Goal: Task Accomplishment & Management: Complete application form

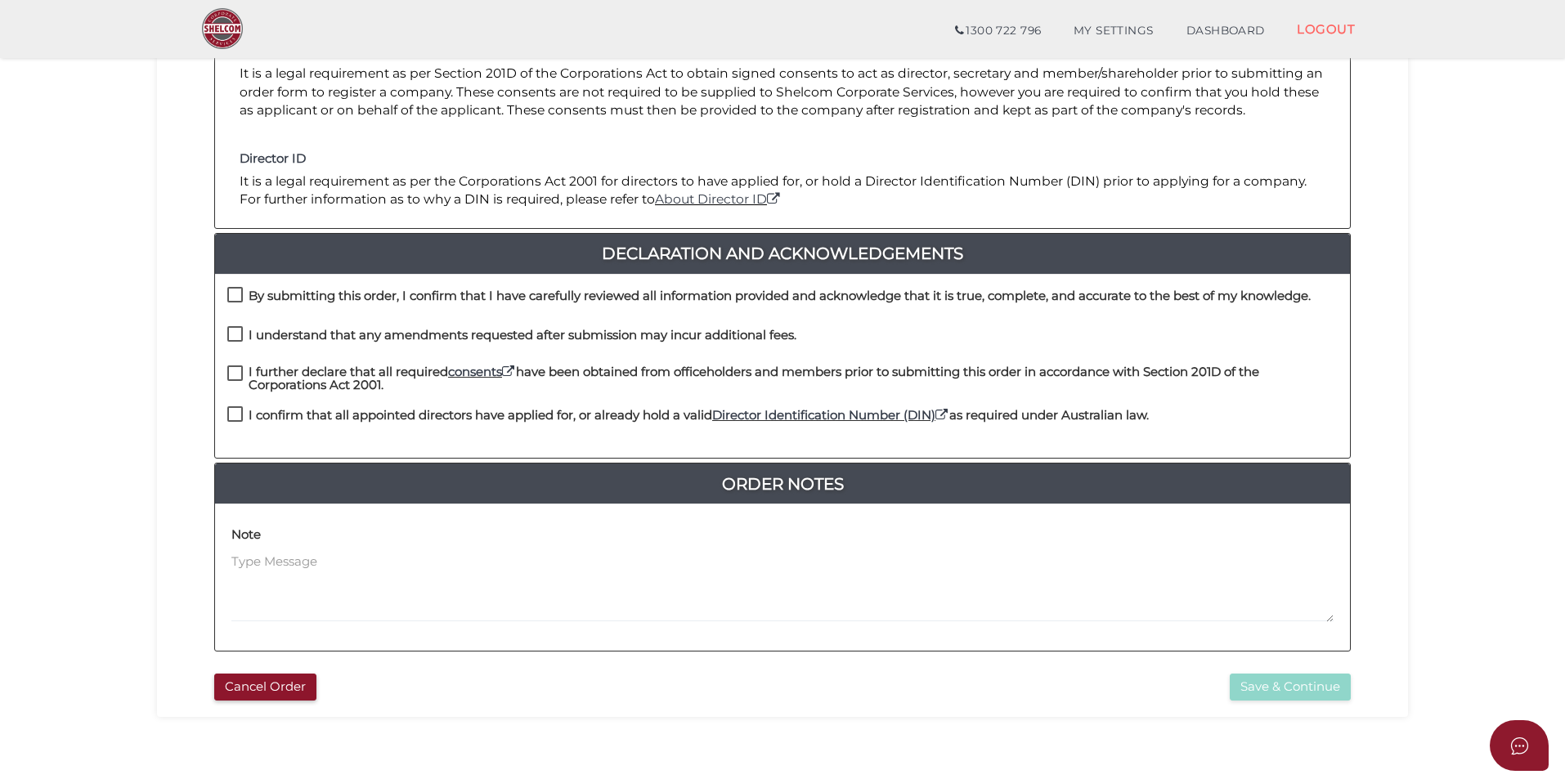
scroll to position [180, 0]
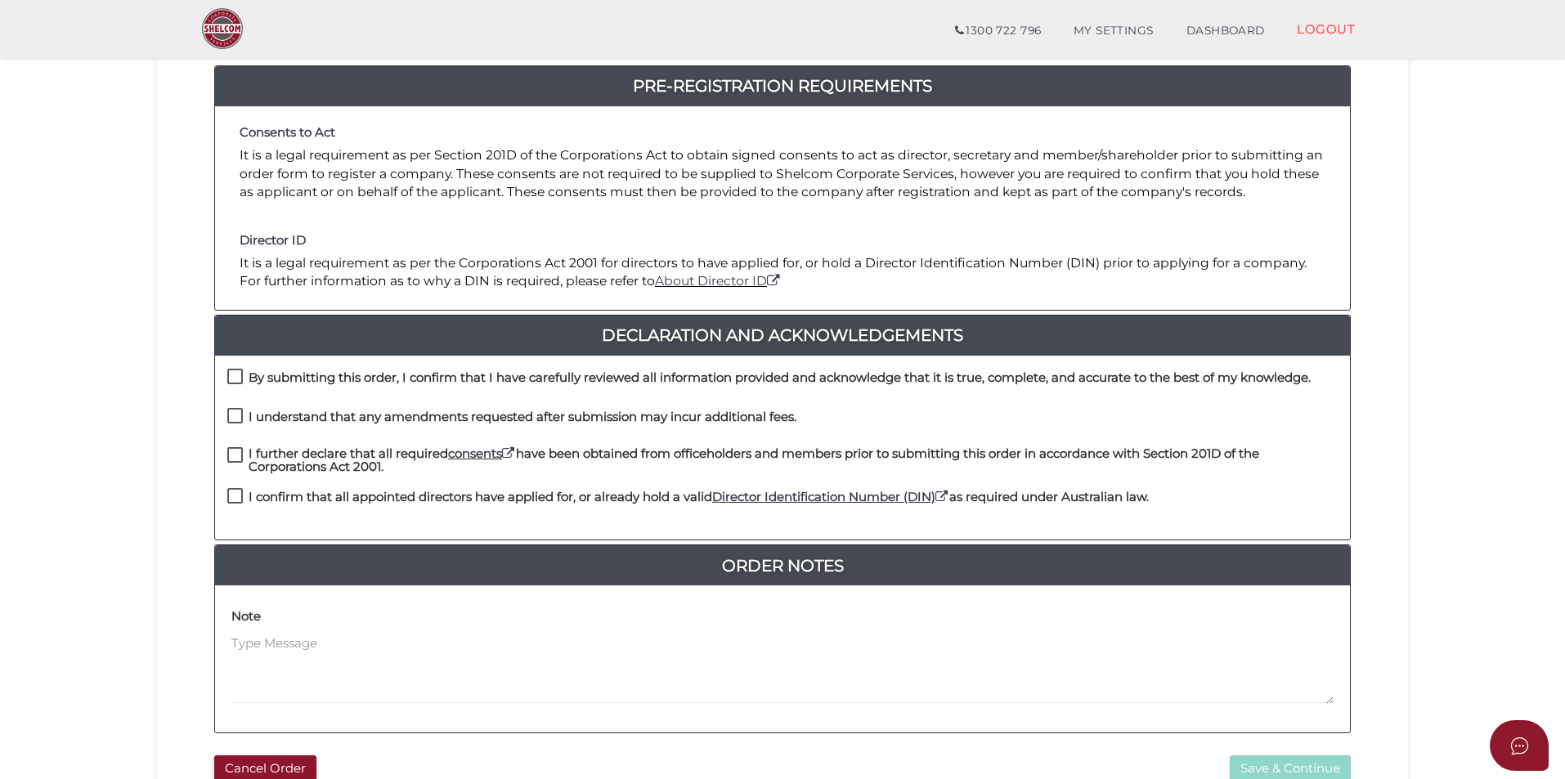
click at [238, 374] on label "By submitting this order, I confirm that I have carefully reviewed all informat…" at bounding box center [768, 381] width 1083 height 20
checkbox input "true"
click at [235, 414] on label "I understand that any amendments requested after submission may incur additiona…" at bounding box center [511, 420] width 569 height 20
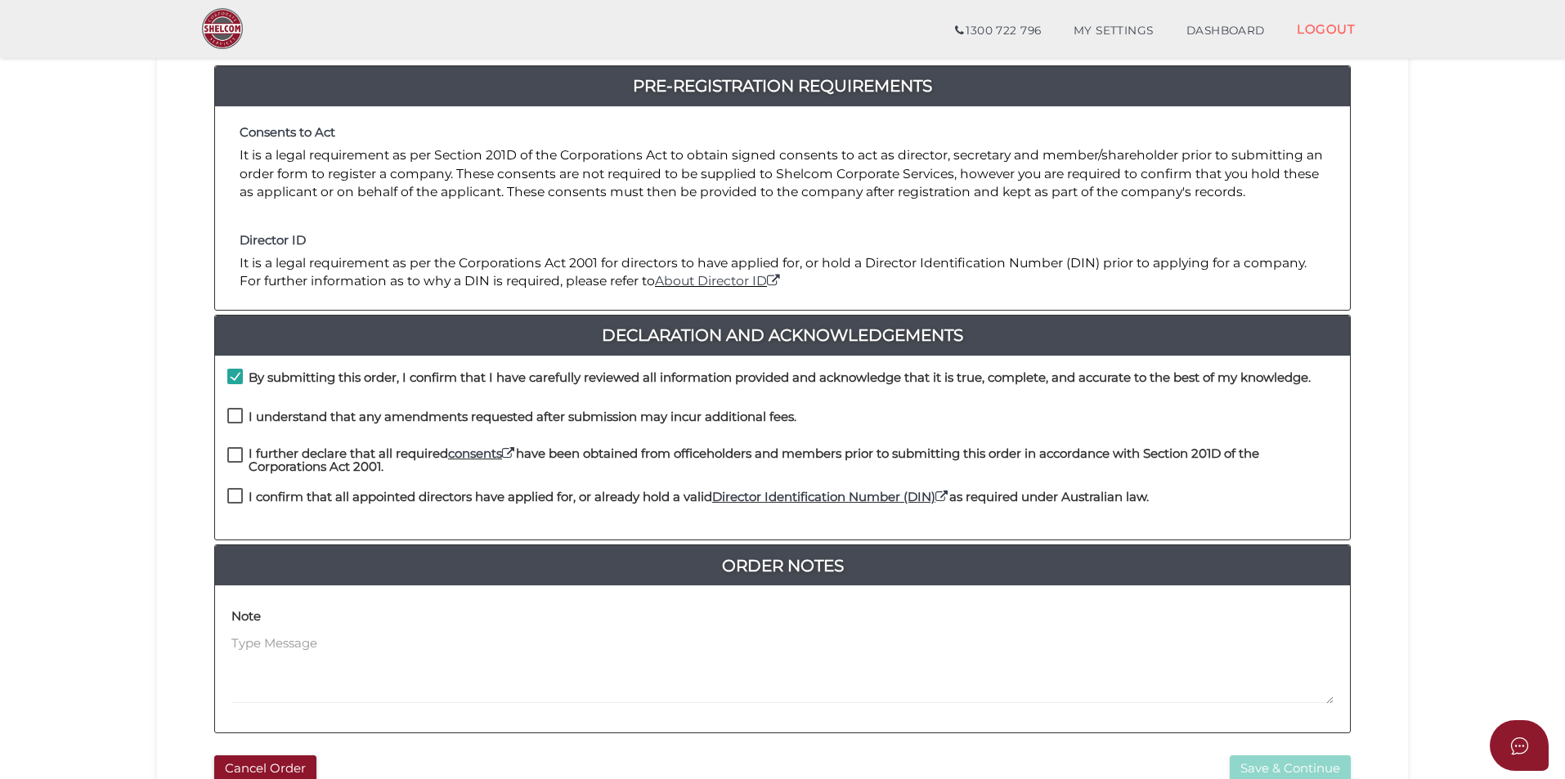
checkbox input "true"
click at [231, 452] on label "I further declare that all required consents have been obtained from officehold…" at bounding box center [782, 457] width 1110 height 20
checkbox input "true"
click at [234, 495] on label "I confirm that all appointed directors have applied for, or already hold a vali…" at bounding box center [687, 501] width 921 height 20
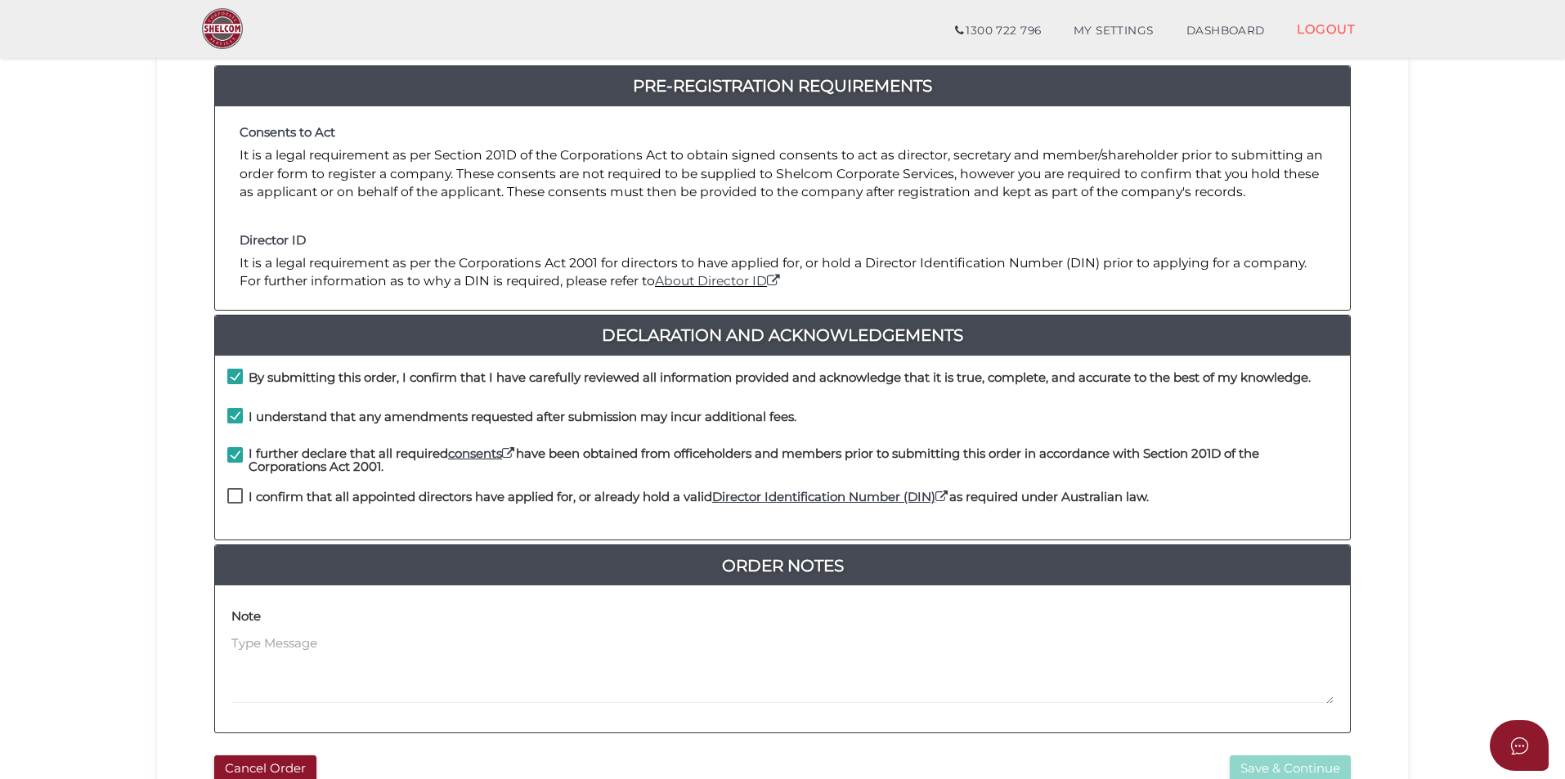
checkbox input "true"
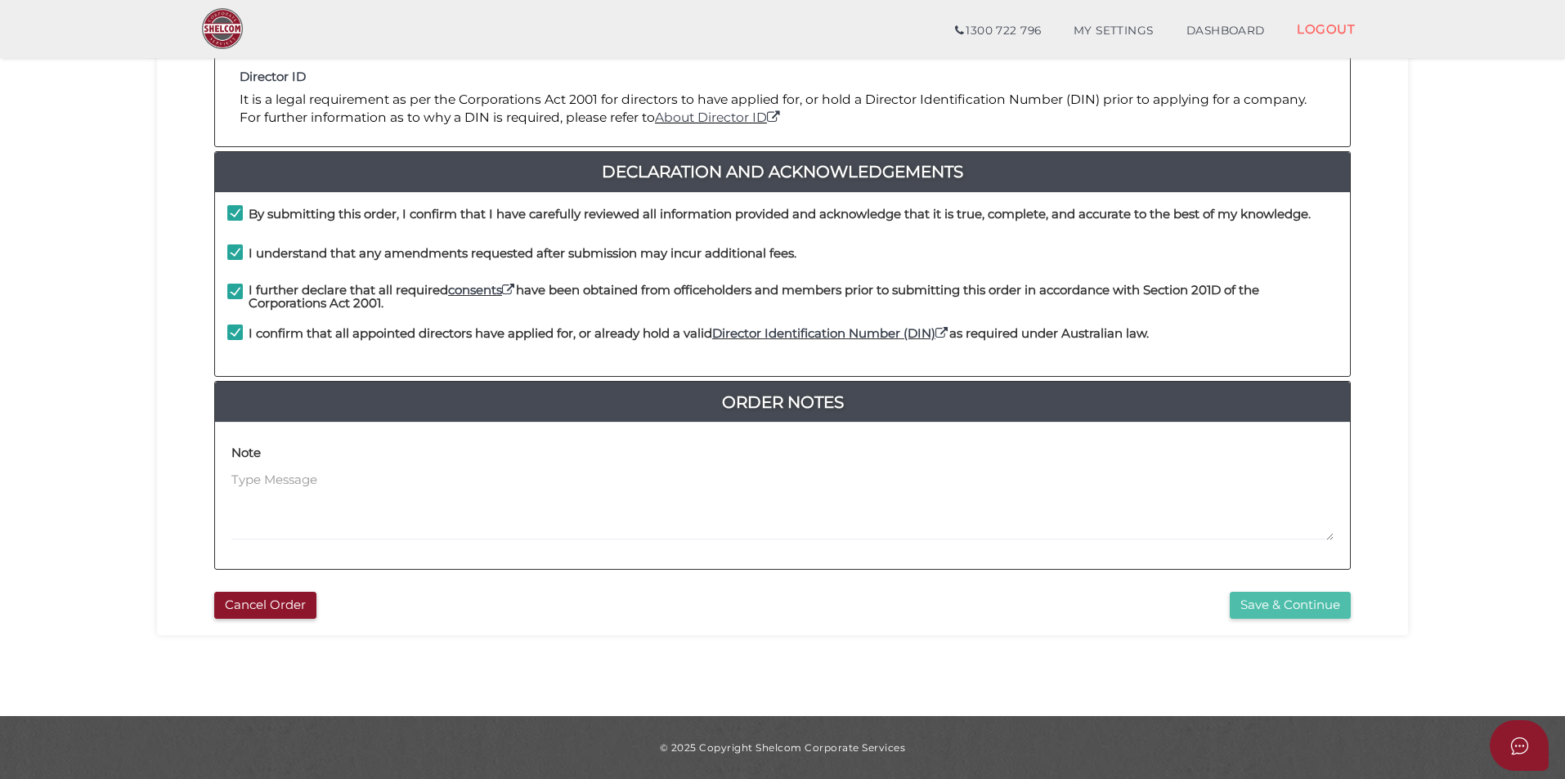
click at [1295, 610] on button "Save & Continue" at bounding box center [1290, 605] width 121 height 27
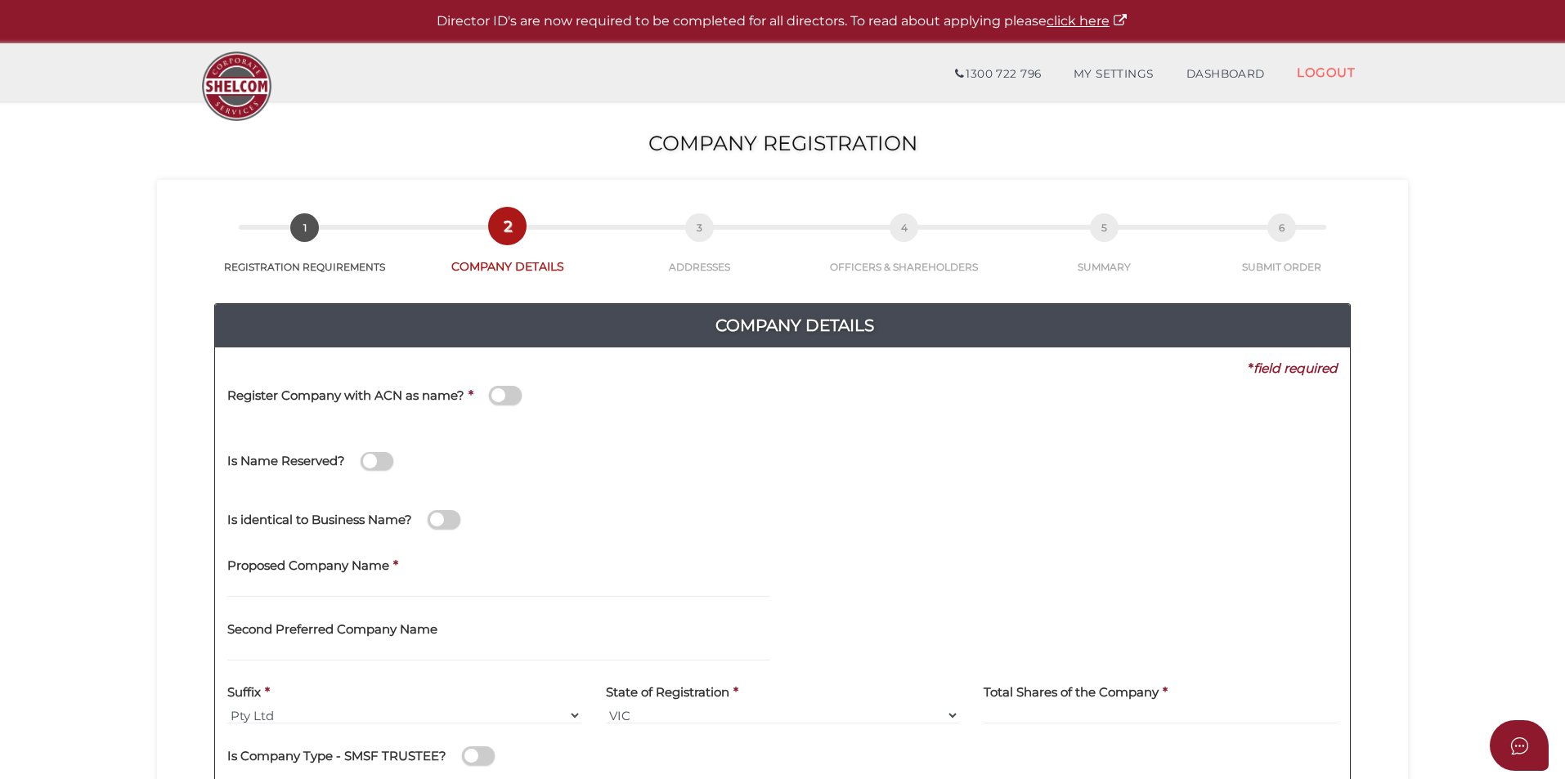
click at [499, 397] on span at bounding box center [505, 395] width 33 height 19
click at [0, 0] on input "checkbox" at bounding box center [0, 0] width 0 height 0
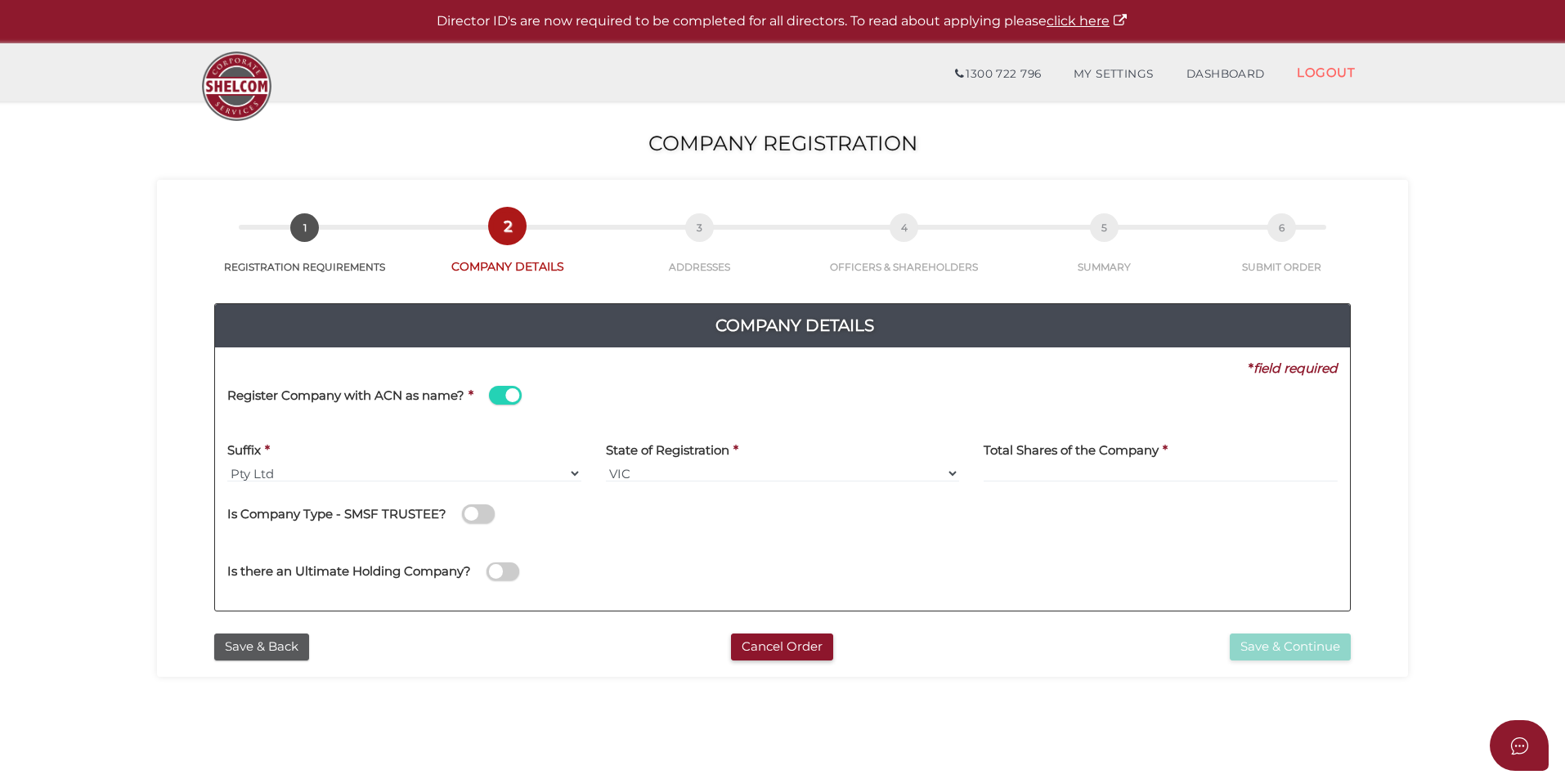
click at [504, 391] on span at bounding box center [505, 395] width 33 height 19
click at [0, 0] on input "checkbox" at bounding box center [0, 0] width 0 height 0
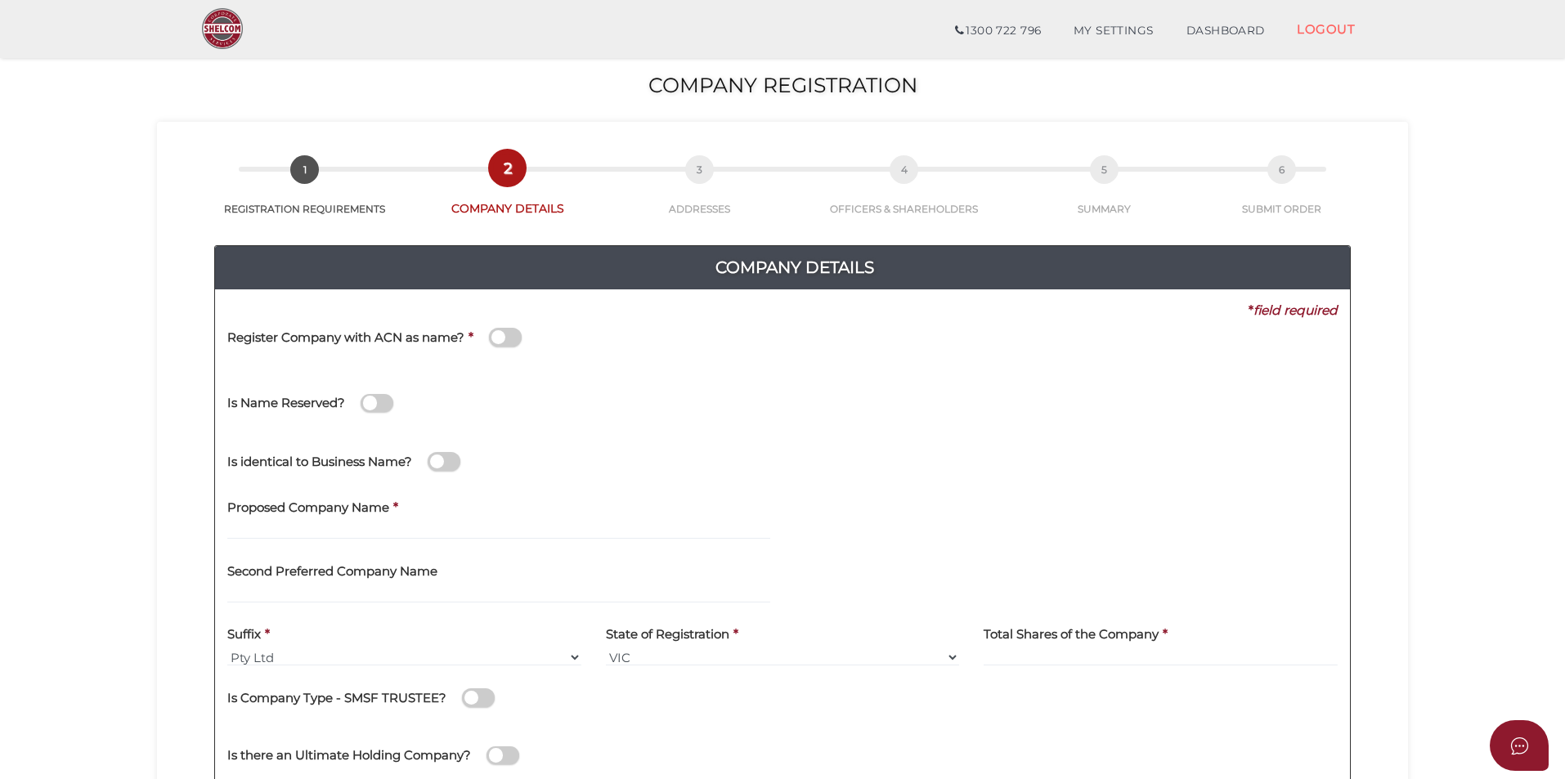
scroll to position [82, 0]
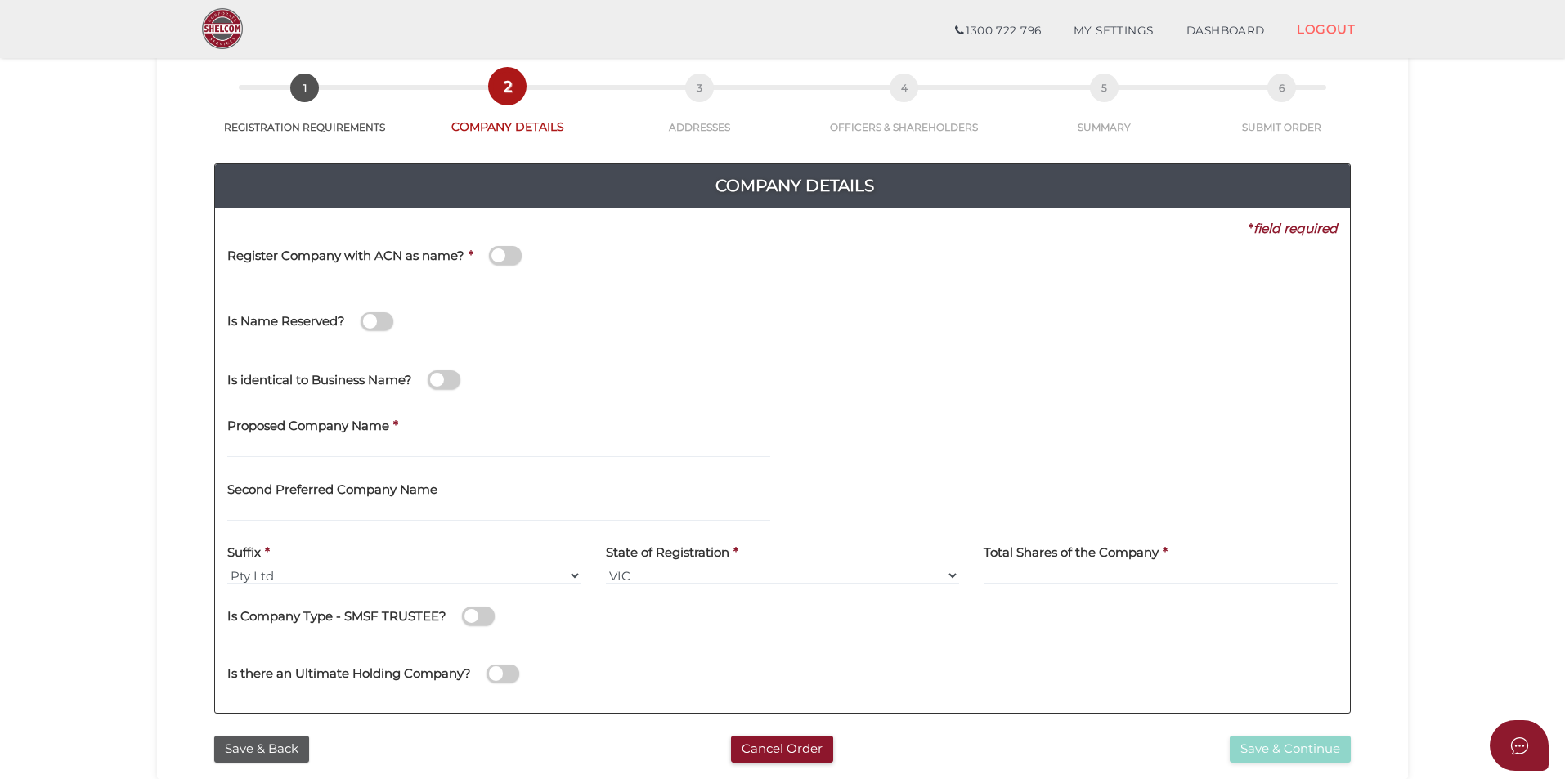
click at [434, 383] on span at bounding box center [444, 379] width 33 height 19
click at [0, 0] on input "checkbox" at bounding box center [0, 0] width 0 height 0
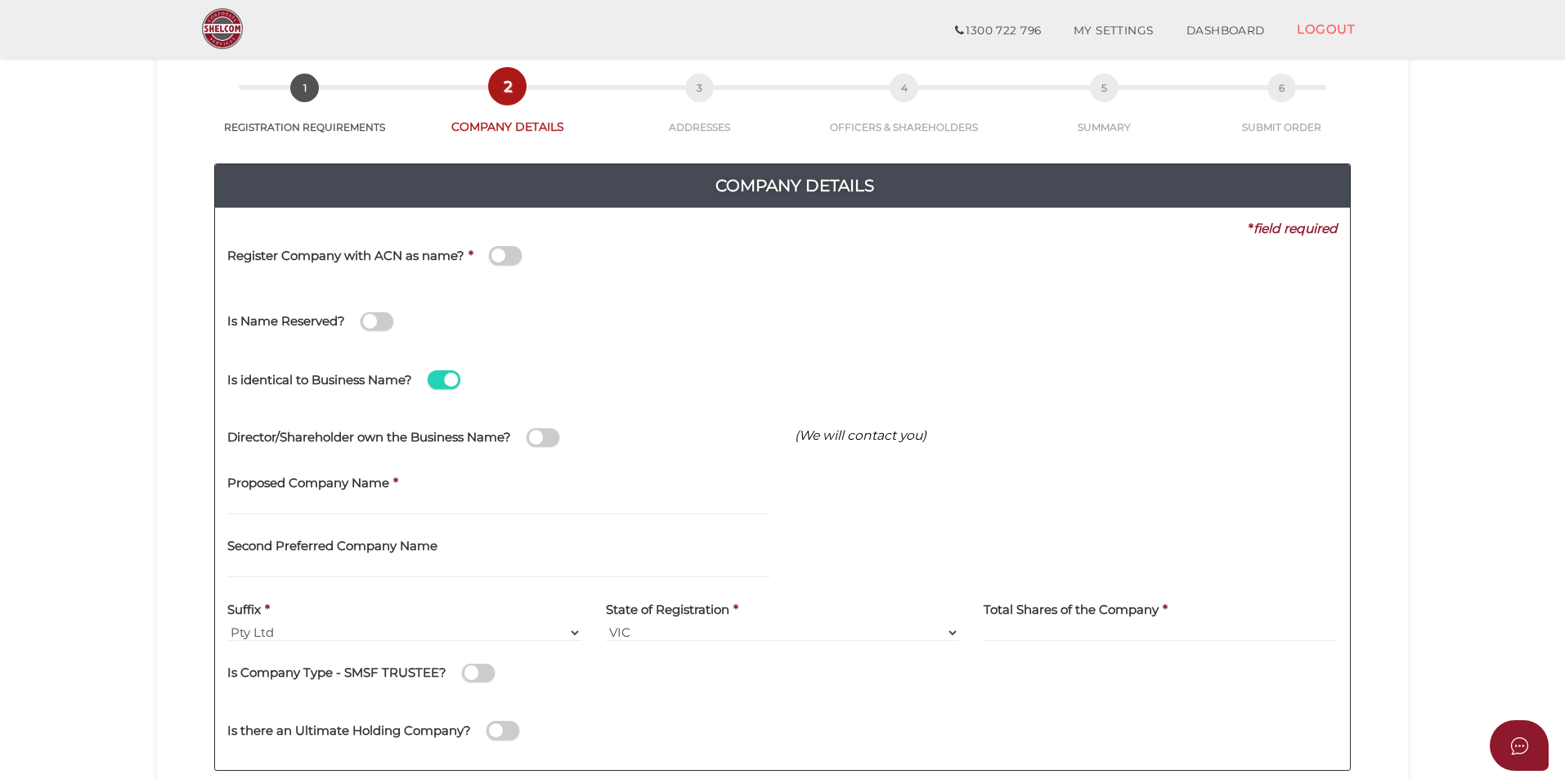
click at [539, 437] on span at bounding box center [543, 437] width 33 height 19
click at [0, 0] on input "checkbox" at bounding box center [0, 0] width 0 height 0
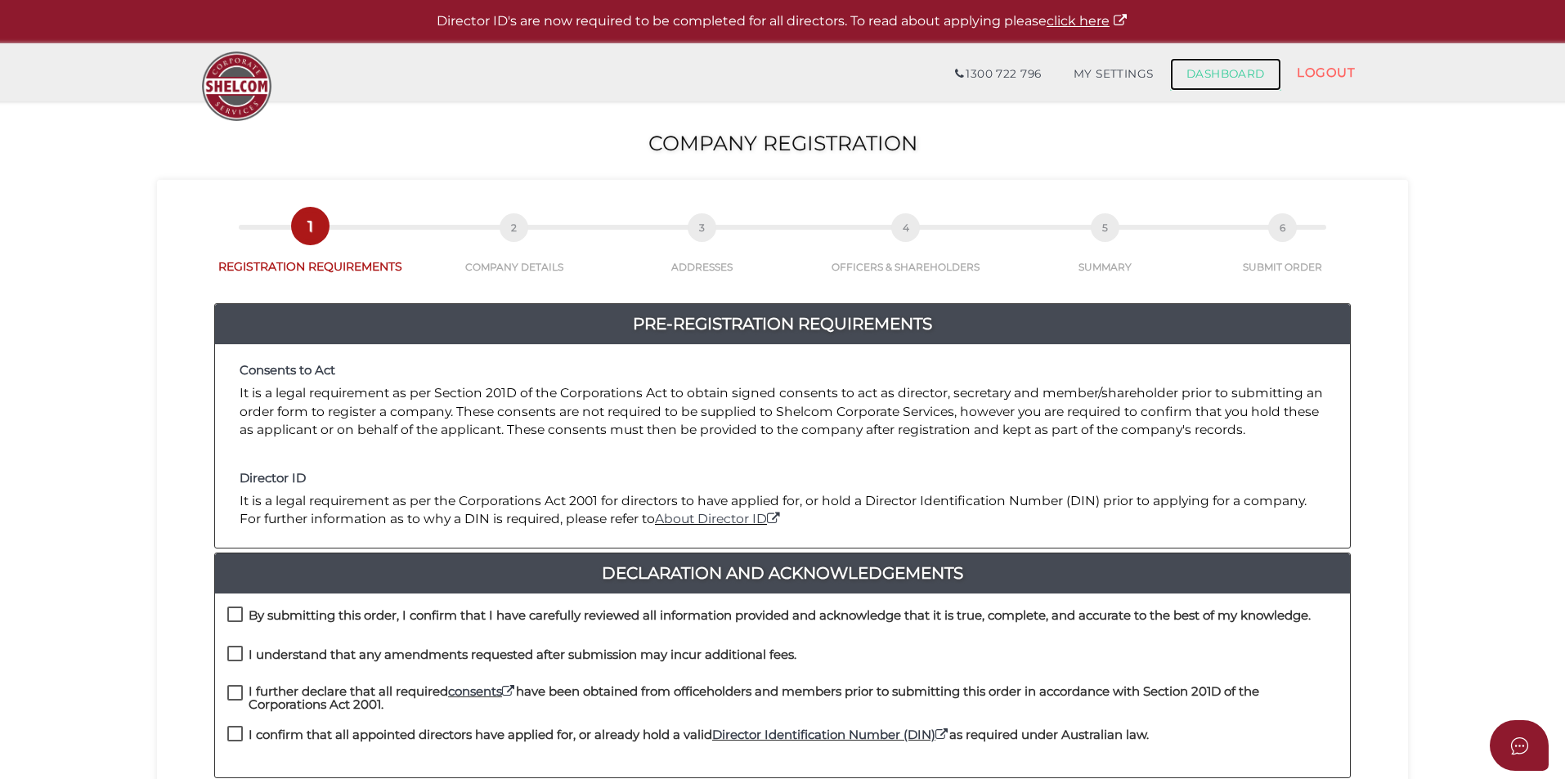
click at [1237, 72] on link "DASHBOARD" at bounding box center [1225, 74] width 111 height 33
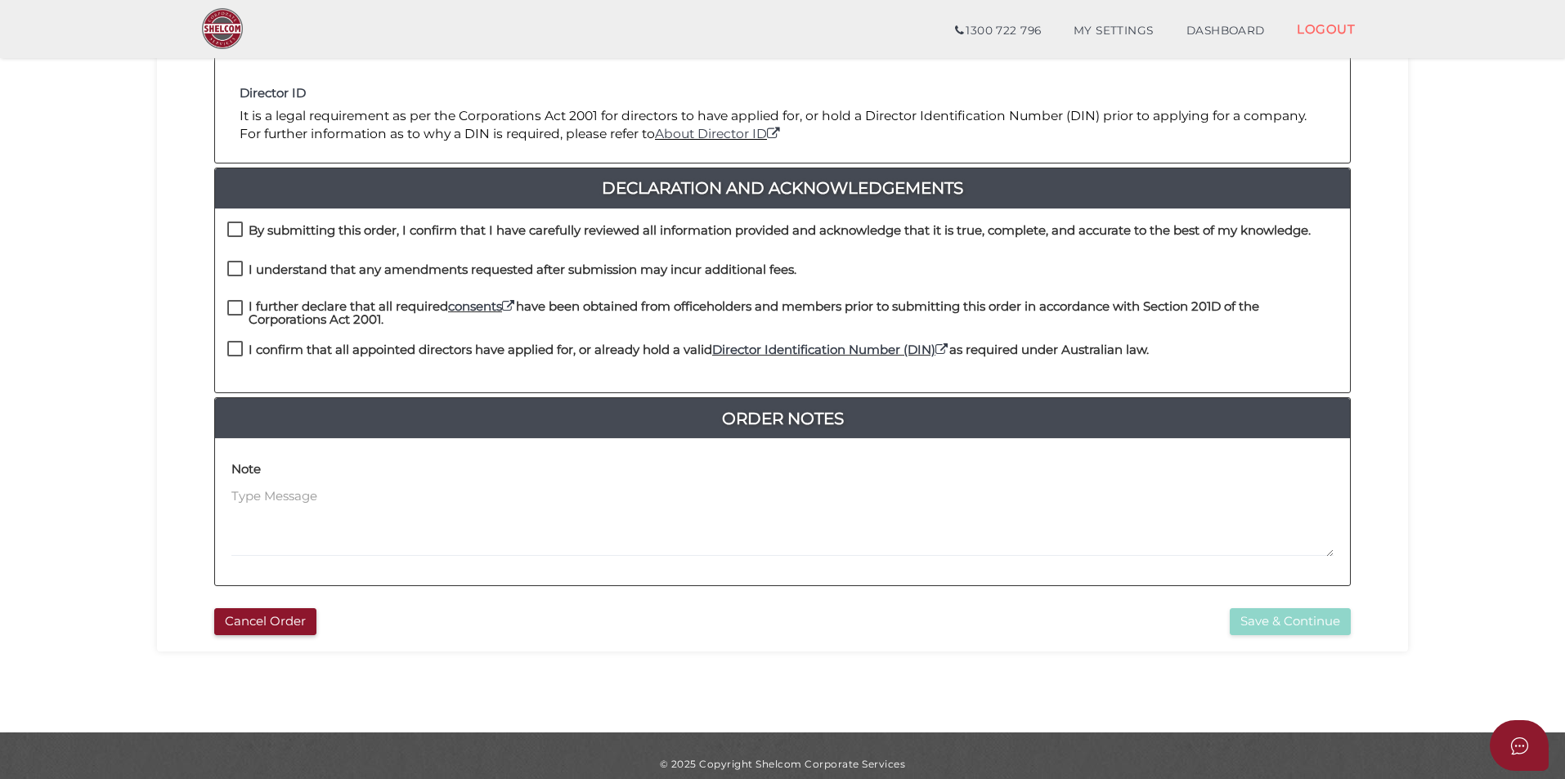
click at [233, 226] on label "By submitting this order, I confirm that I have carefully reviewed all informat…" at bounding box center [768, 234] width 1083 height 20
checkbox input "true"
click at [240, 267] on label "I understand that any amendments requested after submission may incur additiona…" at bounding box center [511, 273] width 569 height 20
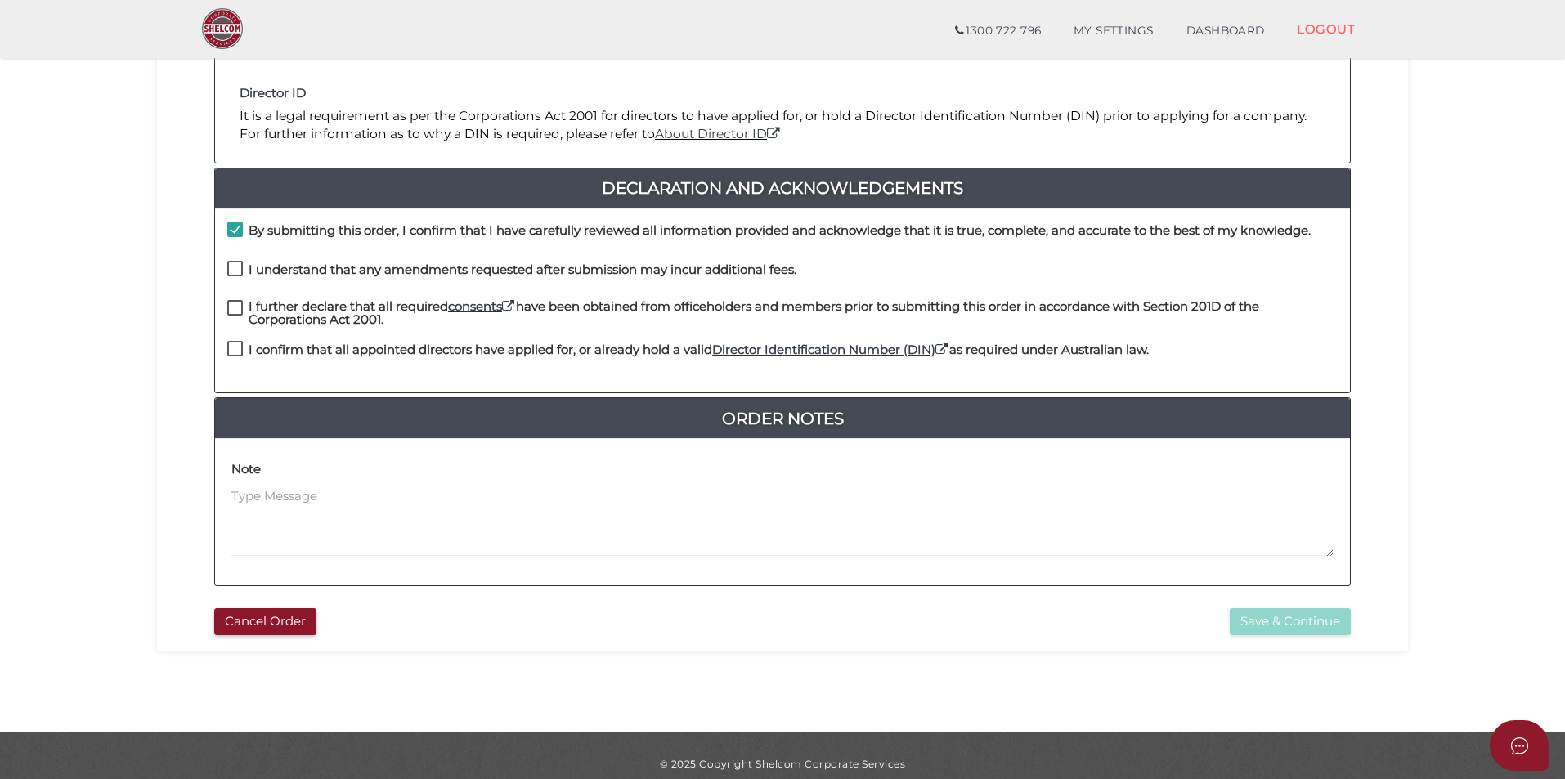
checkbox input "true"
click at [239, 307] on label "I further declare that all required consents have been obtained from officehold…" at bounding box center [782, 310] width 1110 height 20
checkbox input "true"
click at [237, 348] on label "I confirm that all appointed directors have applied for, or already hold a vali…" at bounding box center [687, 353] width 921 height 20
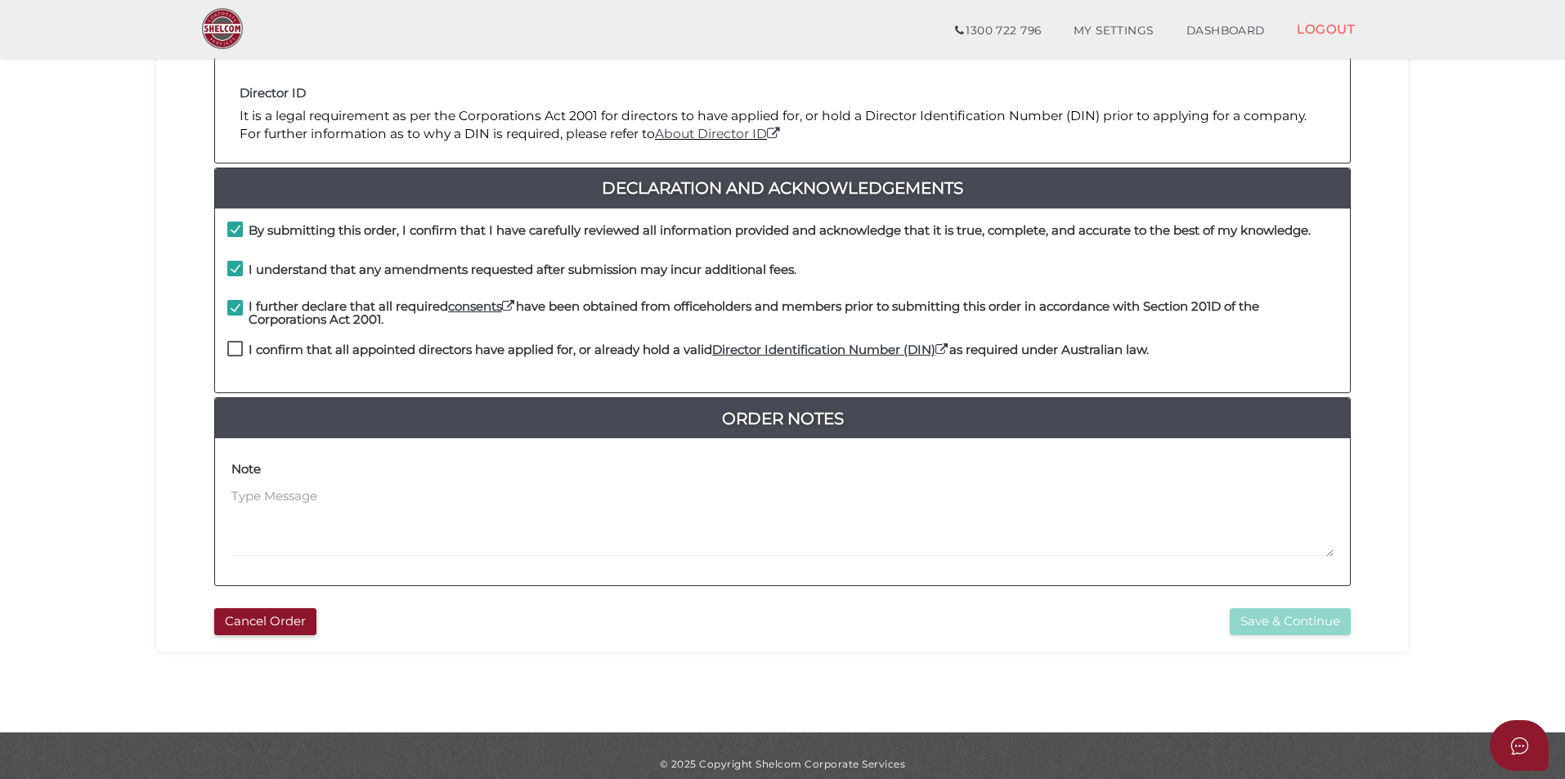
checkbox input "true"
click at [1280, 623] on button "Save & Continue" at bounding box center [1290, 621] width 121 height 27
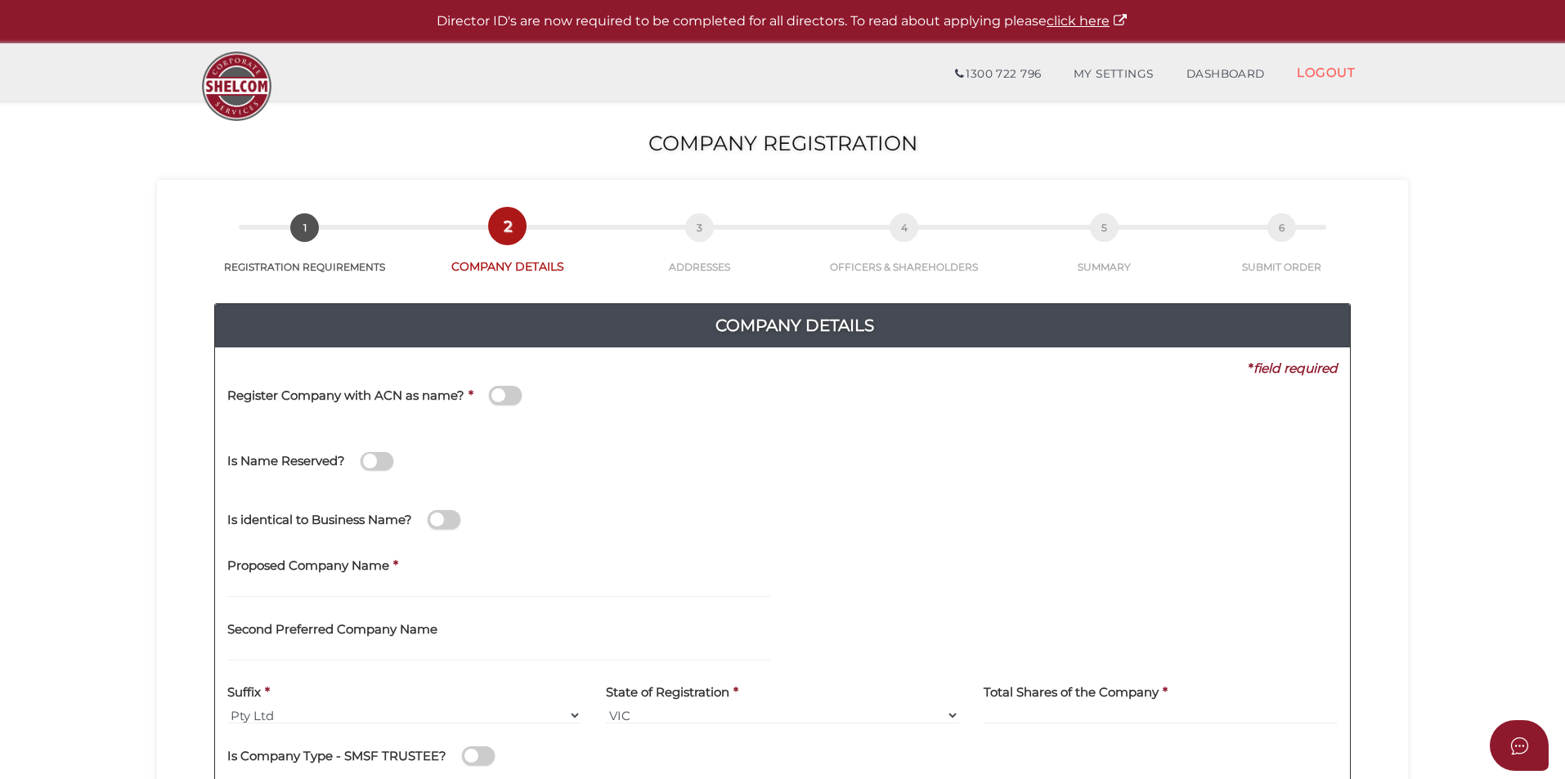
click at [250, 578] on label "Proposed Company Name" at bounding box center [308, 564] width 162 height 34
click at [240, 587] on input "text" at bounding box center [498, 589] width 543 height 18
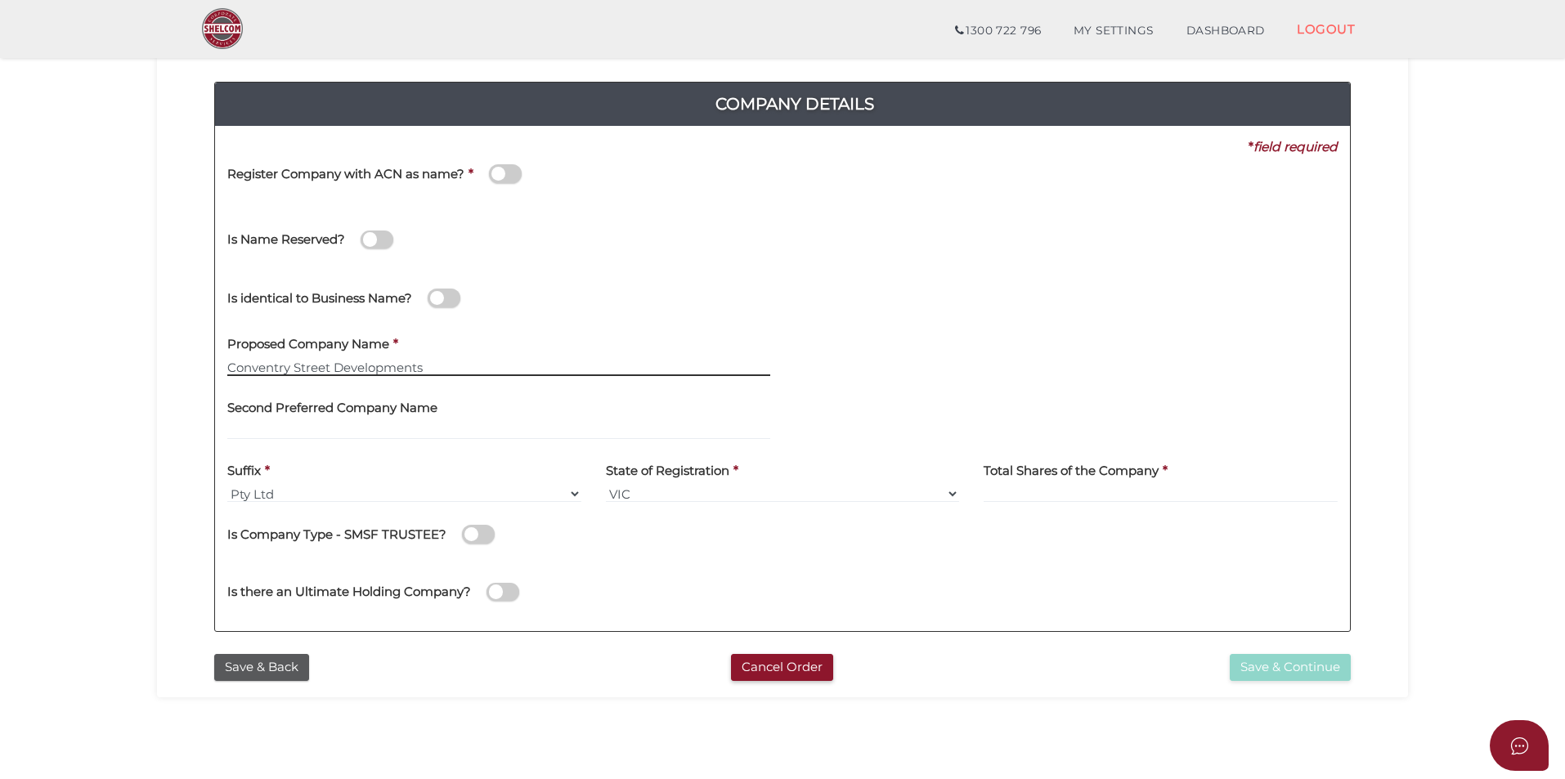
scroll to position [245, 0]
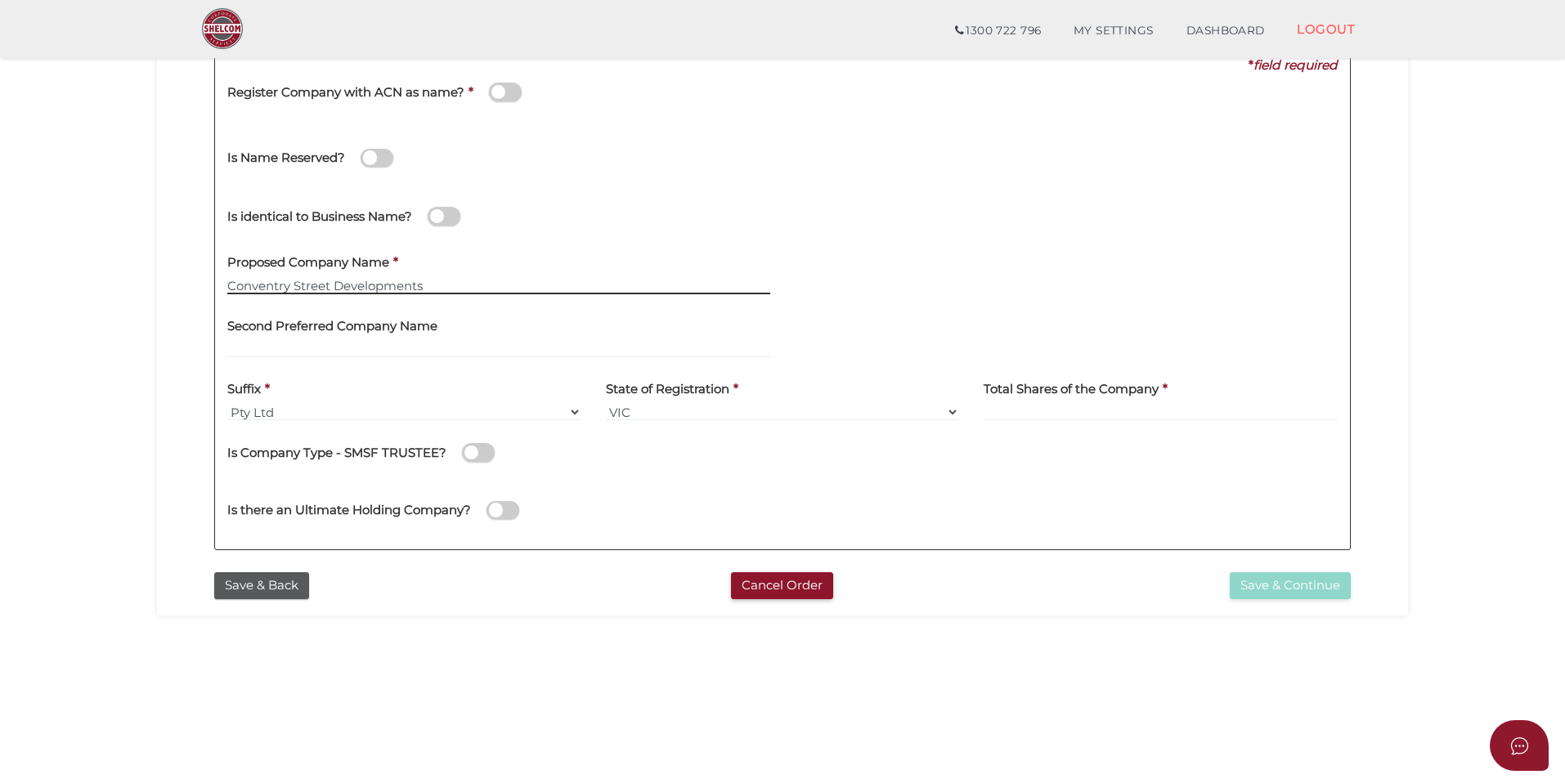
type input "Conventry Street Developments"
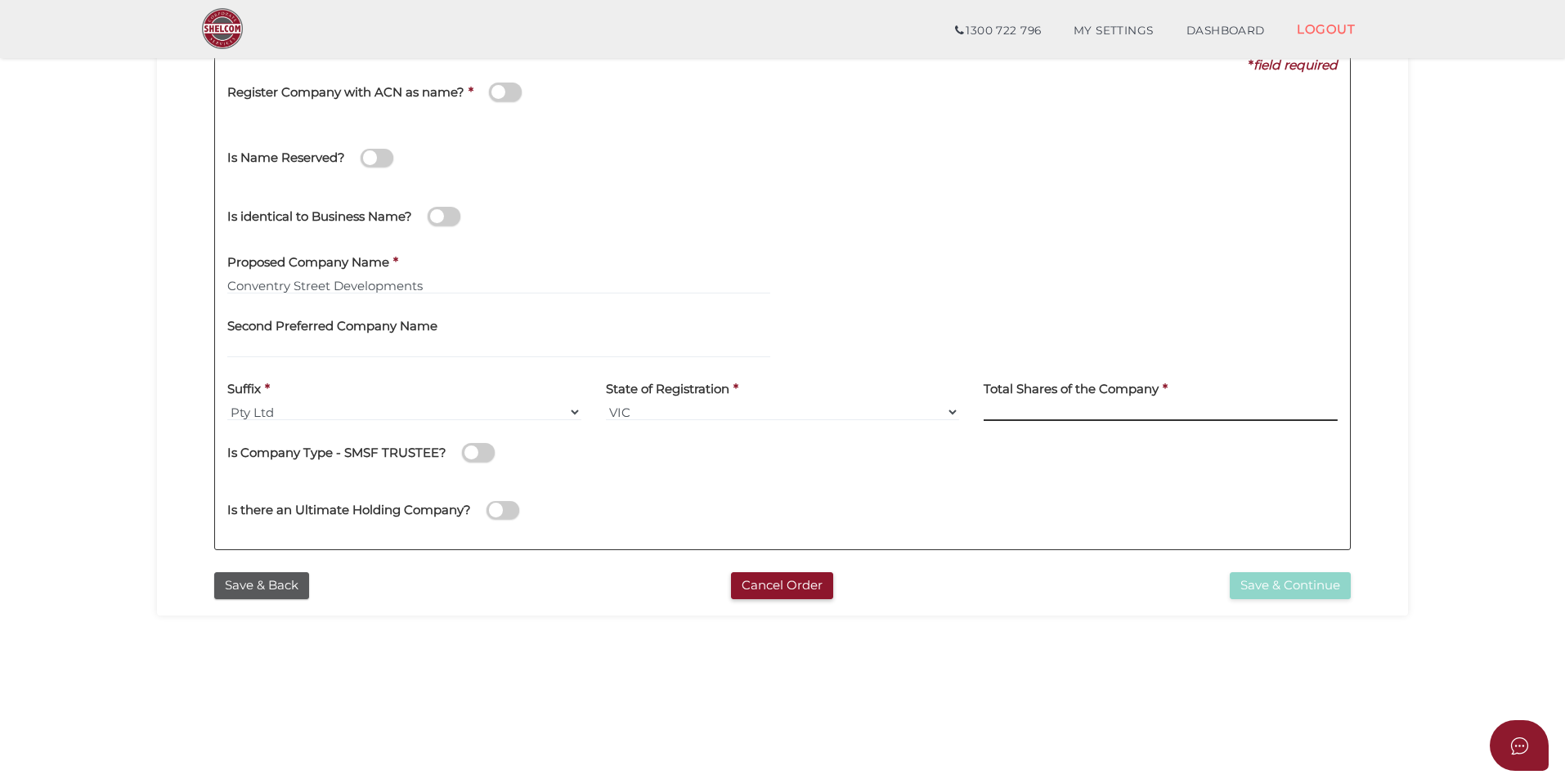
click at [993, 408] on input at bounding box center [1161, 412] width 354 height 18
type input "120"
click at [1322, 586] on button "Save & Continue" at bounding box center [1290, 585] width 121 height 27
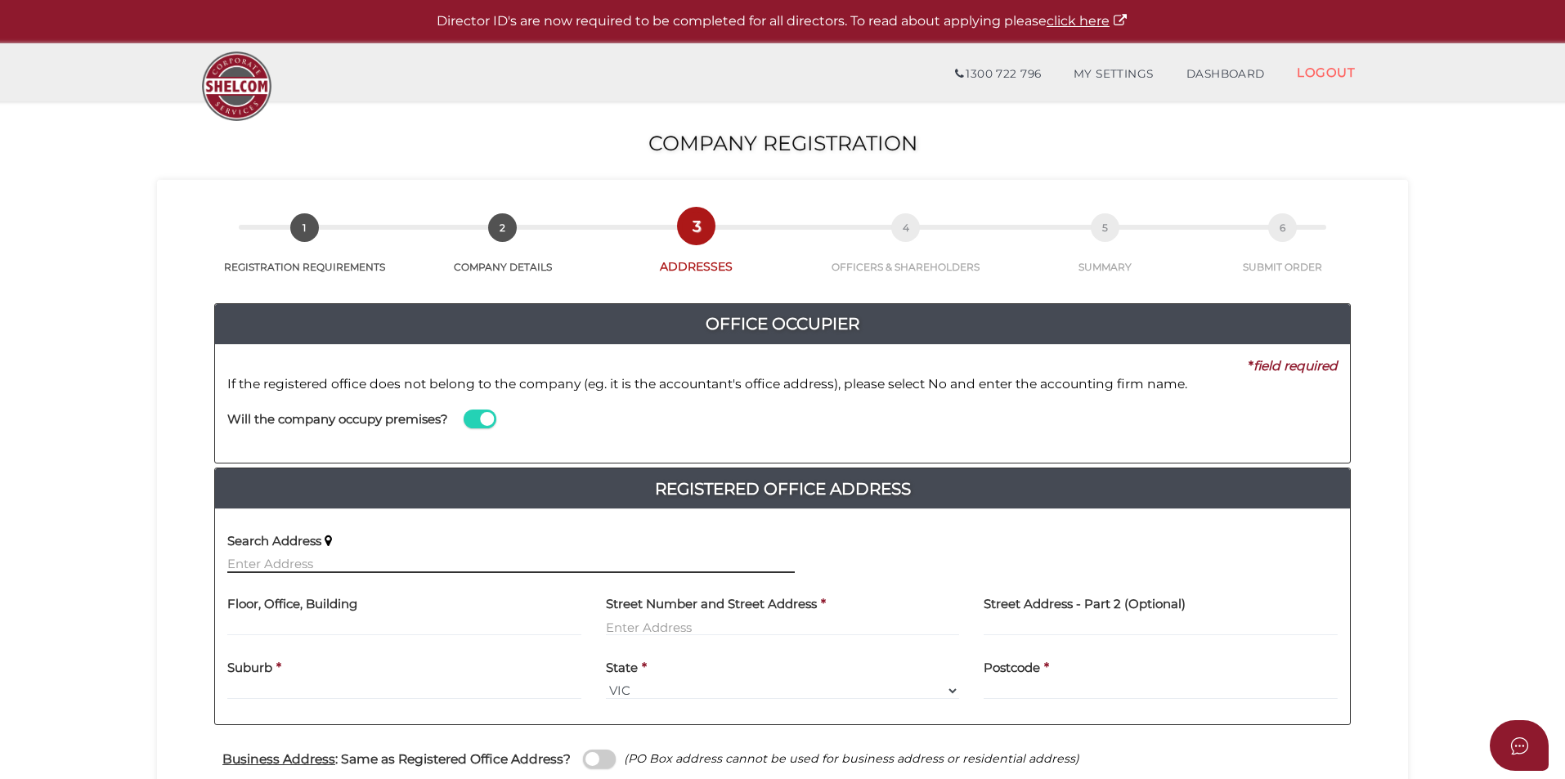
click at [231, 563] on input "text" at bounding box center [510, 564] width 567 height 18
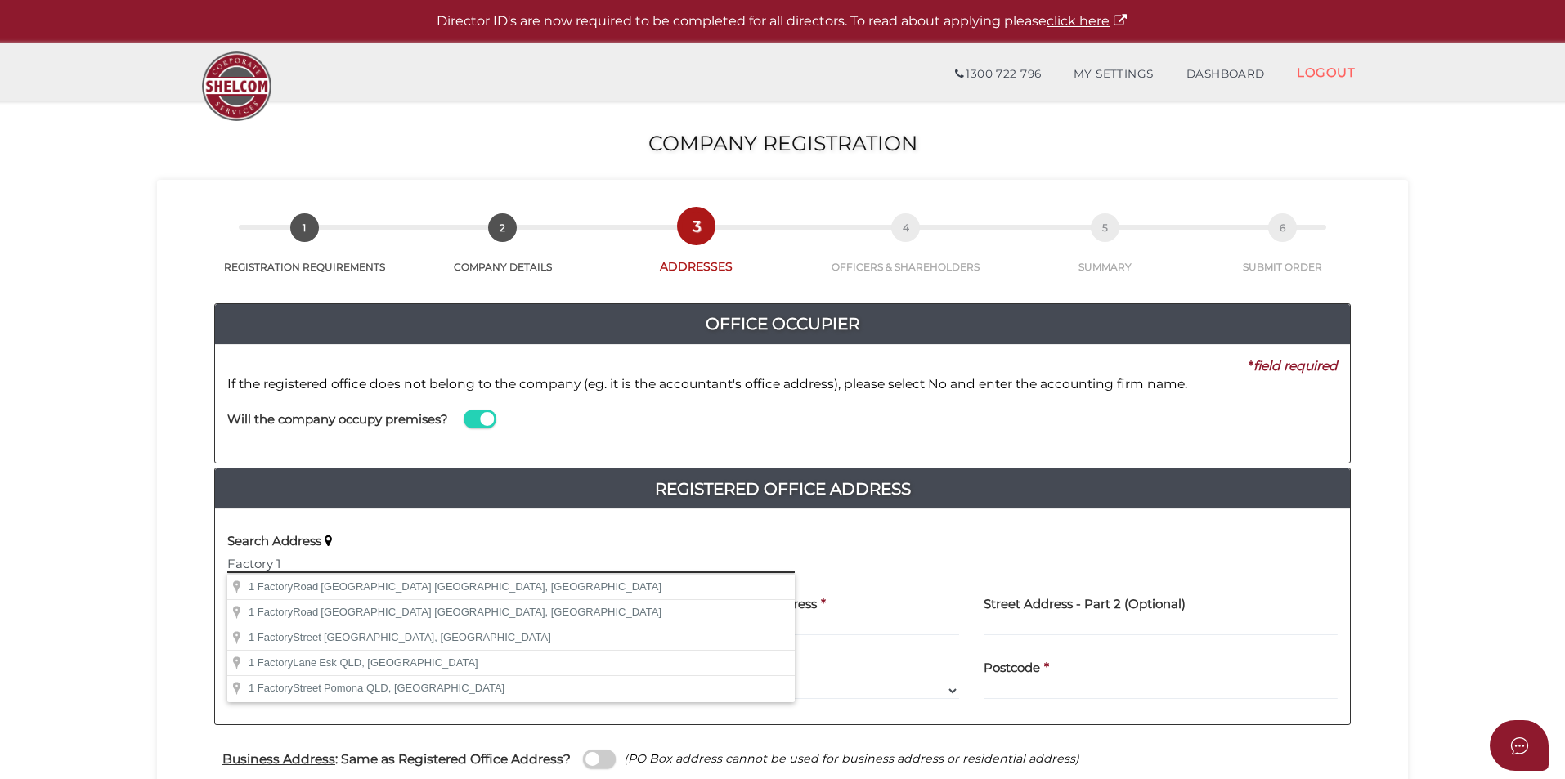
type input "Factory 1"
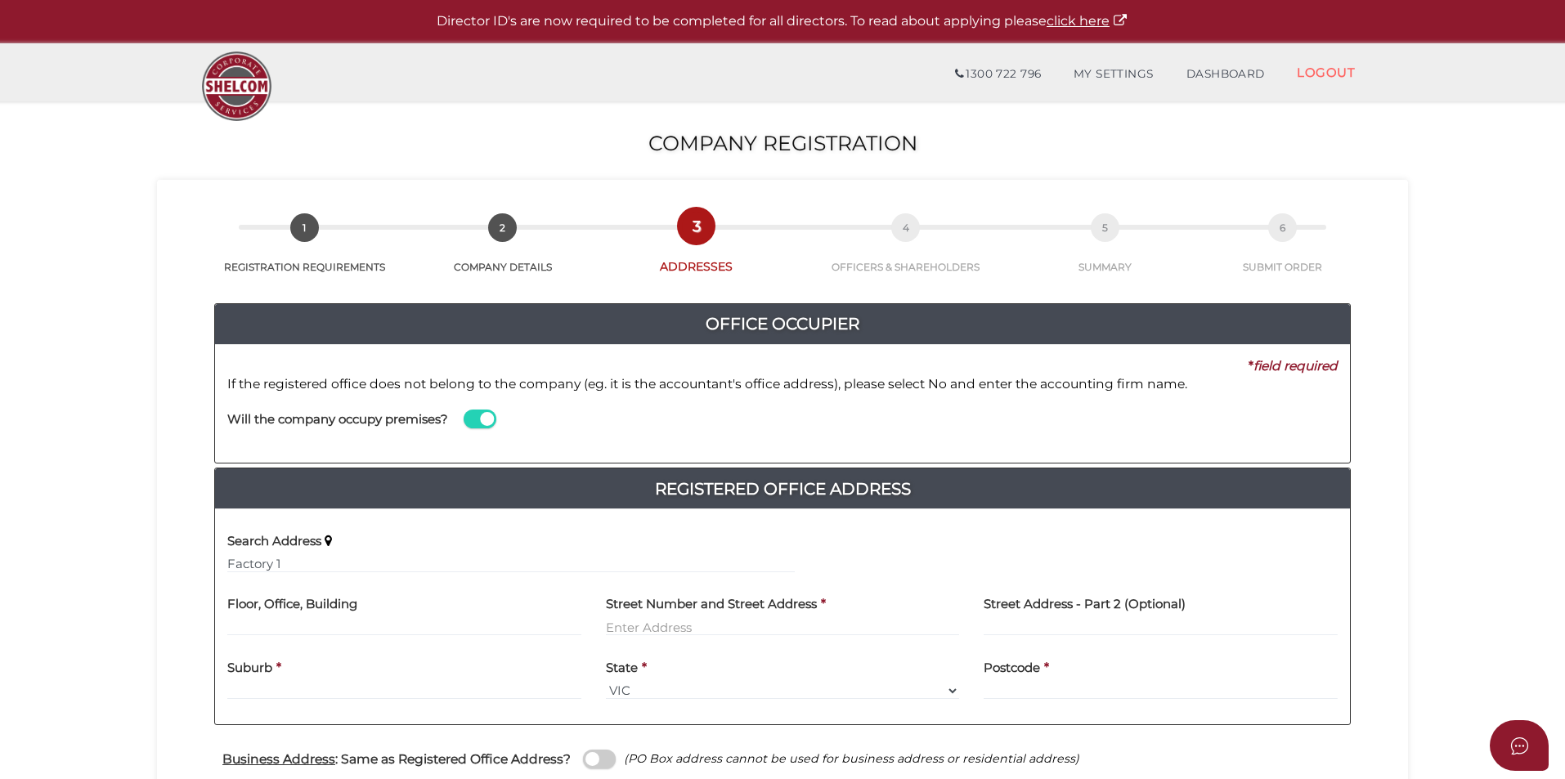
click at [904, 554] on div "Search Address Factory 1" at bounding box center [782, 554] width 1135 height 64
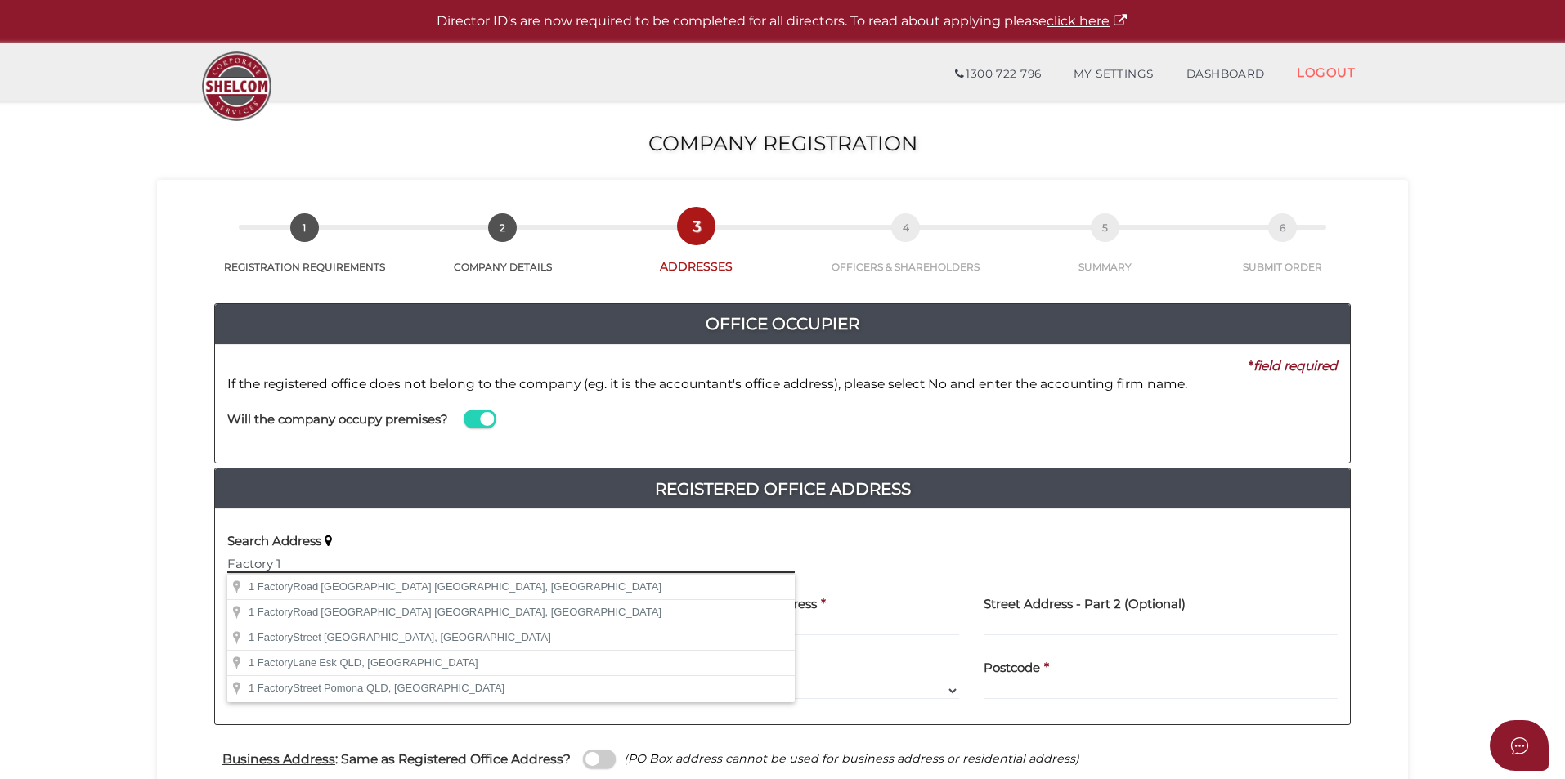
drag, startPoint x: 281, startPoint y: 563, endPoint x: 222, endPoint y: 573, distance: 60.5
click at [222, 573] on div "Search Address Factory 1" at bounding box center [511, 554] width 592 height 64
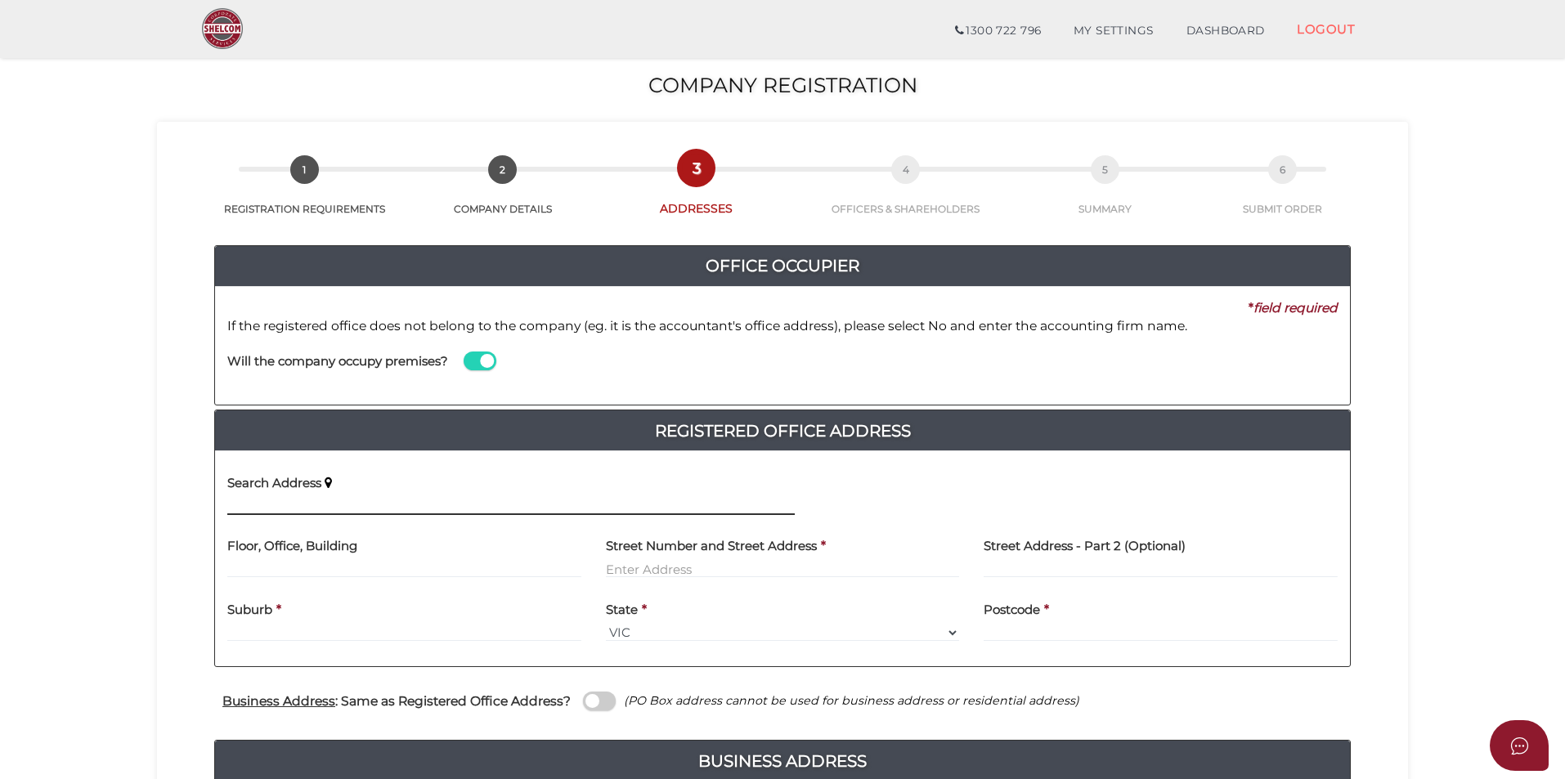
scroll to position [82, 0]
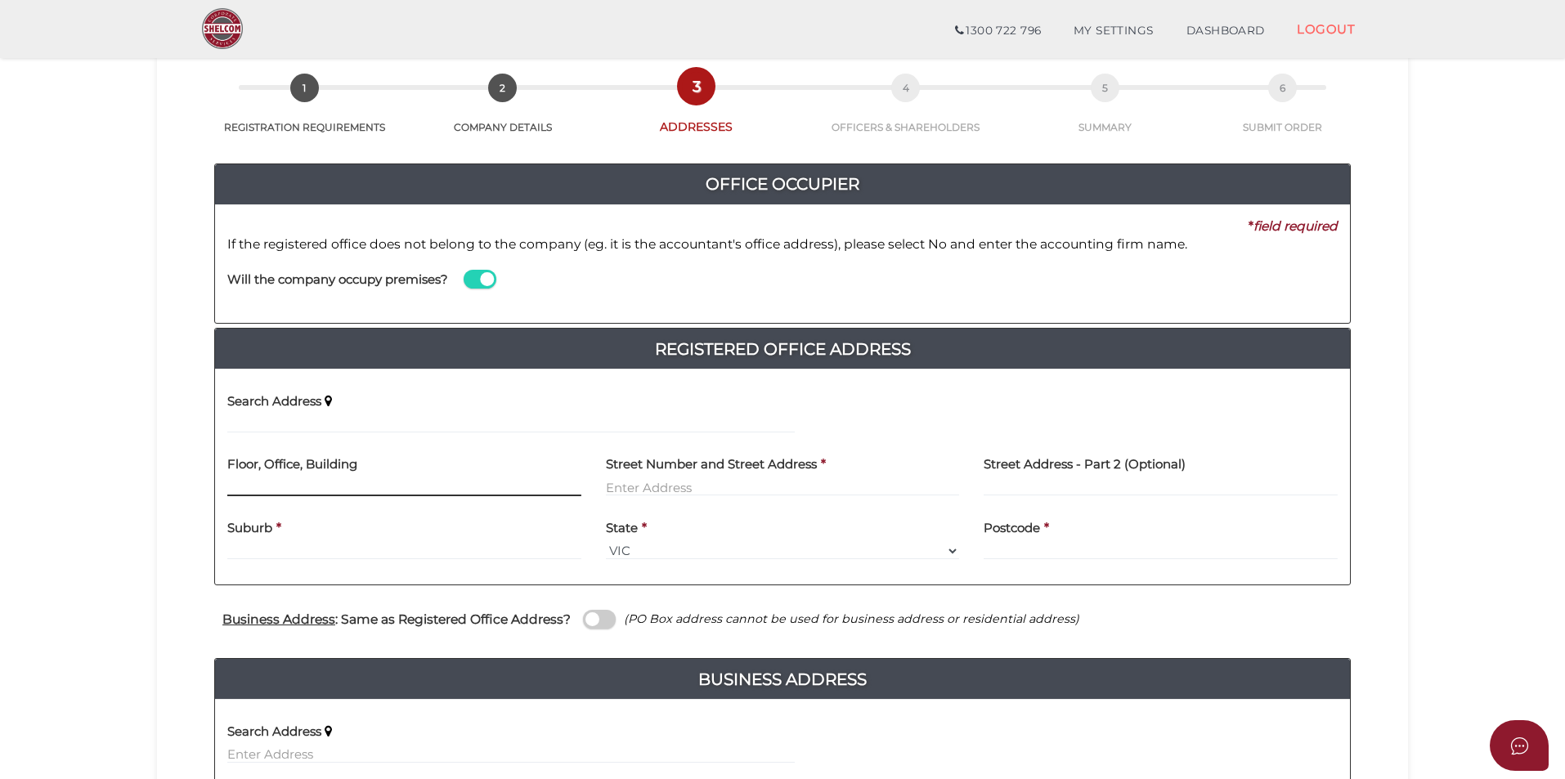
click at [238, 484] on input "text" at bounding box center [404, 487] width 354 height 18
type input "Factory 1"
type input "5"
type input "5 Inglewood Drive"
click at [233, 549] on div "Suburb *" at bounding box center [404, 535] width 354 height 52
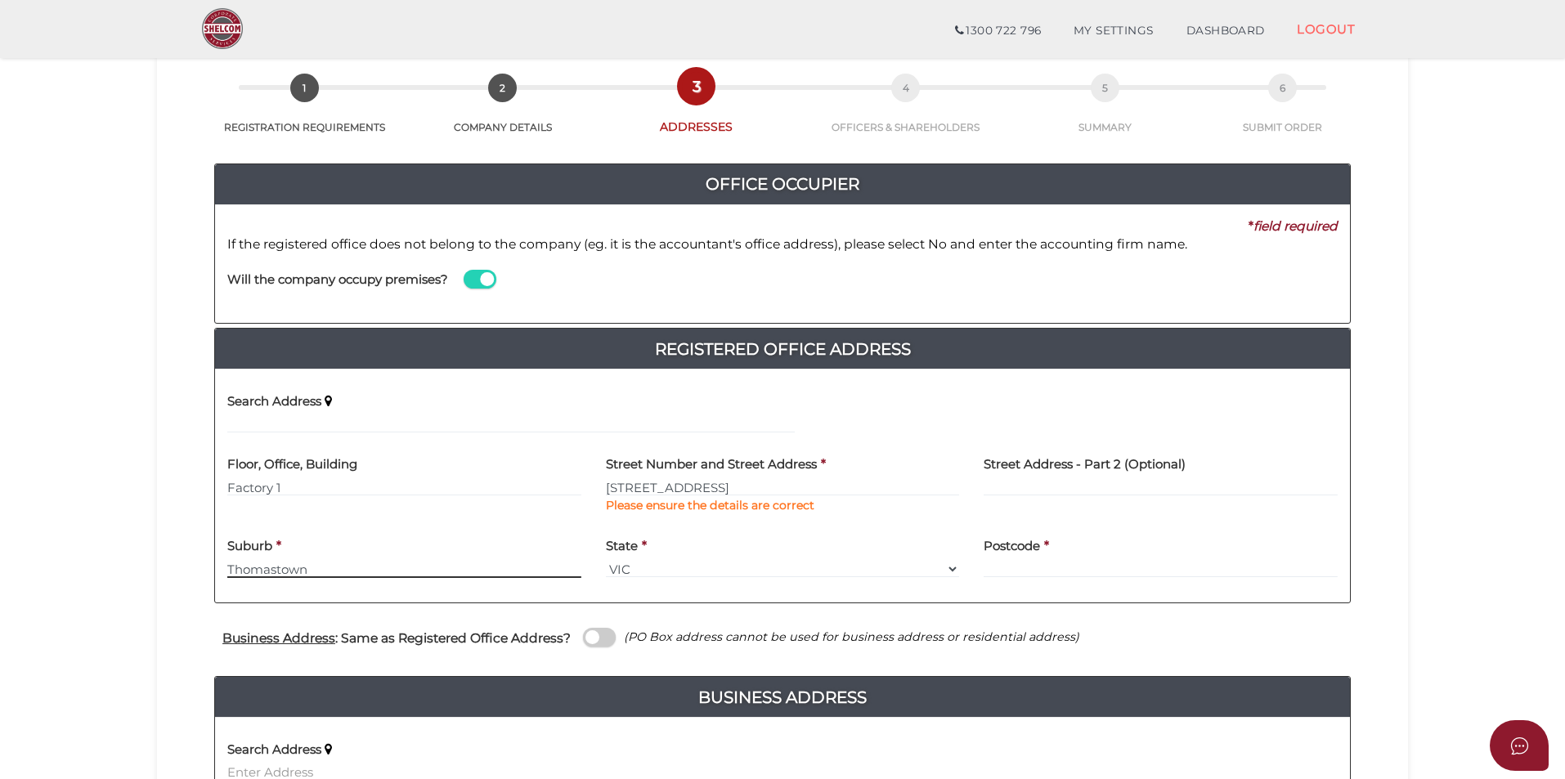
type input "Thomastown"
click at [1005, 570] on input "text" at bounding box center [1161, 569] width 354 height 18
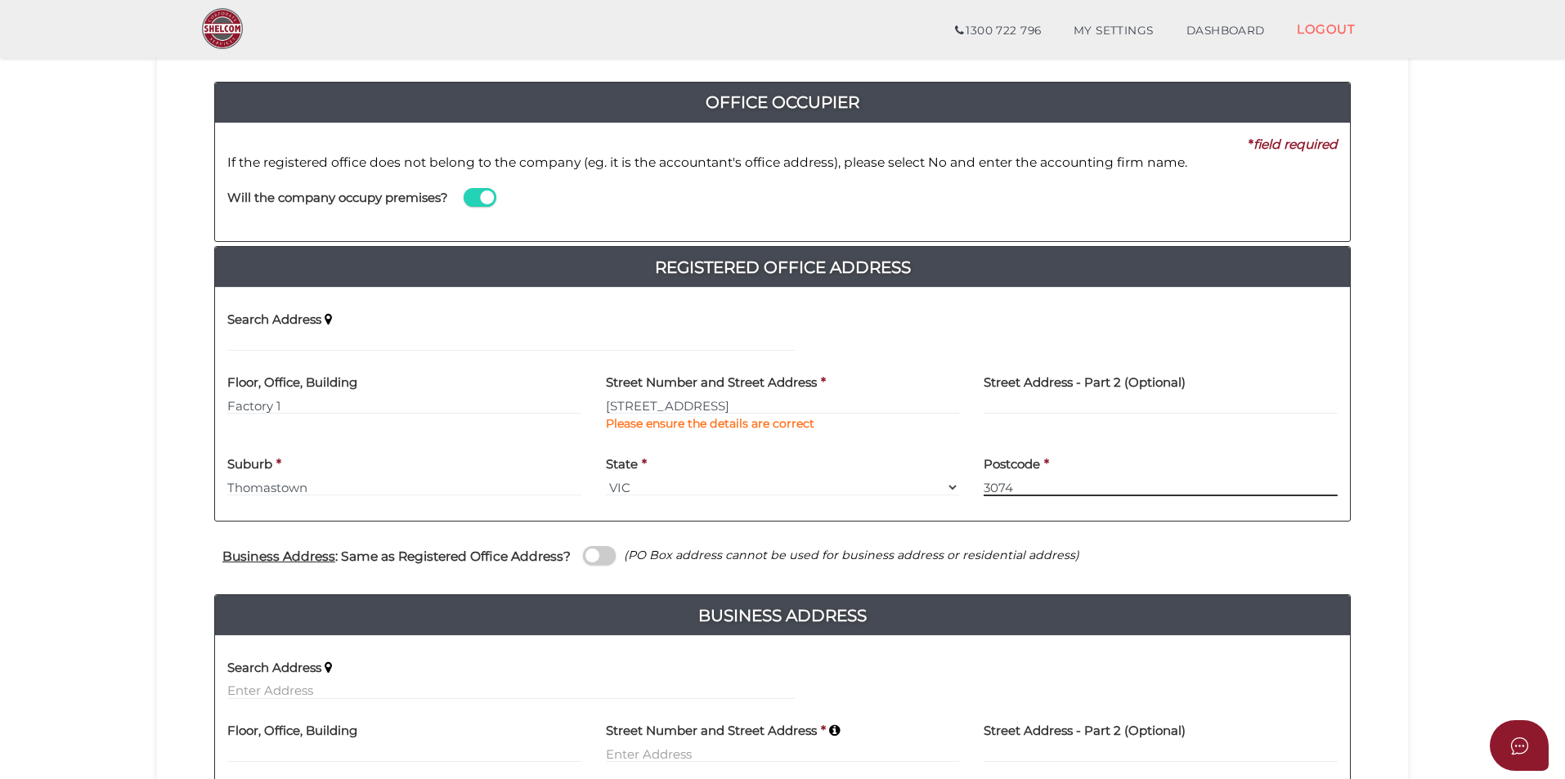
type input "3074"
click at [589, 556] on span at bounding box center [599, 555] width 33 height 19
click at [0, 0] on input "checkbox" at bounding box center [0, 0] width 0 height 0
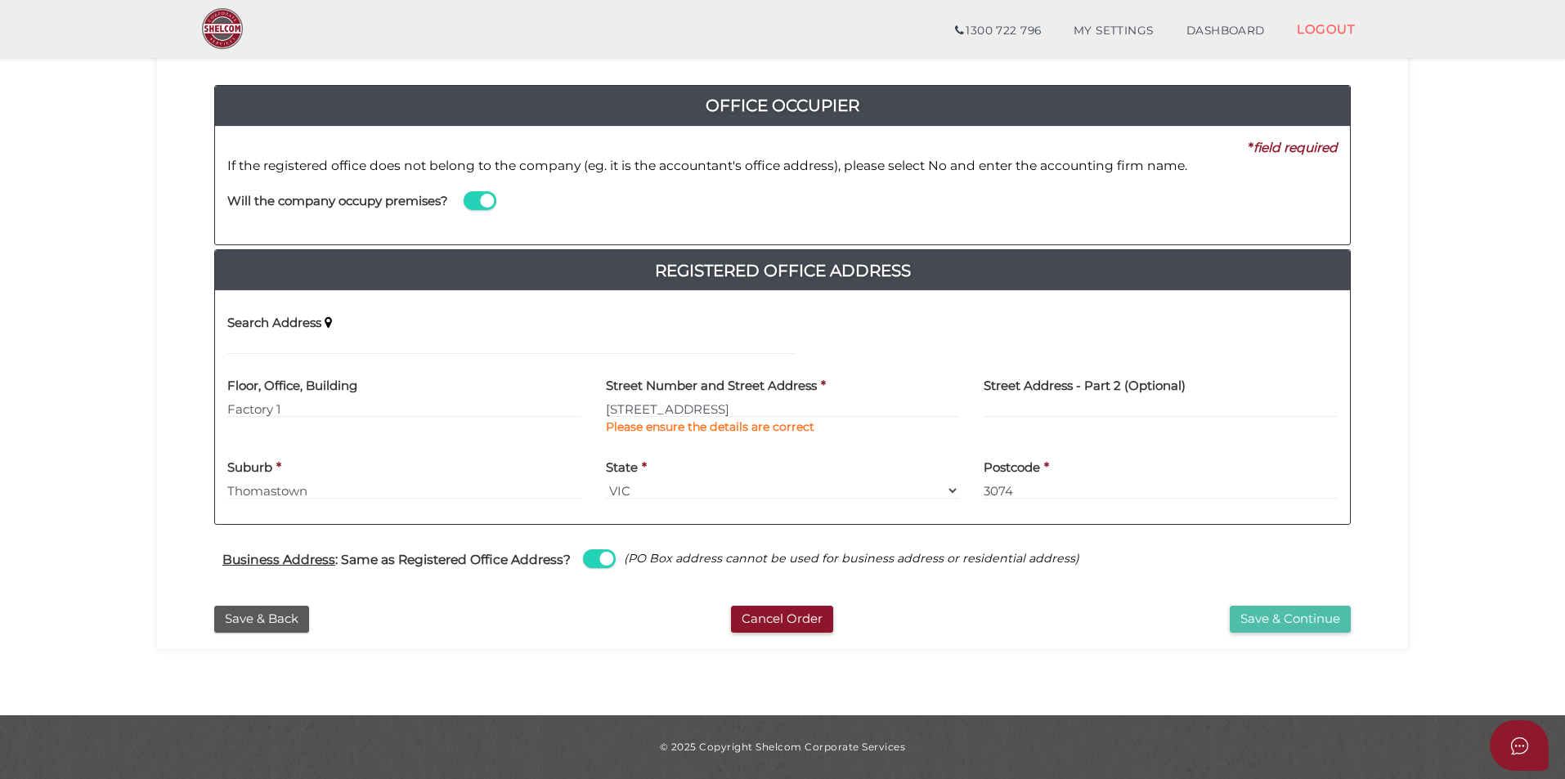
click at [1285, 620] on button "Save & Continue" at bounding box center [1290, 619] width 121 height 27
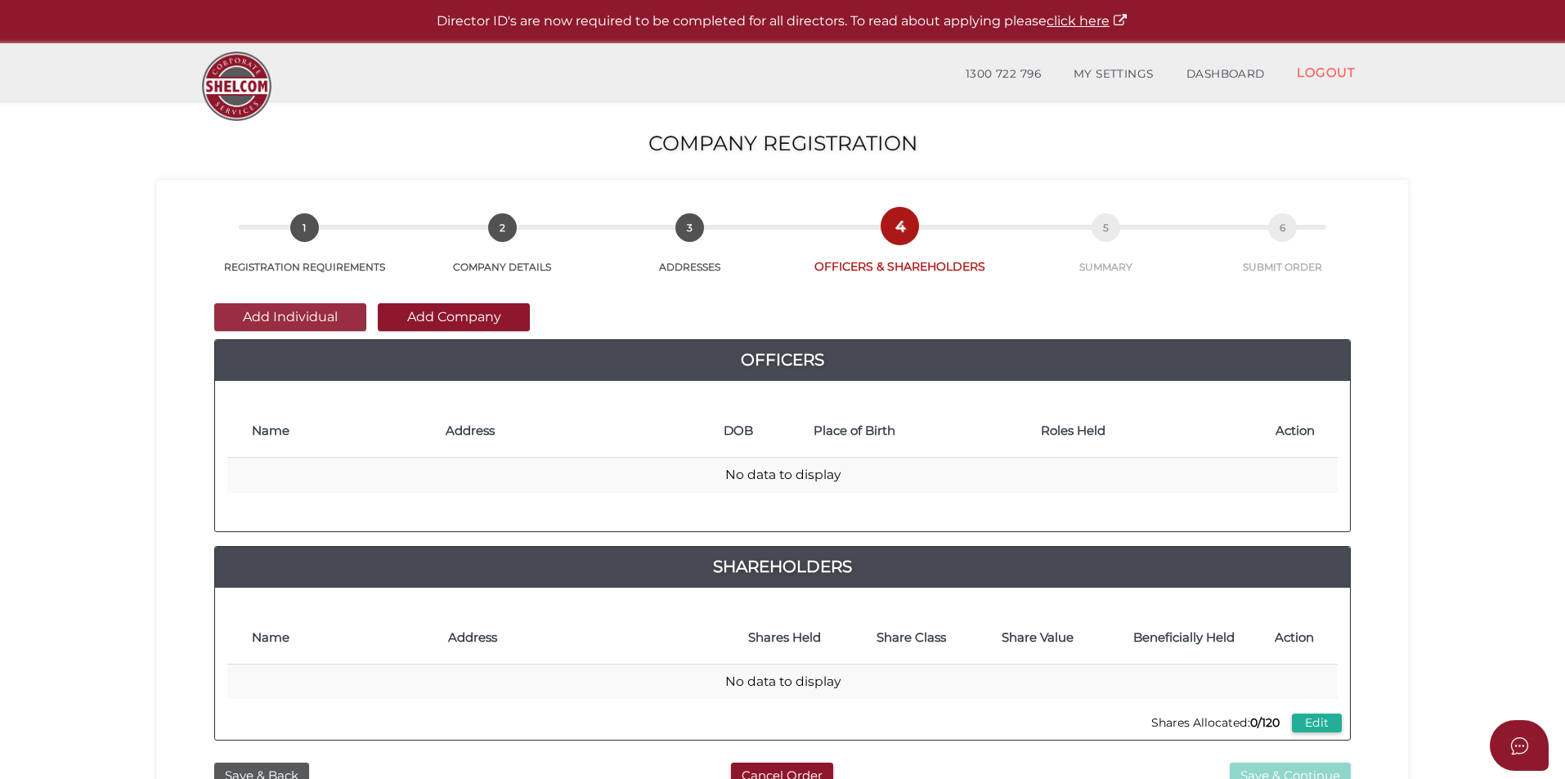
click at [323, 320] on button "Add Individual" at bounding box center [290, 317] width 152 height 28
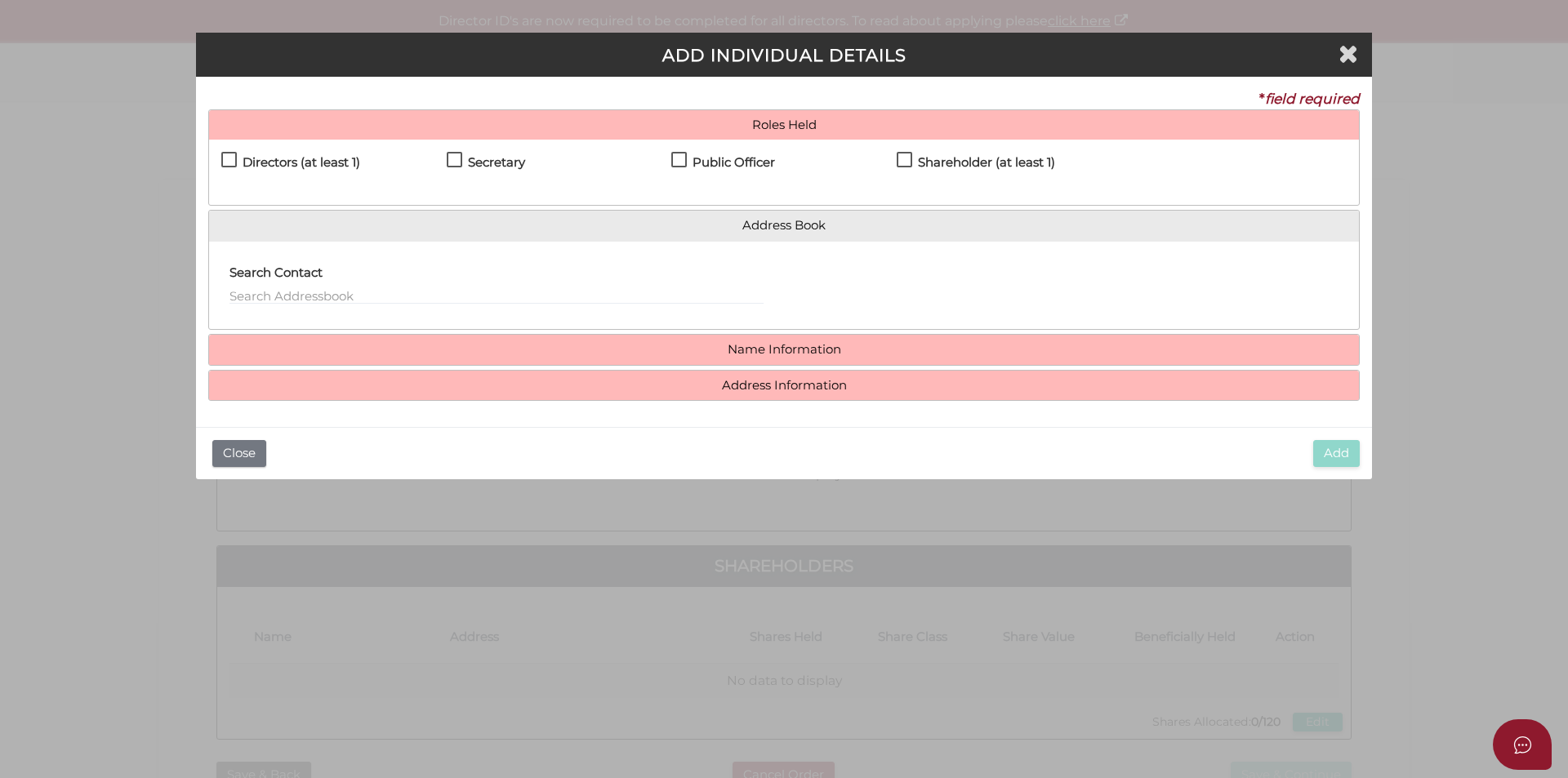
click at [226, 158] on label "Directors (at least 1)" at bounding box center [291, 166] width 139 height 20
checkbox input "true"
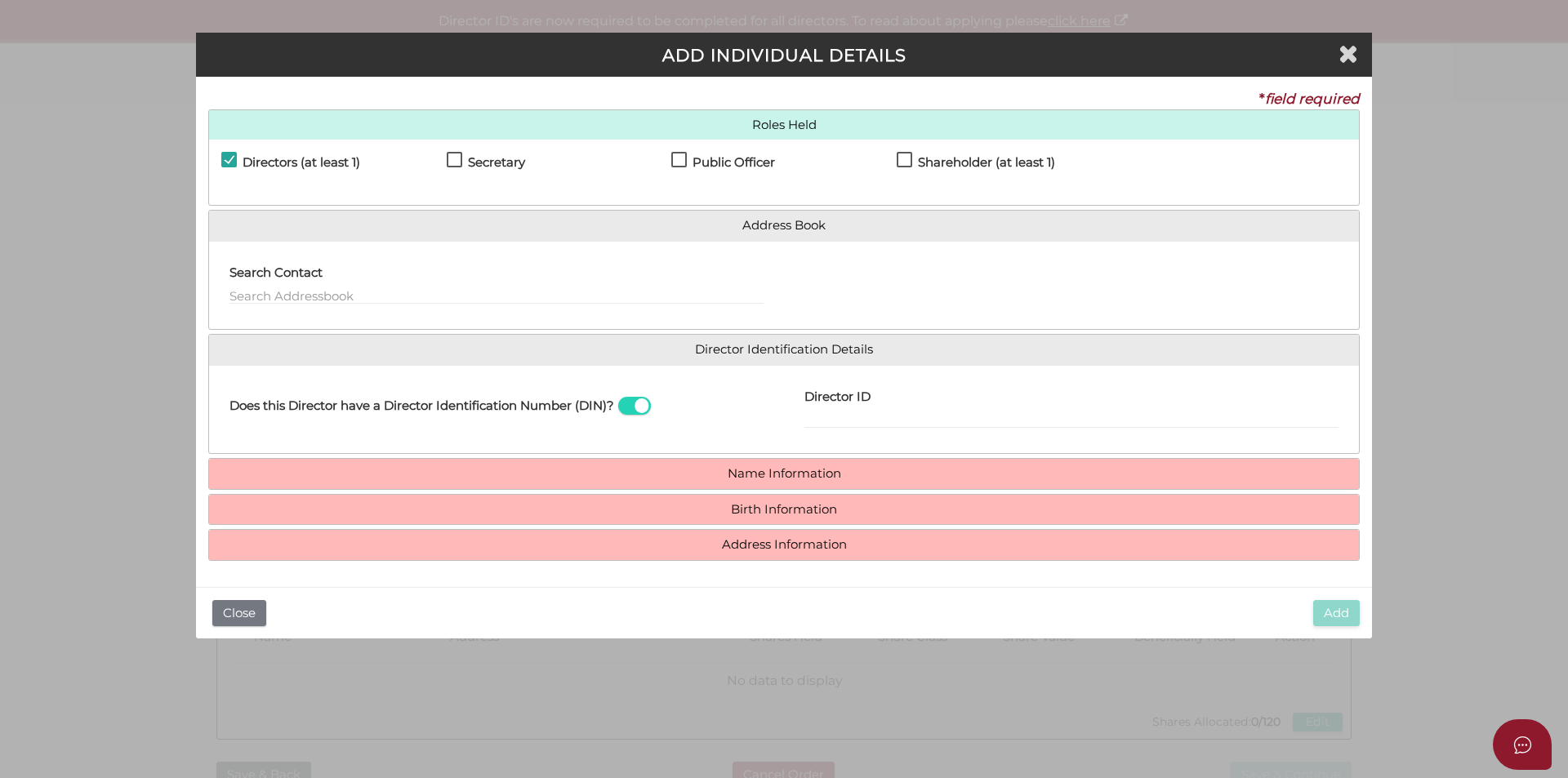
click at [457, 160] on label "Secretary" at bounding box center [485, 166] width 78 height 20
checkbox input "true"
click at [682, 164] on label "Public Officer" at bounding box center [723, 166] width 104 height 20
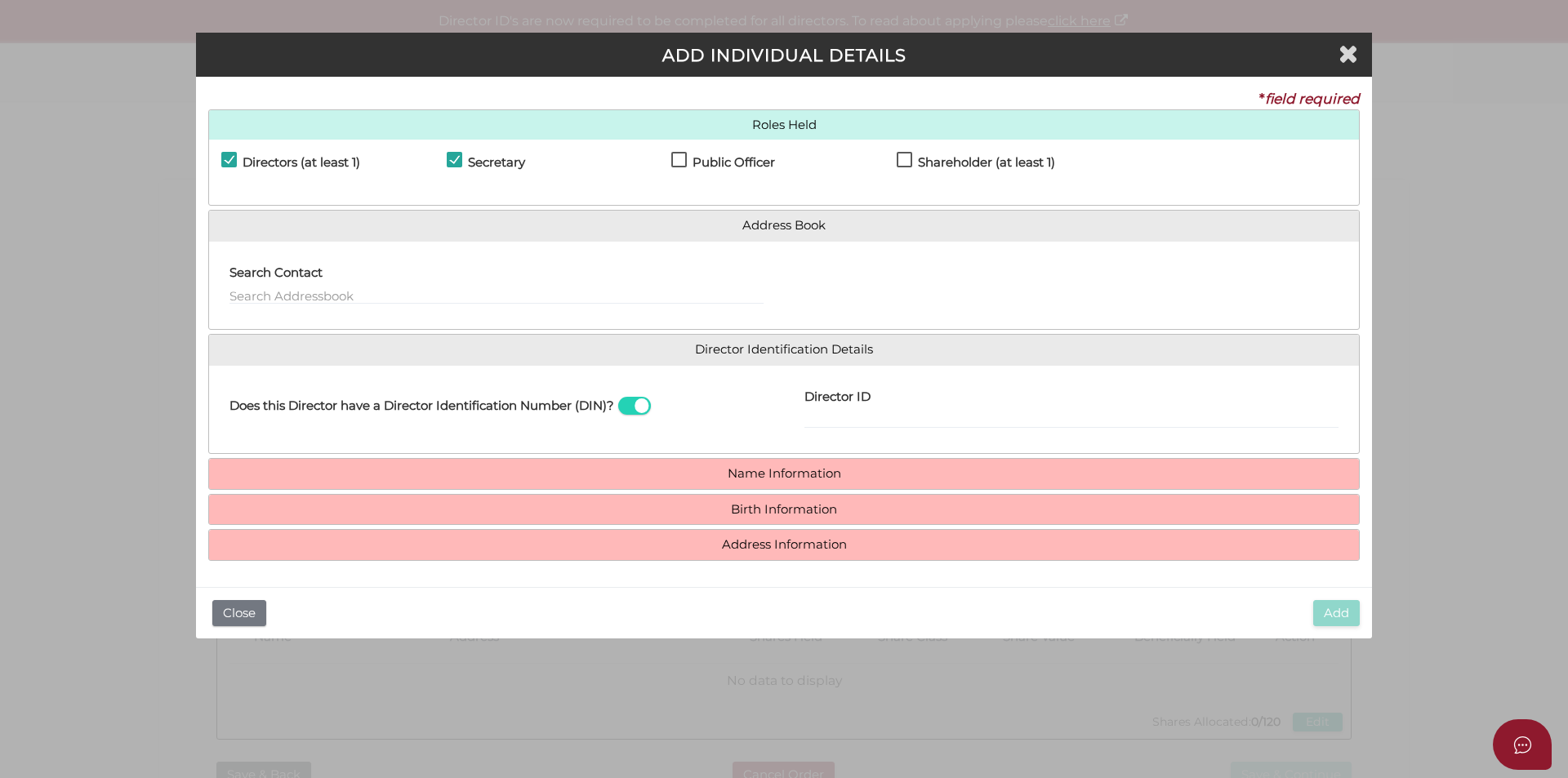
checkbox input "true"
click at [906, 158] on label "Shareholder (at least 1)" at bounding box center [976, 166] width 159 height 20
checkbox input "true"
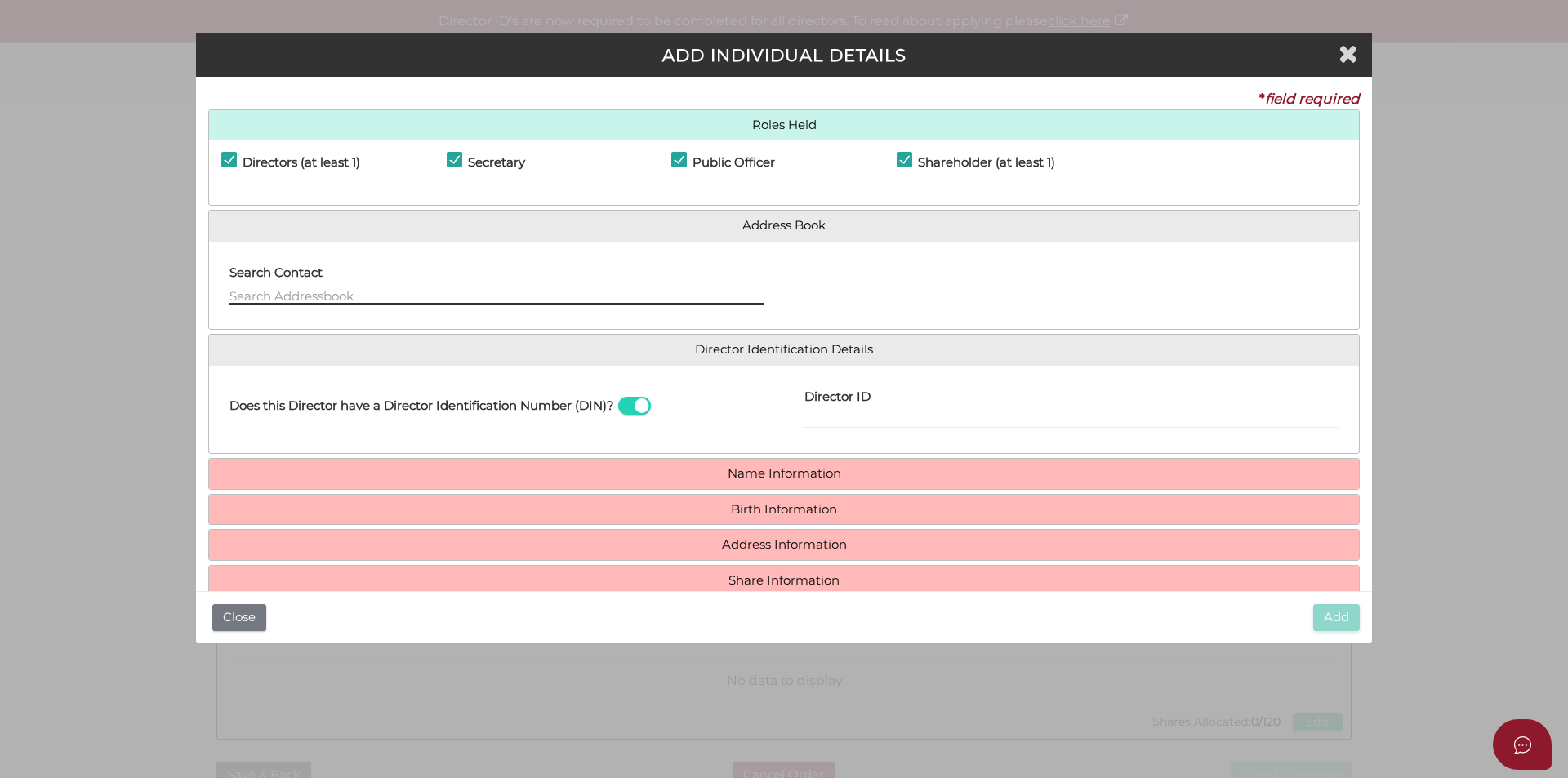
click at [235, 295] on input "text" at bounding box center [496, 296] width 534 height 18
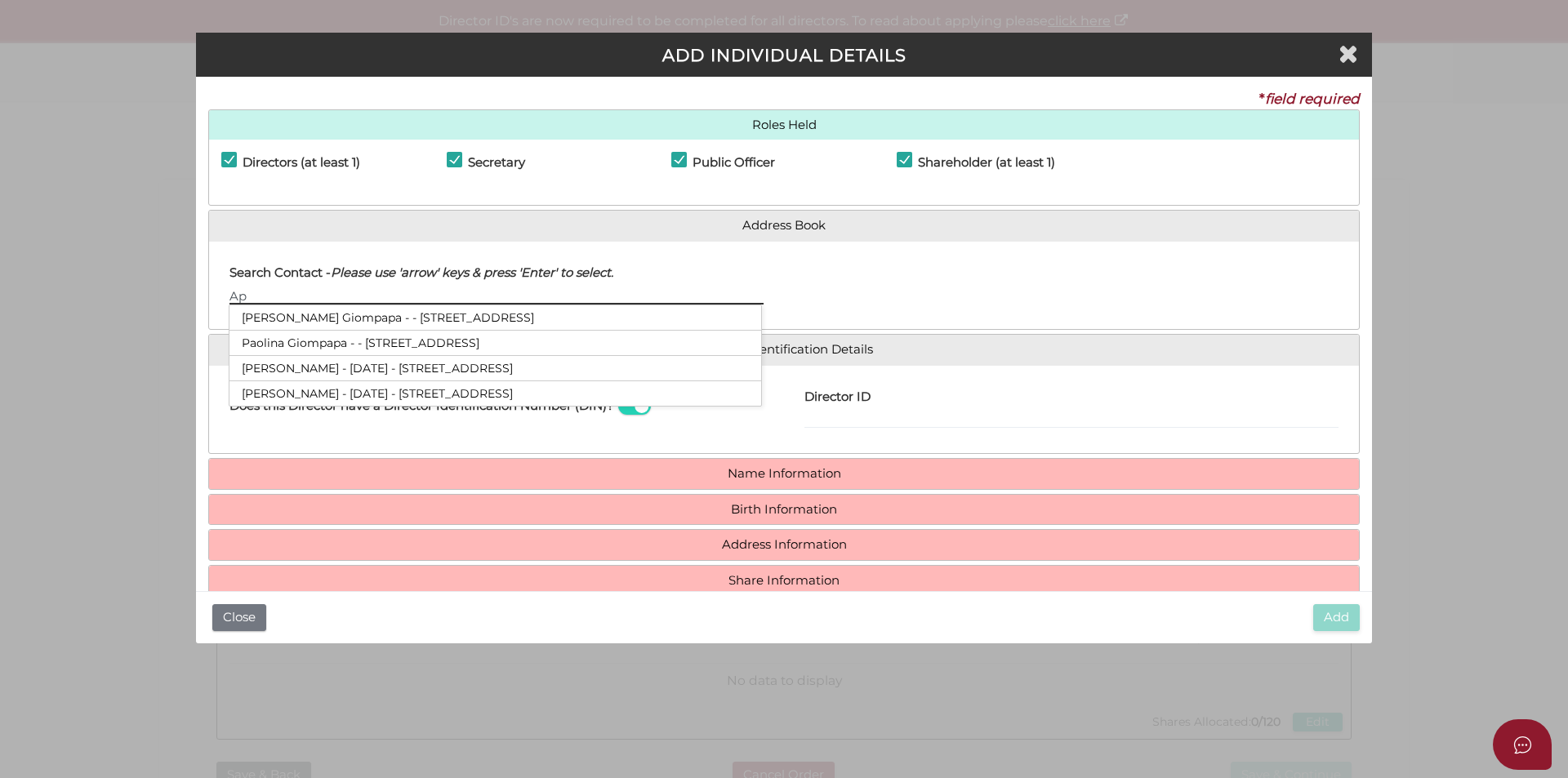
type input "A"
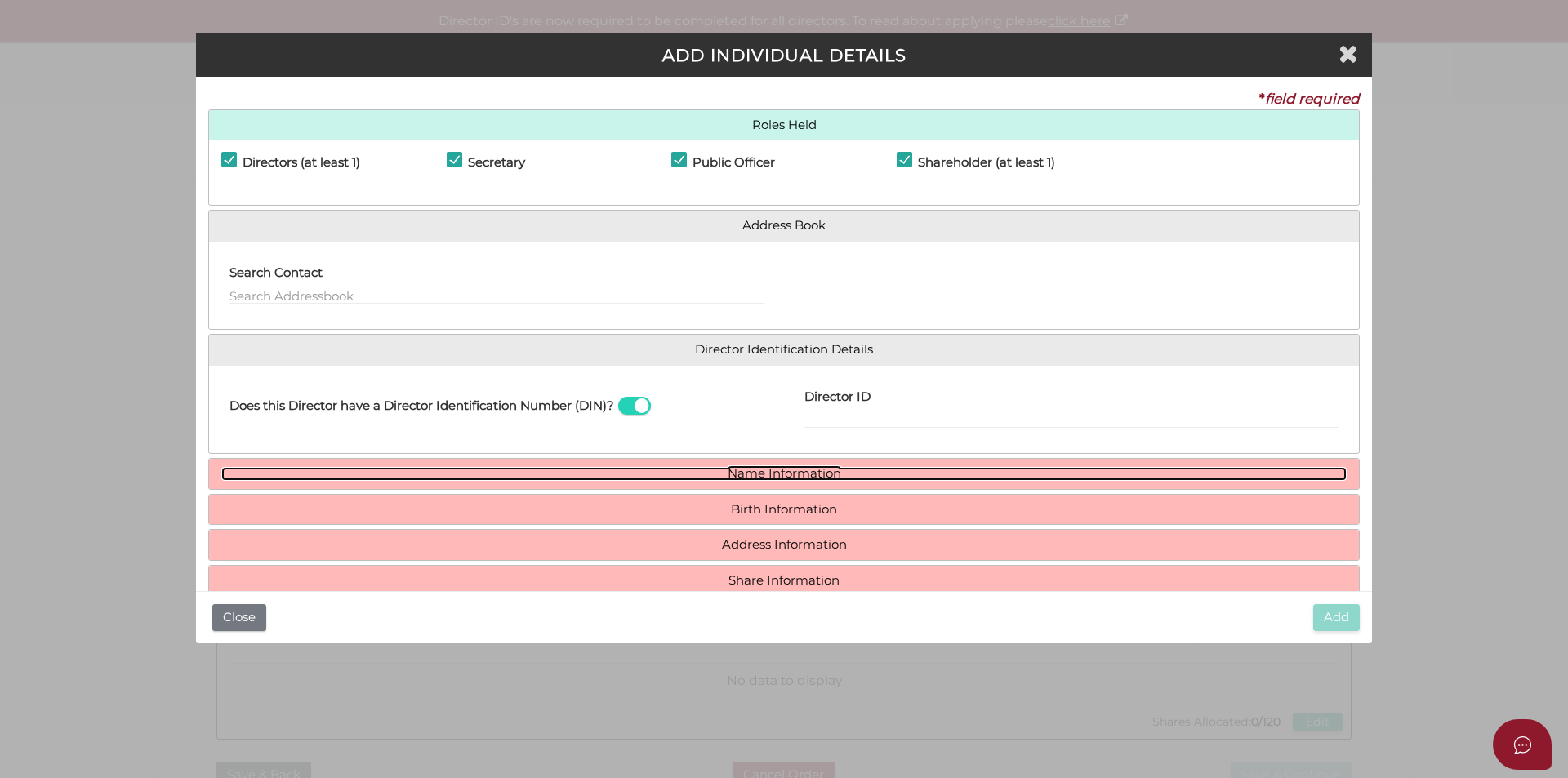
click at [761, 467] on link "Name Information" at bounding box center [784, 474] width 1126 height 14
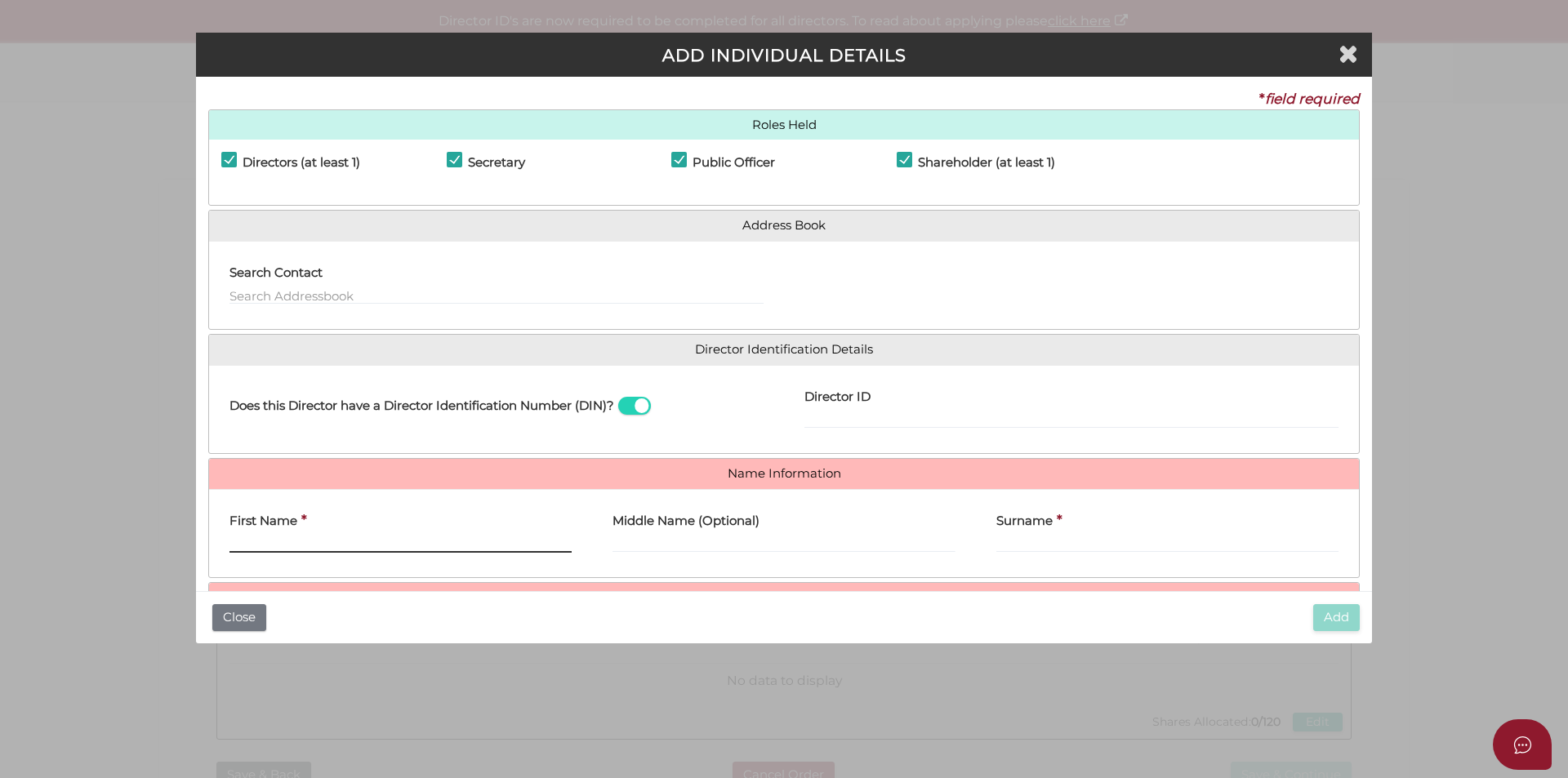
click at [235, 540] on input "First Name" at bounding box center [400, 544] width 343 height 18
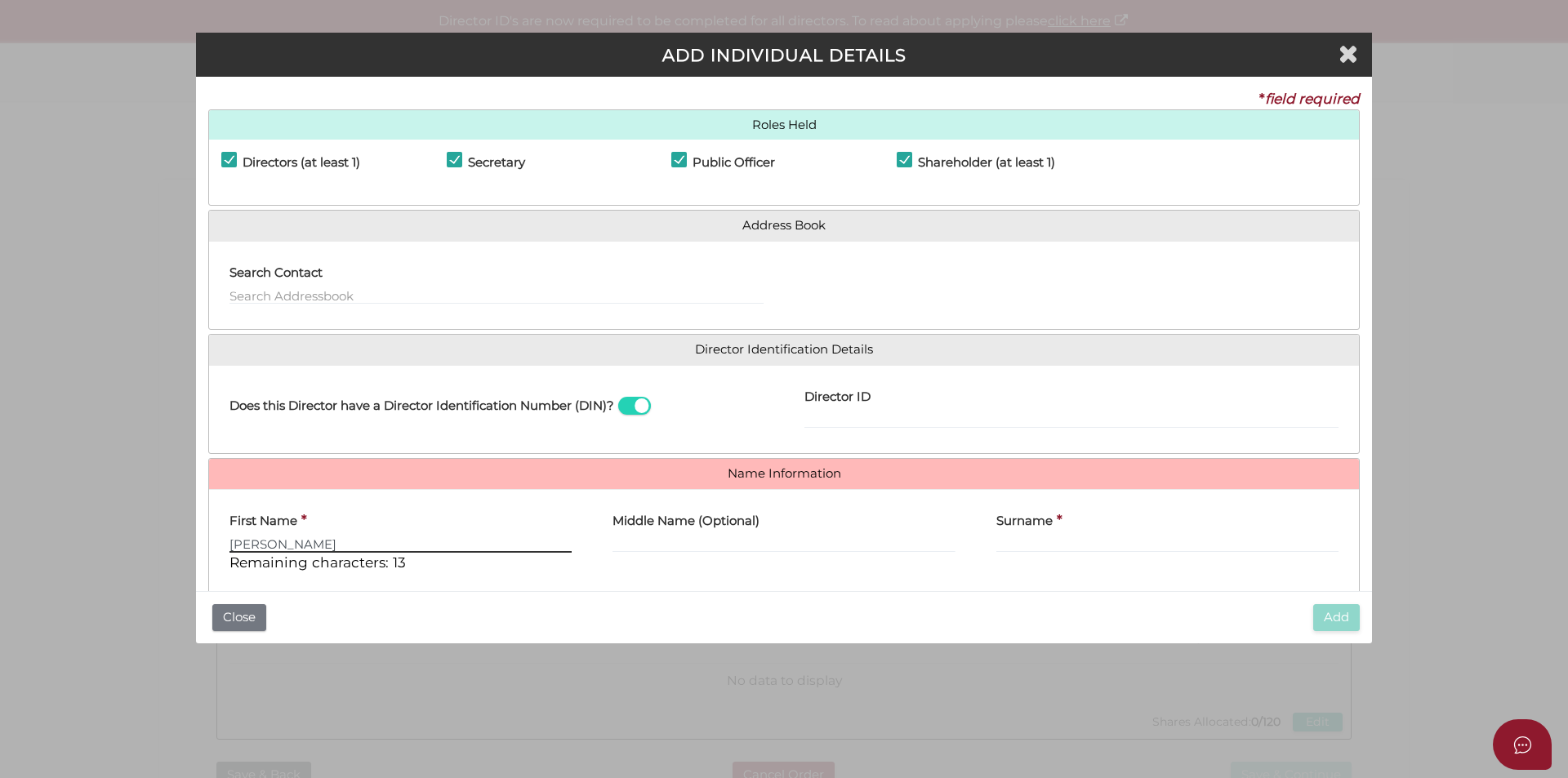
type input "Dominic"
click at [1005, 546] on input "Surname" at bounding box center [1167, 544] width 343 height 18
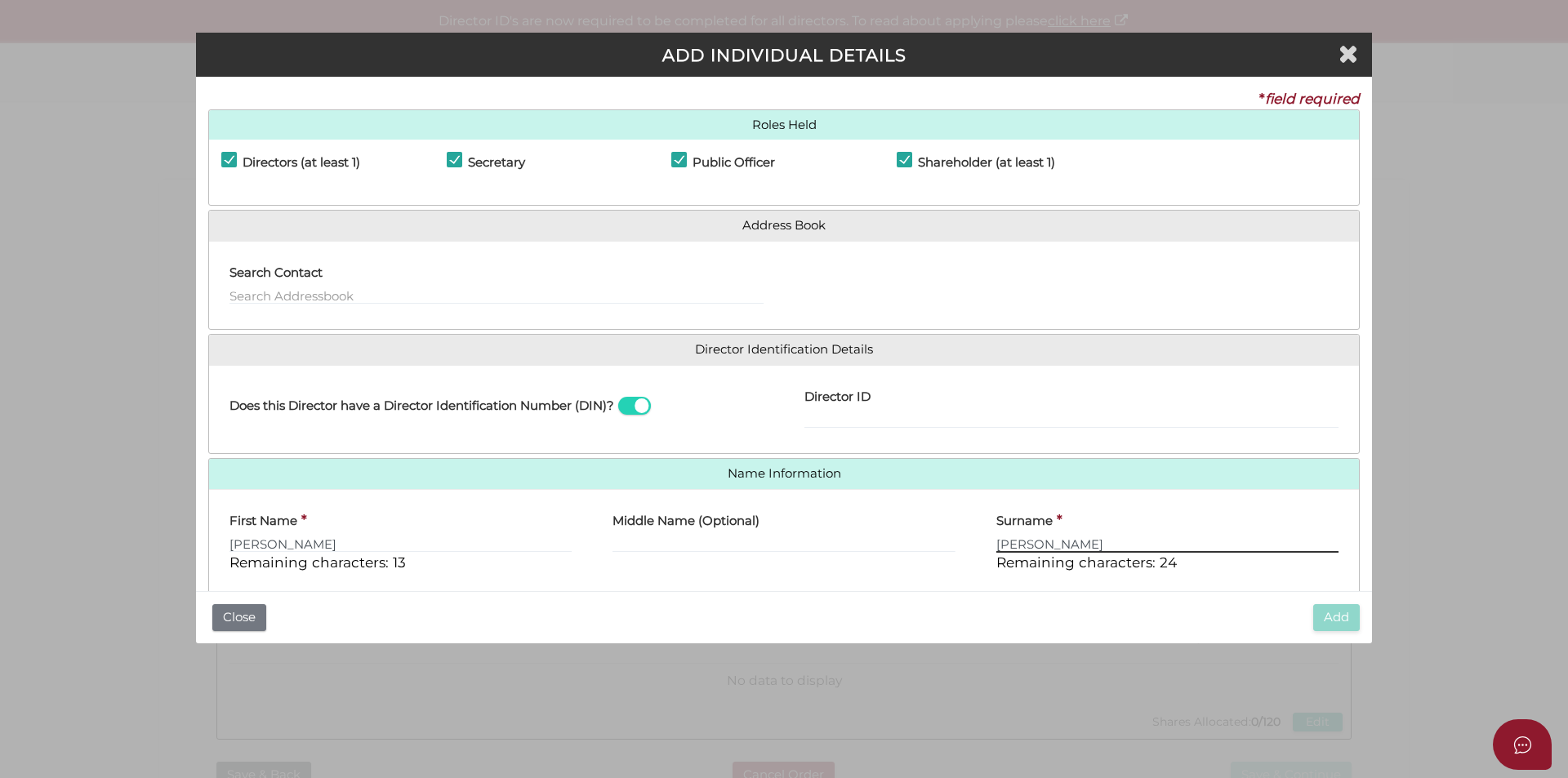
scroll to position [82, 0]
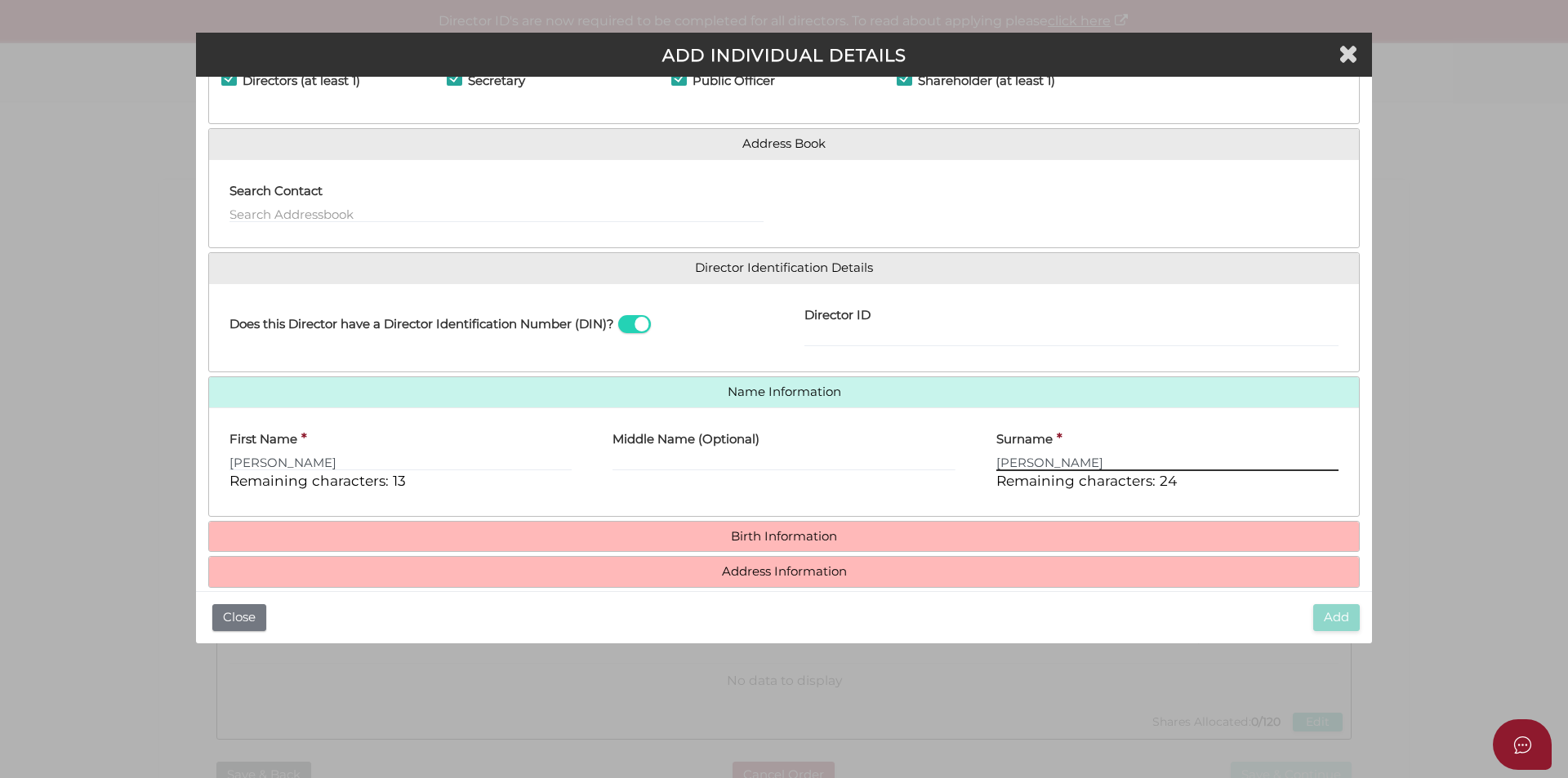
type input "Vivona"
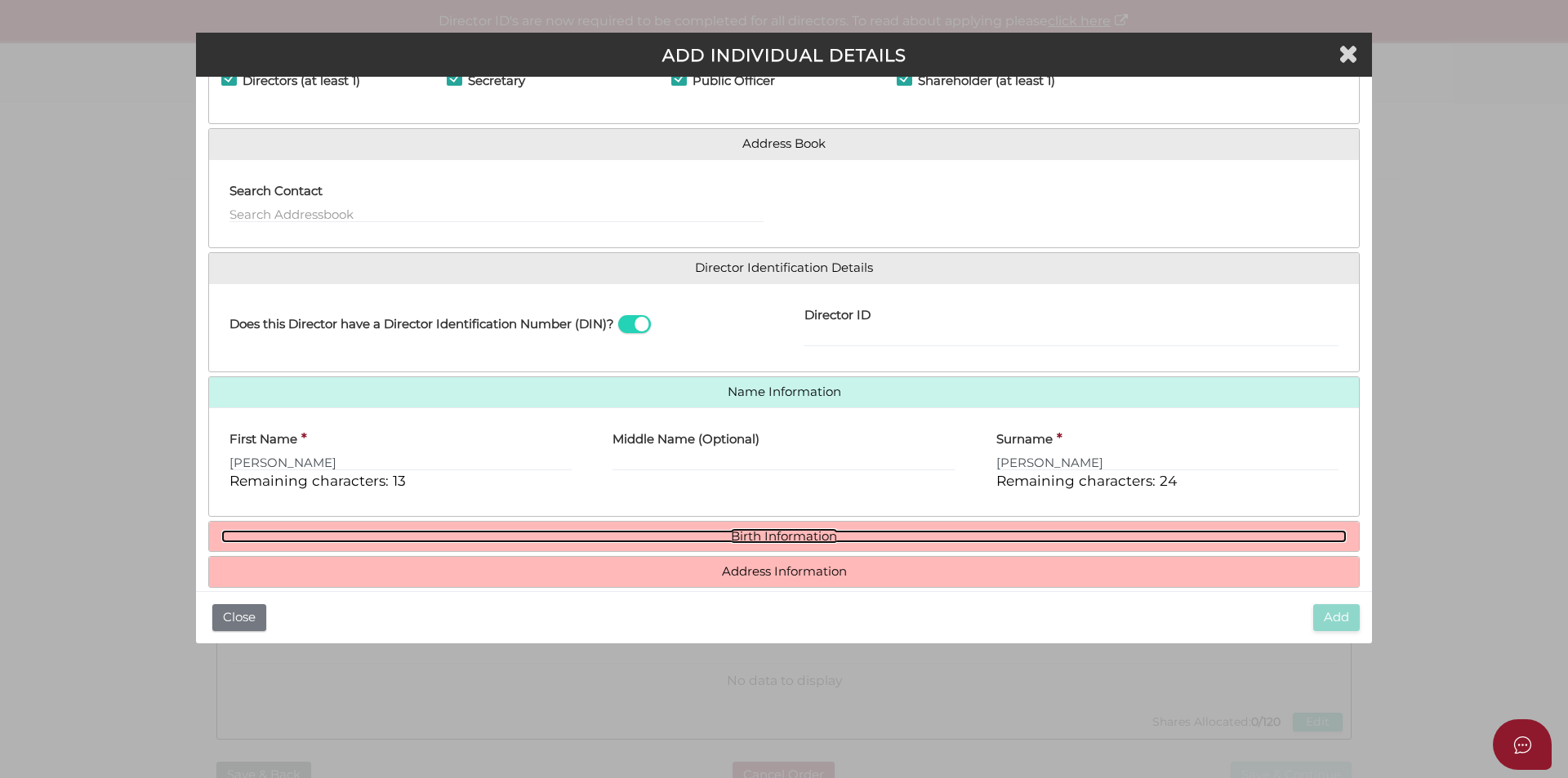
click at [527, 538] on link "Birth Information" at bounding box center [784, 537] width 1126 height 14
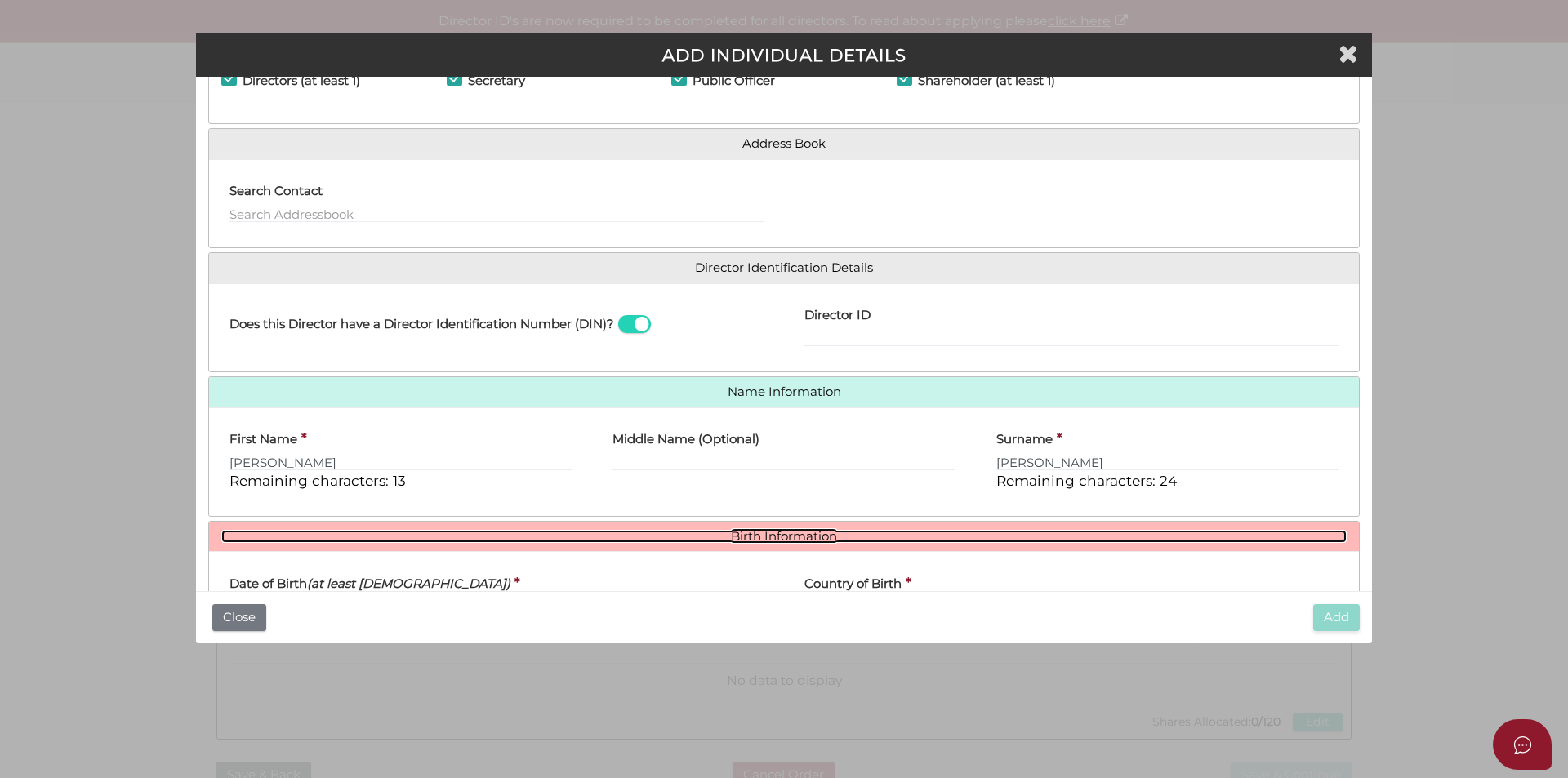
scroll to position [164, 0]
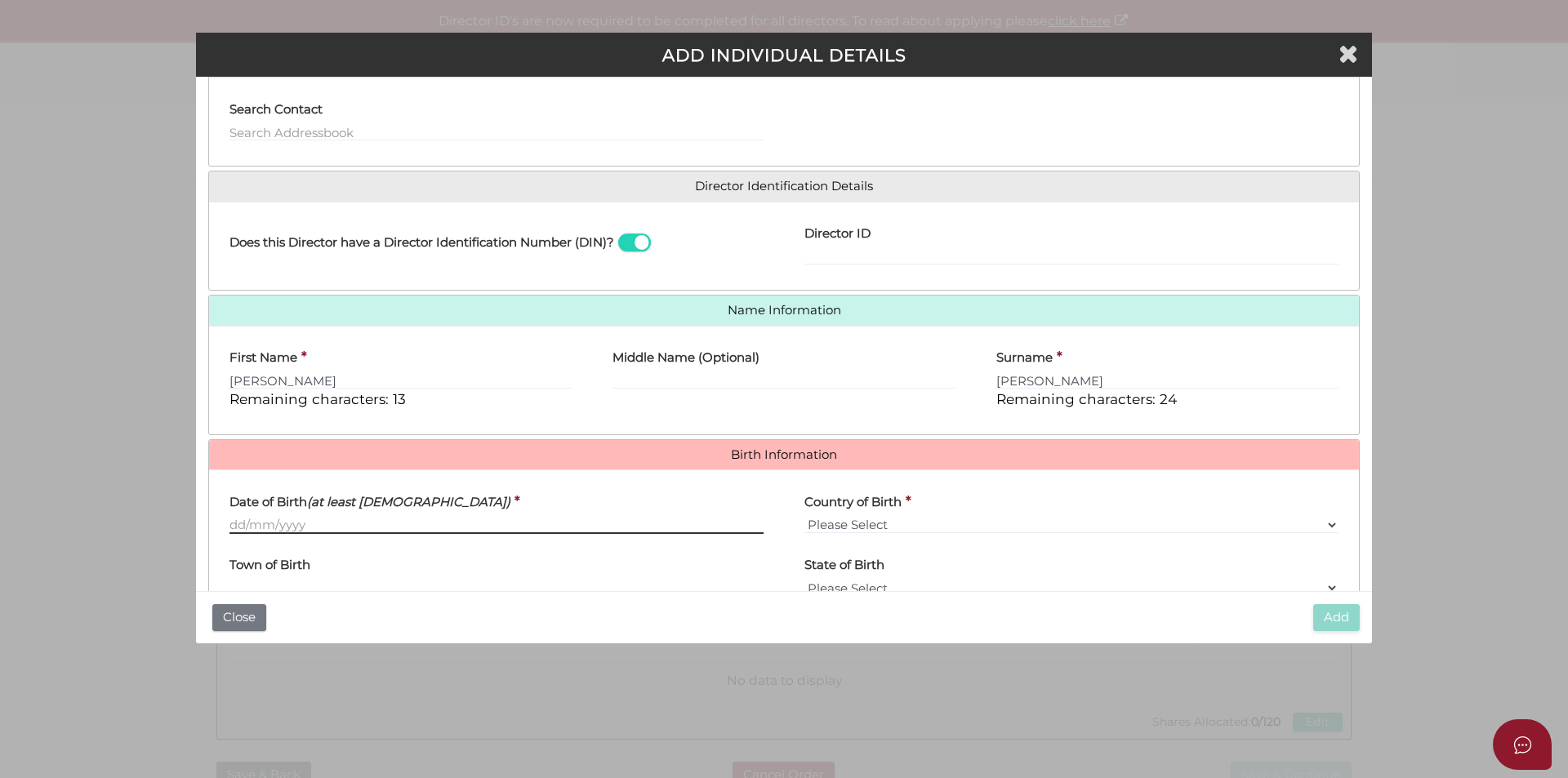
click at [230, 521] on input "Date of Birth (at least [DEMOGRAPHIC_DATA])" at bounding box center [496, 525] width 534 height 18
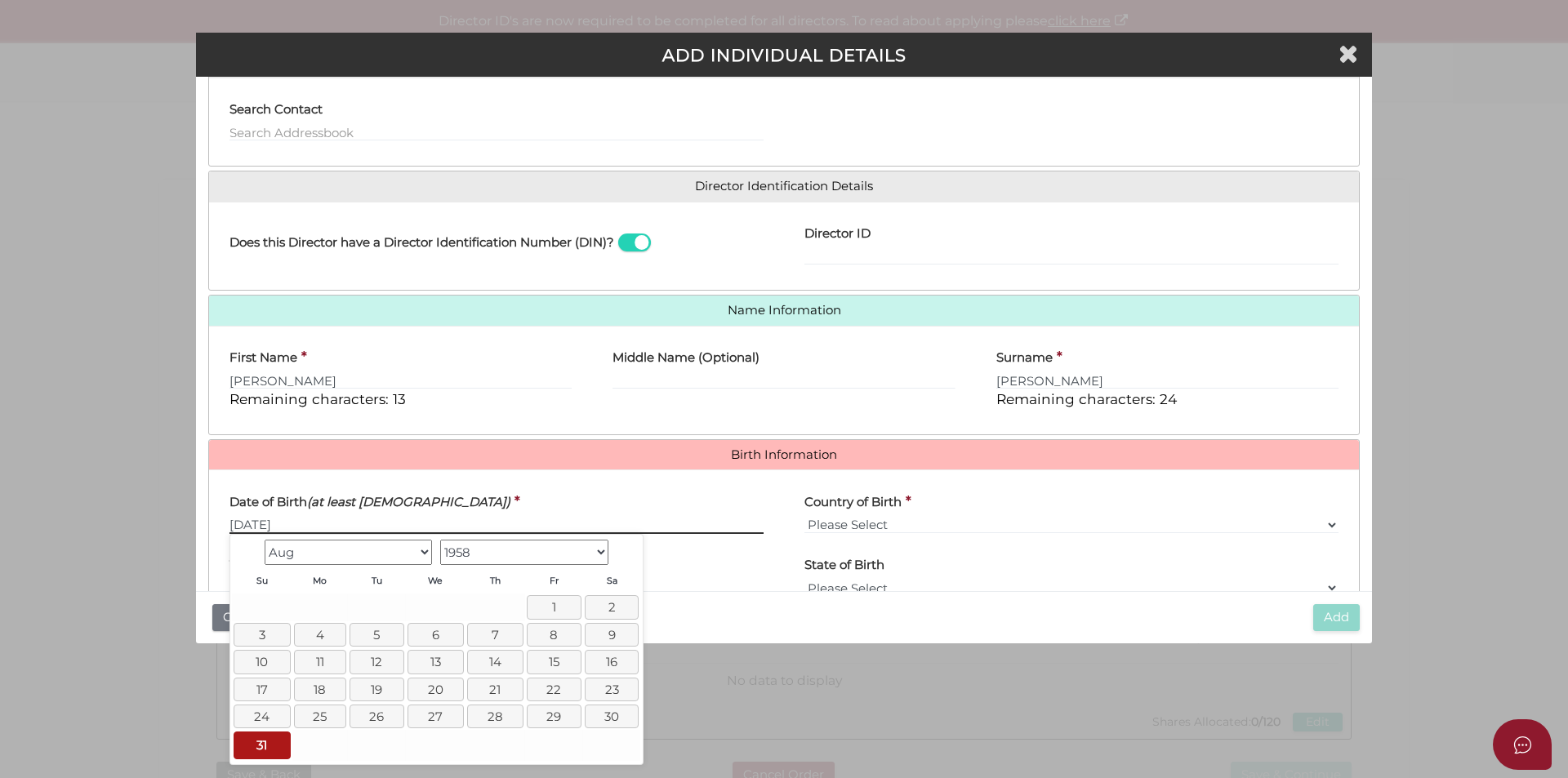
type input "[DATE]"
click at [814, 520] on select "Please Select v [GEOGRAPHIC_DATA] [GEOGRAPHIC_DATA] [GEOGRAPHIC_DATA] [GEOGRAPH…" at bounding box center [1071, 525] width 534 height 18
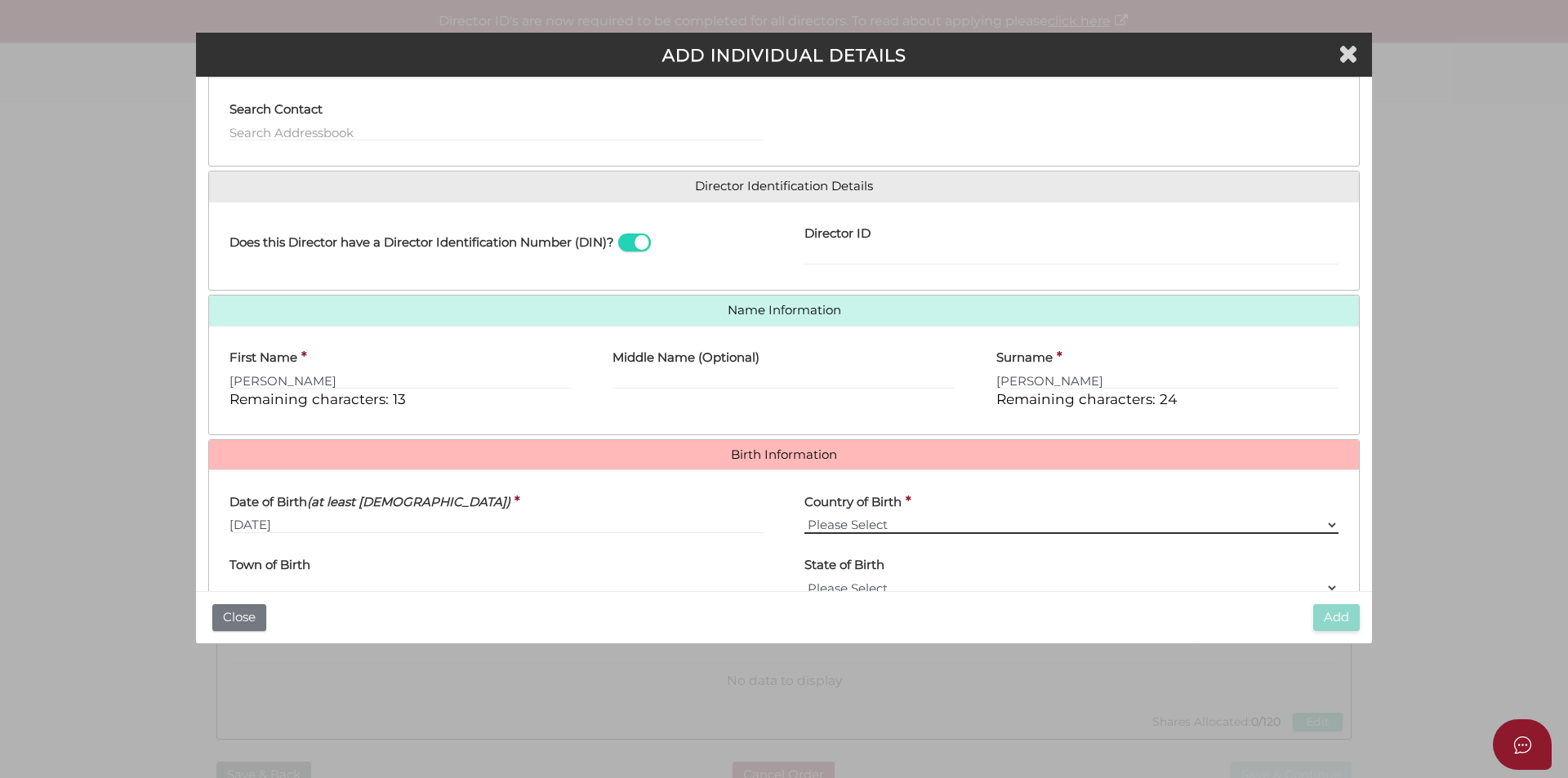
select select "[GEOGRAPHIC_DATA]"
click at [804, 516] on select "Please Select v [GEOGRAPHIC_DATA] [GEOGRAPHIC_DATA] [GEOGRAPHIC_DATA] [GEOGRAPH…" at bounding box center [1071, 525] width 534 height 18
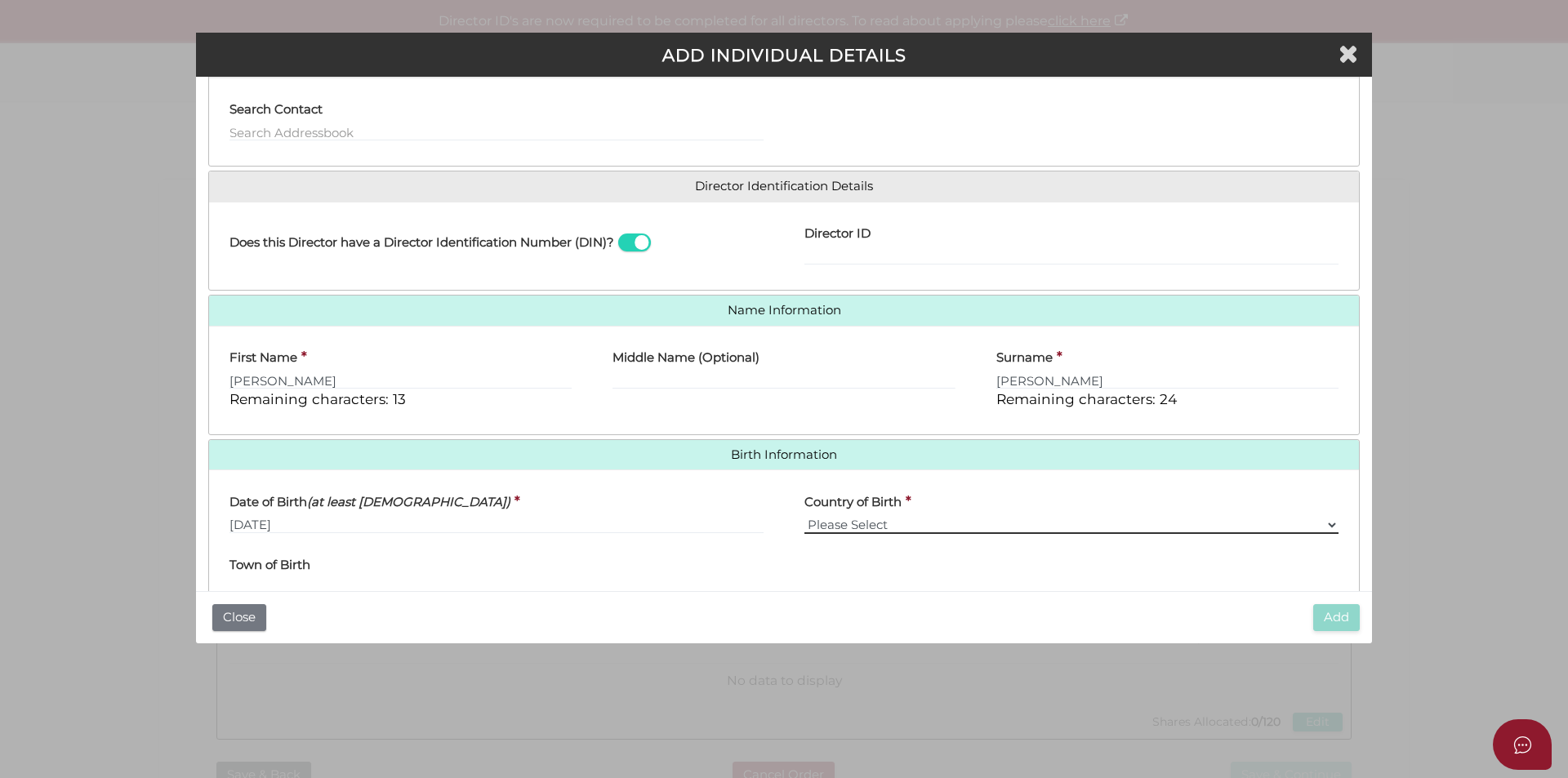
scroll to position [245, 0]
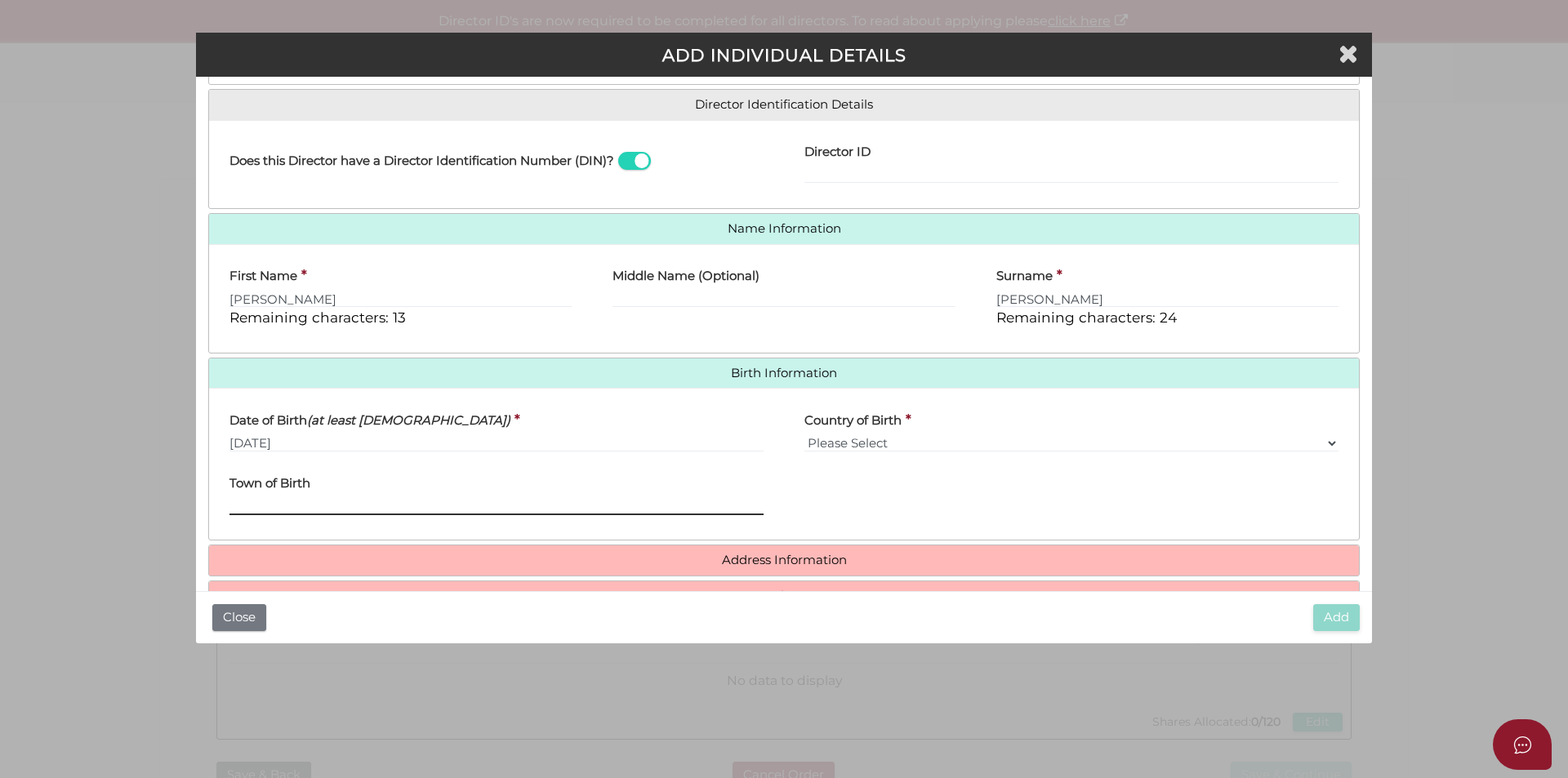
click at [235, 500] on input "Town of Birth" at bounding box center [496, 506] width 534 height 18
type input "Calabria"
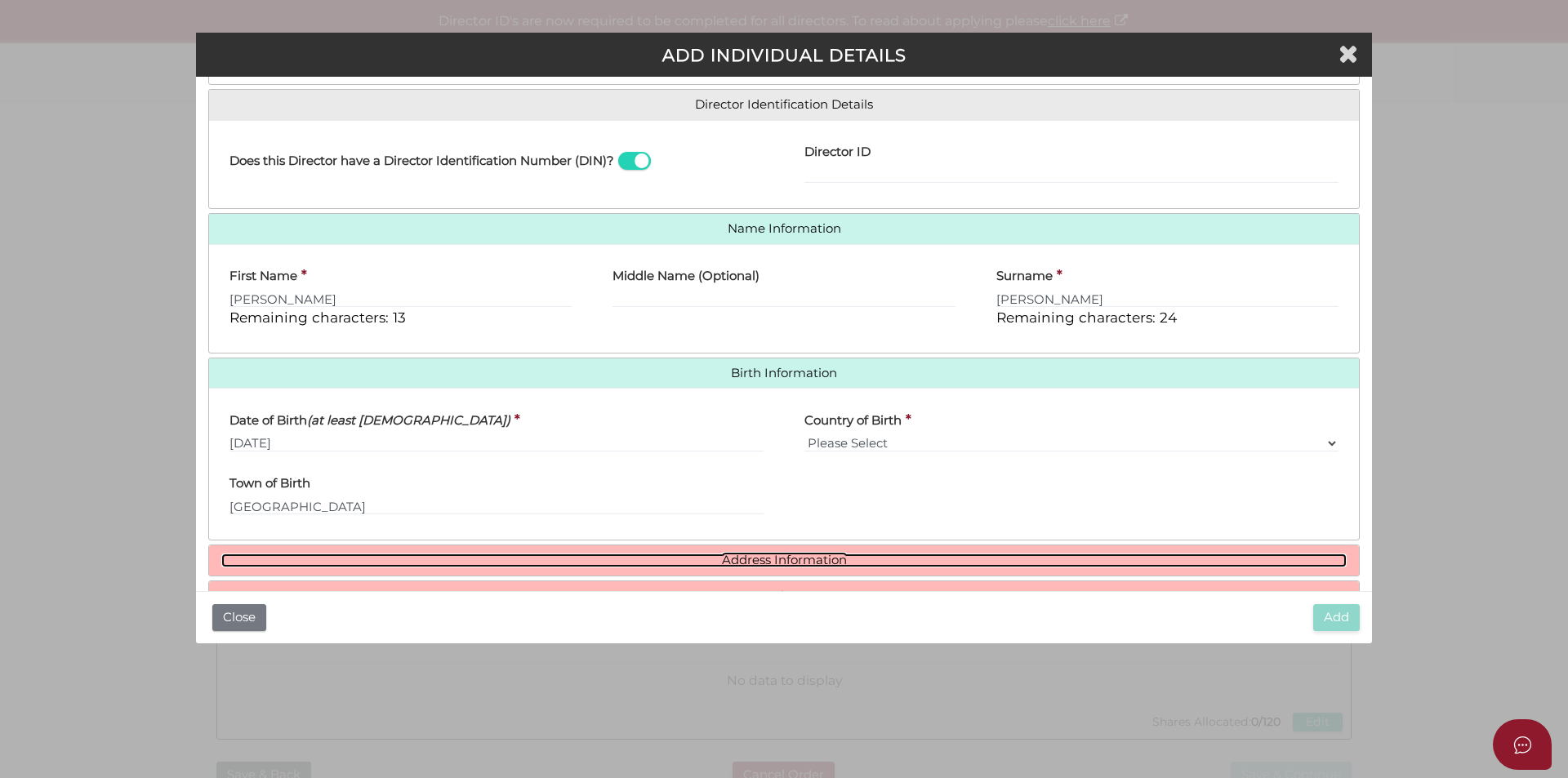
click at [718, 564] on link "Address Information" at bounding box center [784, 560] width 1126 height 14
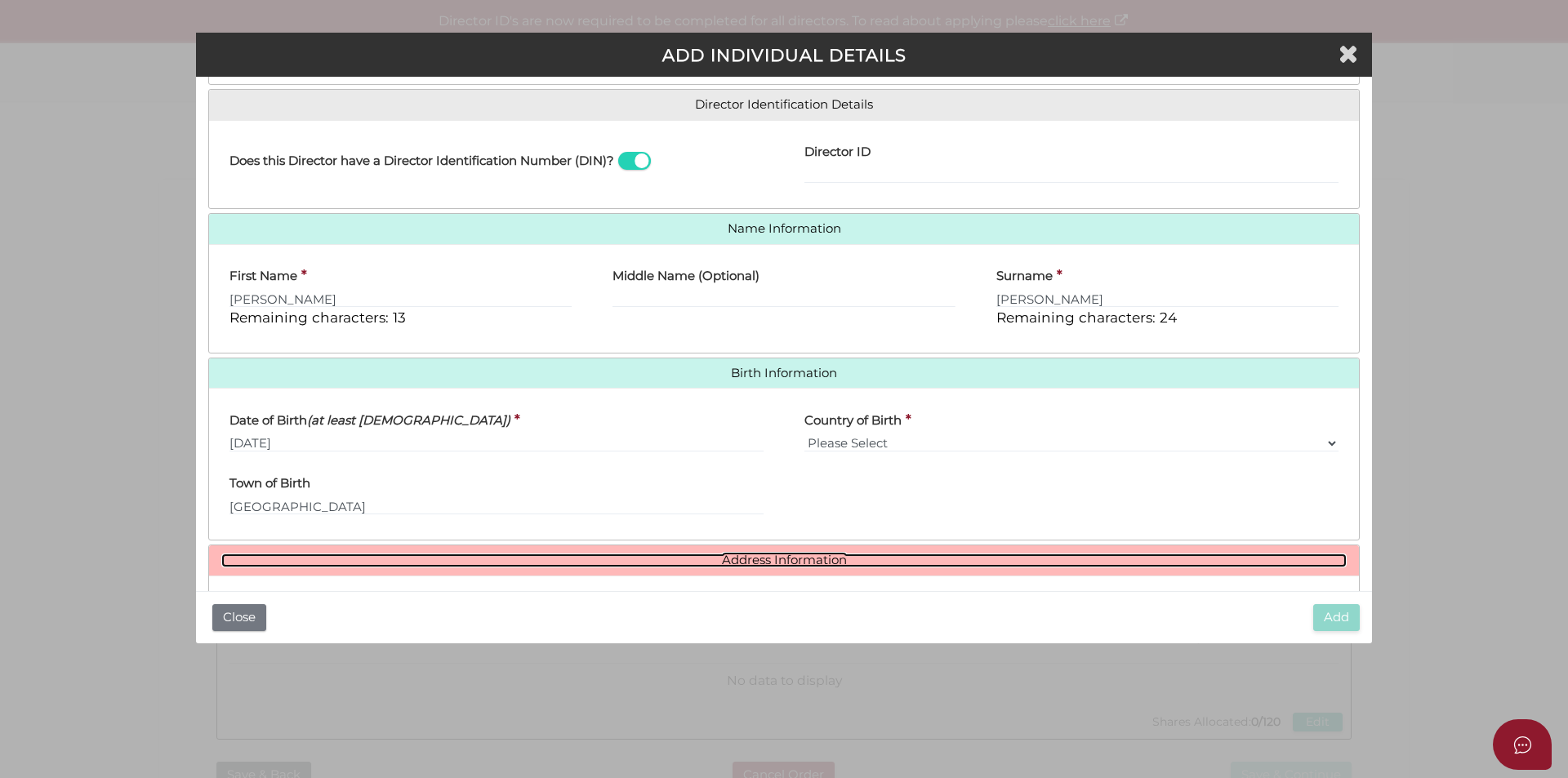
scroll to position [490, 0]
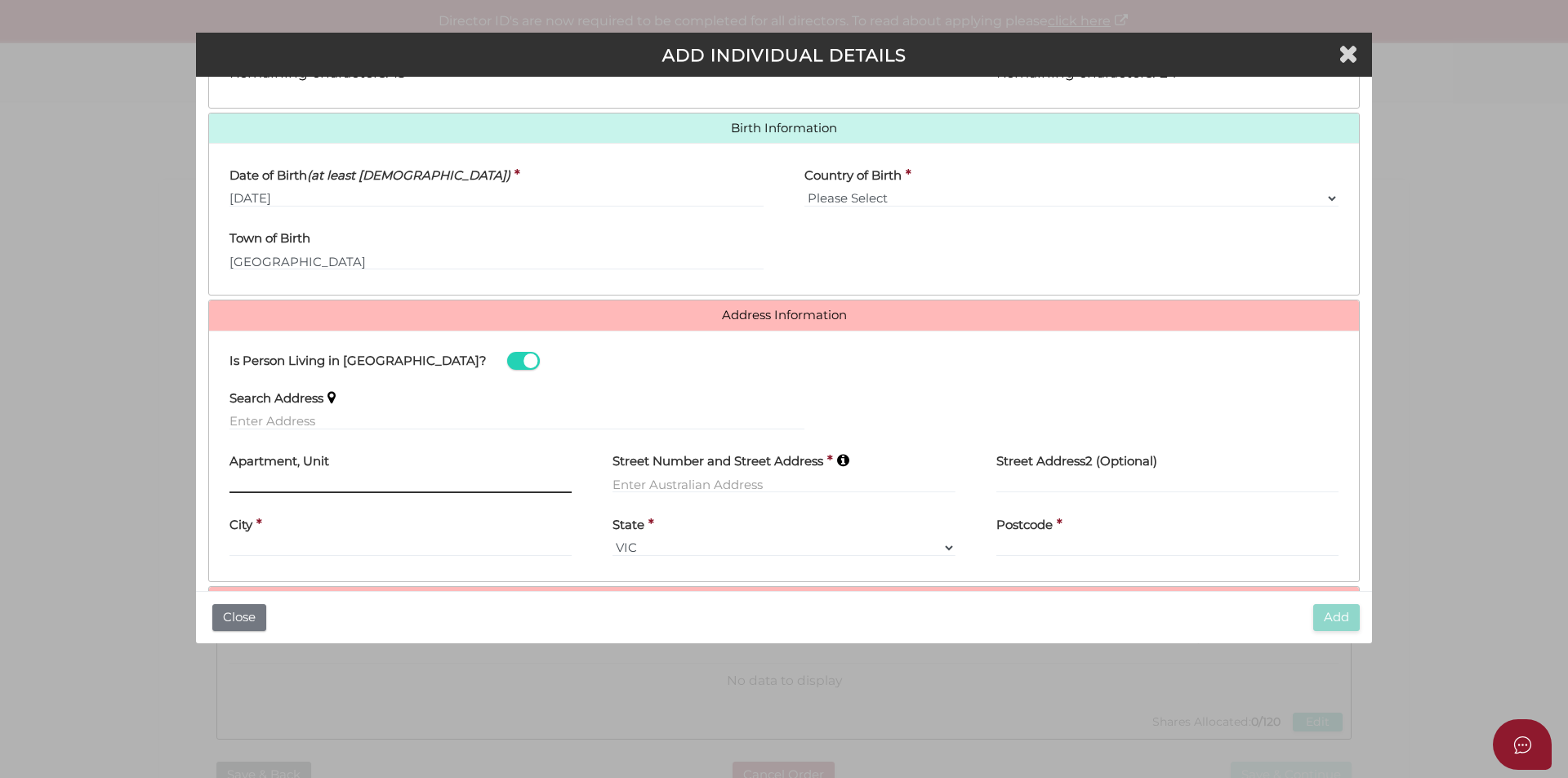
click at [232, 487] on input "text" at bounding box center [400, 484] width 343 height 18
type input "Apartment 104"
type input "6A Mclauglans Lane"
click at [239, 546] on div "City *" at bounding box center [400, 531] width 343 height 52
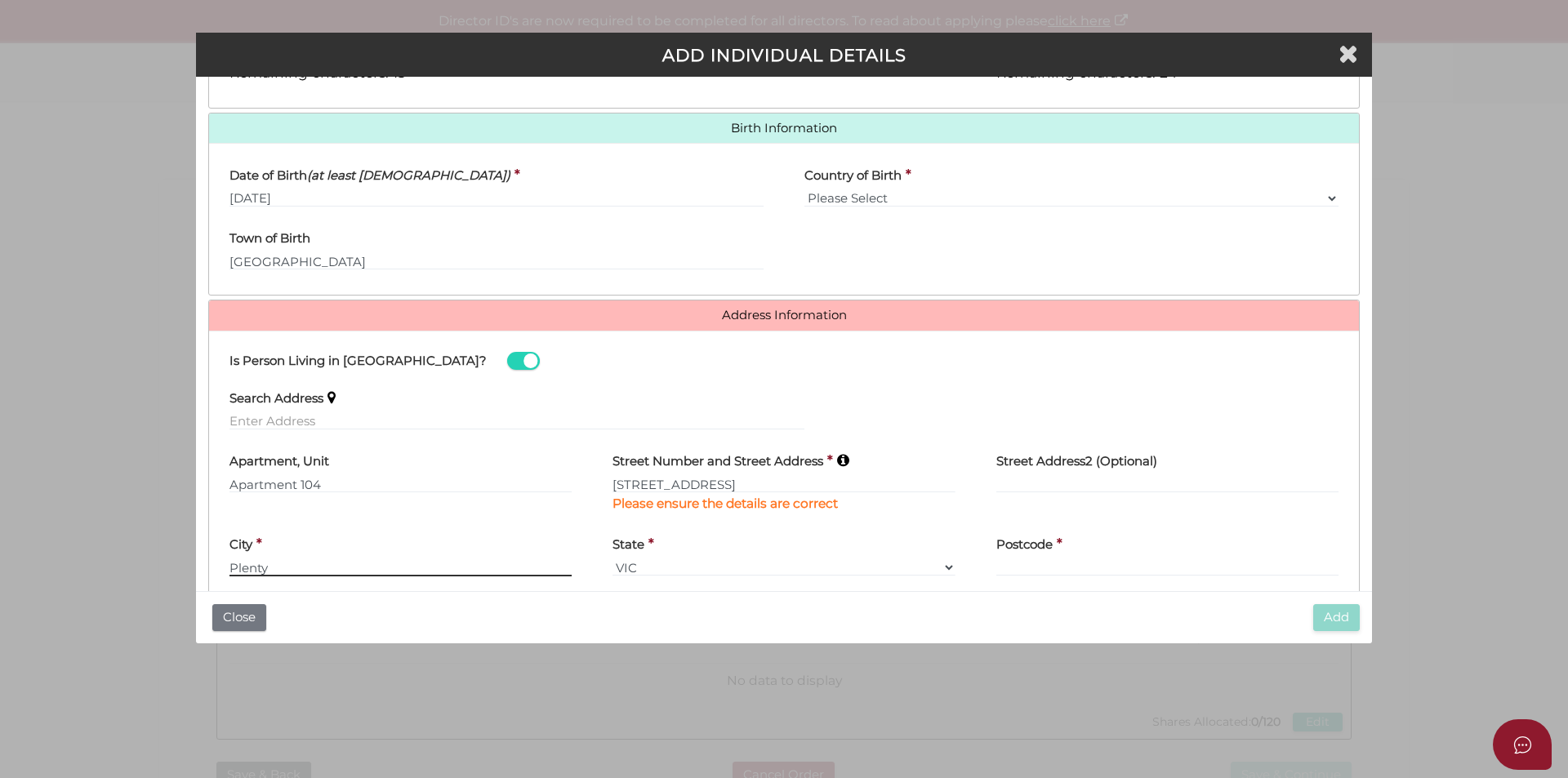
type input "Plenty"
click at [1000, 563] on input "Postcode" at bounding box center [1167, 567] width 343 height 18
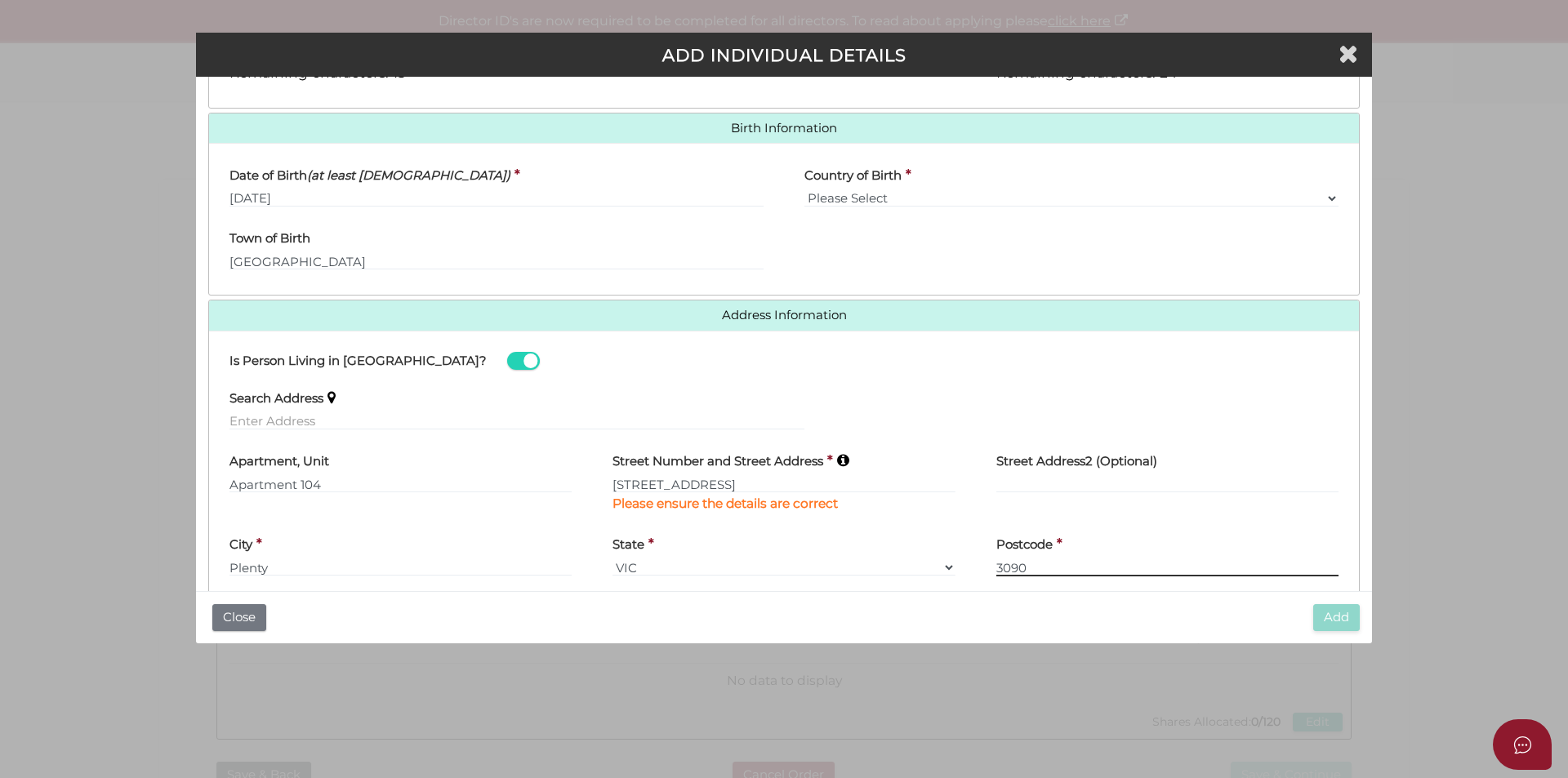
scroll to position [562, 0]
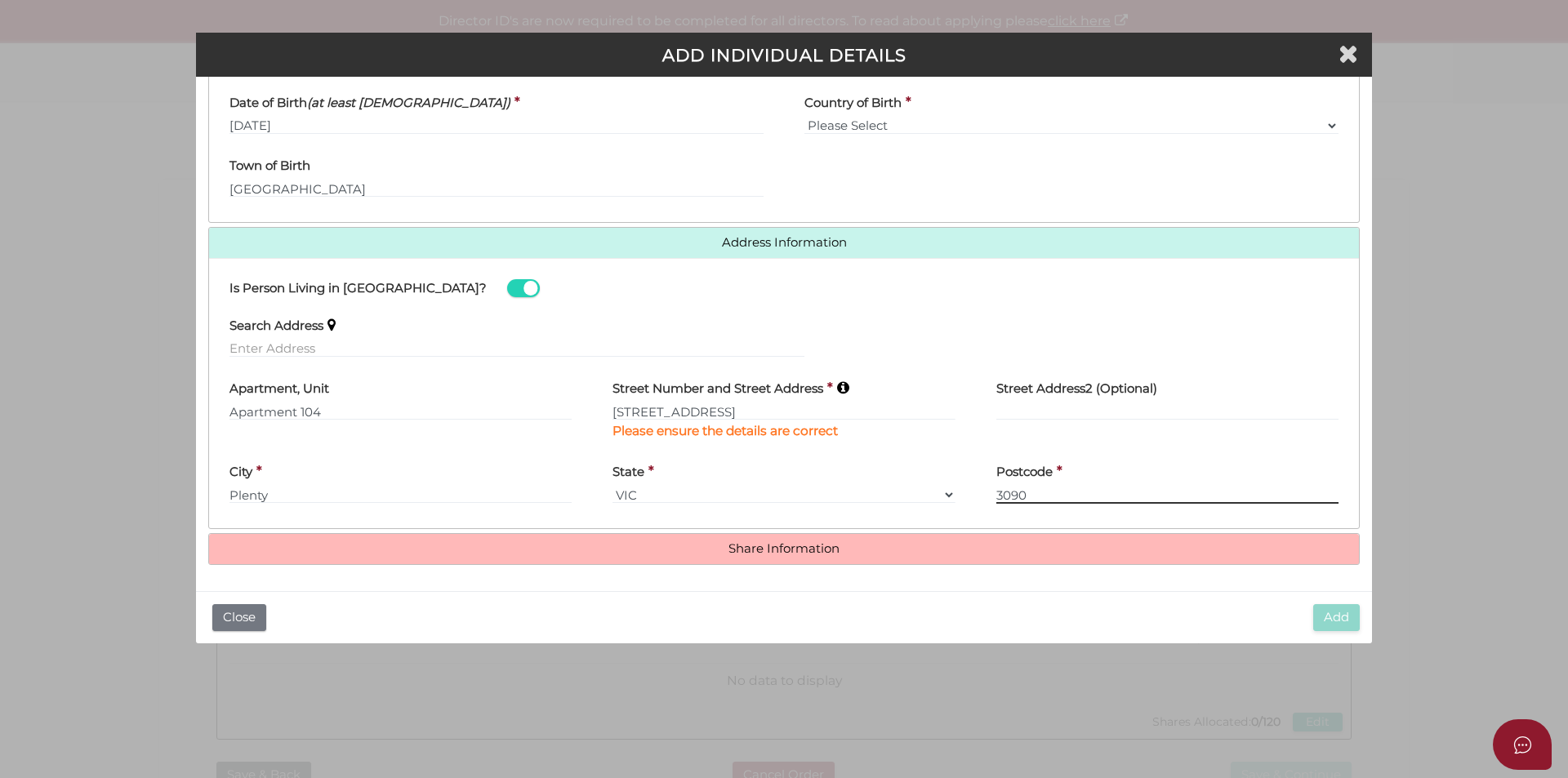
type input "3090"
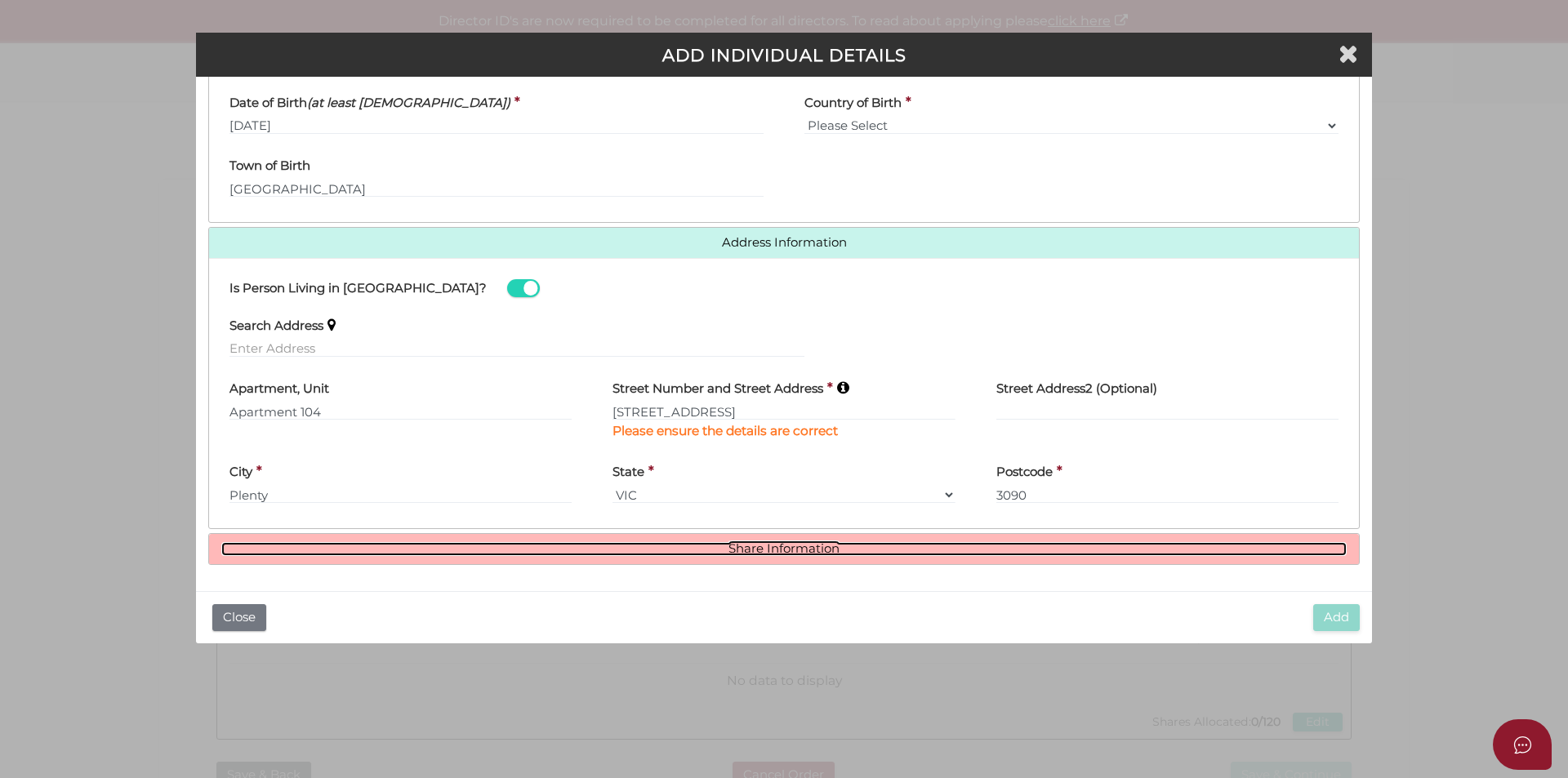
click at [959, 544] on link "Share Information" at bounding box center [784, 549] width 1126 height 14
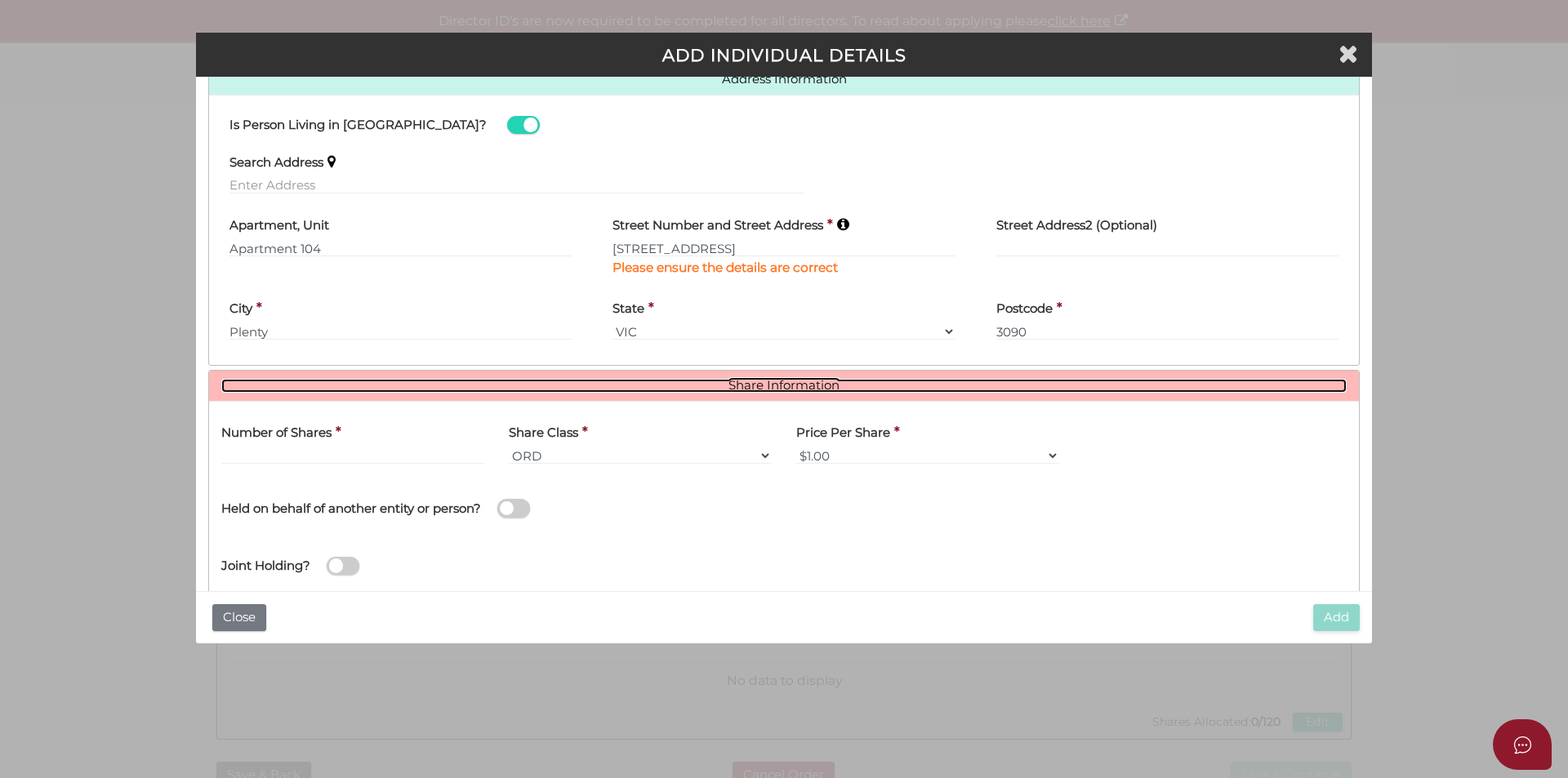
scroll to position [762, 0]
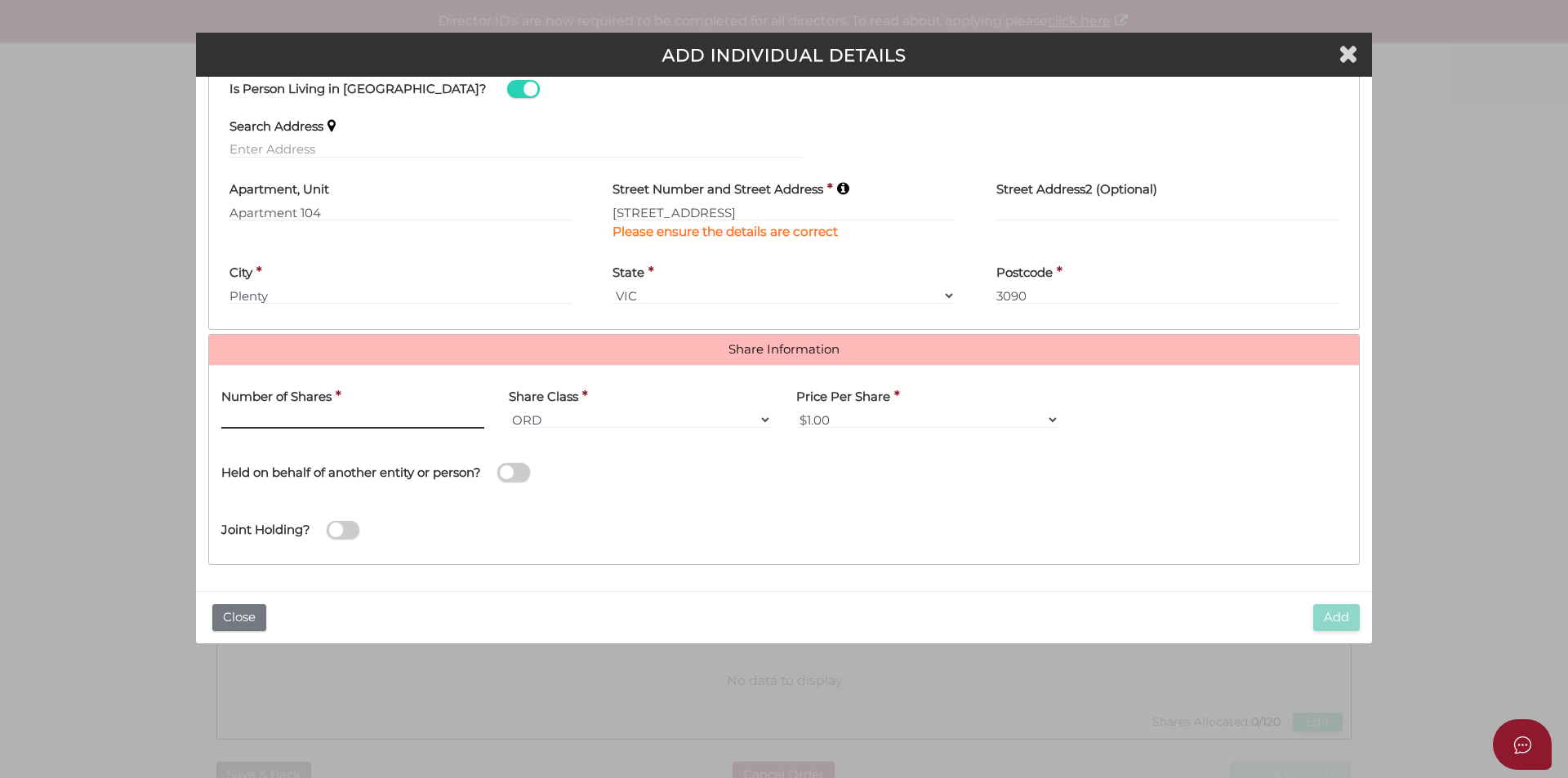
click at [236, 420] on input "text" at bounding box center [353, 419] width 263 height 18
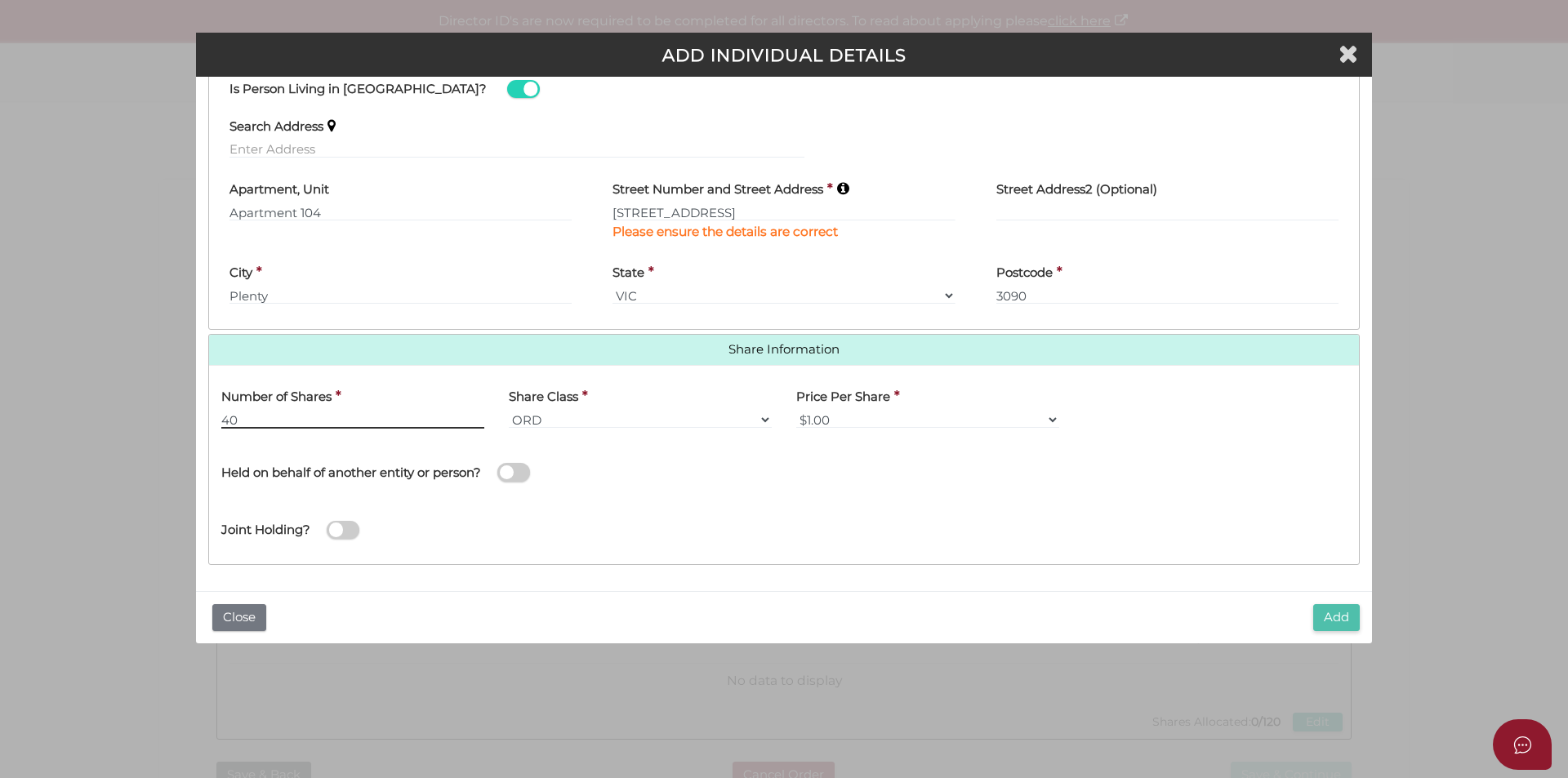
type input "40"
click at [1325, 612] on button "Add" at bounding box center [1336, 617] width 47 height 27
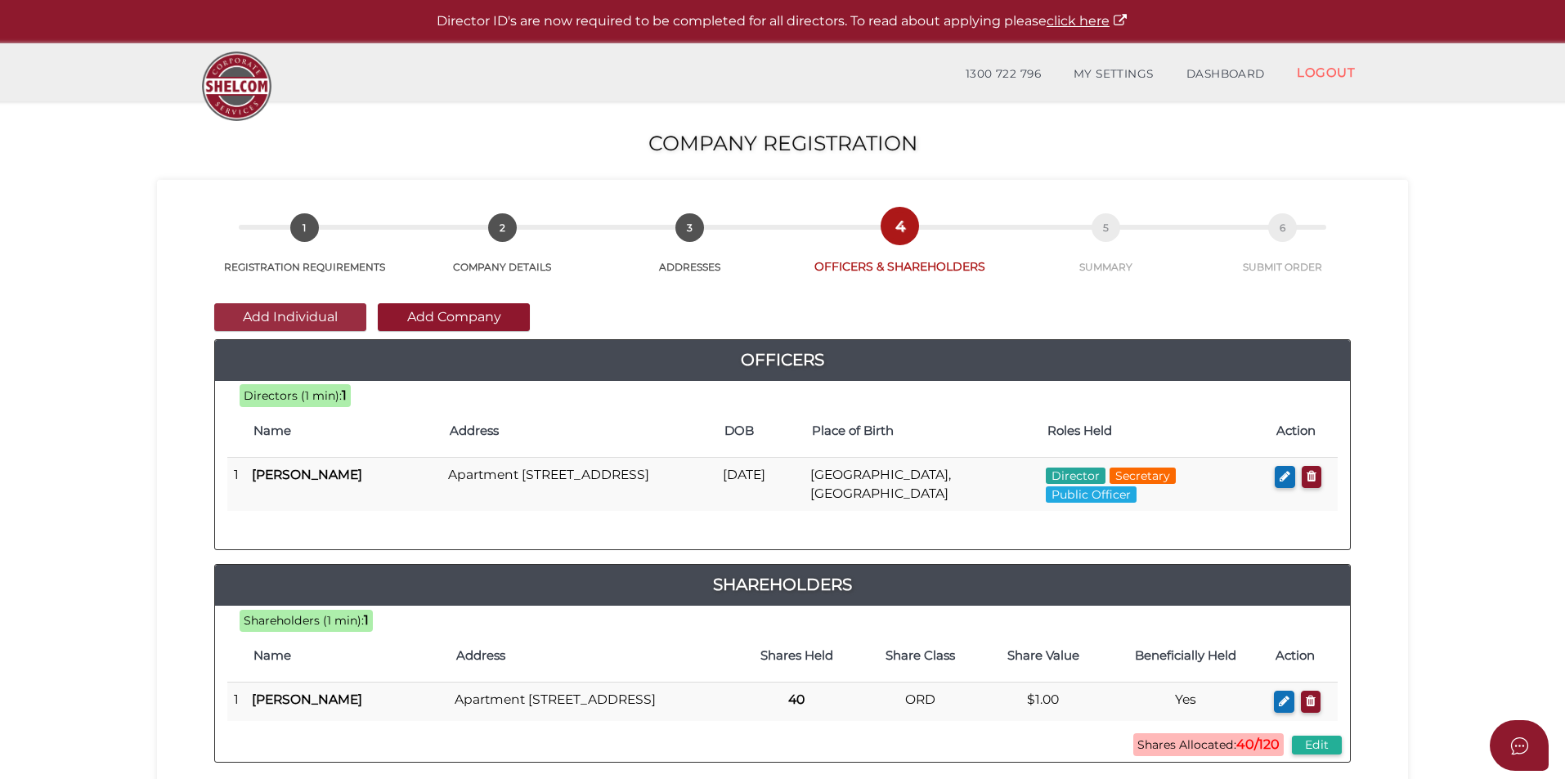
click at [320, 316] on button "Add Individual" at bounding box center [290, 317] width 152 height 28
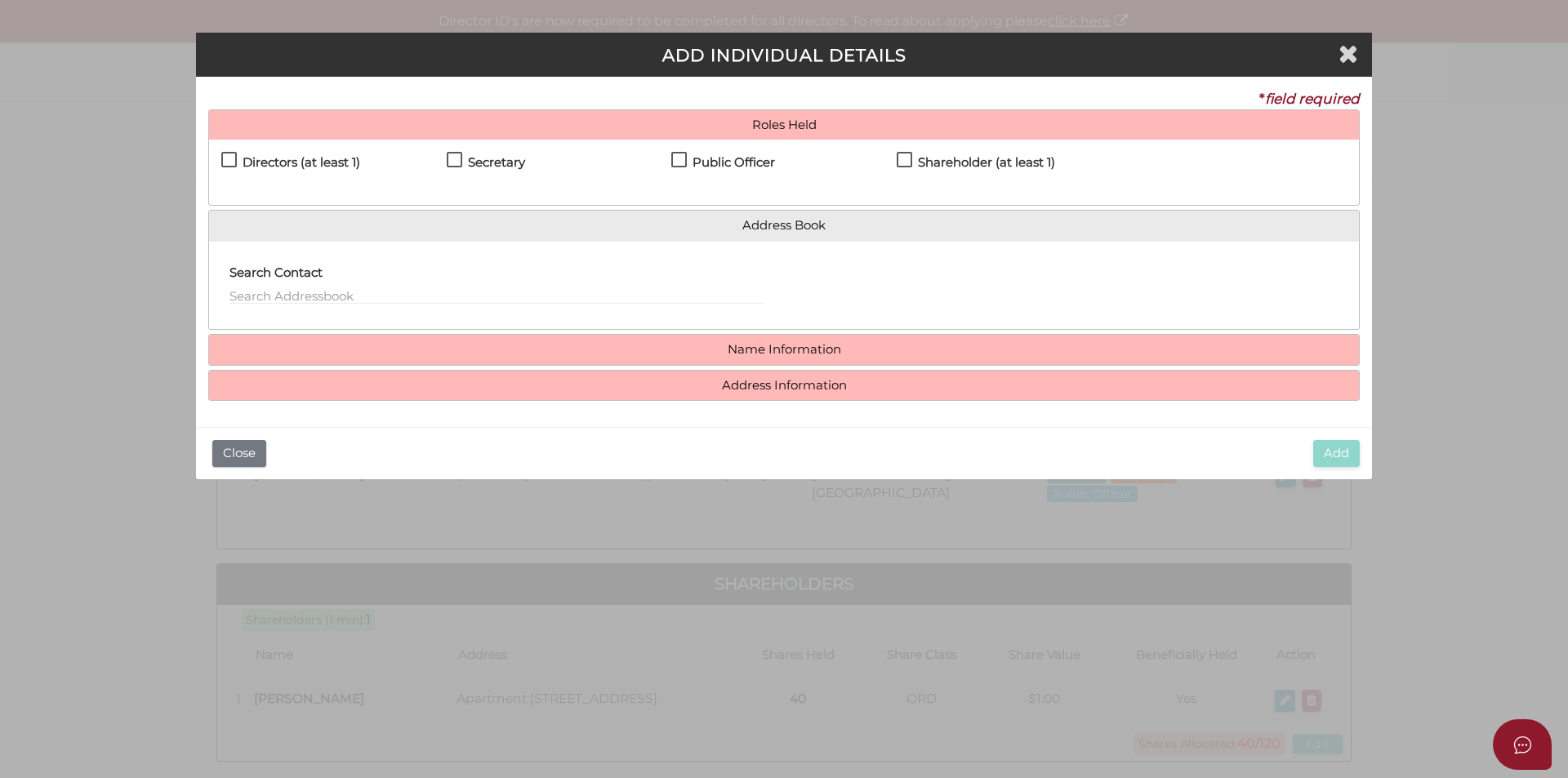
click at [226, 158] on label "Directors (at least 1)" at bounding box center [291, 166] width 139 height 20
checkbox input "true"
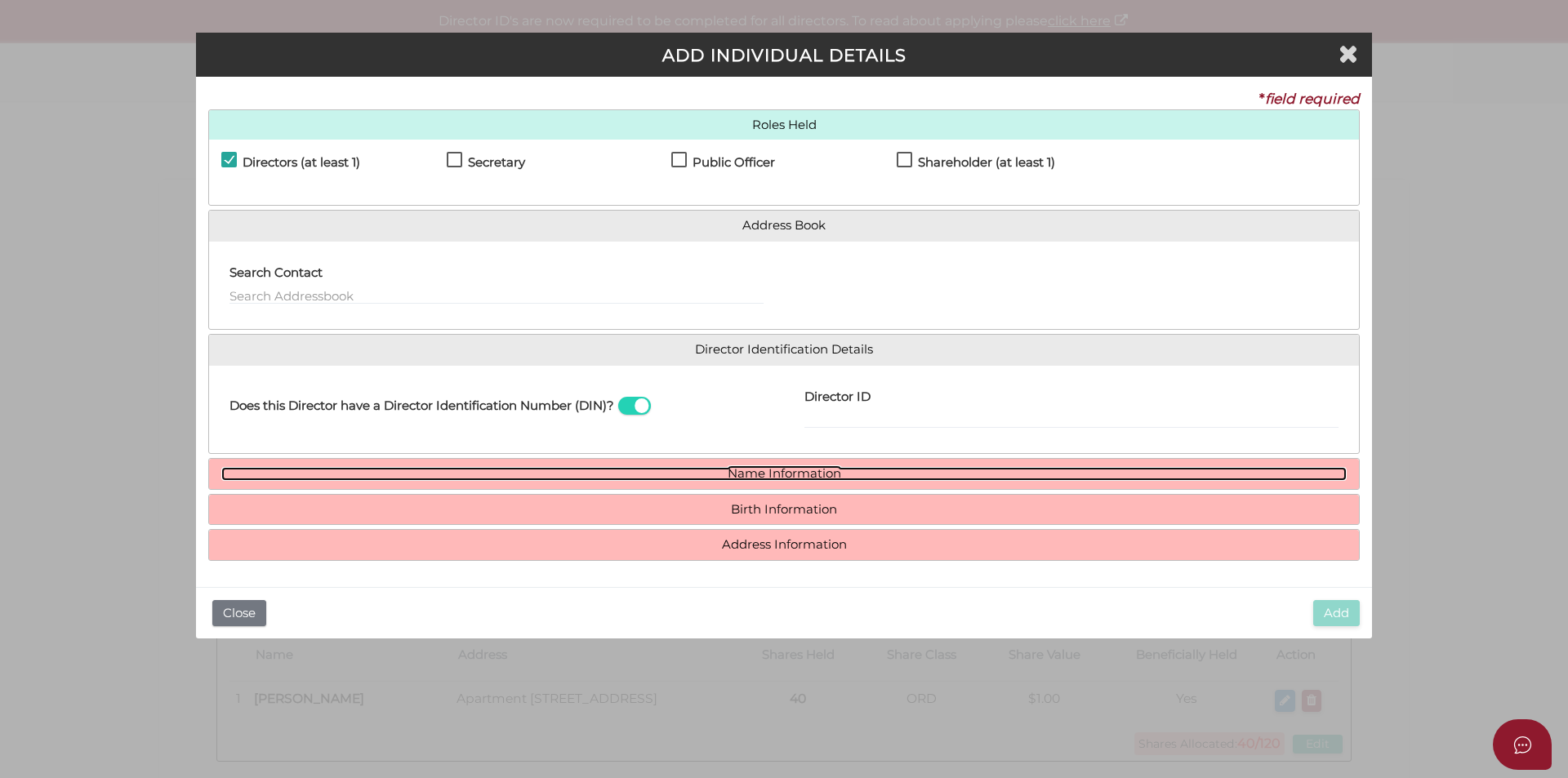
click at [666, 472] on link "Name Information" at bounding box center [784, 474] width 1126 height 14
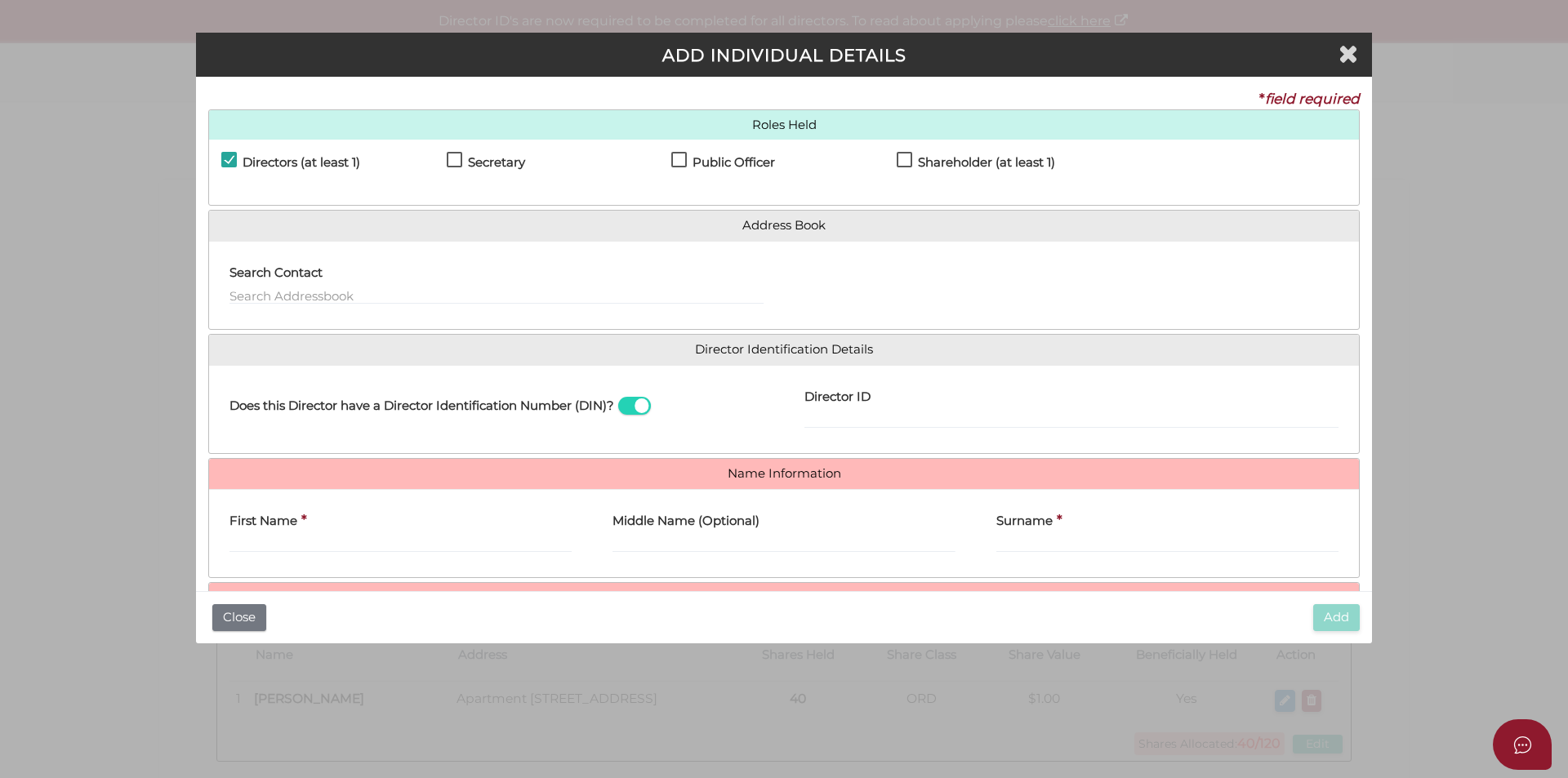
click at [229, 538] on div "First Name *" at bounding box center [399, 534] width 383 height 64
click at [233, 542] on input "First Name" at bounding box center [400, 544] width 343 height 18
click at [902, 159] on label "Shareholder (at least 1)" at bounding box center [976, 166] width 159 height 20
checkbox input "true"
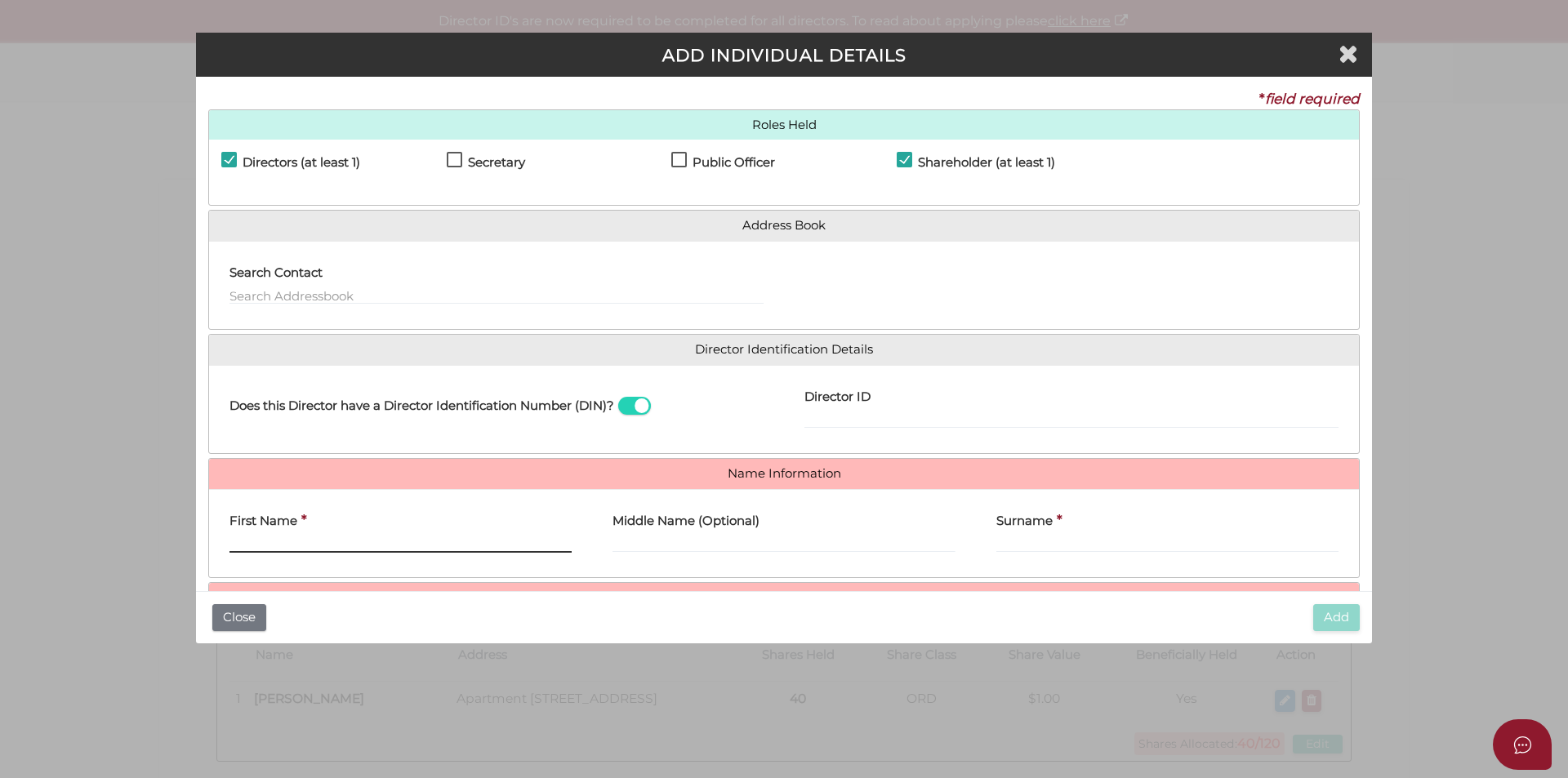
click at [238, 538] on input "First Name" at bounding box center [400, 544] width 343 height 18
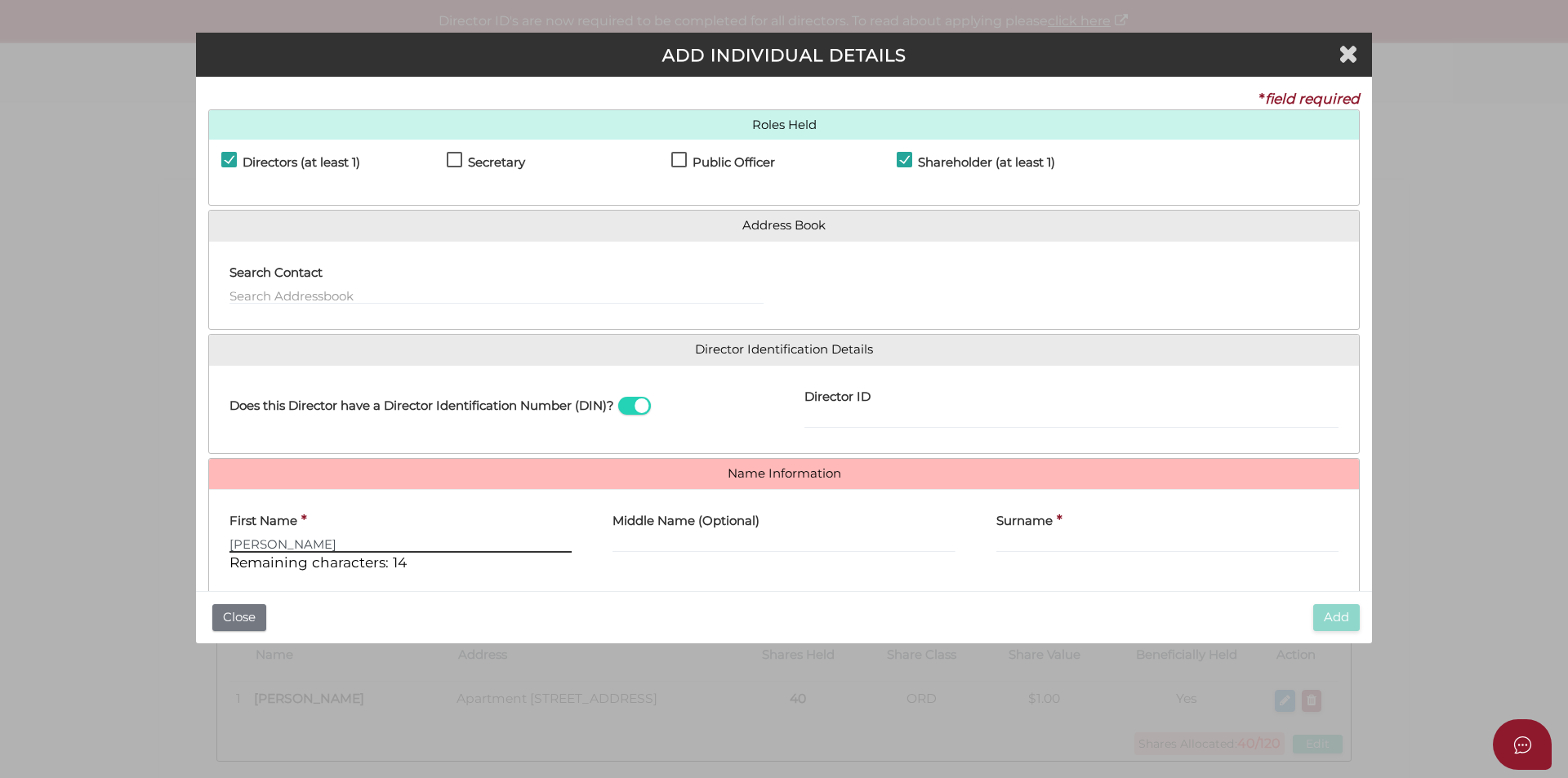
type input "Mathew"
click at [997, 544] on input "Surname" at bounding box center [1167, 544] width 343 height 18
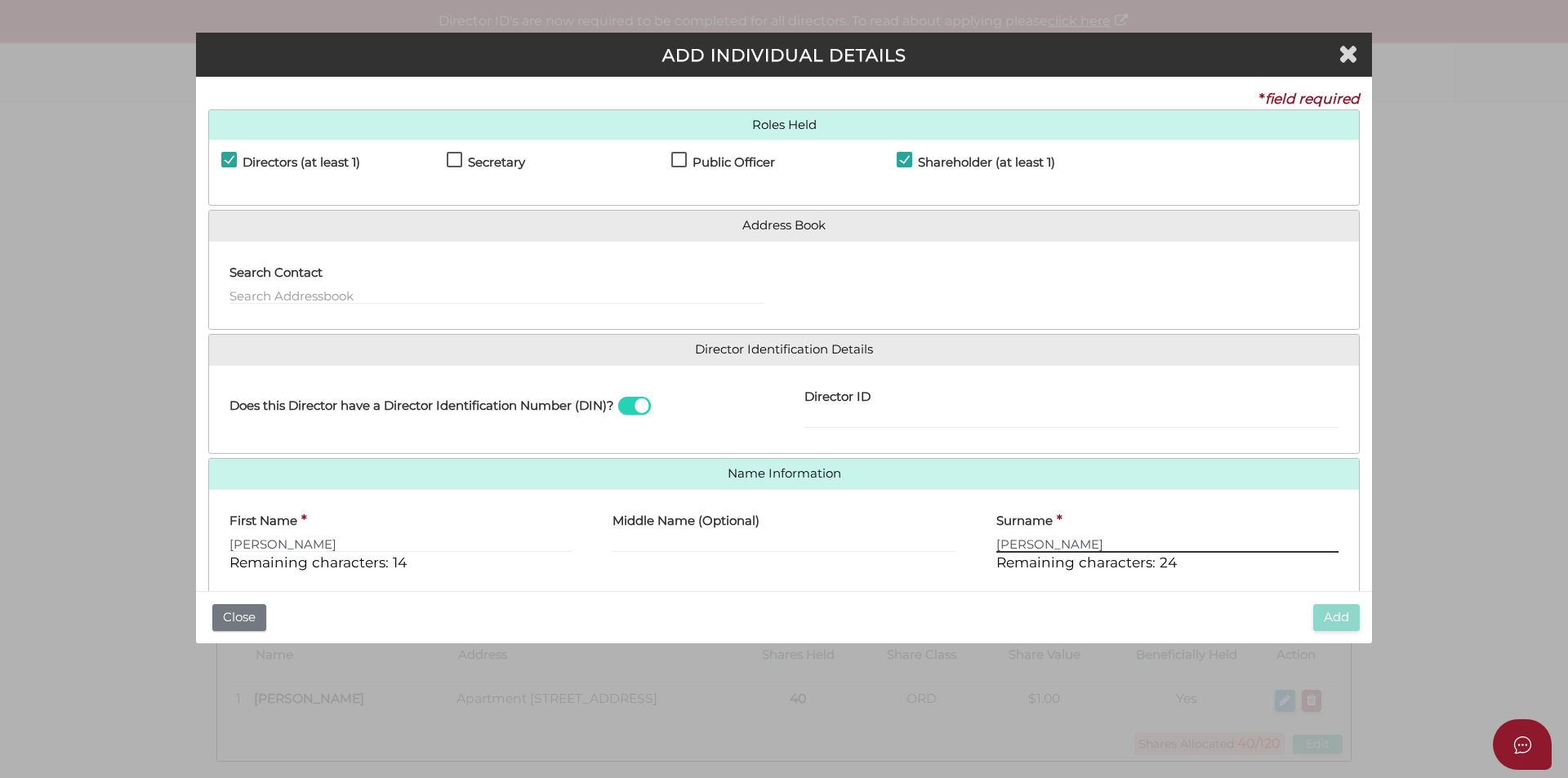
scroll to position [140, 0]
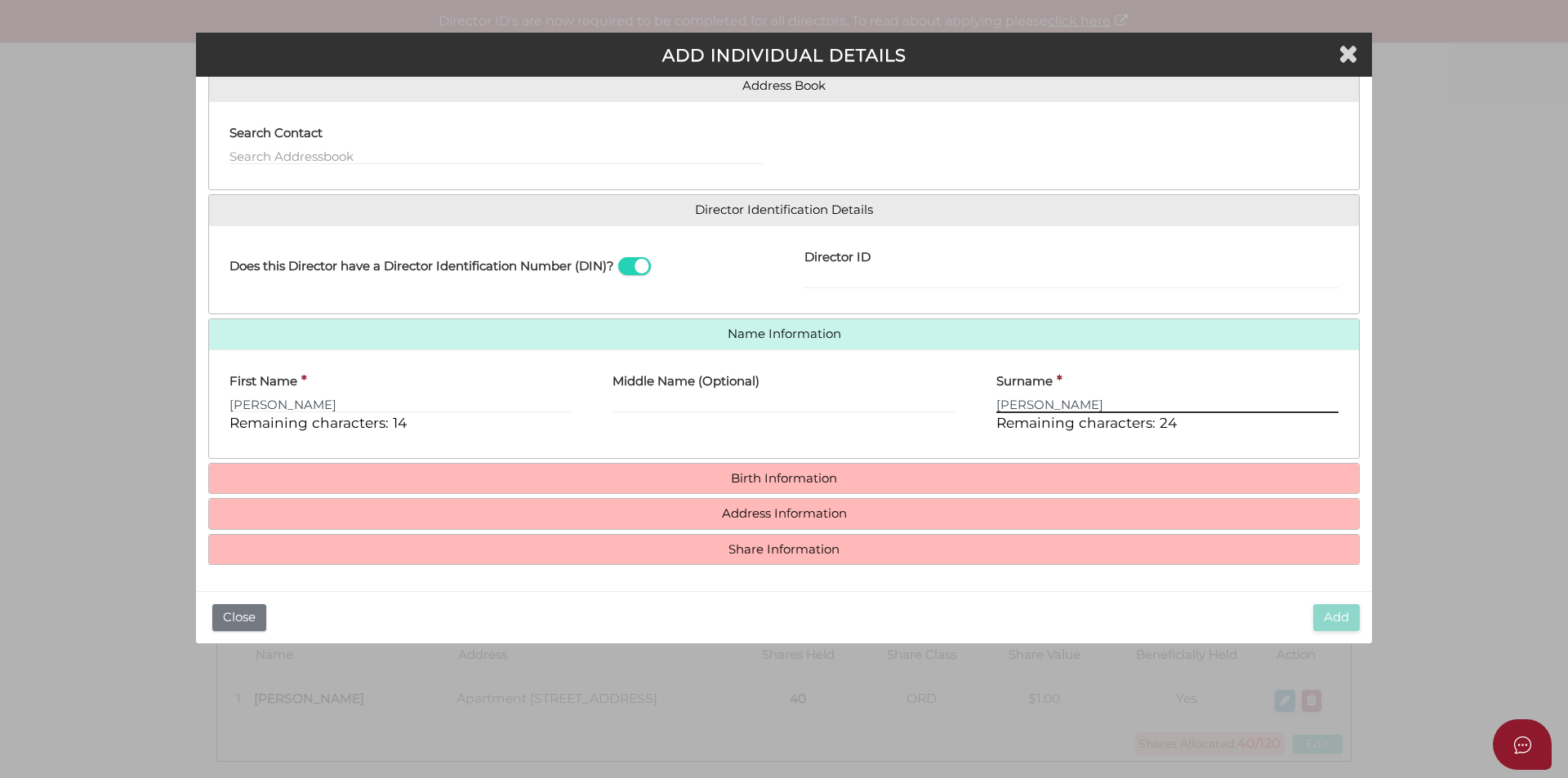
type input "Vivona"
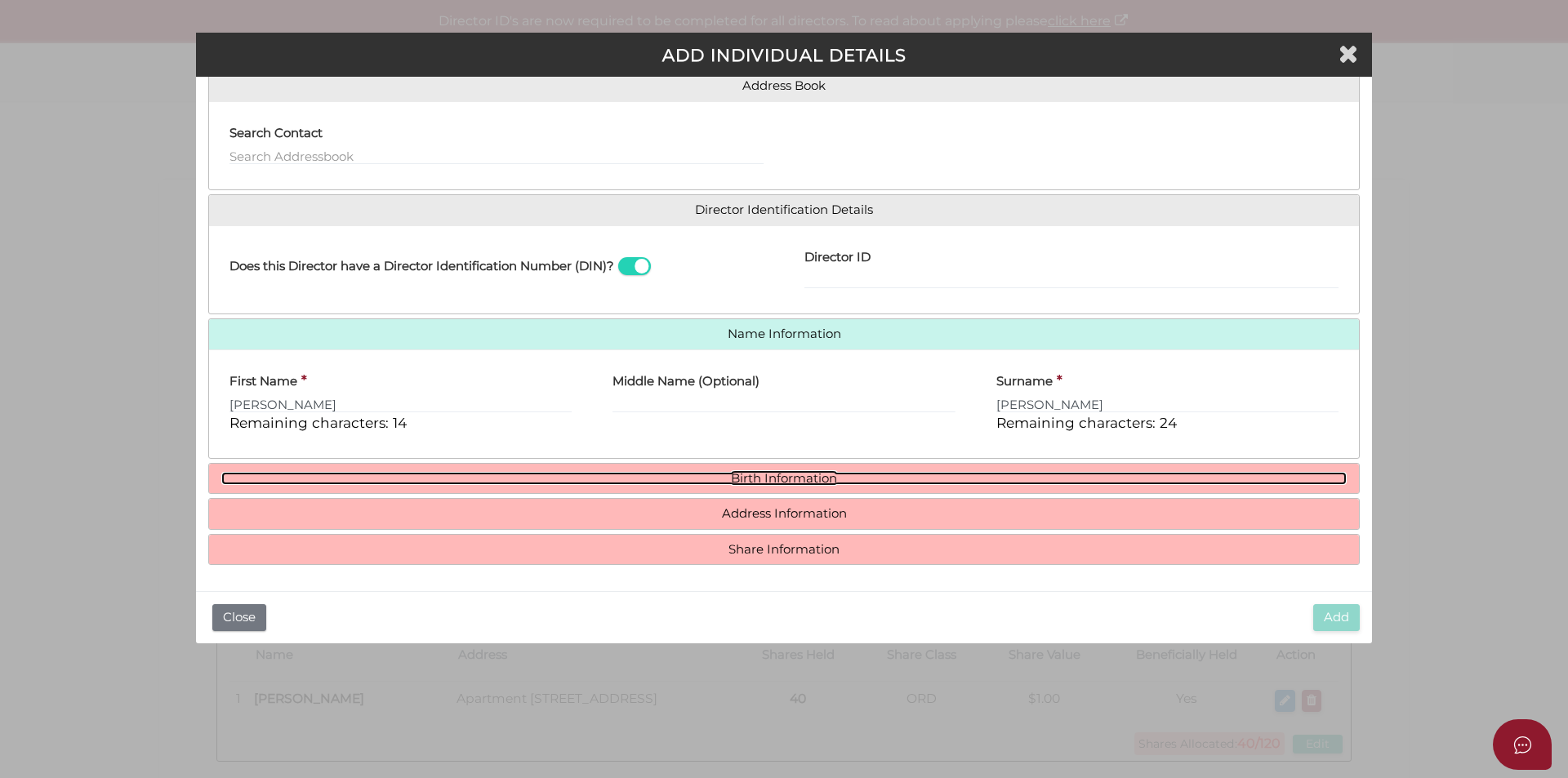
click at [778, 478] on link "Birth Information" at bounding box center [784, 479] width 1126 height 14
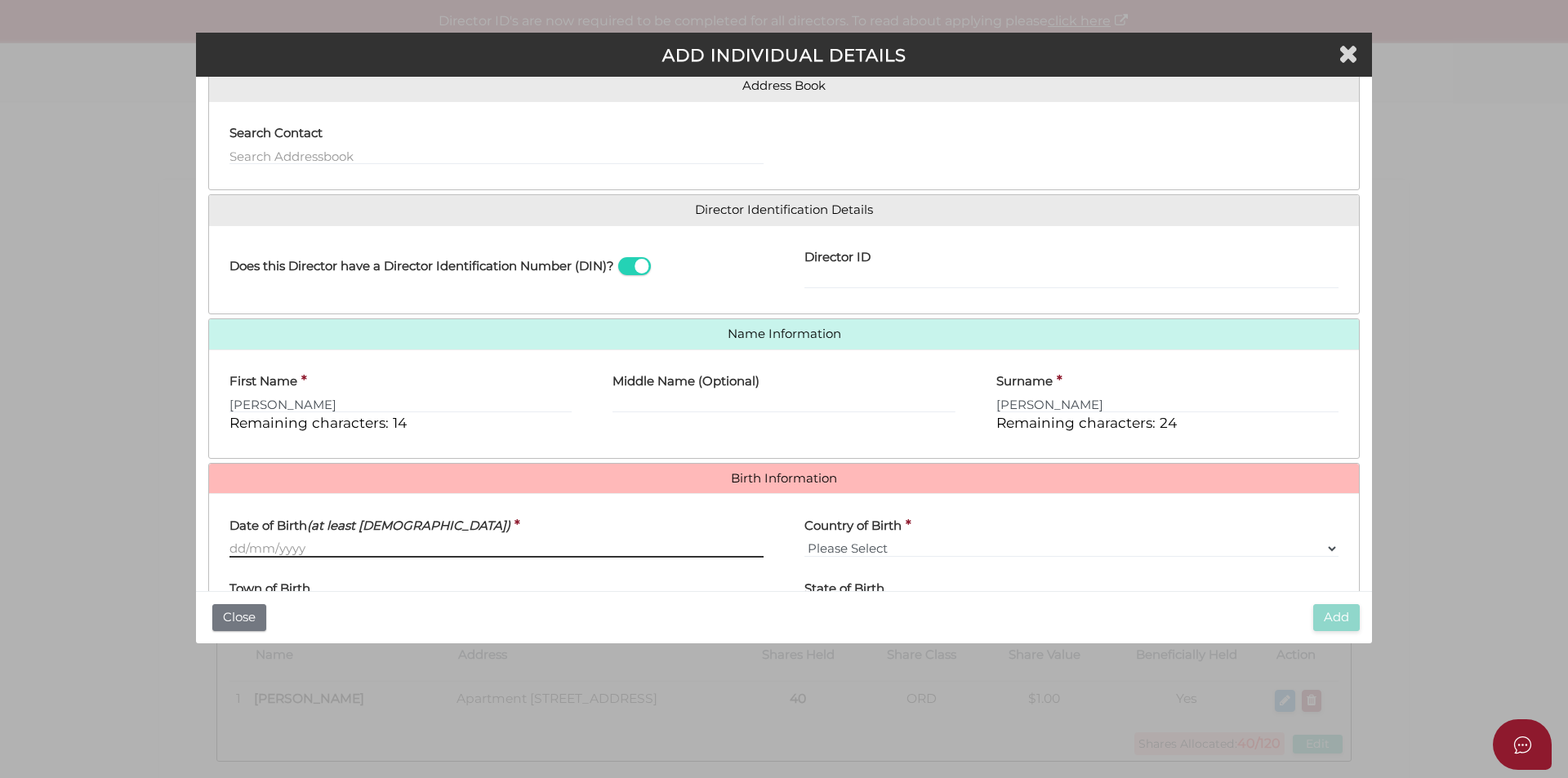
click at [231, 549] on input "Date of Birth (at least 18 years old)" at bounding box center [496, 548] width 534 height 18
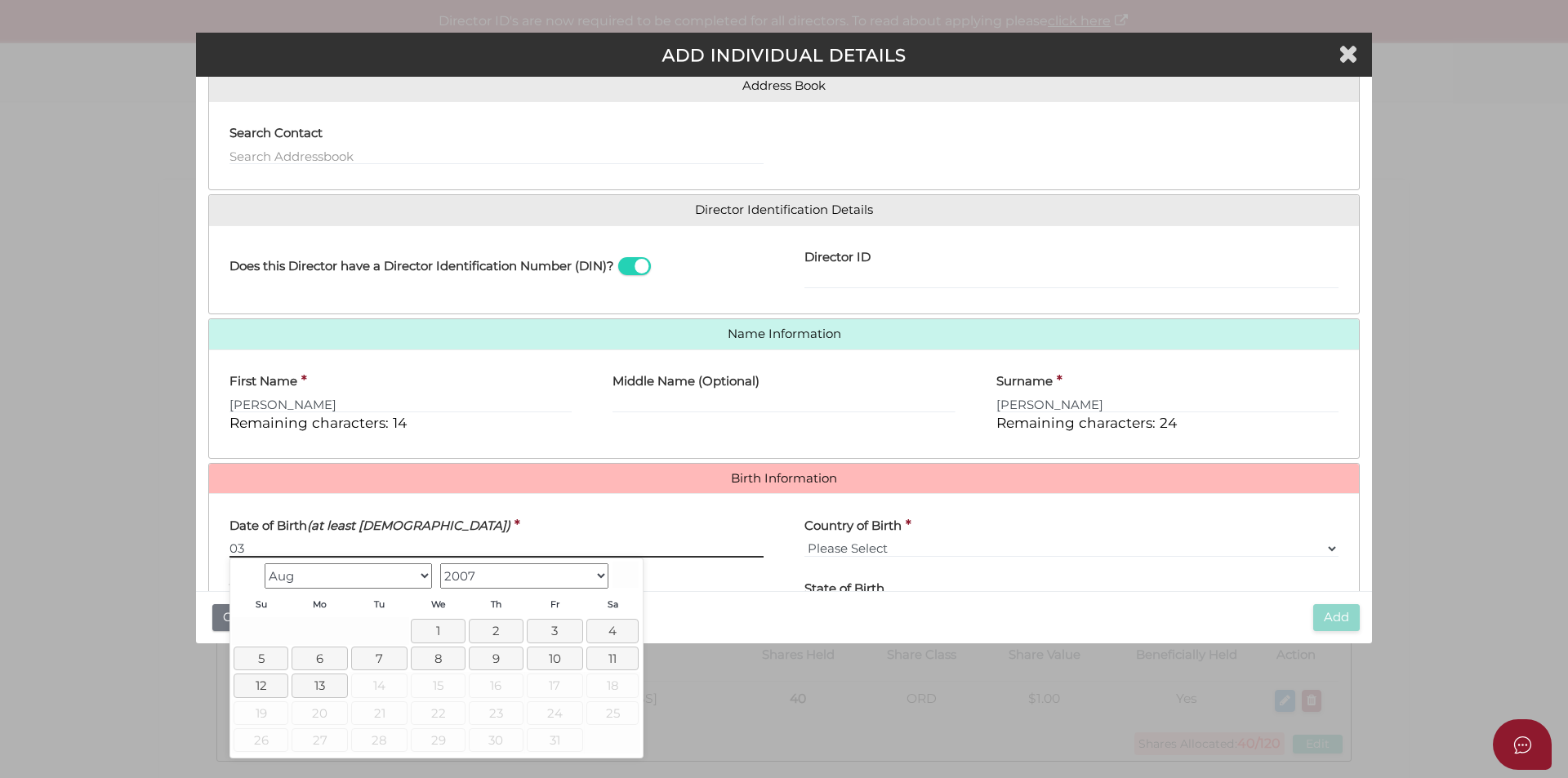
type input "03/0"
click at [234, 544] on input "Date of Birth (at least 18 years old)" at bounding box center [496, 548] width 534 height 18
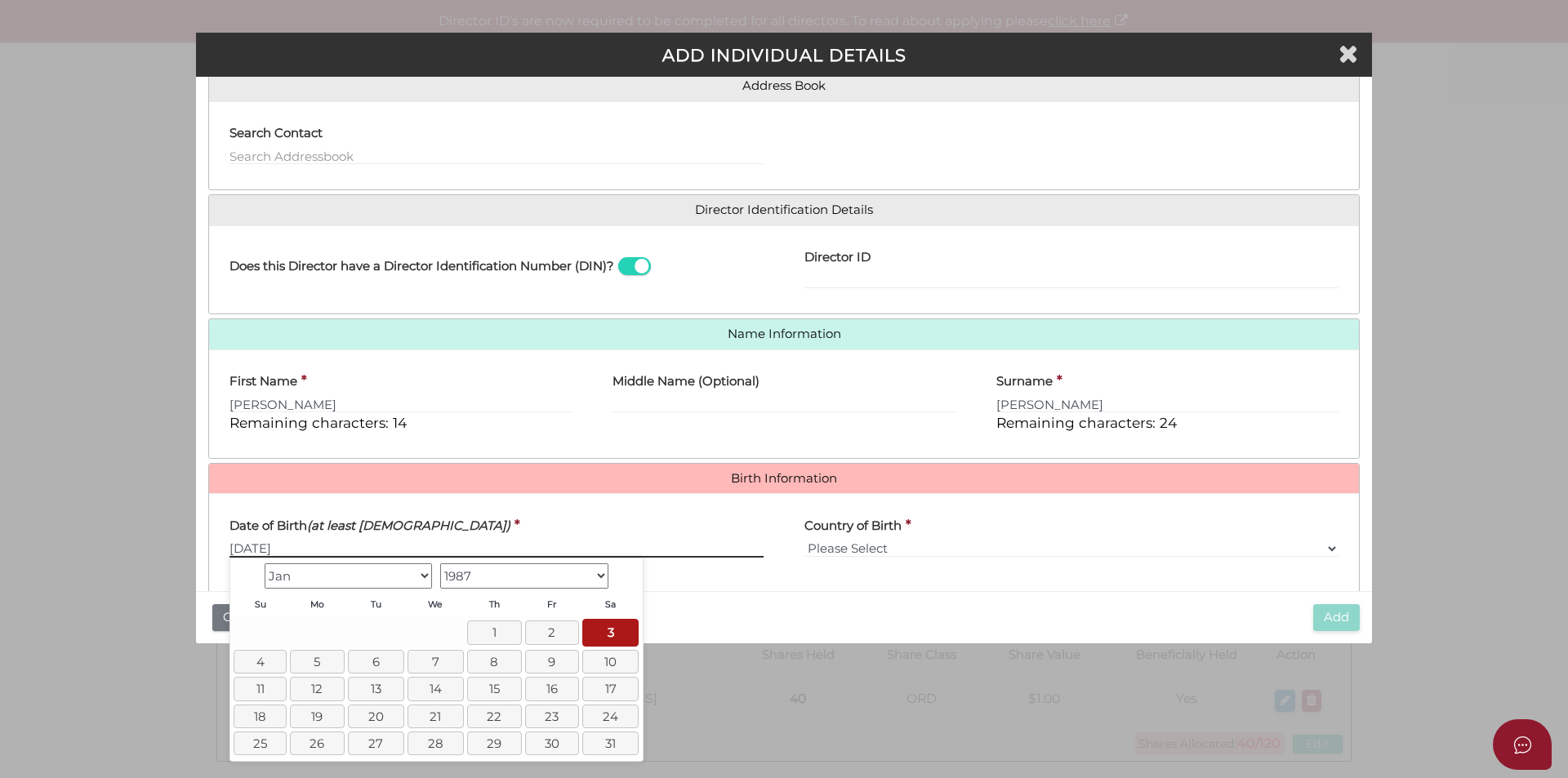
type input "03/01/1987"
click at [807, 544] on select "Please Select v Australia Afghanistan Albania Algeria American Samoa Andorra An…" at bounding box center [1071, 548] width 534 height 18
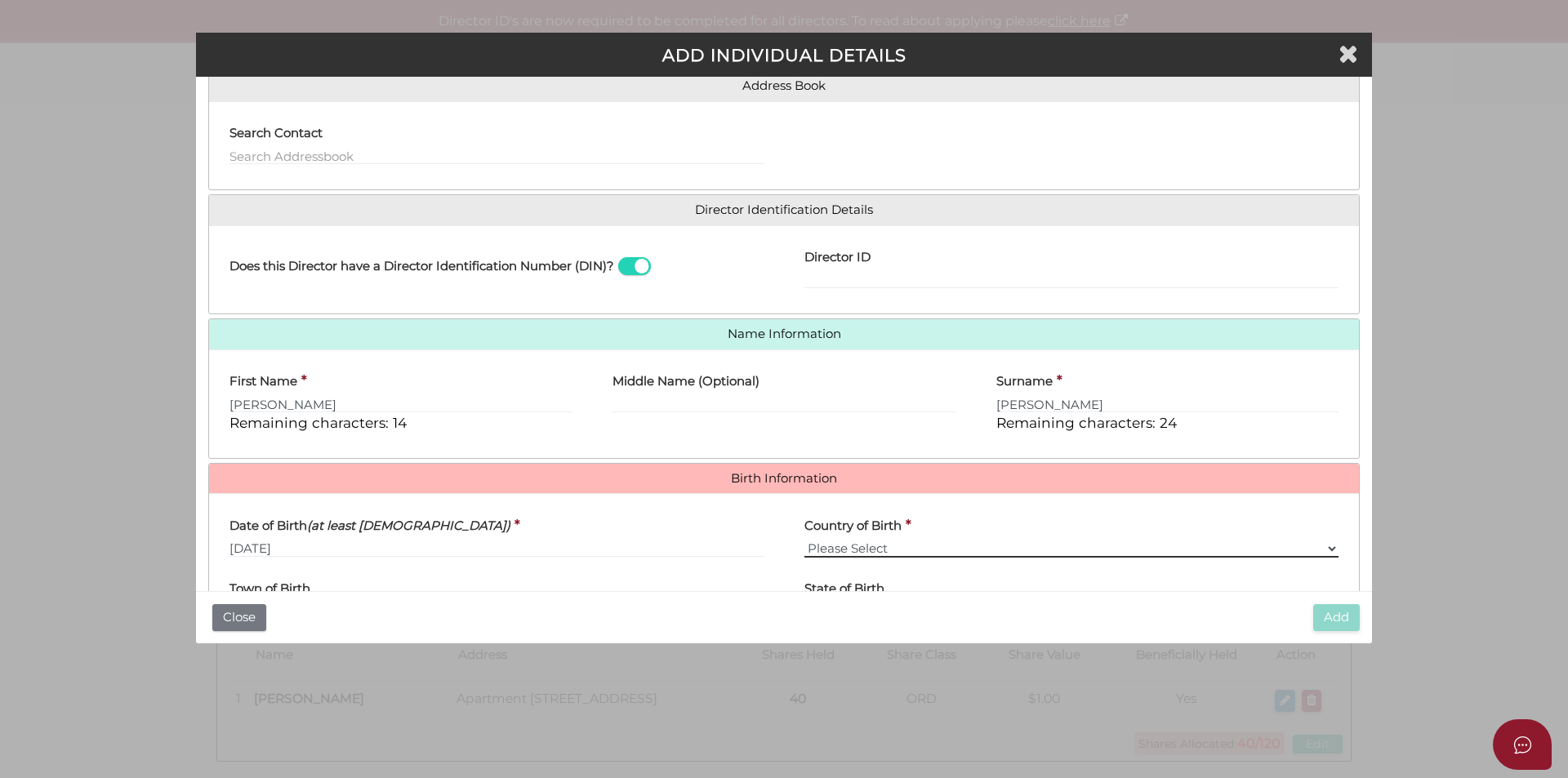
select select "Australia"
click at [804, 539] on select "Please Select v Australia Afghanistan Albania Algeria American Samoa Andorra An…" at bounding box center [1071, 548] width 534 height 18
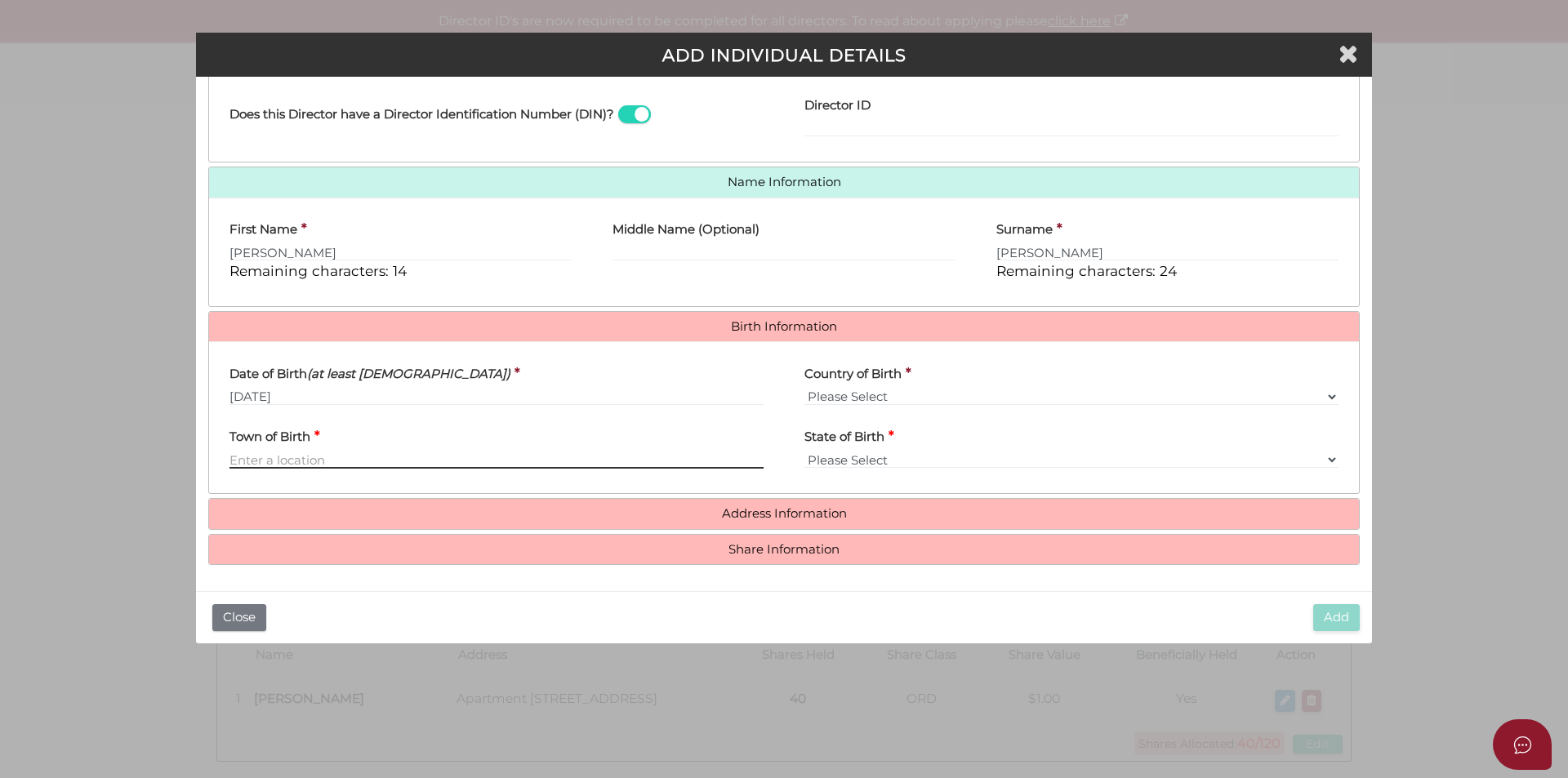
click at [242, 458] on input "Town of Birth" at bounding box center [496, 459] width 534 height 18
type input "Melbourne"
select select "VIC"
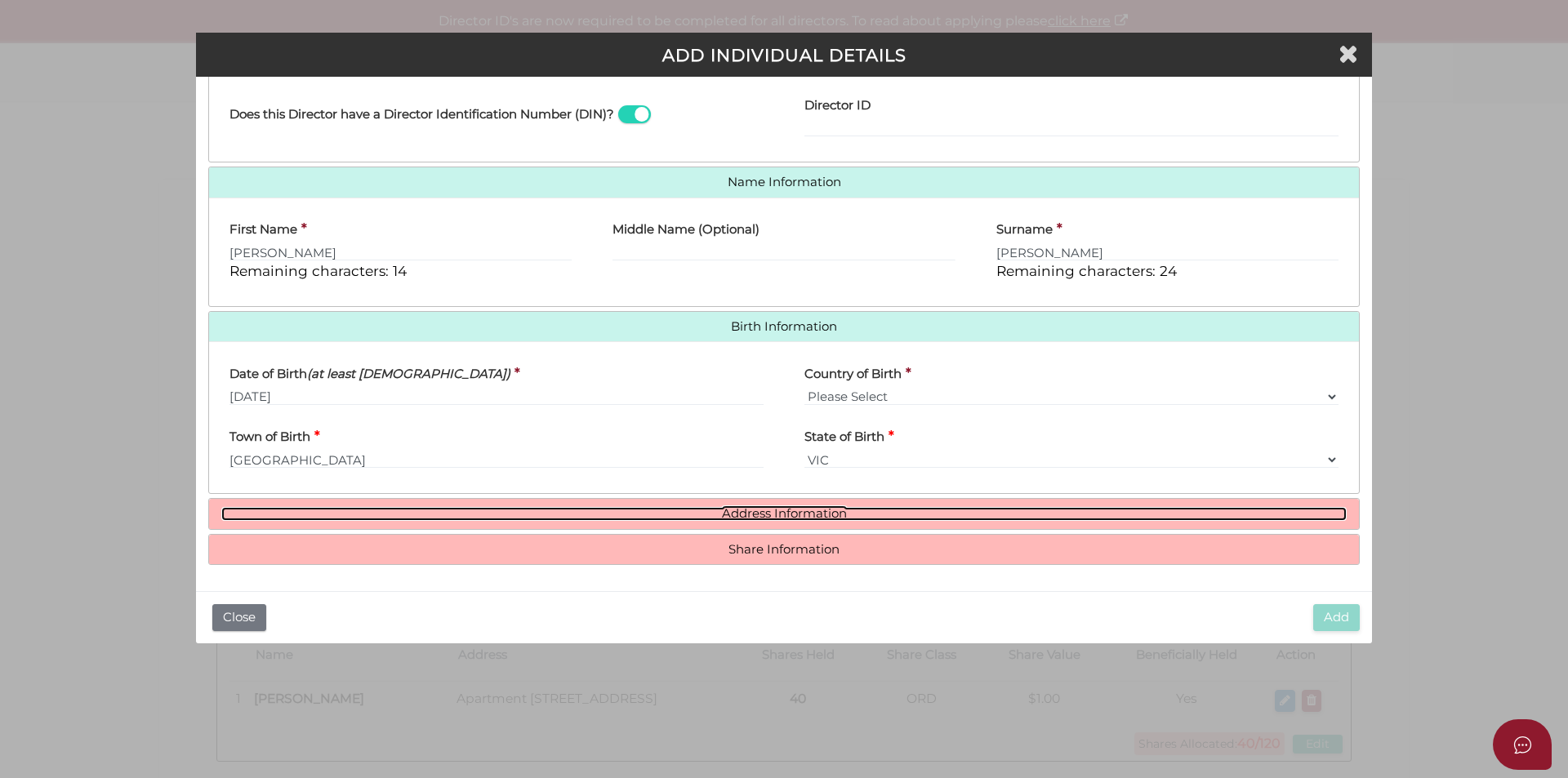
click at [717, 510] on link "Address Information" at bounding box center [784, 514] width 1126 height 14
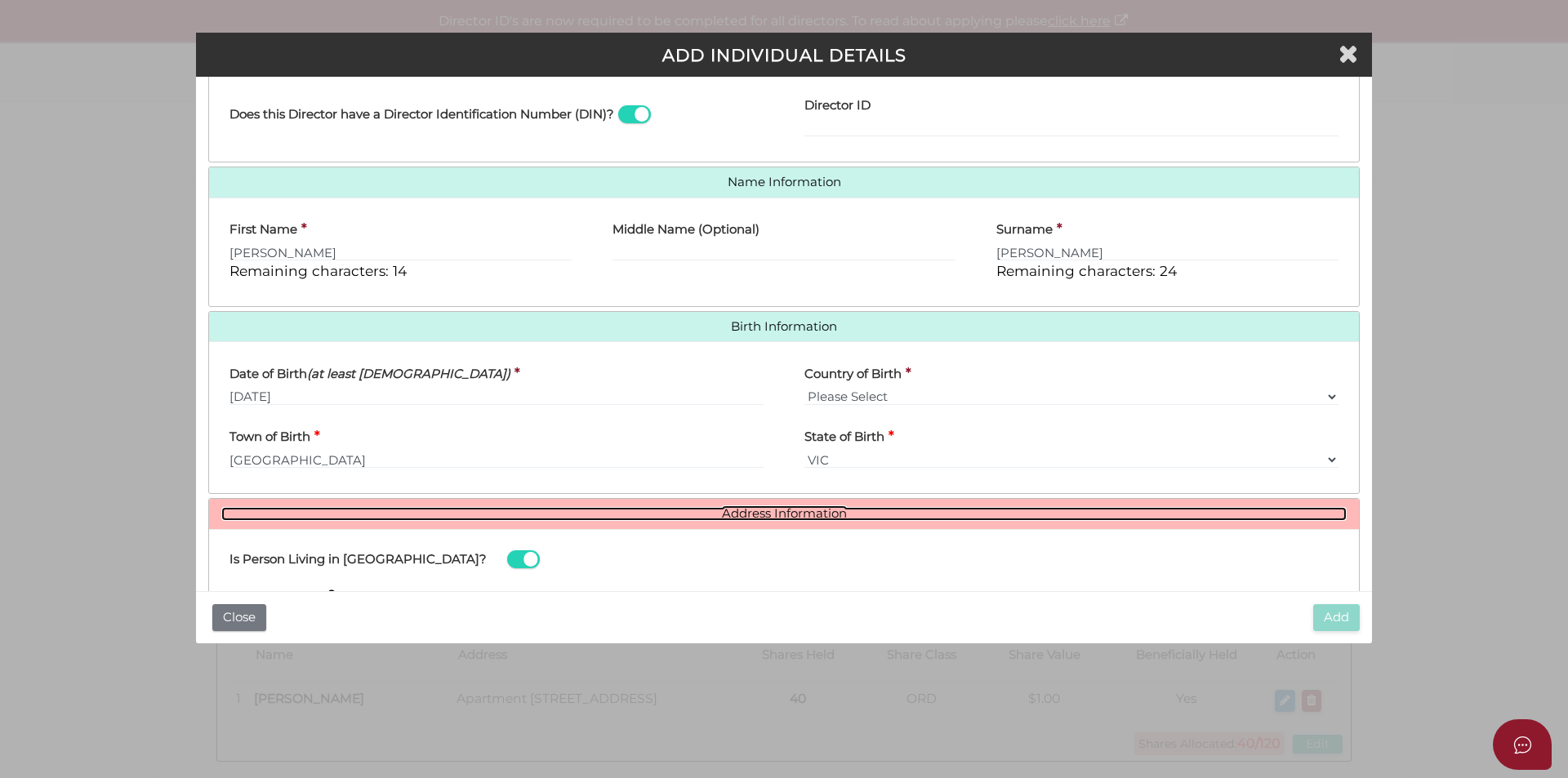
scroll to position [454, 0]
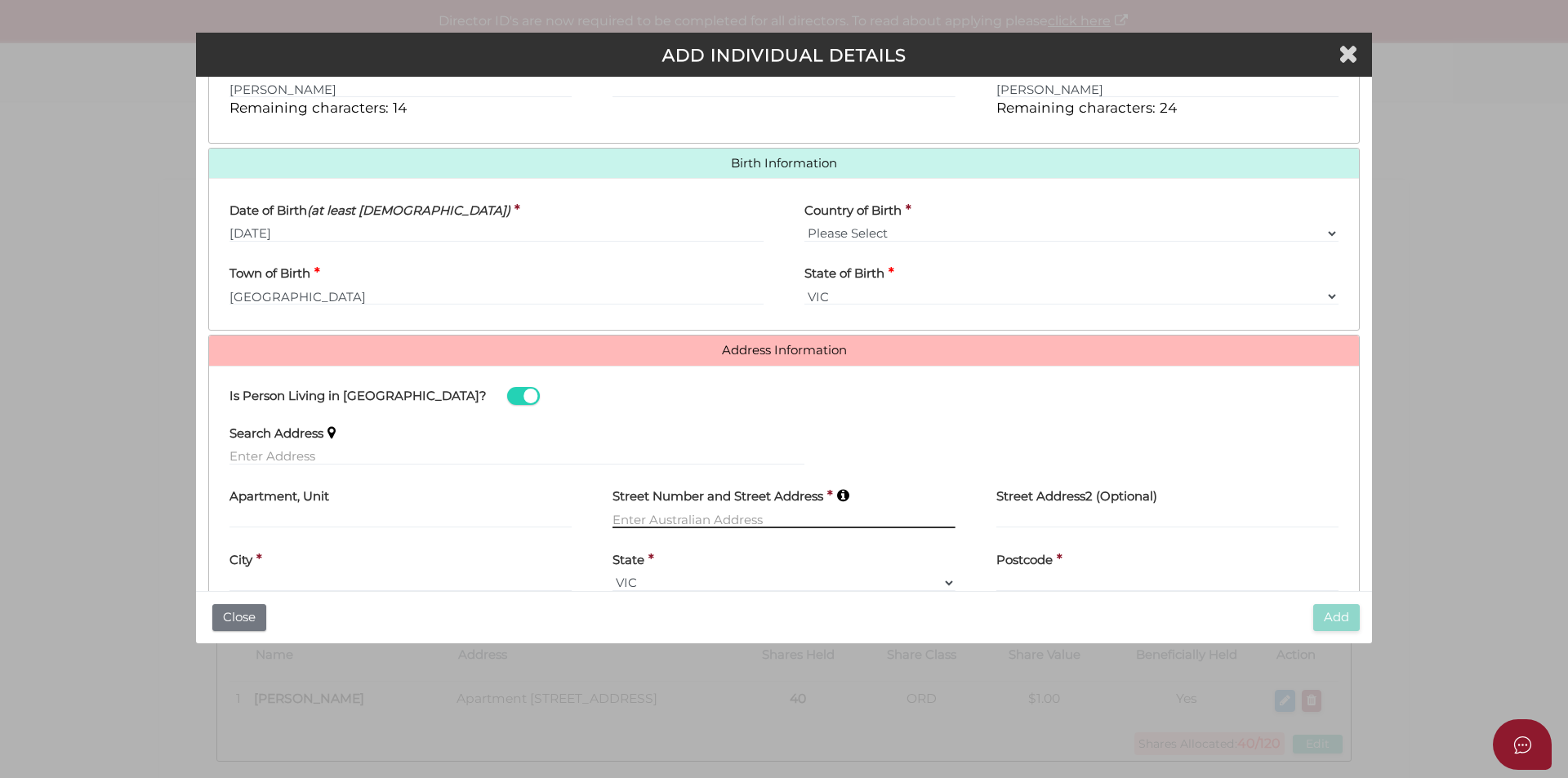
click at [616, 518] on input "text" at bounding box center [783, 519] width 343 height 18
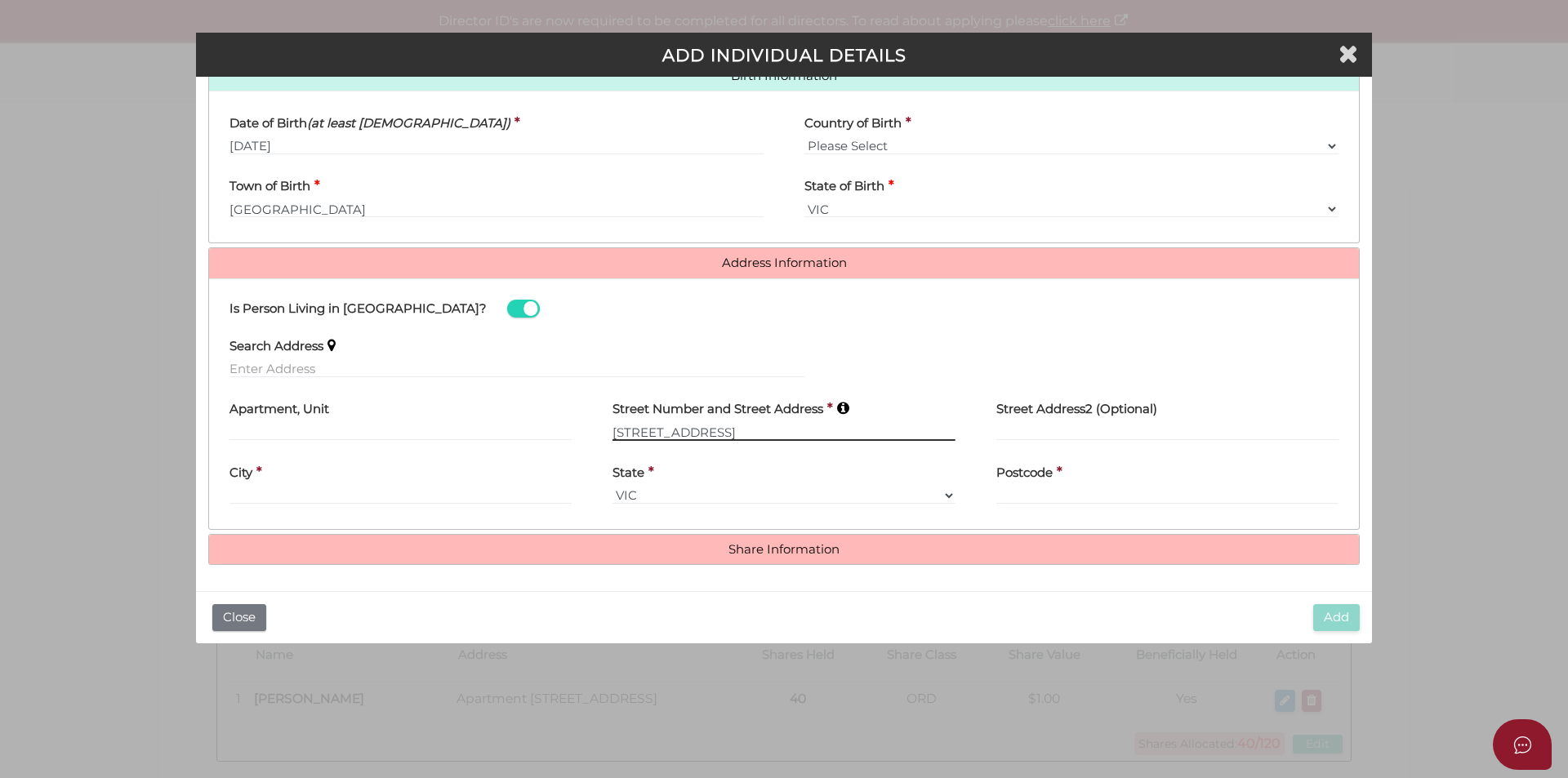
type input "37 Sharpes Road"
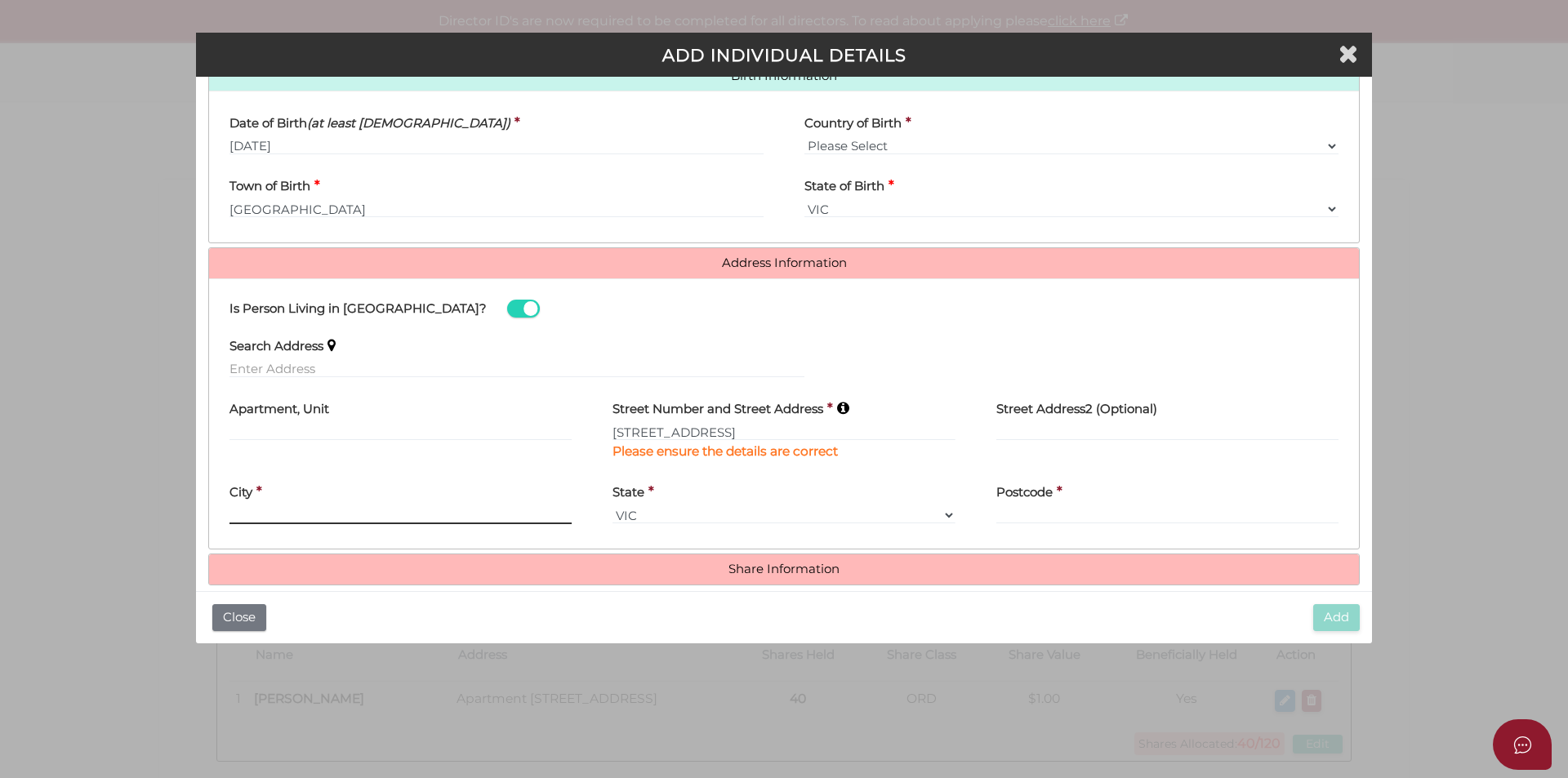
click at [250, 488] on div "City *" at bounding box center [400, 499] width 343 height 52
type input "Watsonia North"
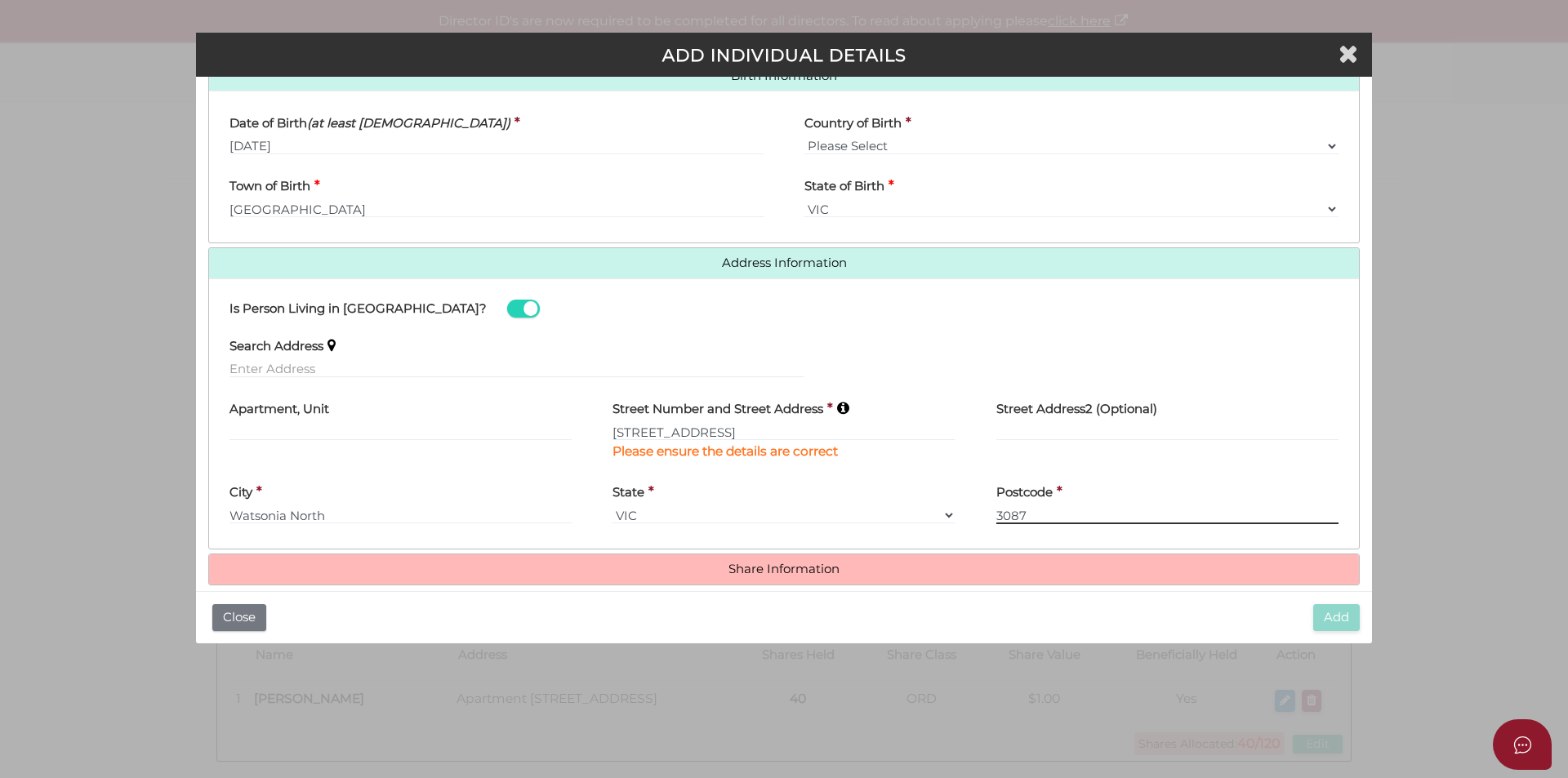
scroll to position [562, 0]
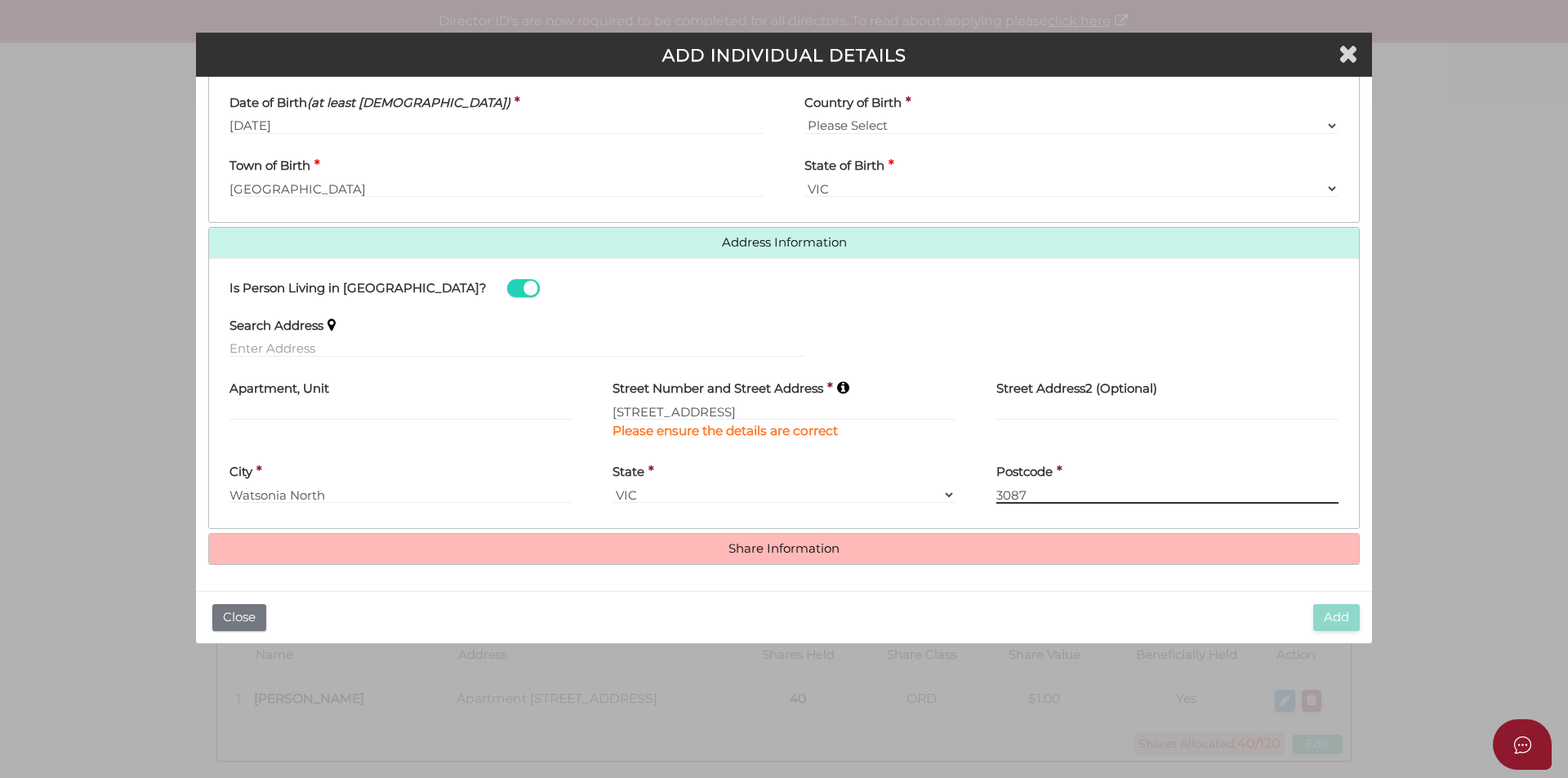
type input "3087"
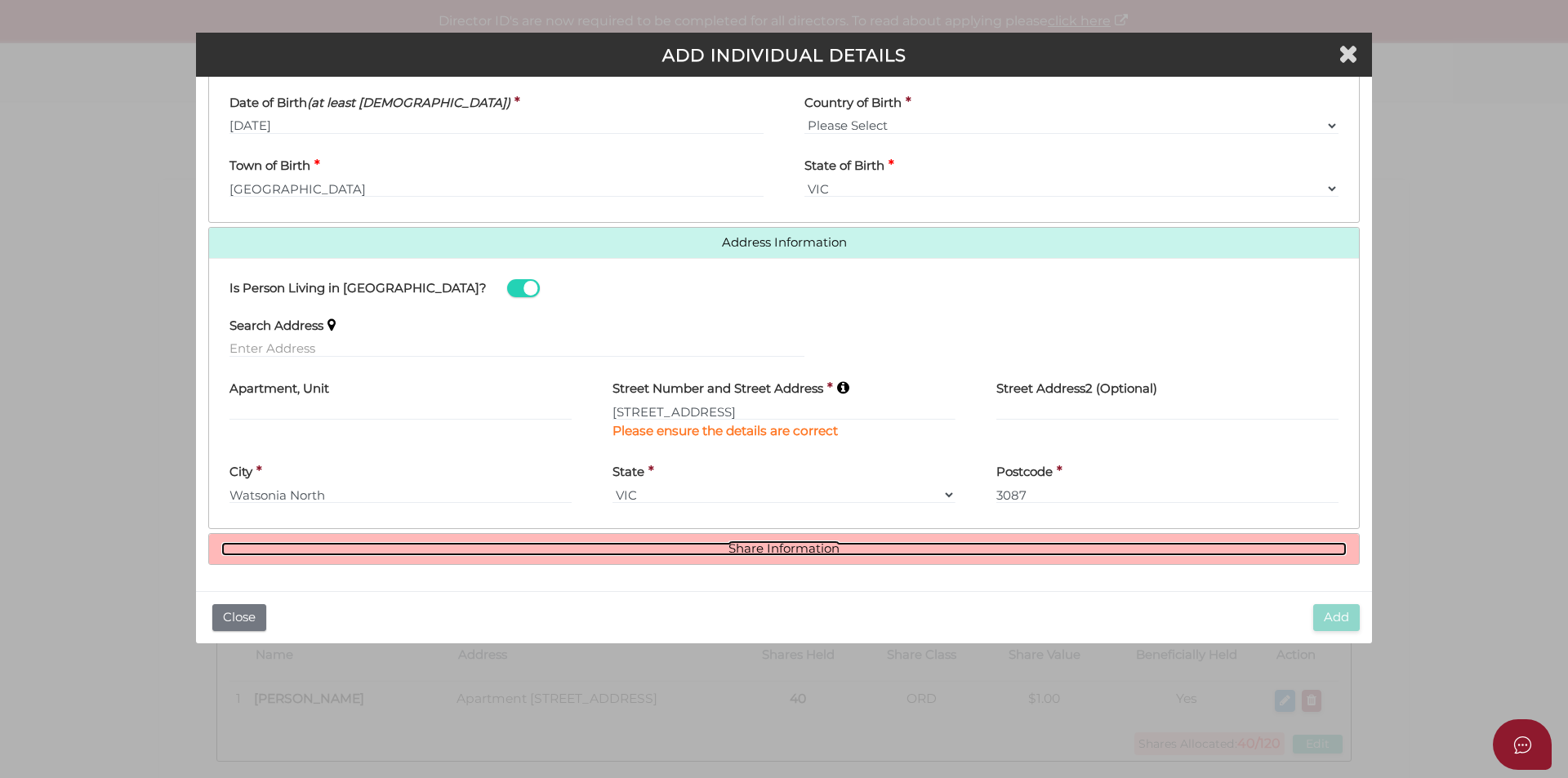
click at [662, 547] on link "Share Information" at bounding box center [784, 549] width 1126 height 14
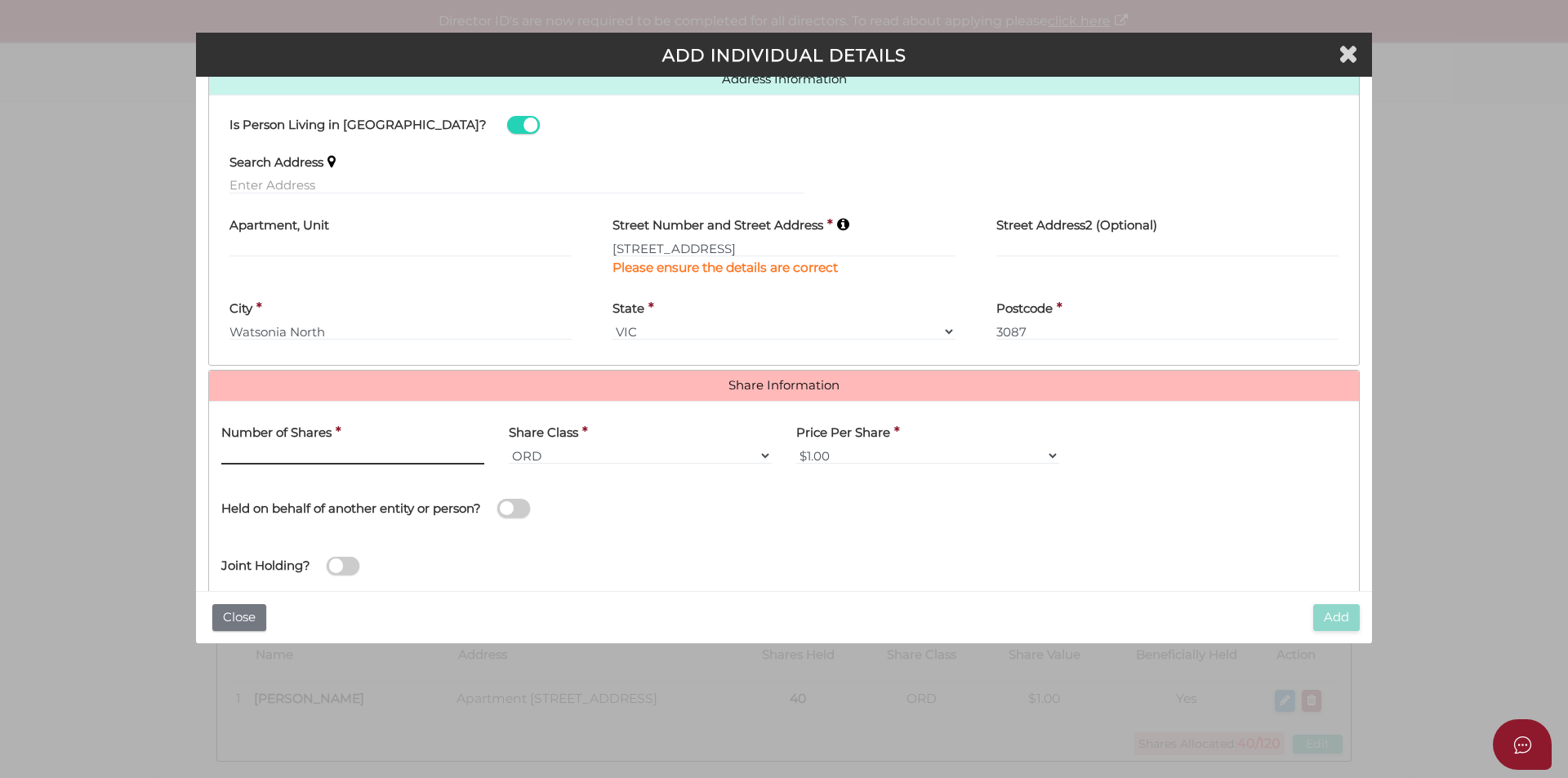
click at [224, 452] on input "text" at bounding box center [353, 455] width 263 height 18
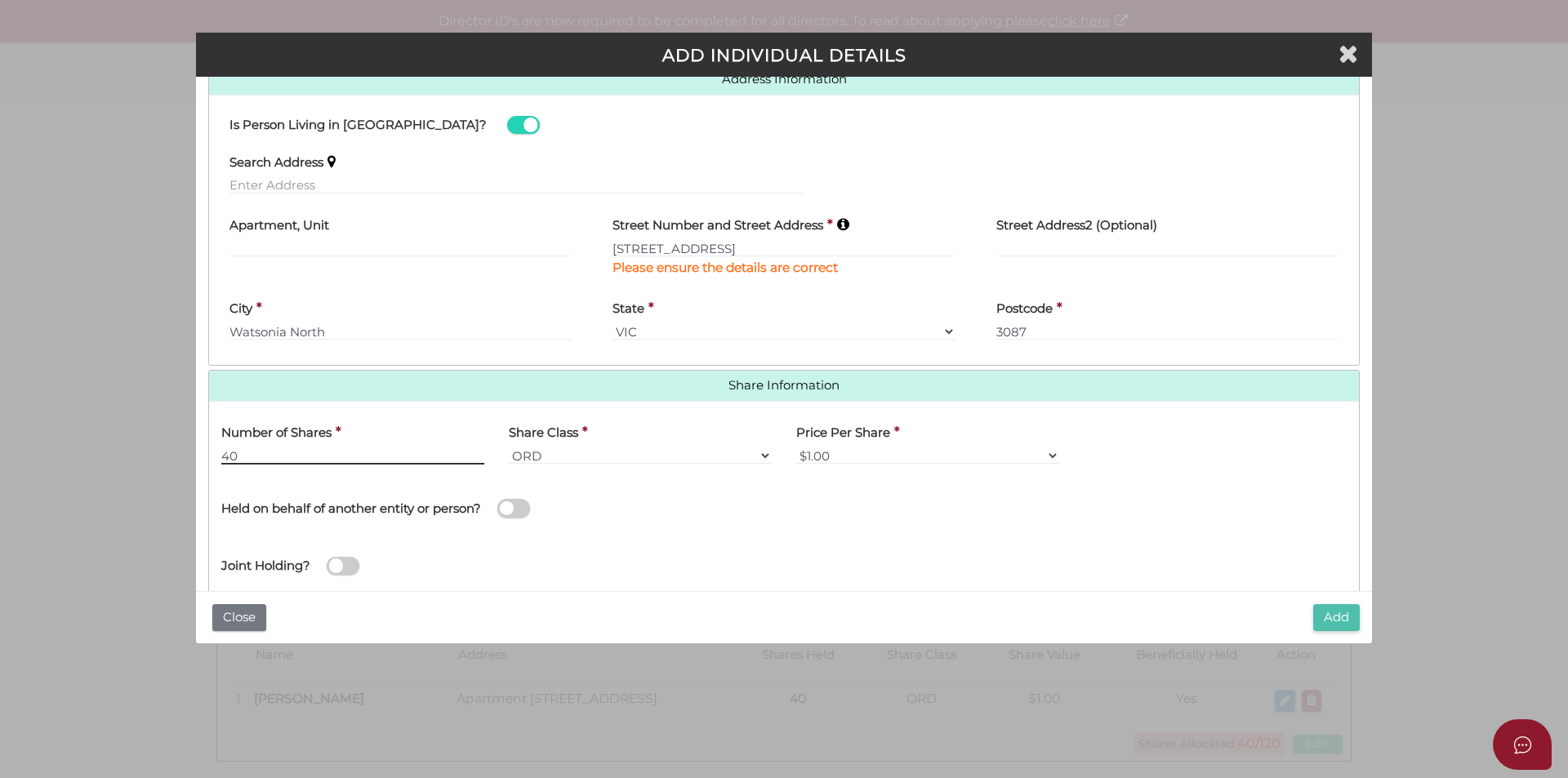
type input "40"
click at [1335, 620] on button "Add" at bounding box center [1336, 617] width 47 height 27
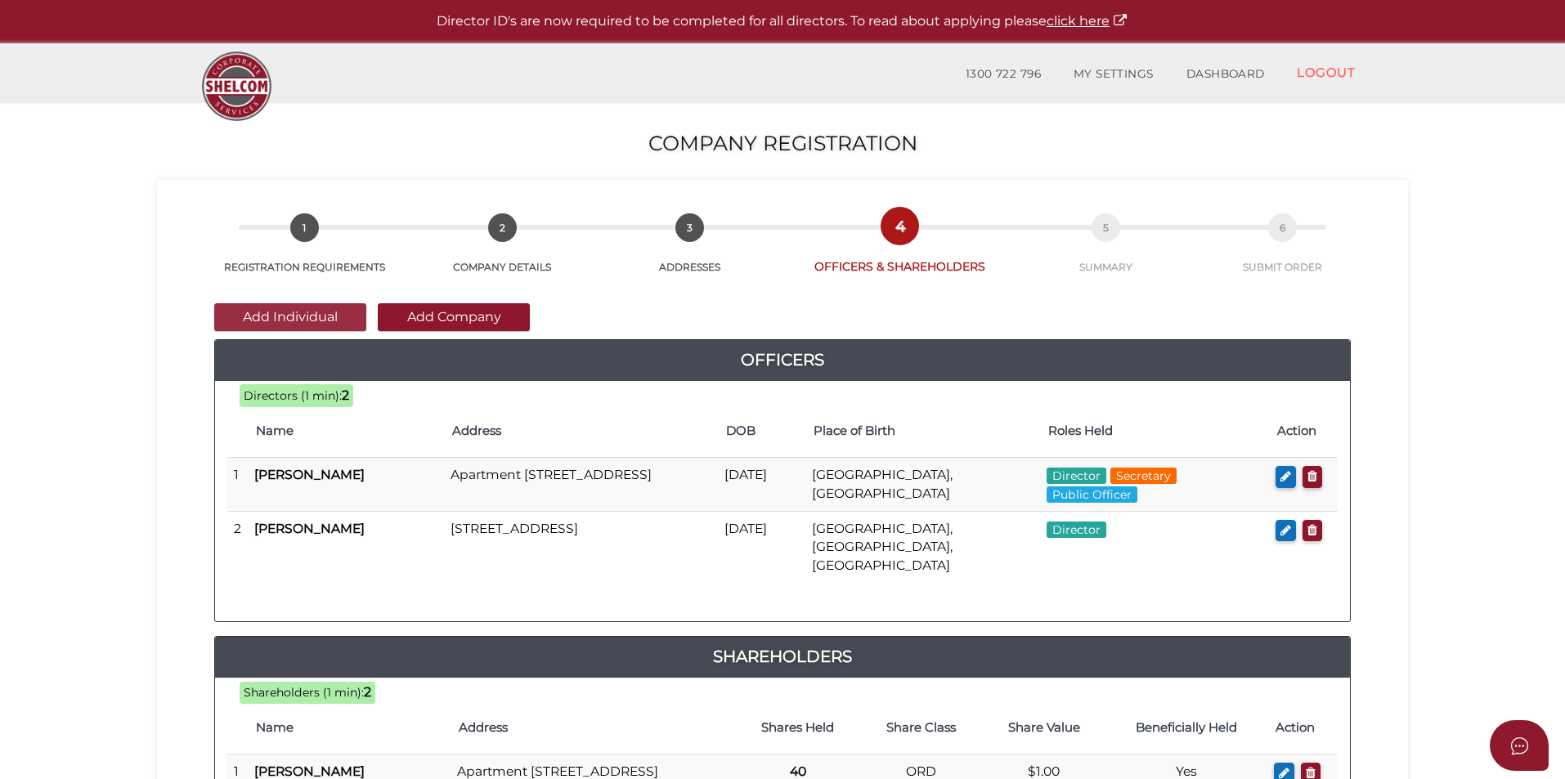
click at [307, 318] on button "Add Individual" at bounding box center [290, 317] width 152 height 28
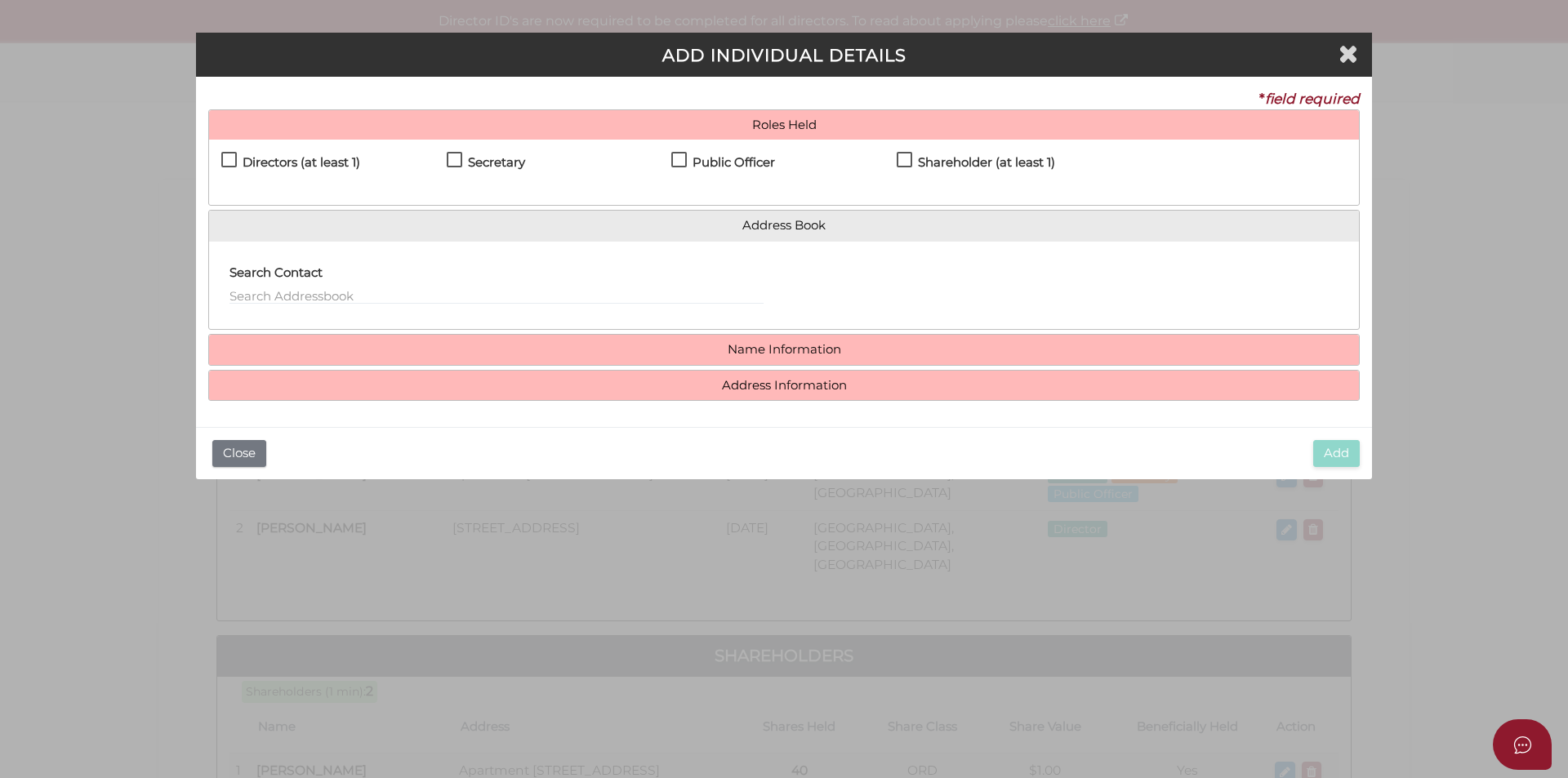
click at [231, 161] on label "Directors (at least 1)" at bounding box center [291, 166] width 139 height 20
checkbox input "true"
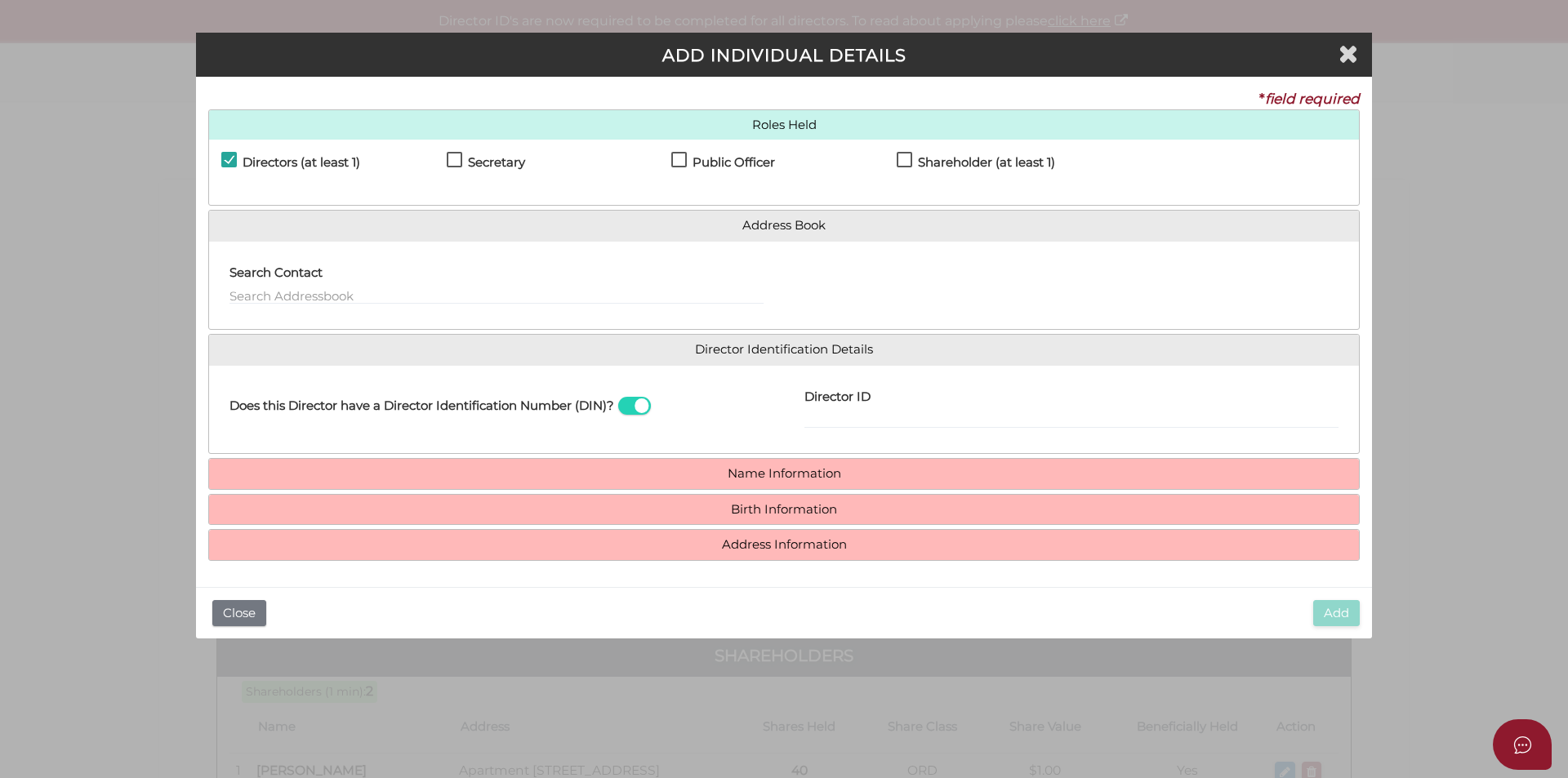
click at [905, 160] on label "Shareholder (at least 1)" at bounding box center [976, 166] width 159 height 20
checkbox input "true"
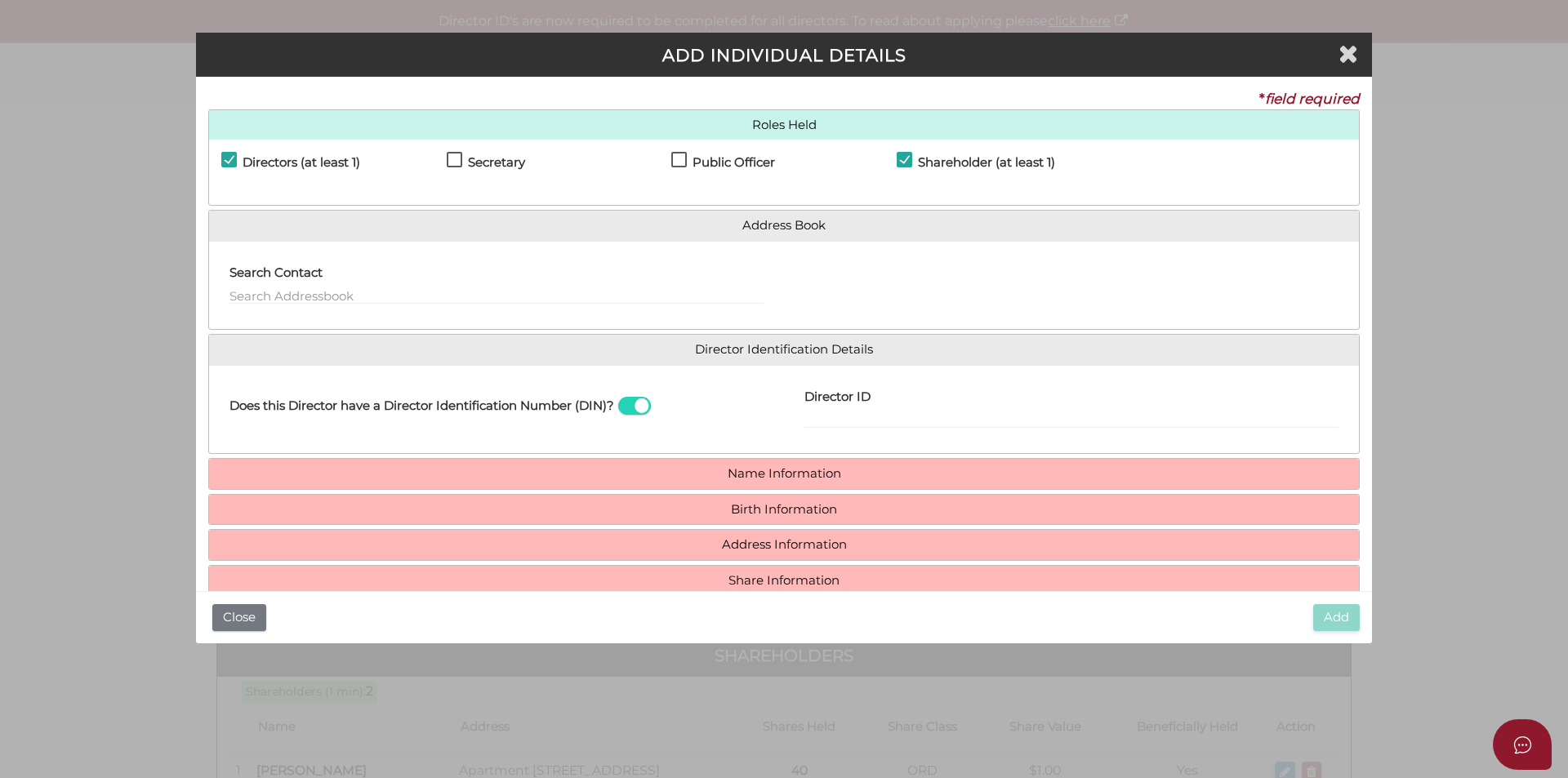
scroll to position [31, 0]
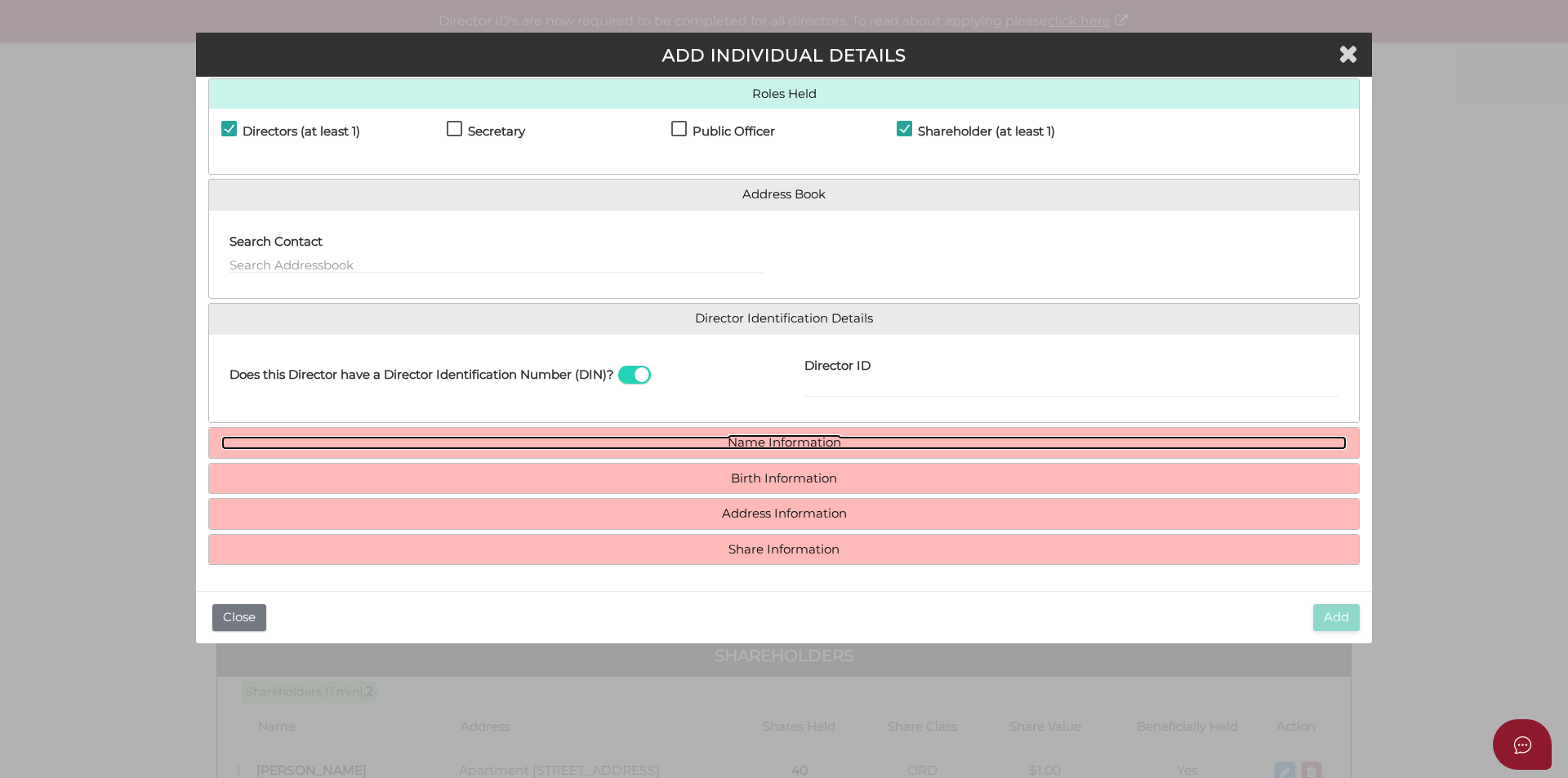
click at [715, 440] on link "Name Information" at bounding box center [784, 443] width 1126 height 14
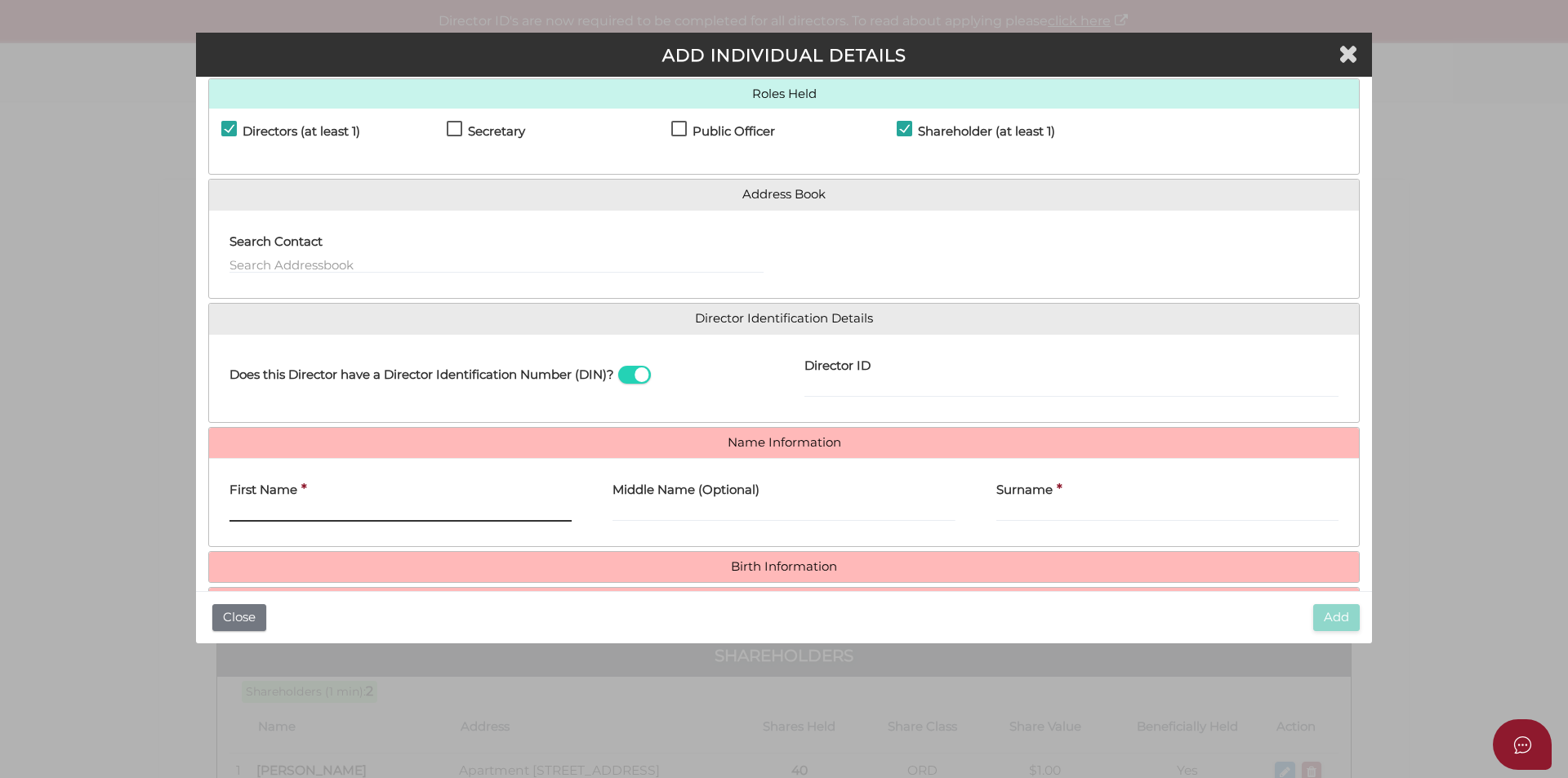
click at [235, 512] on input "First Name" at bounding box center [400, 512] width 343 height 18
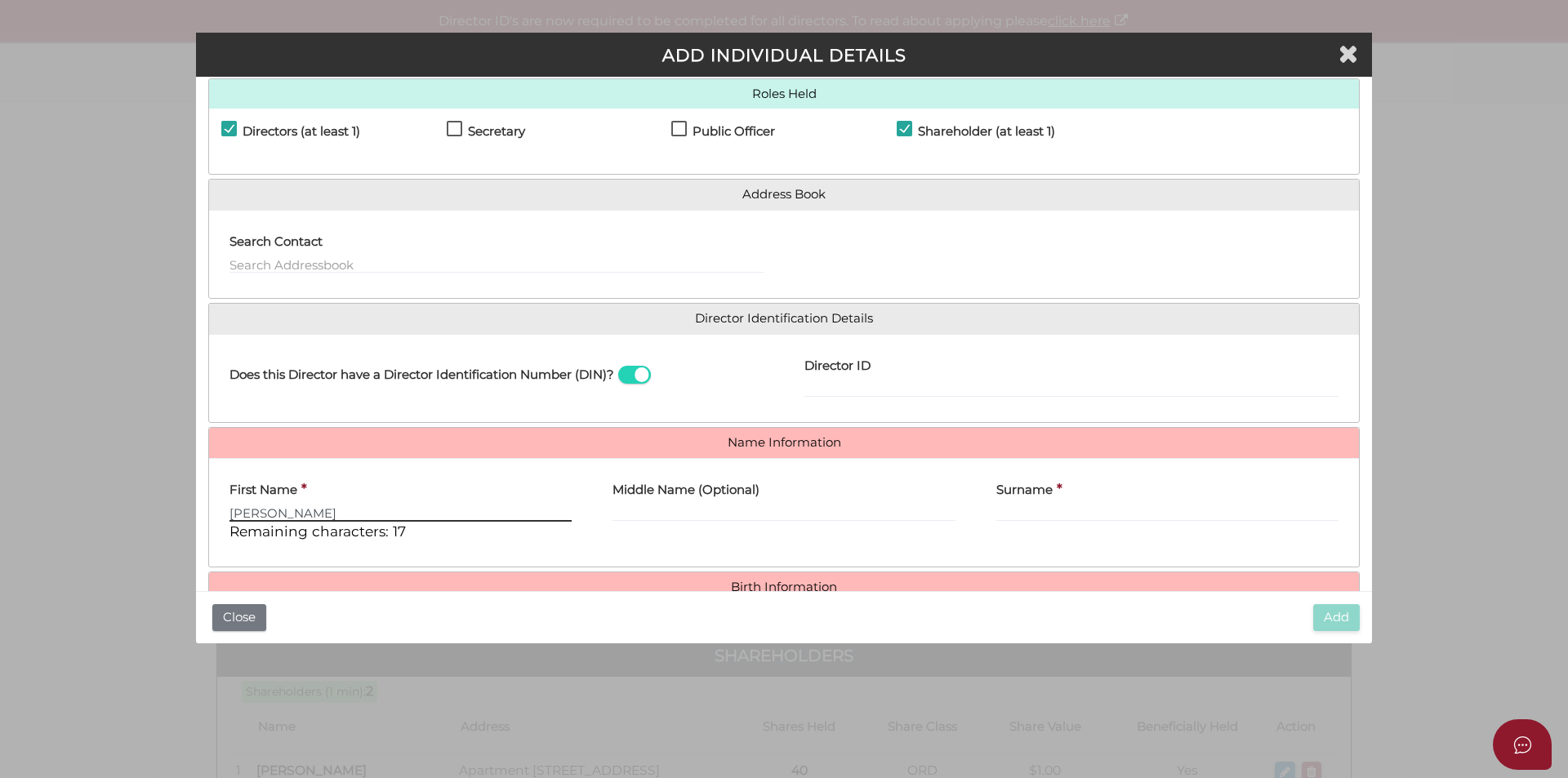
type input "[PERSON_NAME]"
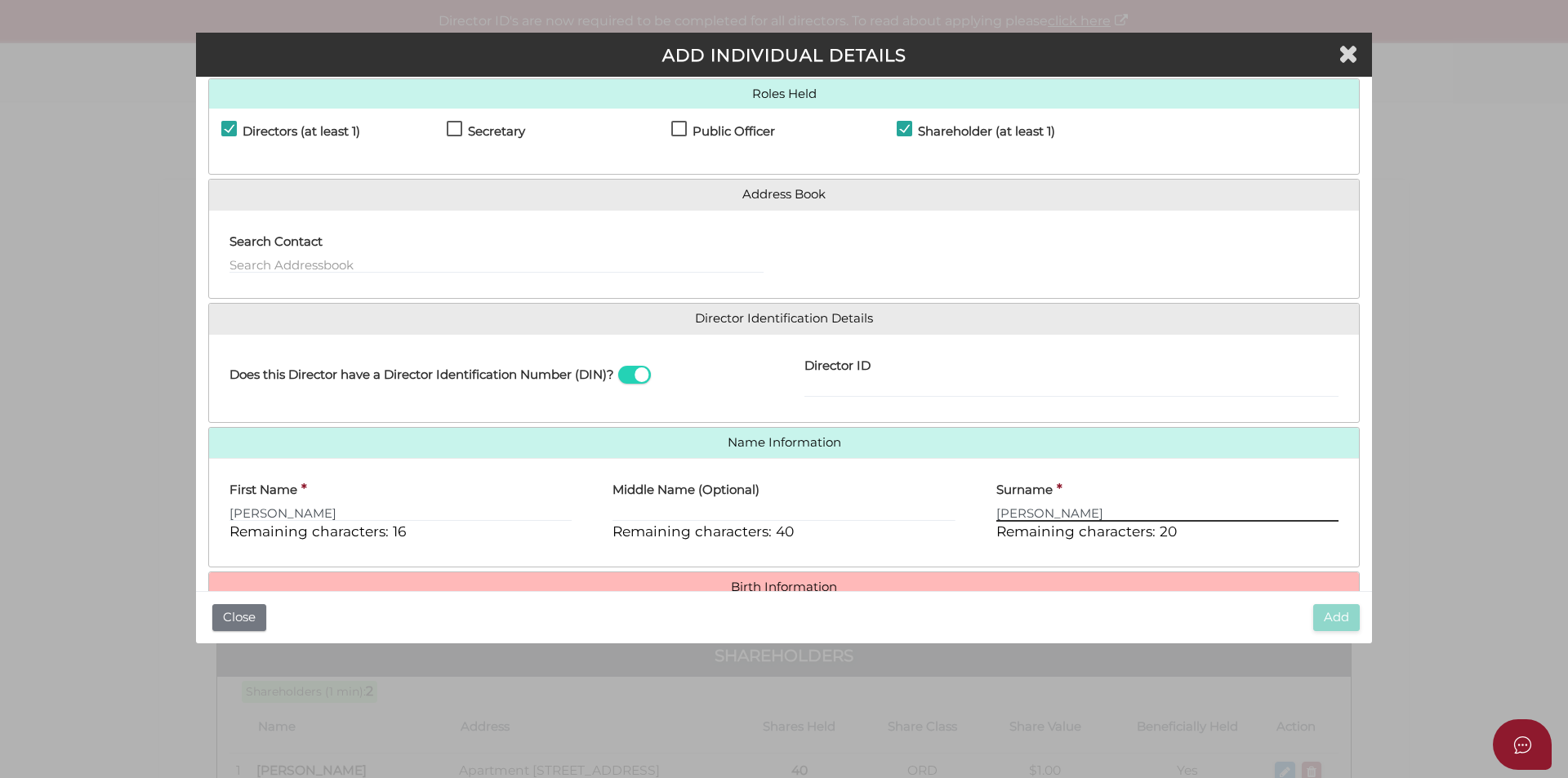
scroll to position [140, 0]
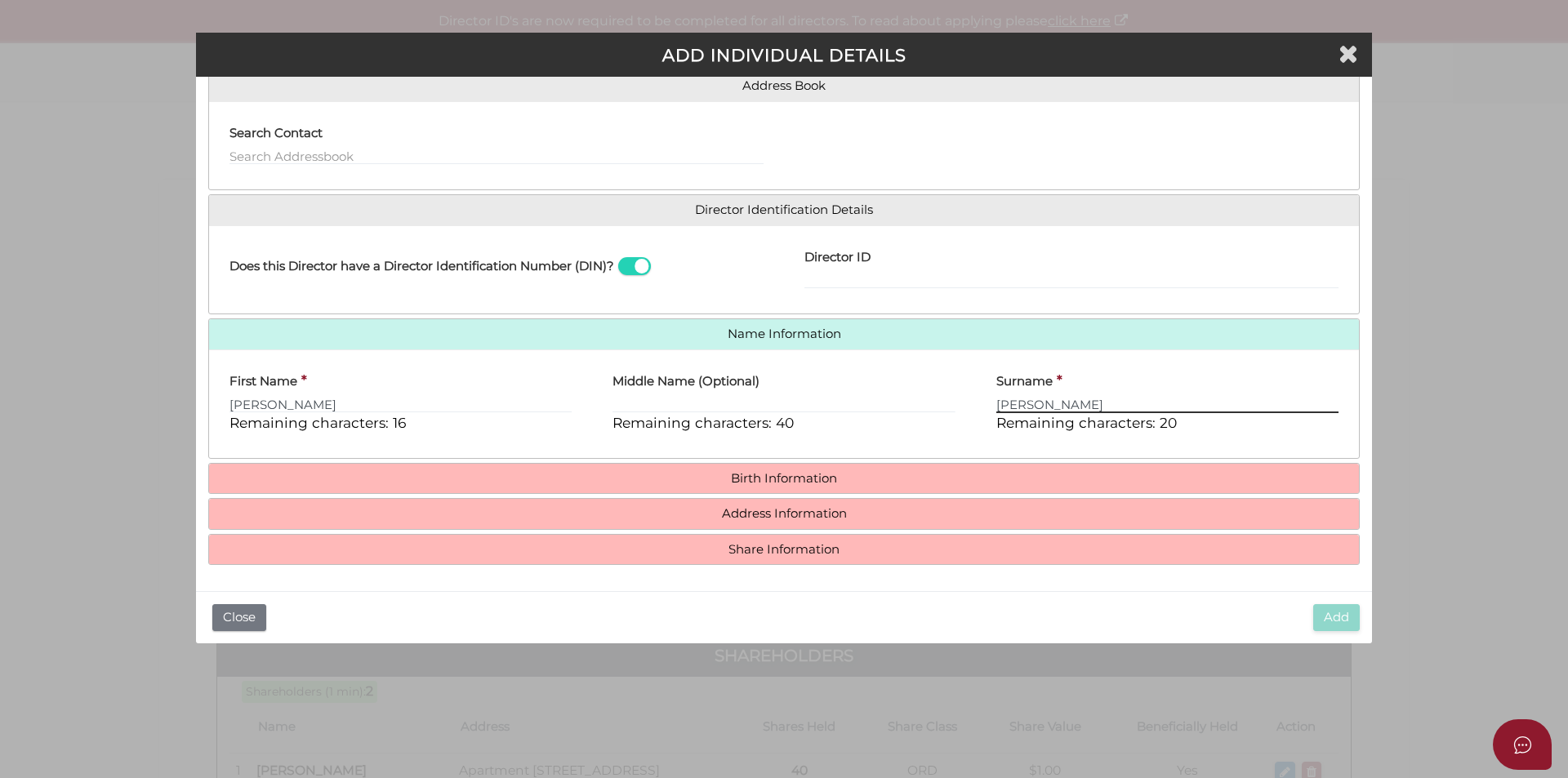
type input "[PERSON_NAME]"
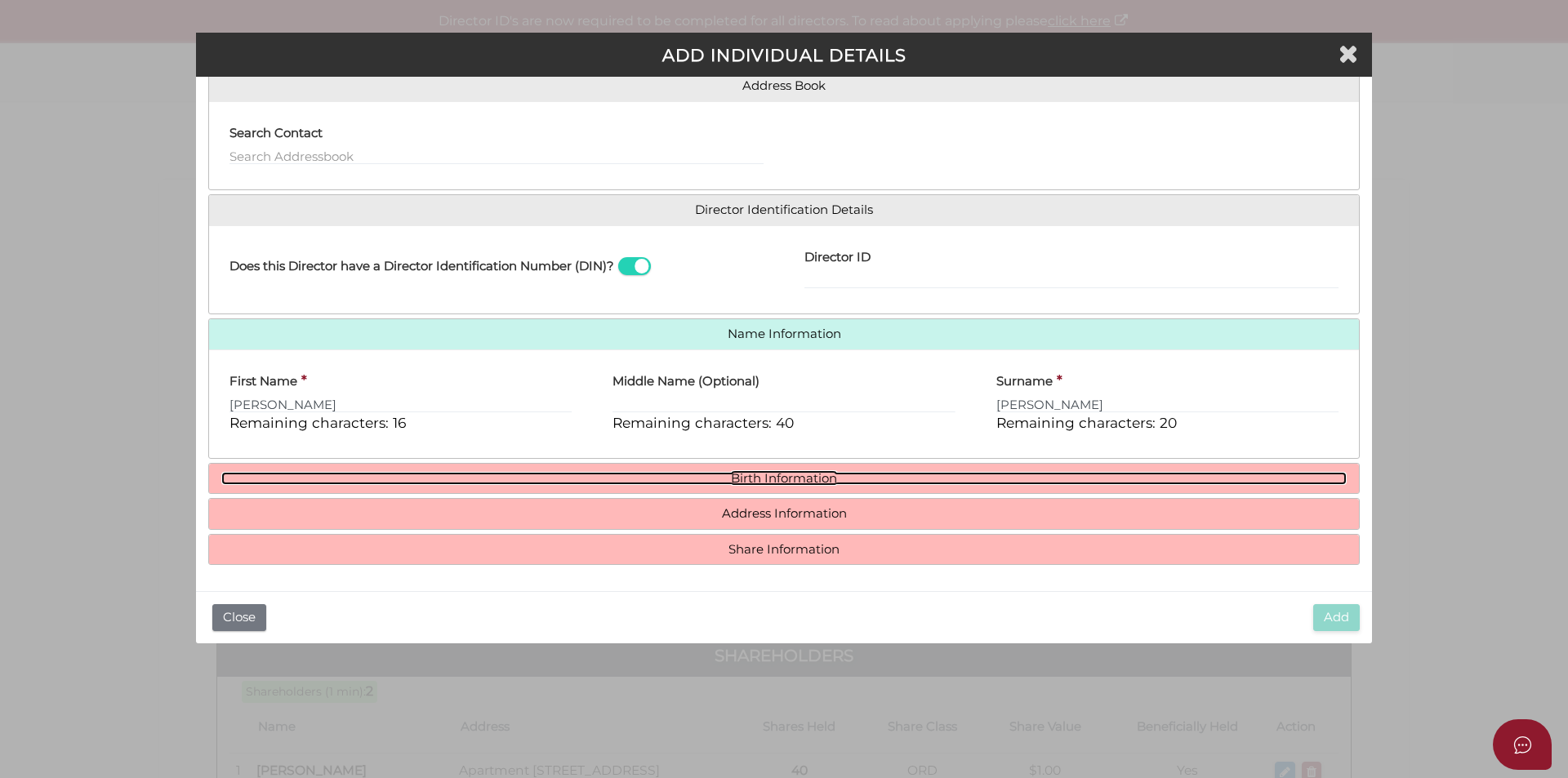
click at [703, 473] on link "Birth Information" at bounding box center [784, 479] width 1126 height 14
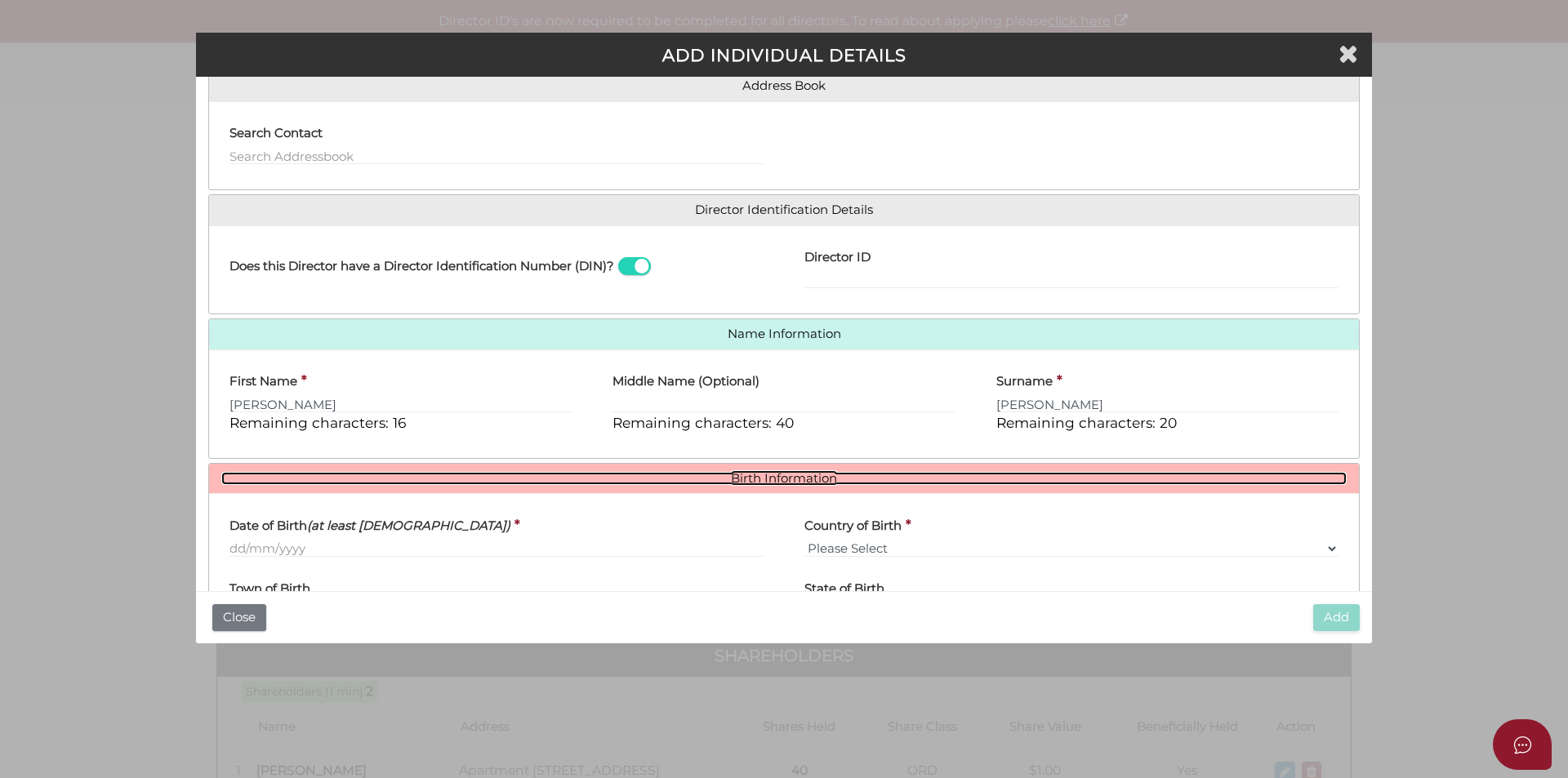
scroll to position [222, 0]
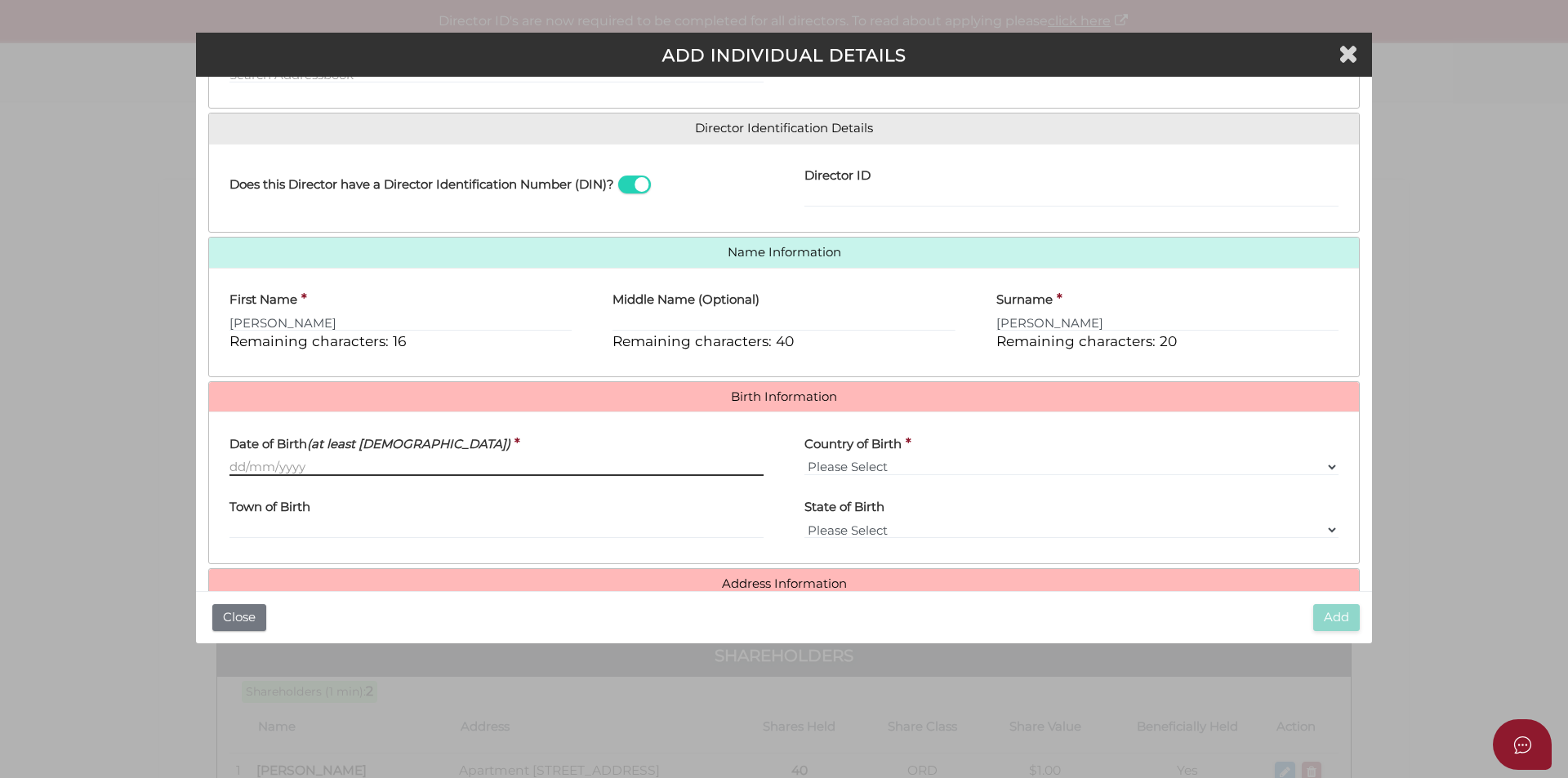
click at [231, 467] on input "Date of Birth (at least [DEMOGRAPHIC_DATA])" at bounding box center [496, 467] width 534 height 18
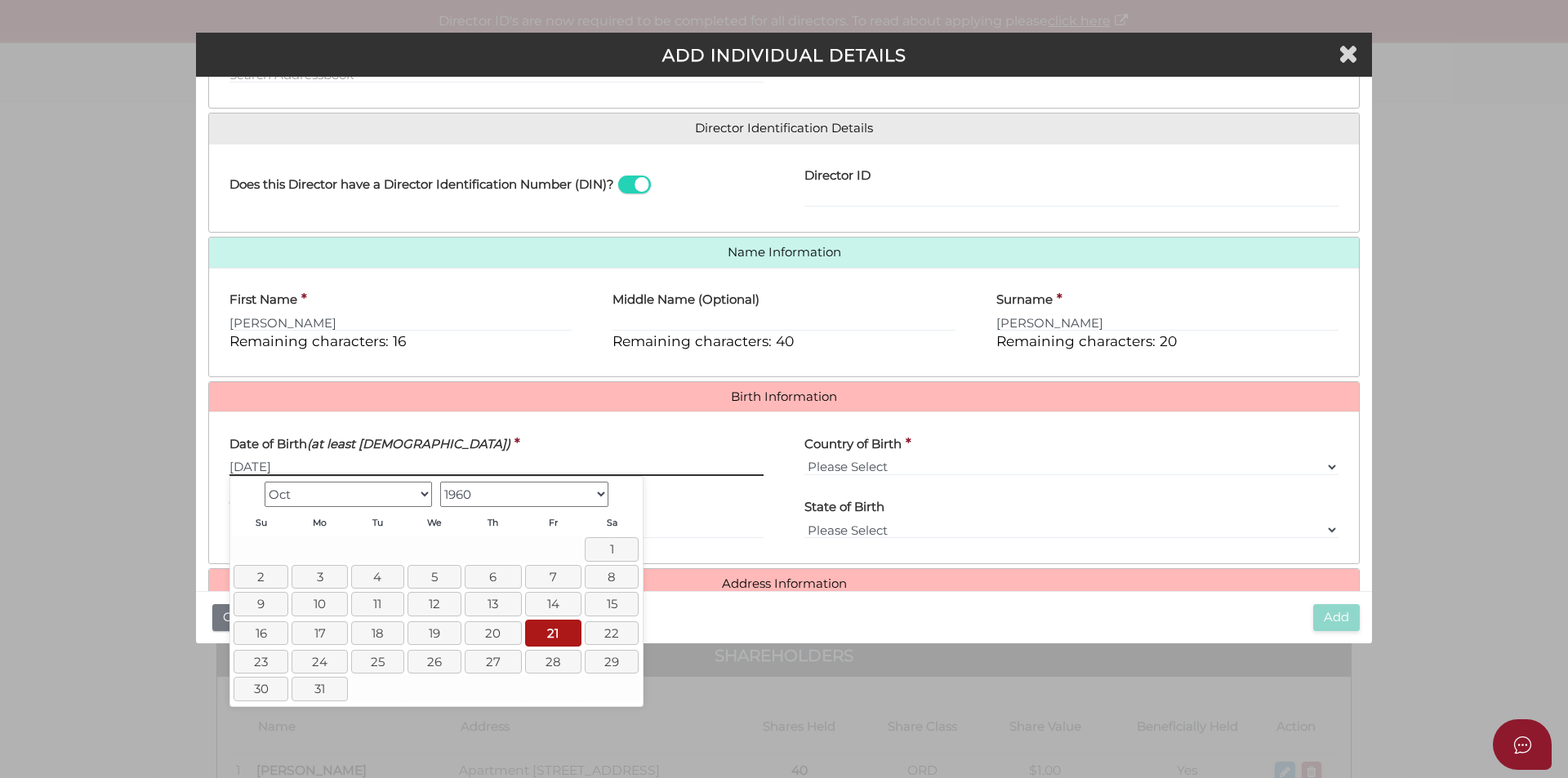
type input "[DATE]"
click at [808, 460] on select "Please Select v [GEOGRAPHIC_DATA] [GEOGRAPHIC_DATA] [GEOGRAPHIC_DATA] [GEOGRAPH…" at bounding box center [1071, 467] width 534 height 18
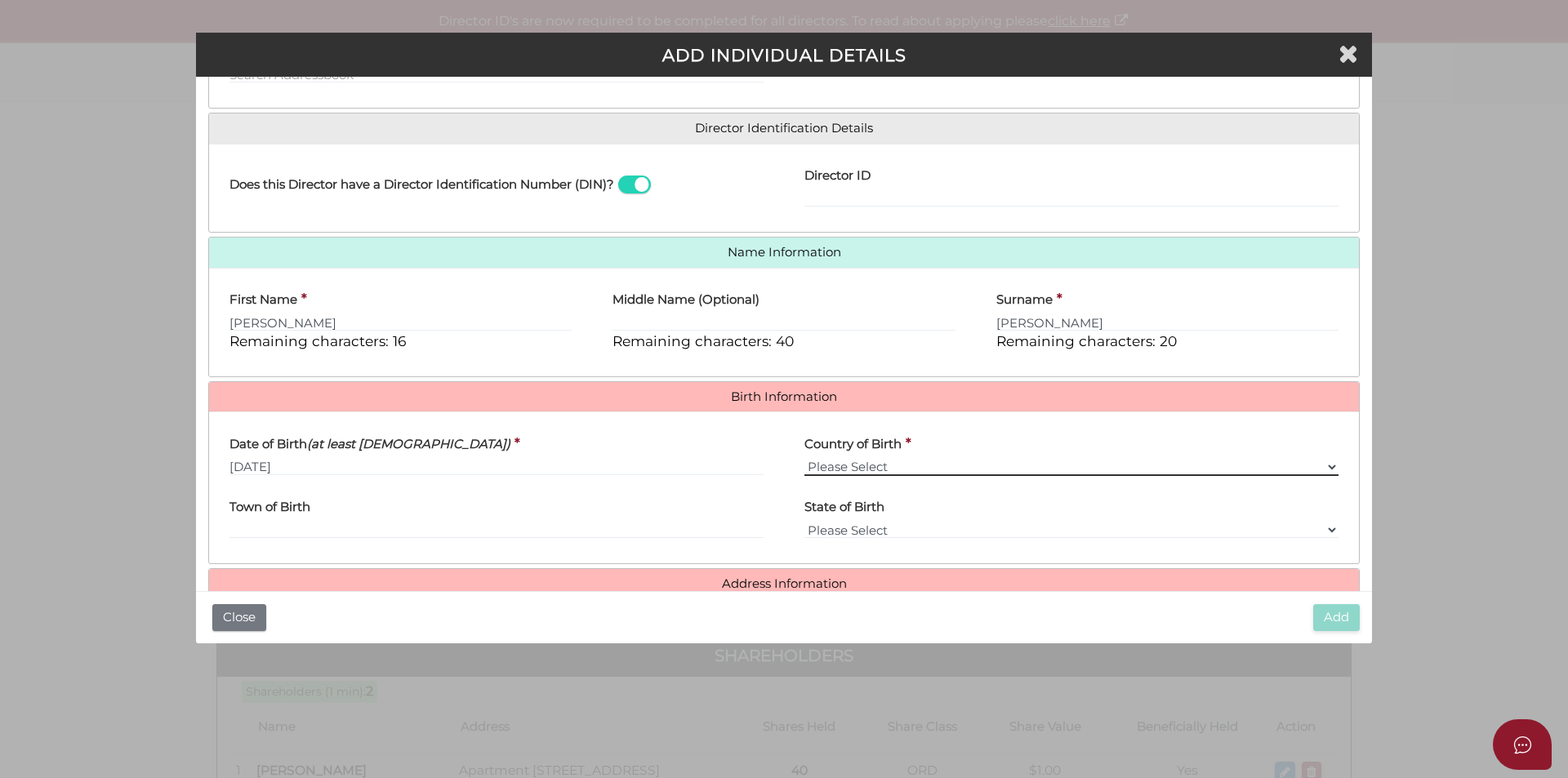
select select "[GEOGRAPHIC_DATA]"
click at [804, 458] on select "Please Select v [GEOGRAPHIC_DATA] [GEOGRAPHIC_DATA] [GEOGRAPHIC_DATA] [GEOGRAPH…" at bounding box center [1071, 467] width 534 height 18
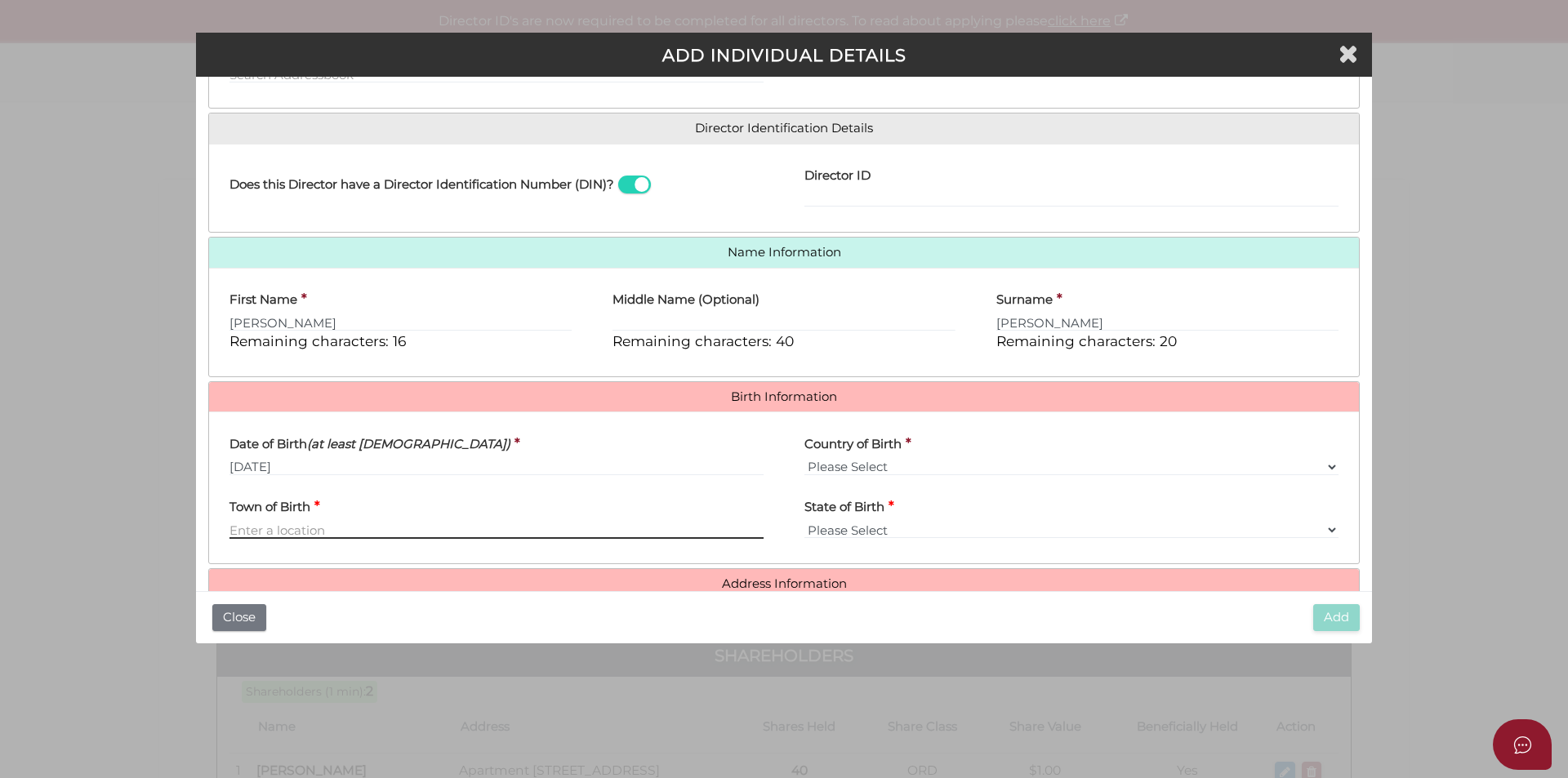
click at [241, 526] on input "Town of Birth" at bounding box center [496, 530] width 534 height 18
type input "[GEOGRAPHIC_DATA]"
select select "VIC"
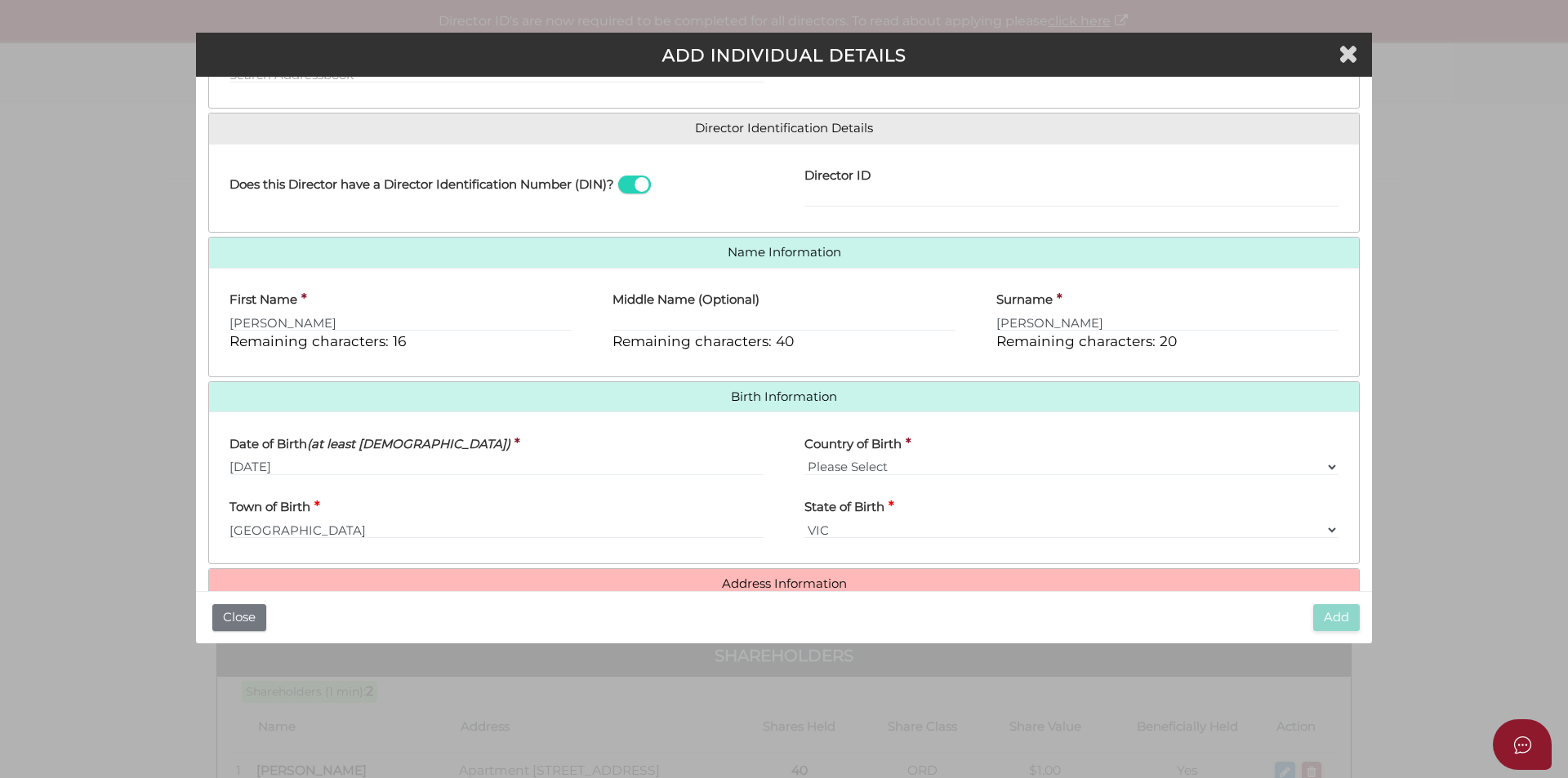
scroll to position [292, 0]
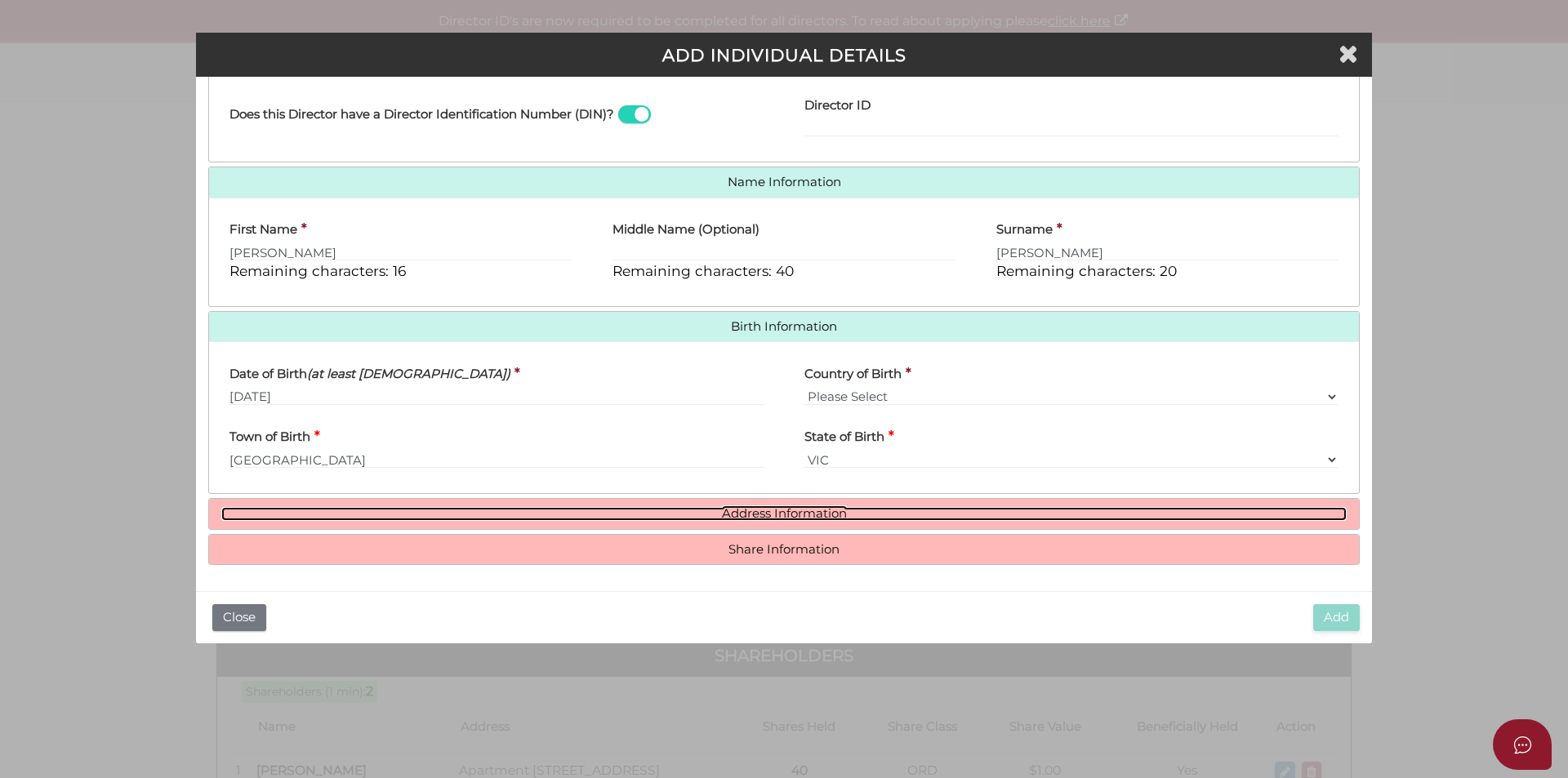
click at [768, 518] on link "Address Information" at bounding box center [784, 514] width 1126 height 14
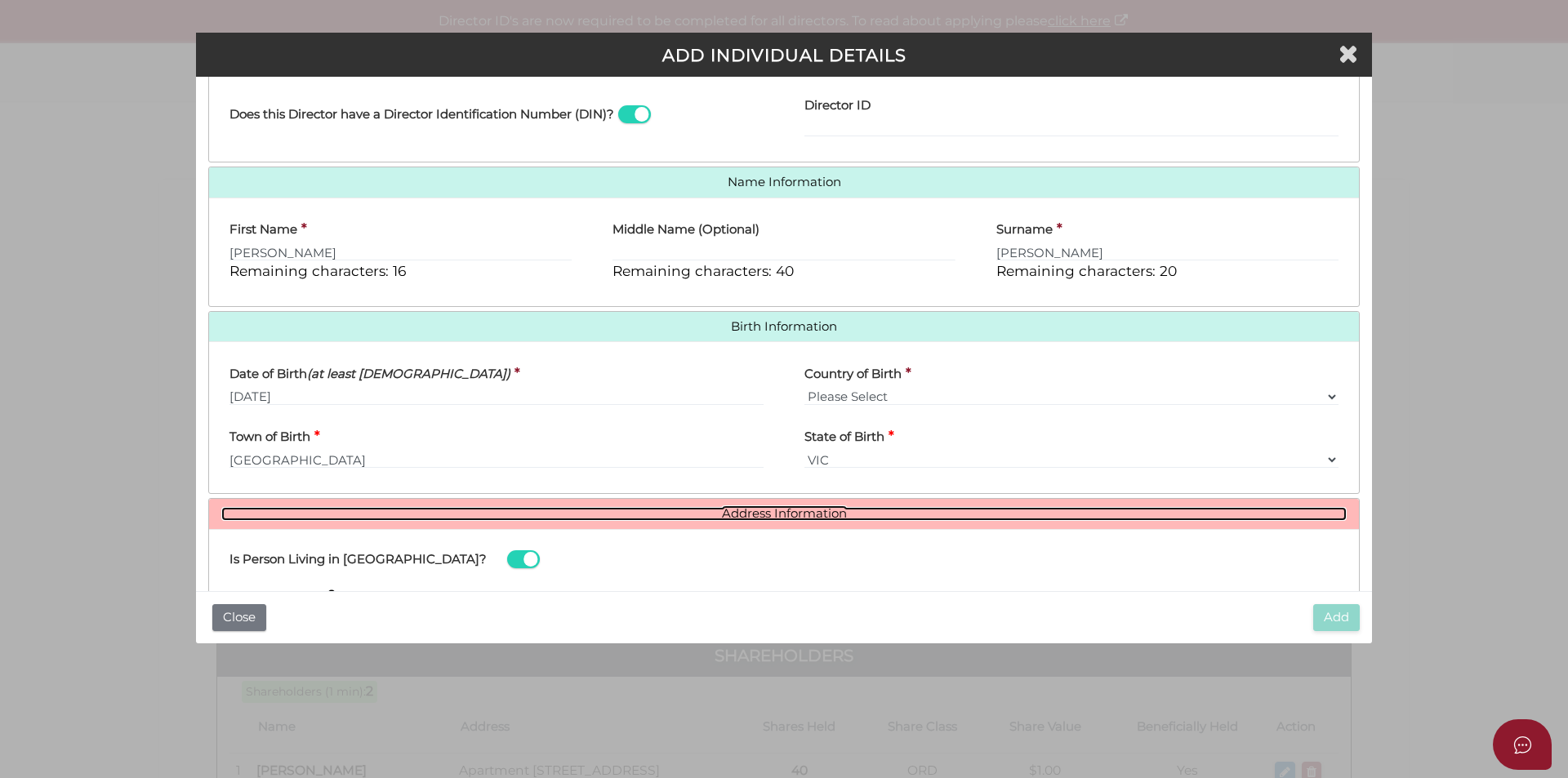
scroll to position [454, 0]
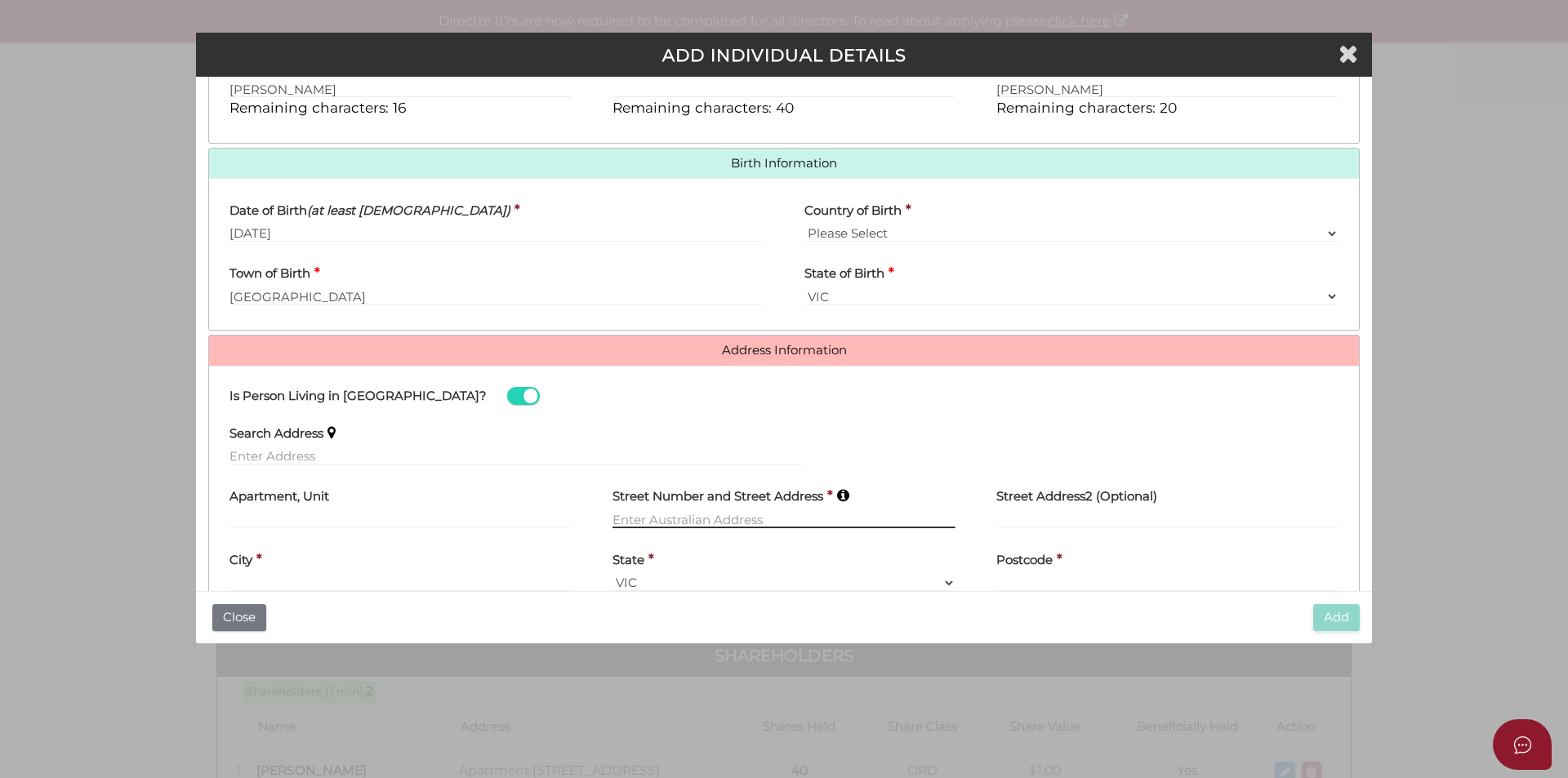
click at [614, 518] on input "text" at bounding box center [783, 519] width 343 height 18
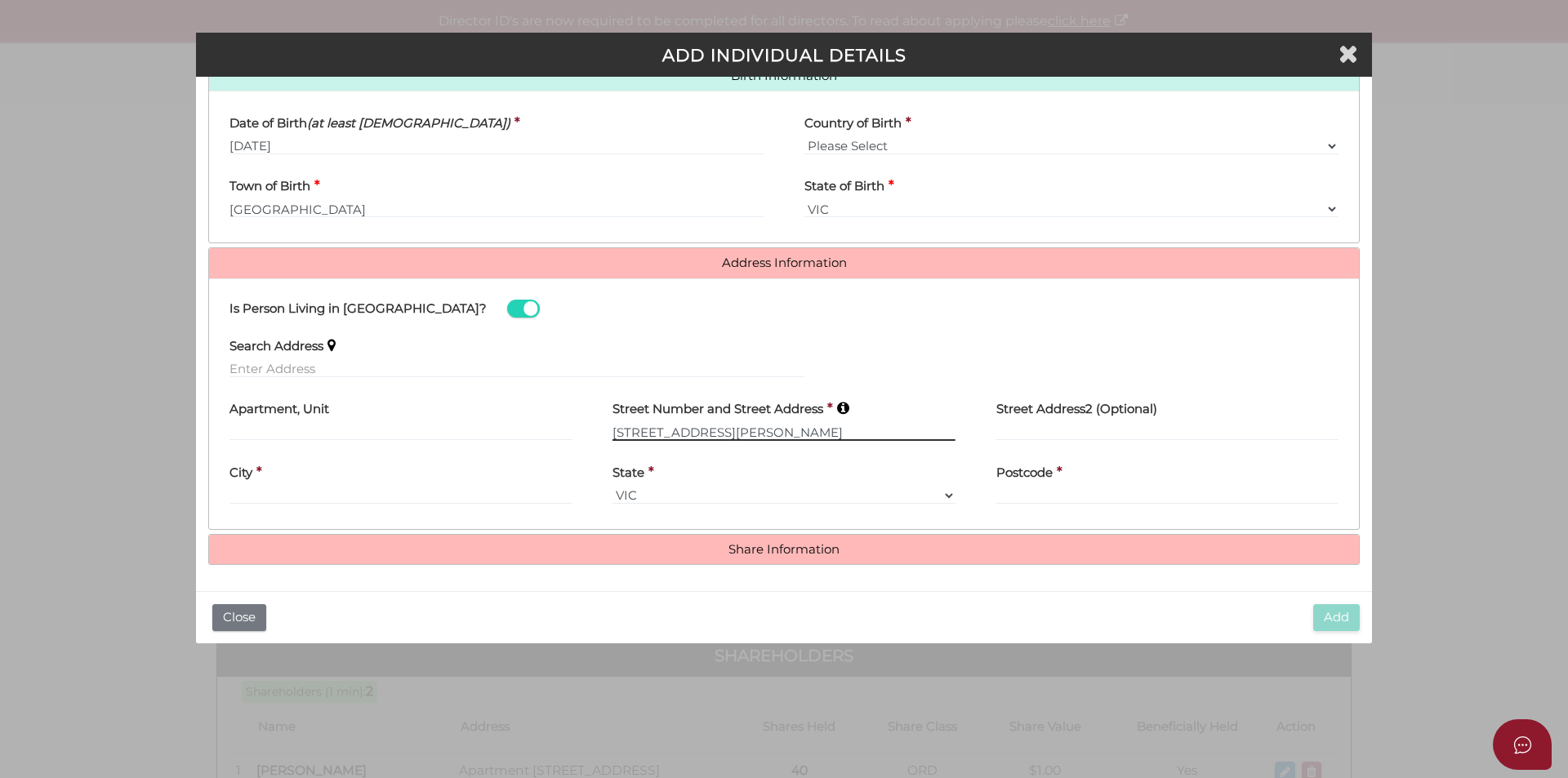
type input "[STREET_ADDRESS][PERSON_NAME]"
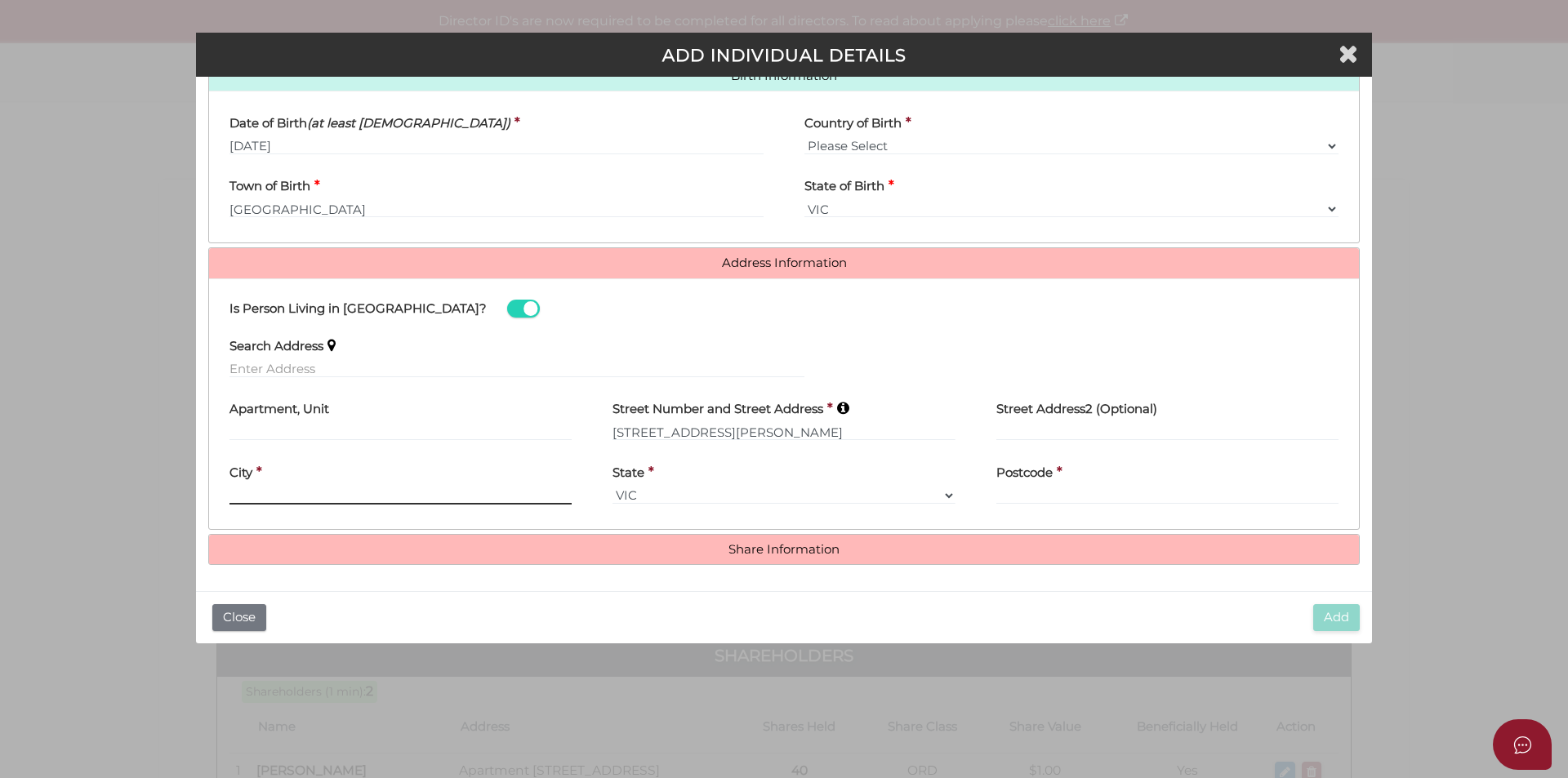
click at [237, 494] on div "City *" at bounding box center [400, 479] width 343 height 52
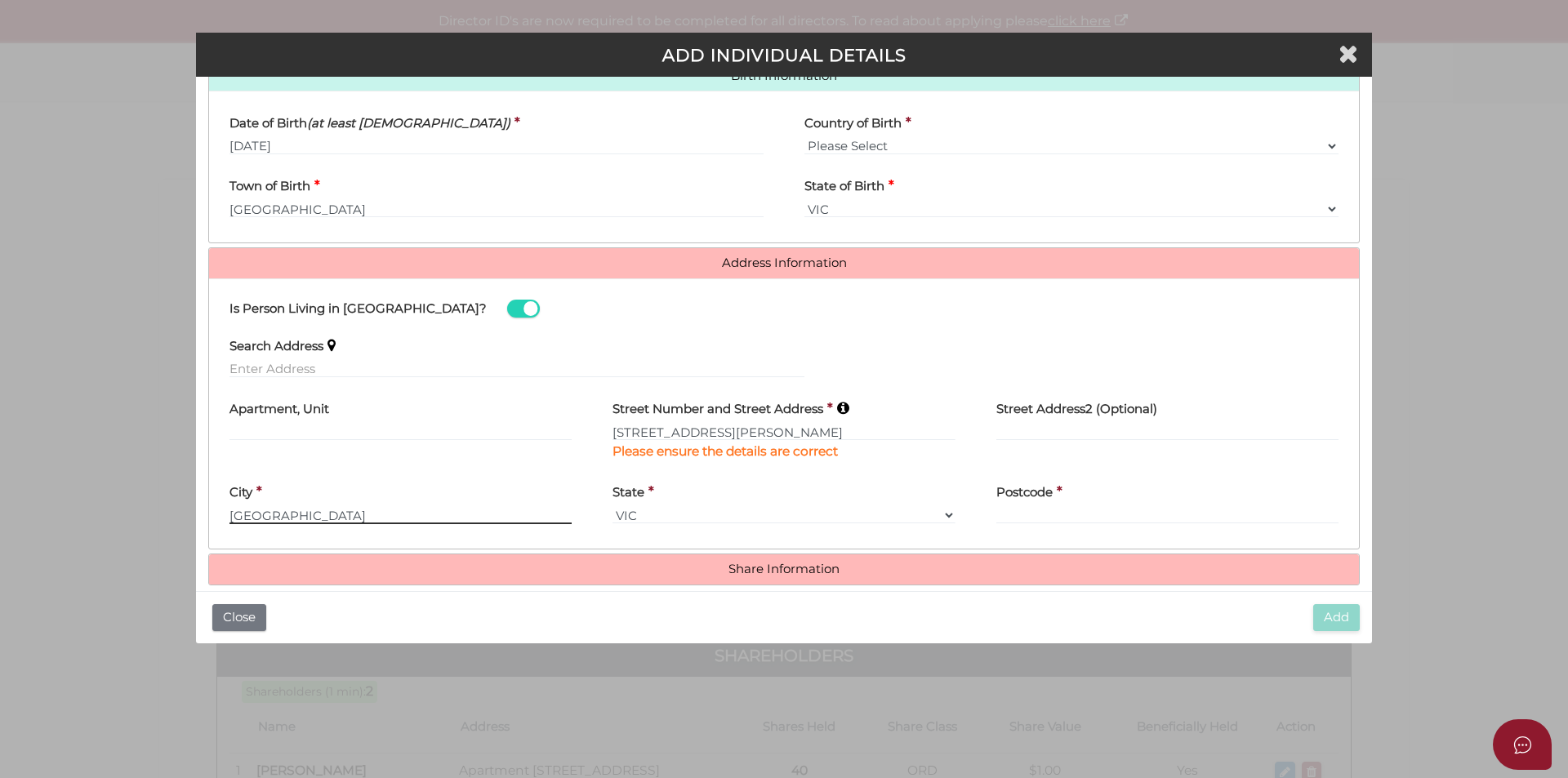
type input "Mill Park"
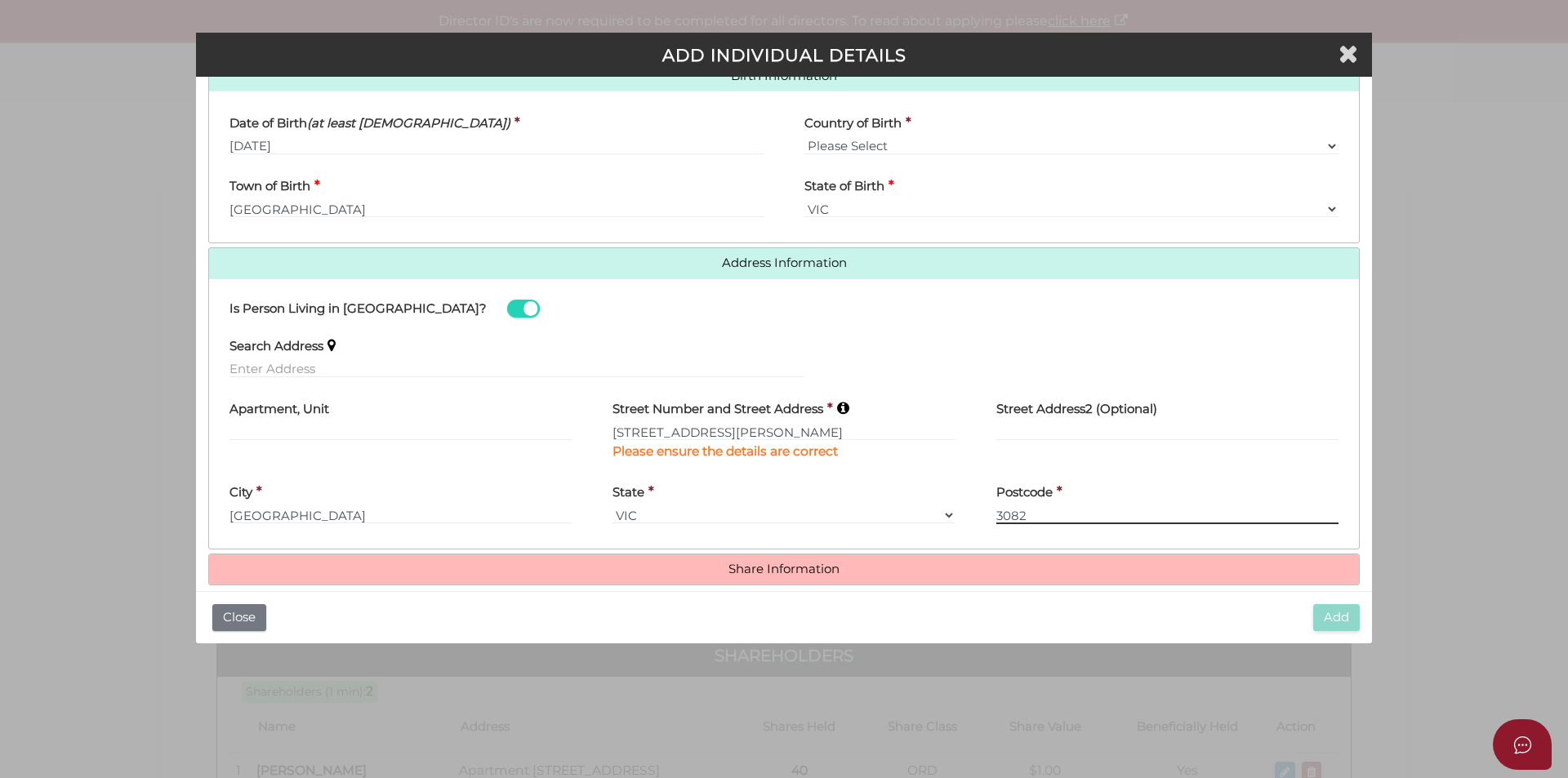
scroll to position [562, 0]
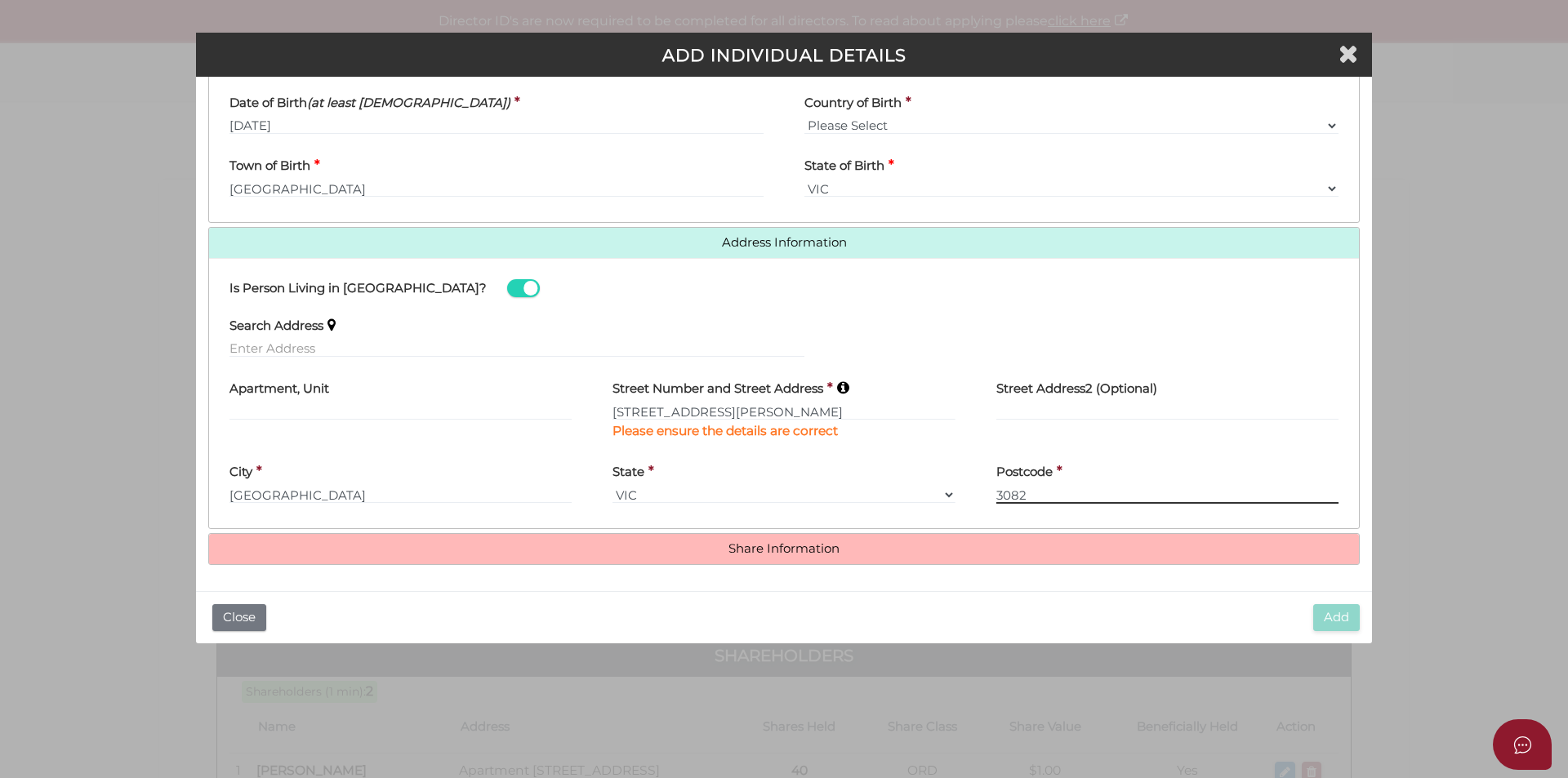
type input "3082"
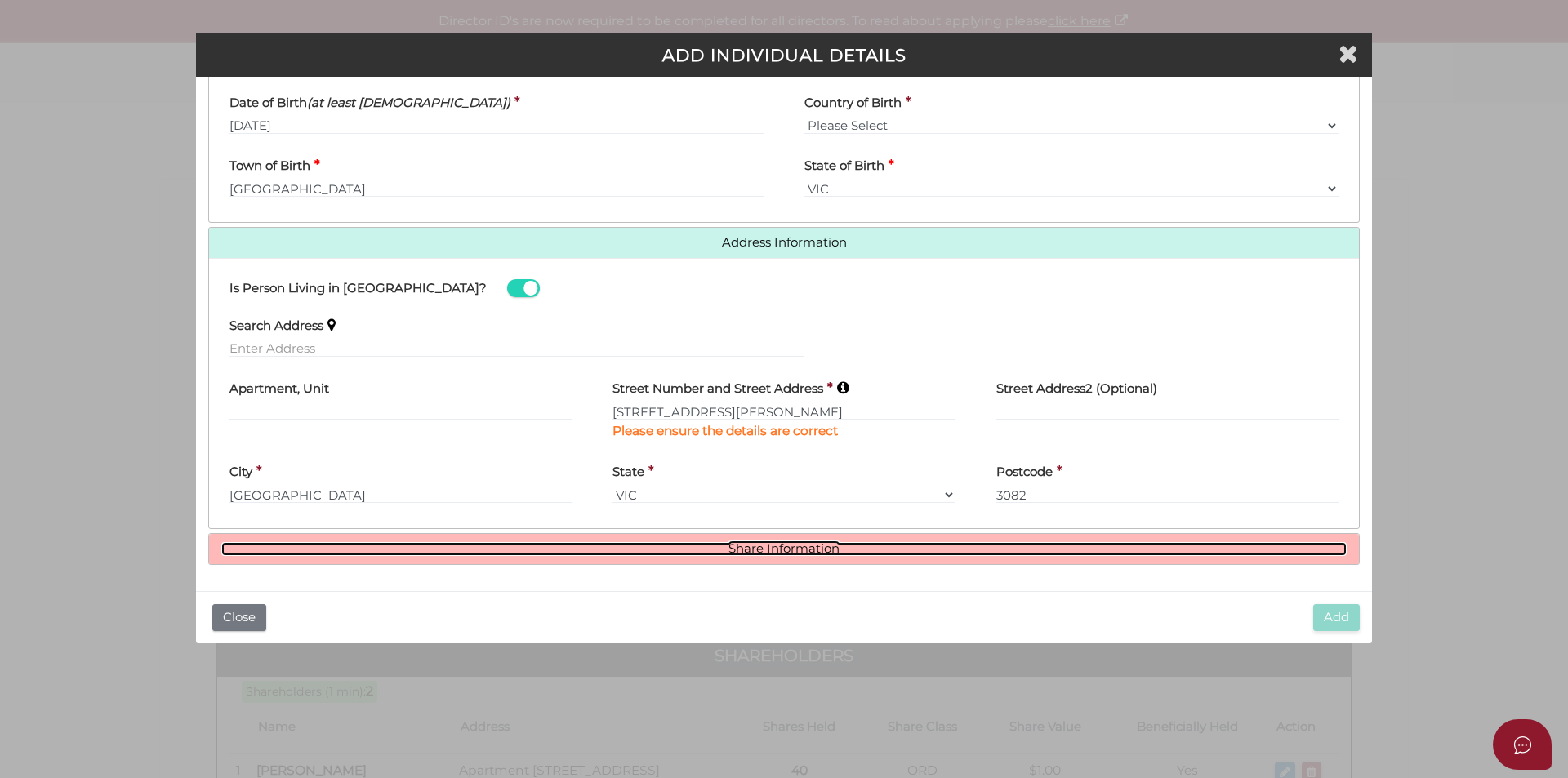
click at [713, 550] on link "Share Information" at bounding box center [784, 549] width 1126 height 14
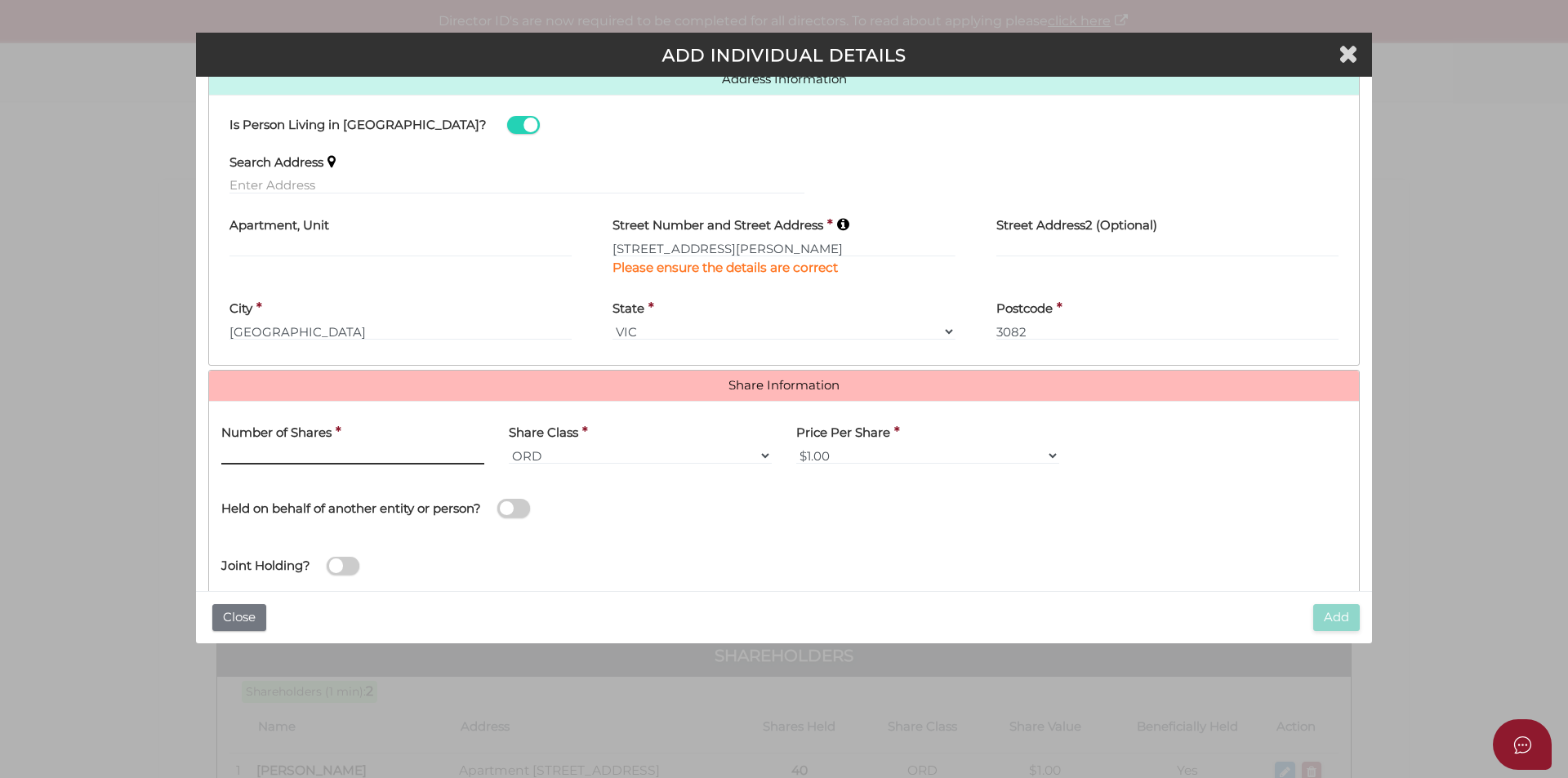
click at [225, 458] on input "text" at bounding box center [353, 455] width 263 height 18
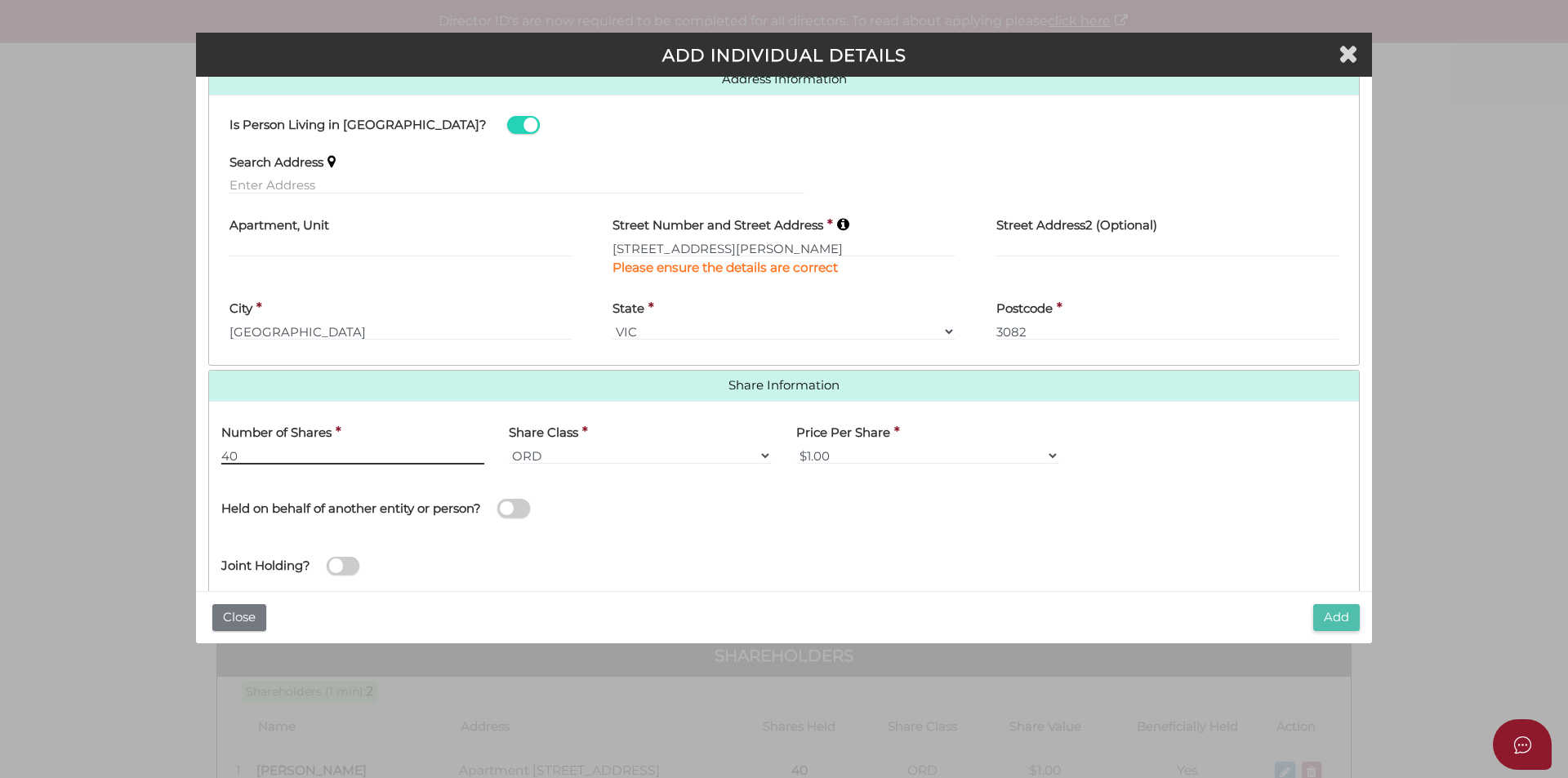
type input "40"
click at [1329, 613] on button "Add" at bounding box center [1336, 617] width 47 height 27
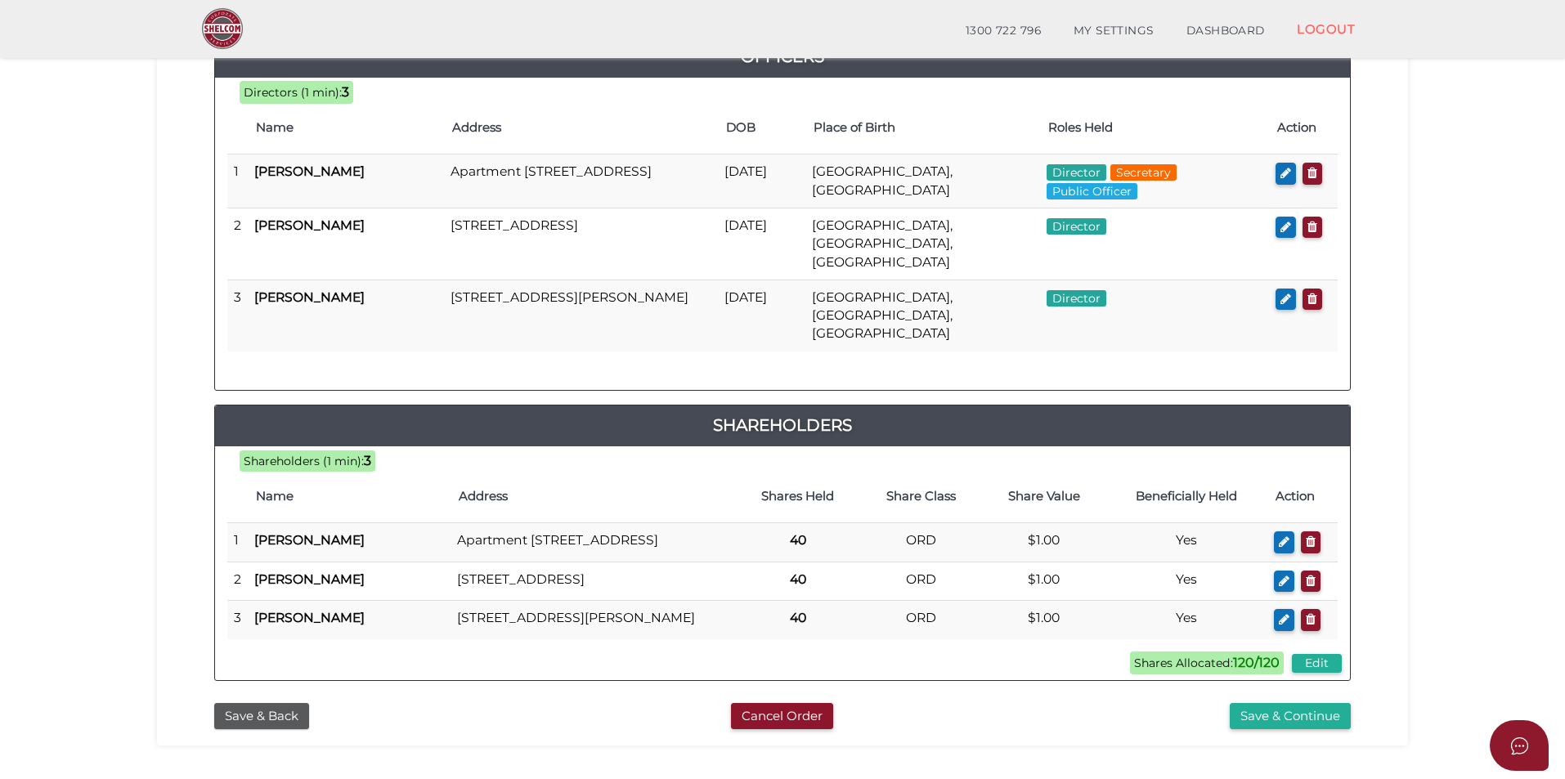
scroll to position [327, 0]
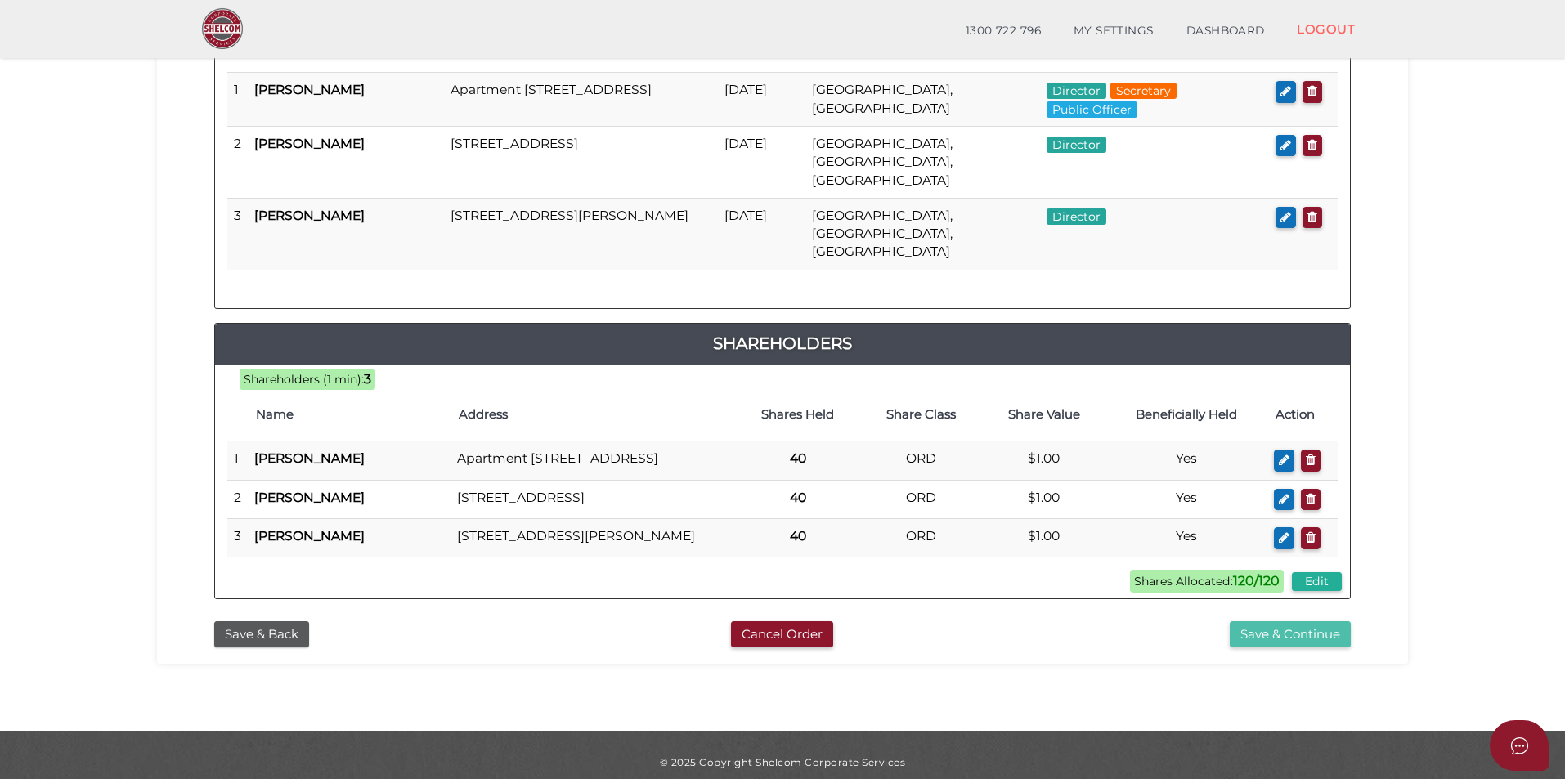
click at [1319, 644] on button "Save & Continue" at bounding box center [1290, 634] width 121 height 27
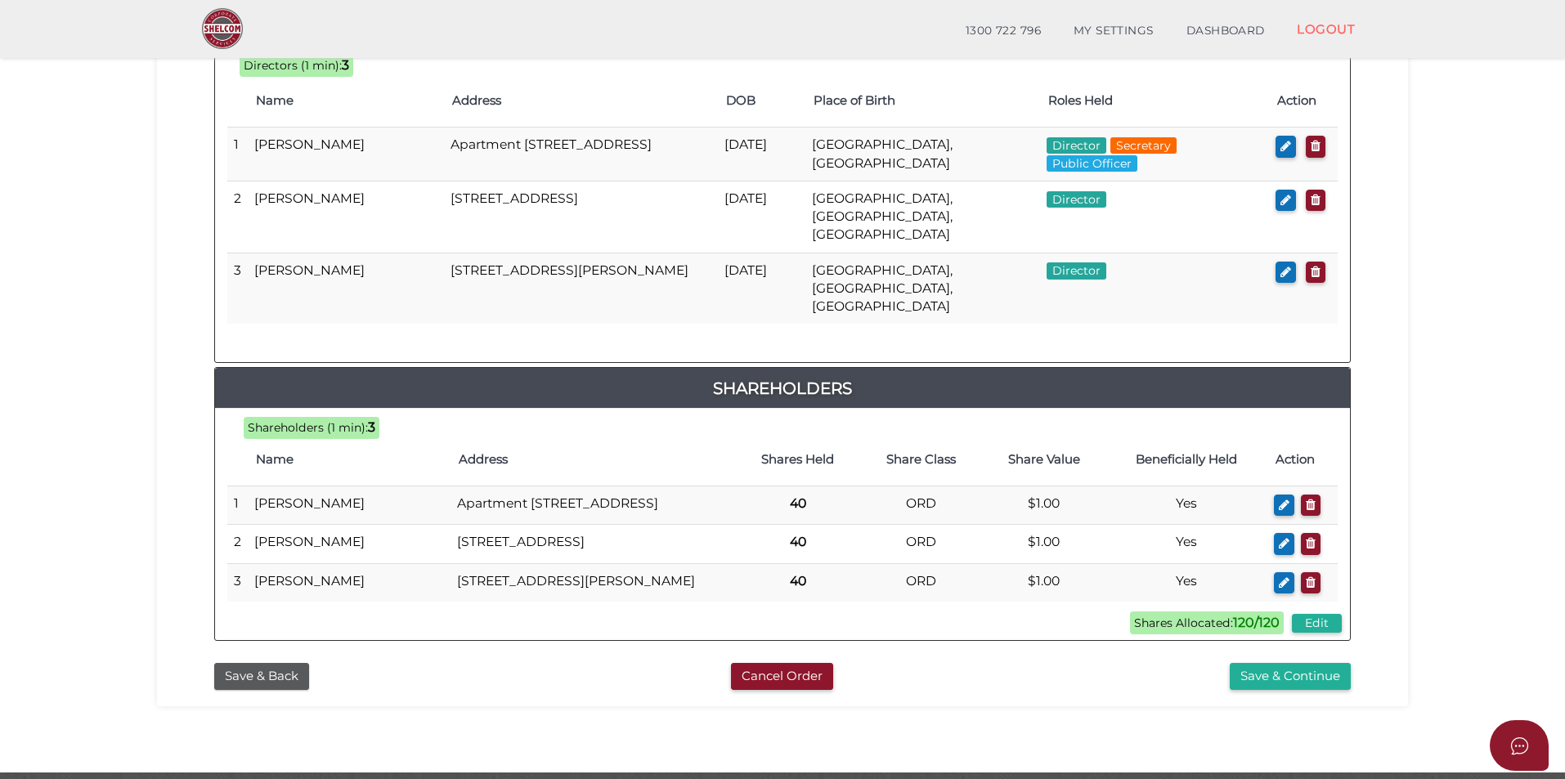
scroll to position [882, 0]
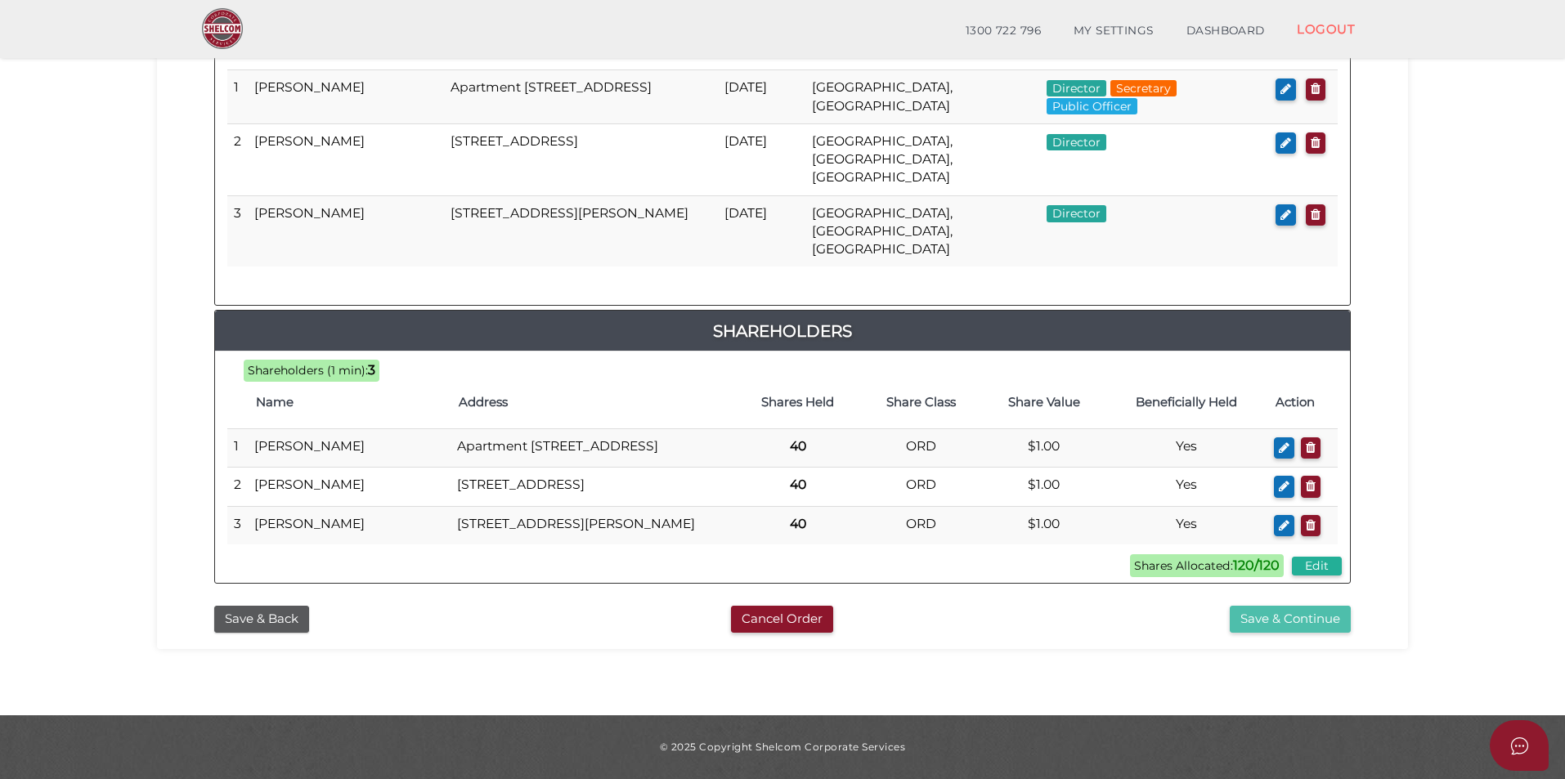
click at [1276, 620] on button "Save & Continue" at bounding box center [1290, 619] width 121 height 27
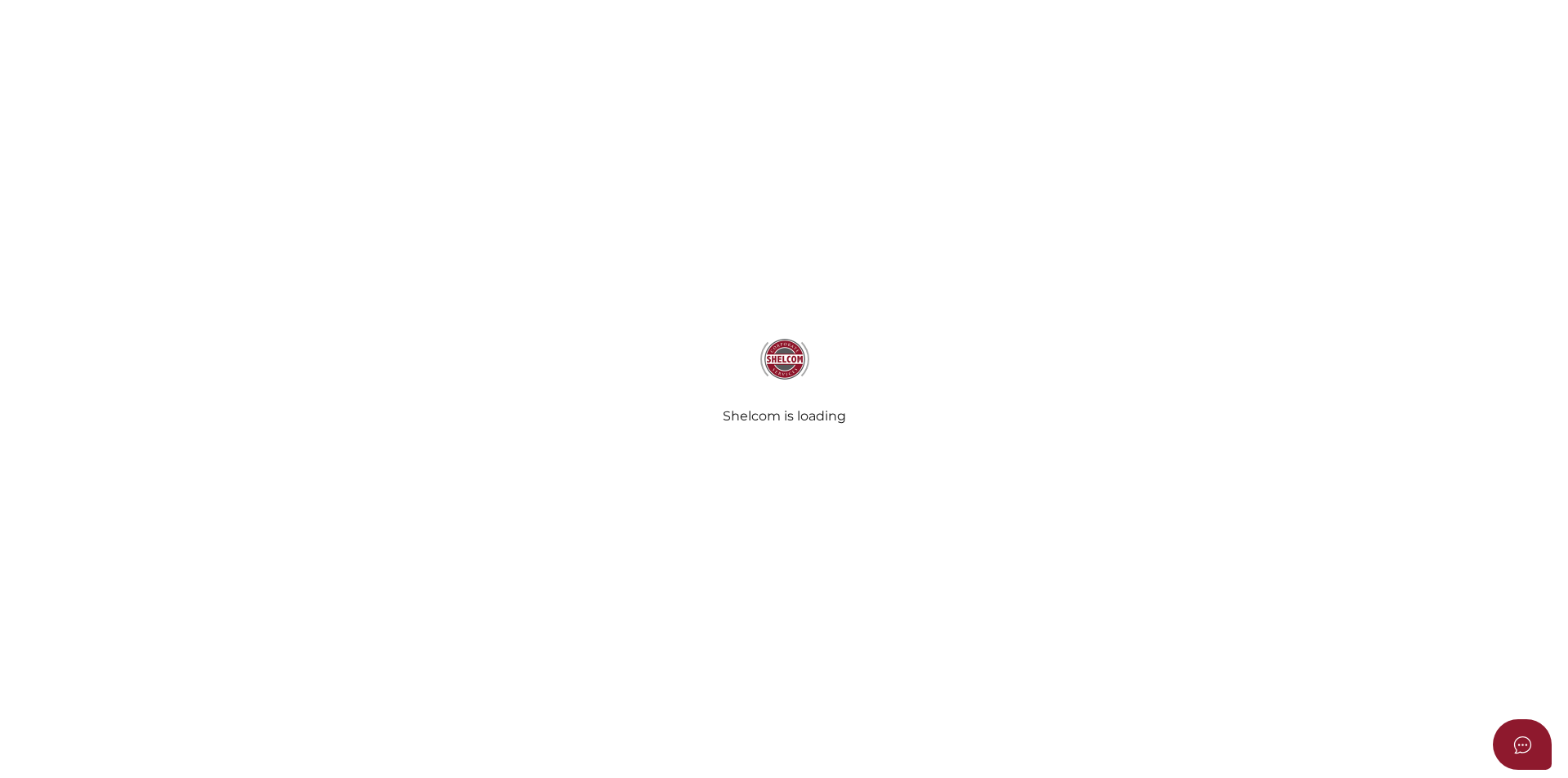
select select "Comb Binding"
select select "No"
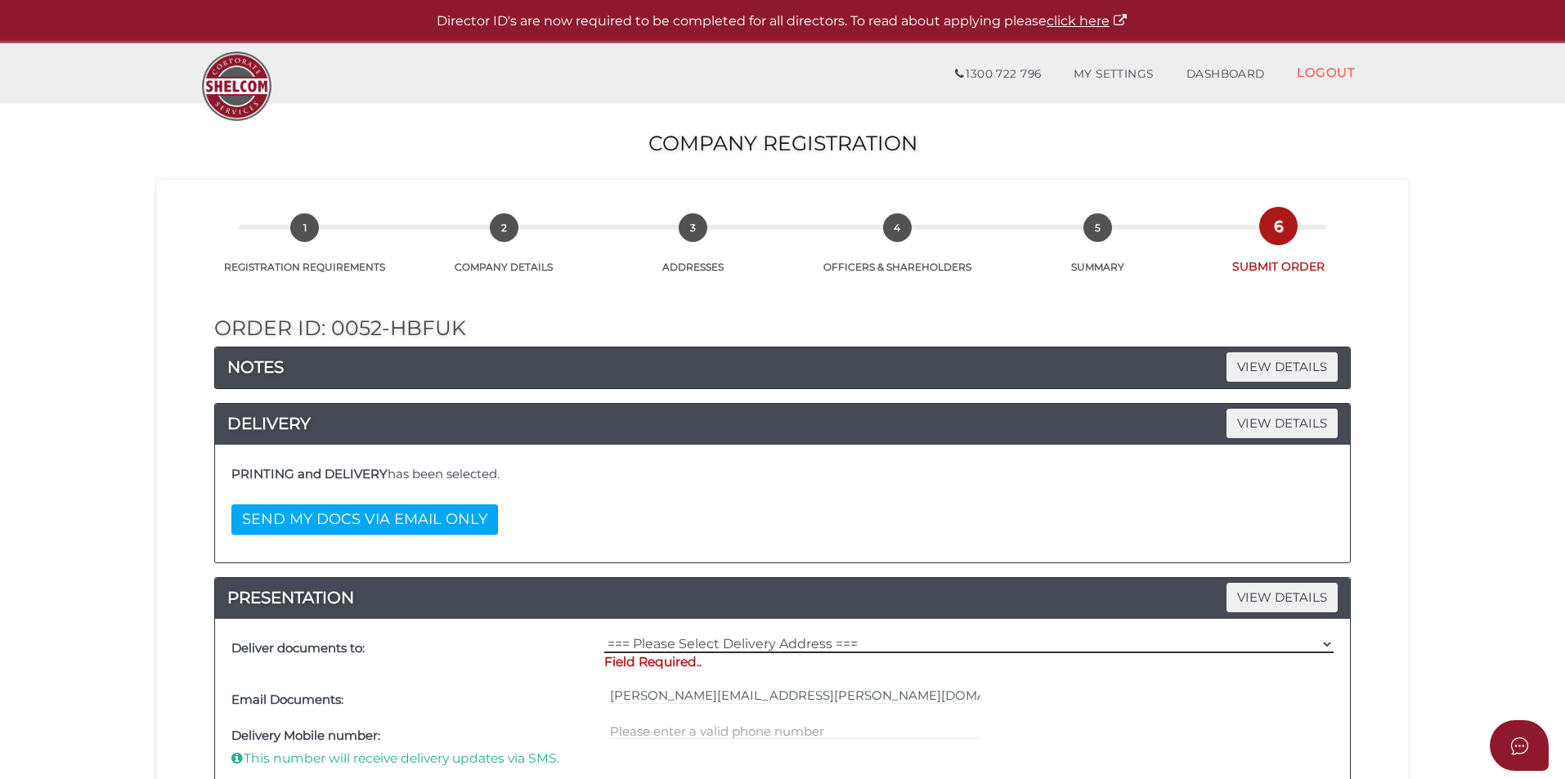
click at [684, 643] on select "=== Please Select Delivery Address === (User Address - [PERSON_NAME]) [STREET_A…" at bounding box center [968, 644] width 729 height 18
select select "0"
click at [604, 635] on select "=== Please Select Delivery Address === (User Address - [PERSON_NAME]) [STREET_A…" at bounding box center [968, 644] width 729 height 18
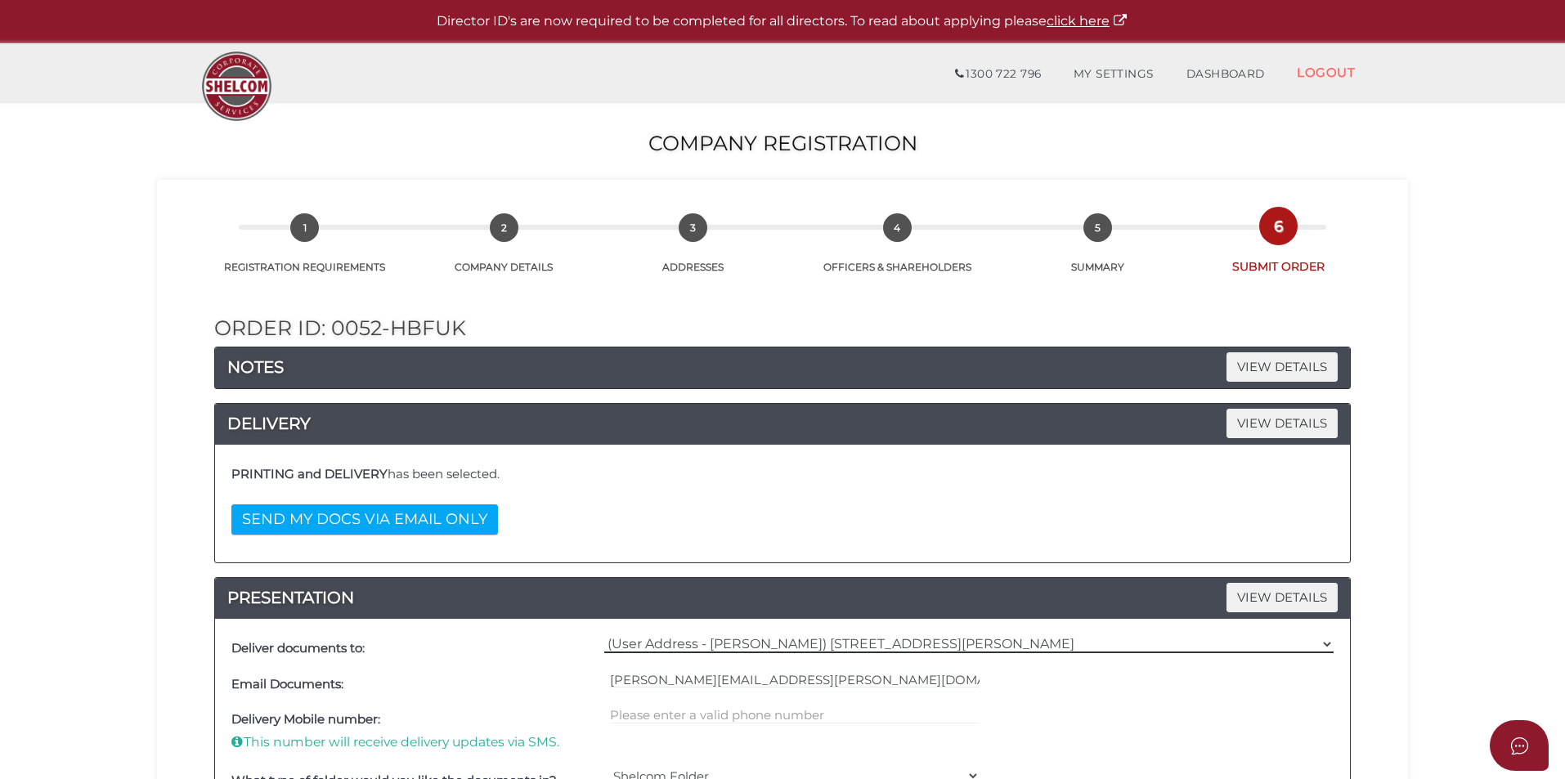
scroll to position [164, 0]
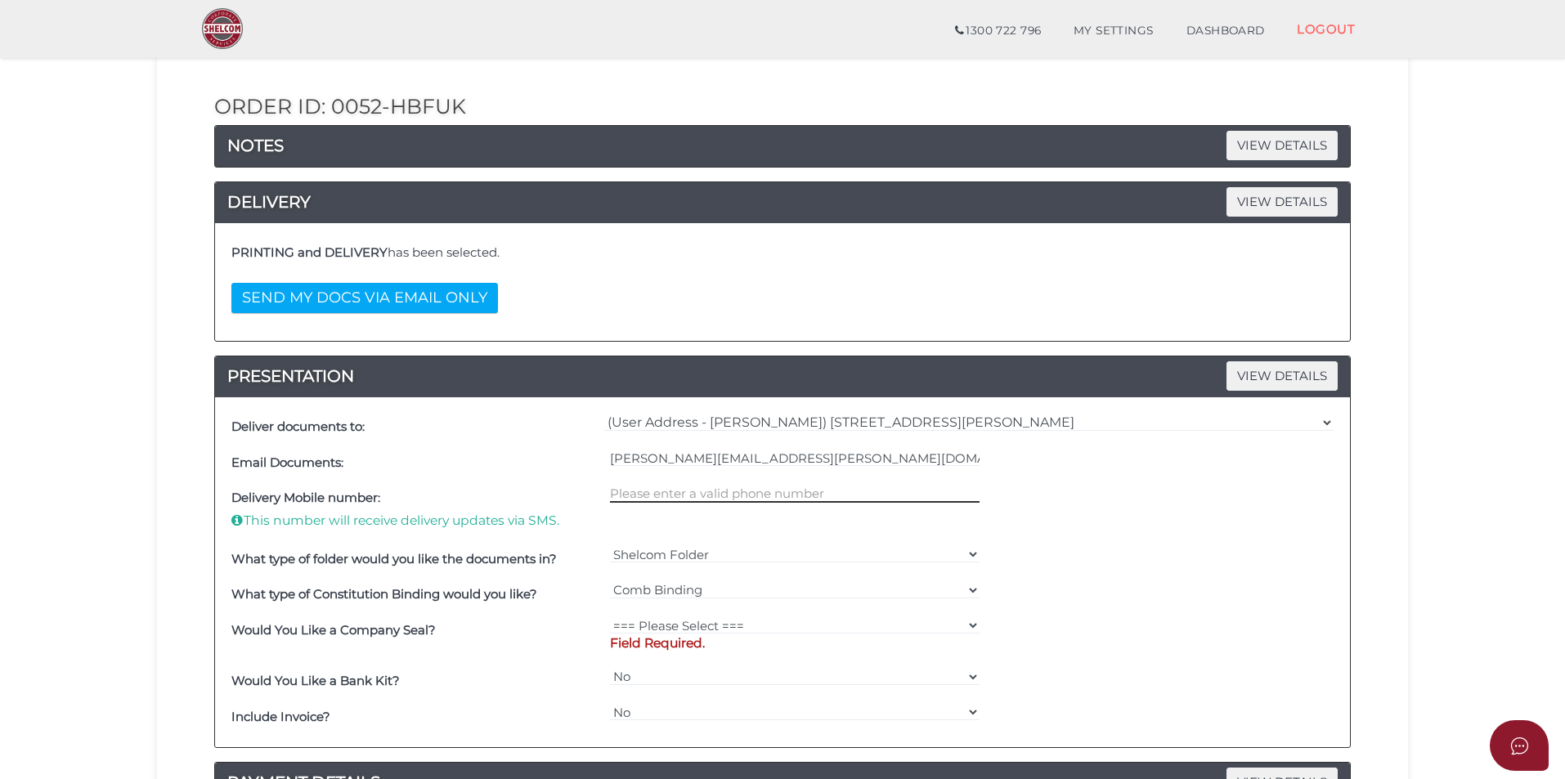
click at [611, 493] on input "text" at bounding box center [795, 494] width 370 height 18
type input "0419123112"
click at [968, 623] on select "=== Please Select === Fold Seal $50 No Seal" at bounding box center [795, 625] width 370 height 18
select select "0"
click at [610, 616] on select "=== Please Select === Fold Seal $50 No Seal" at bounding box center [795, 625] width 370 height 18
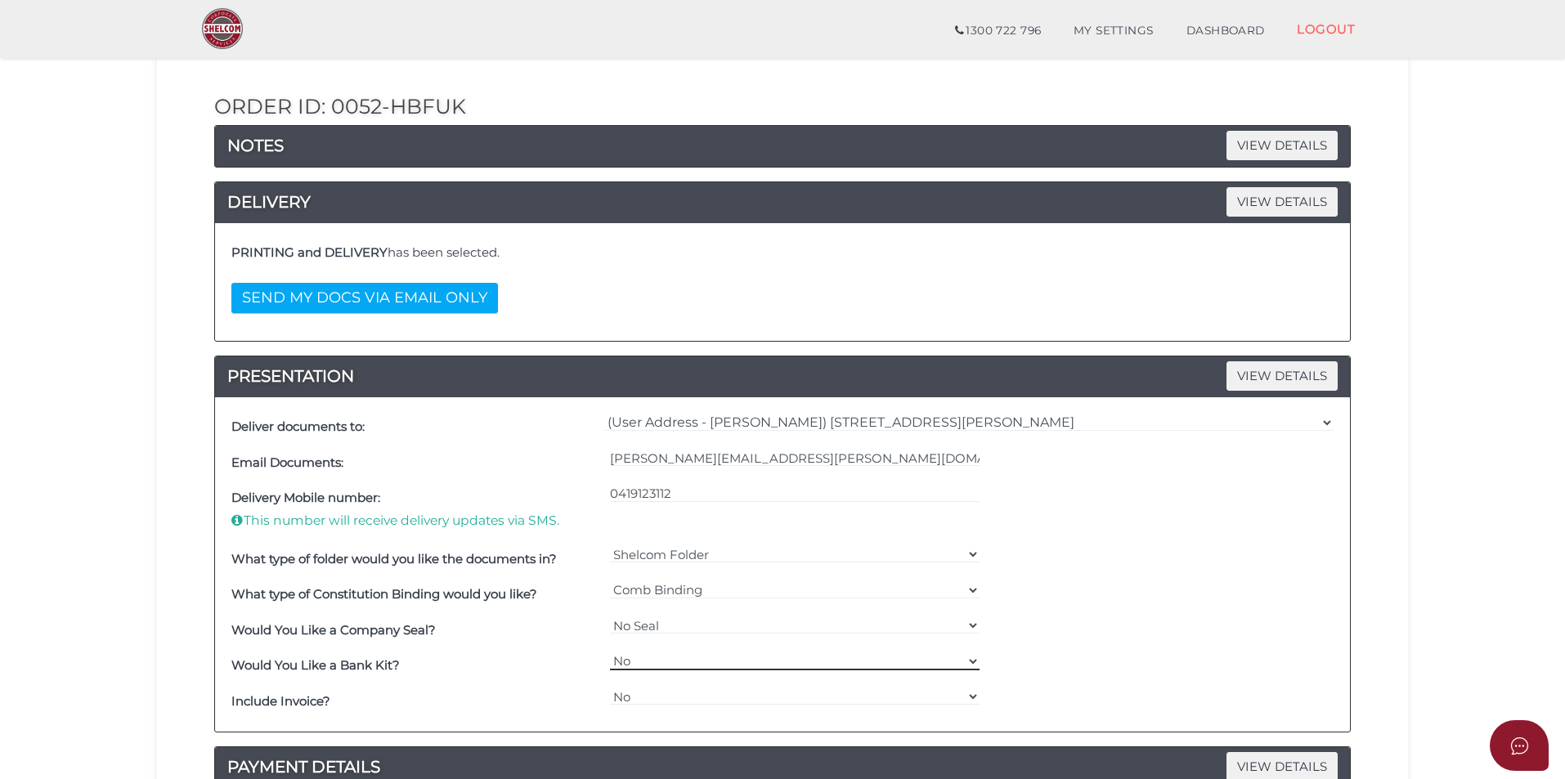
click at [967, 660] on select "Yes No" at bounding box center [795, 661] width 370 height 18
select select "Yes"
click at [610, 652] on select "Yes No" at bounding box center [795, 661] width 370 height 18
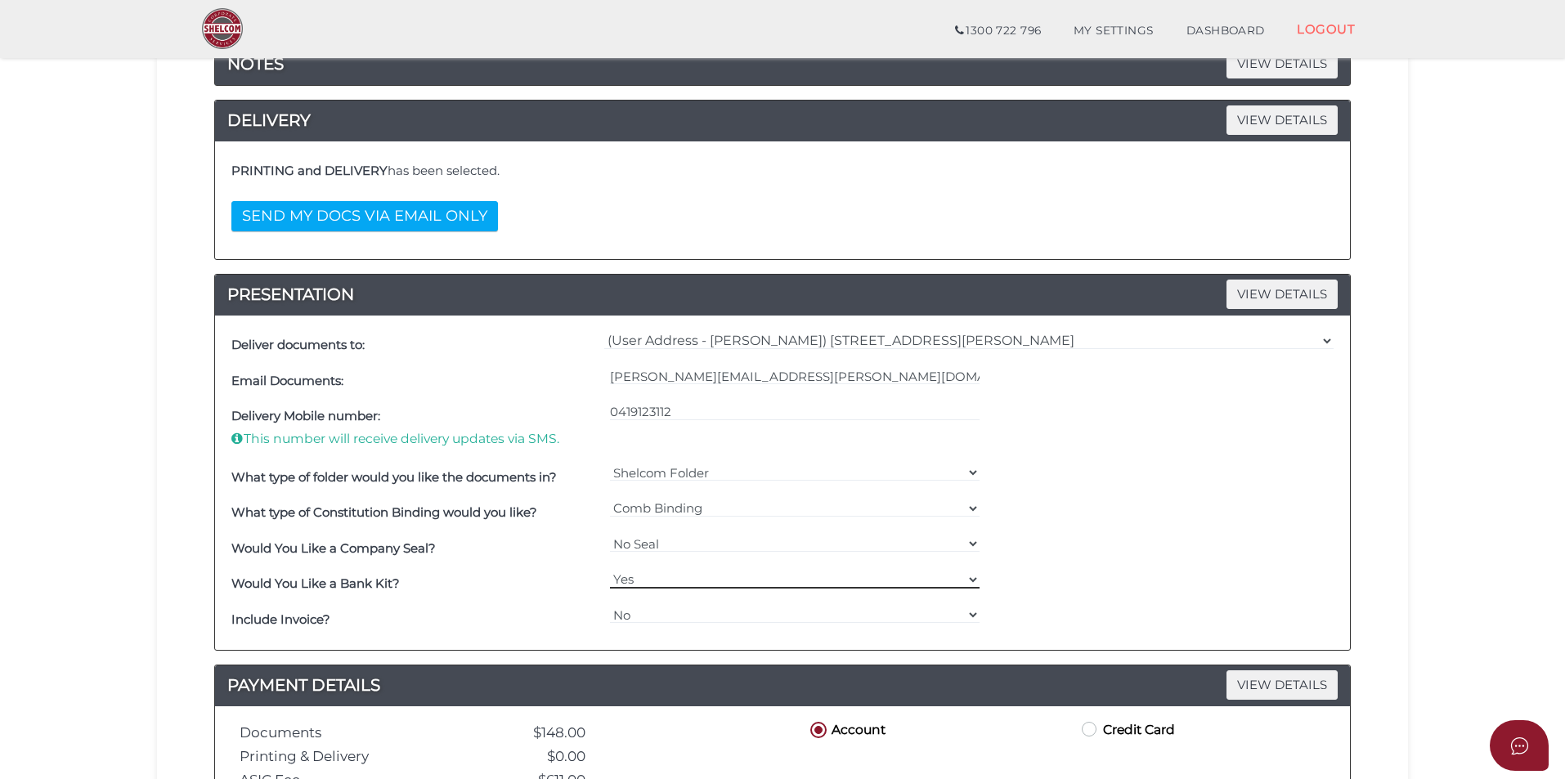
scroll to position [327, 0]
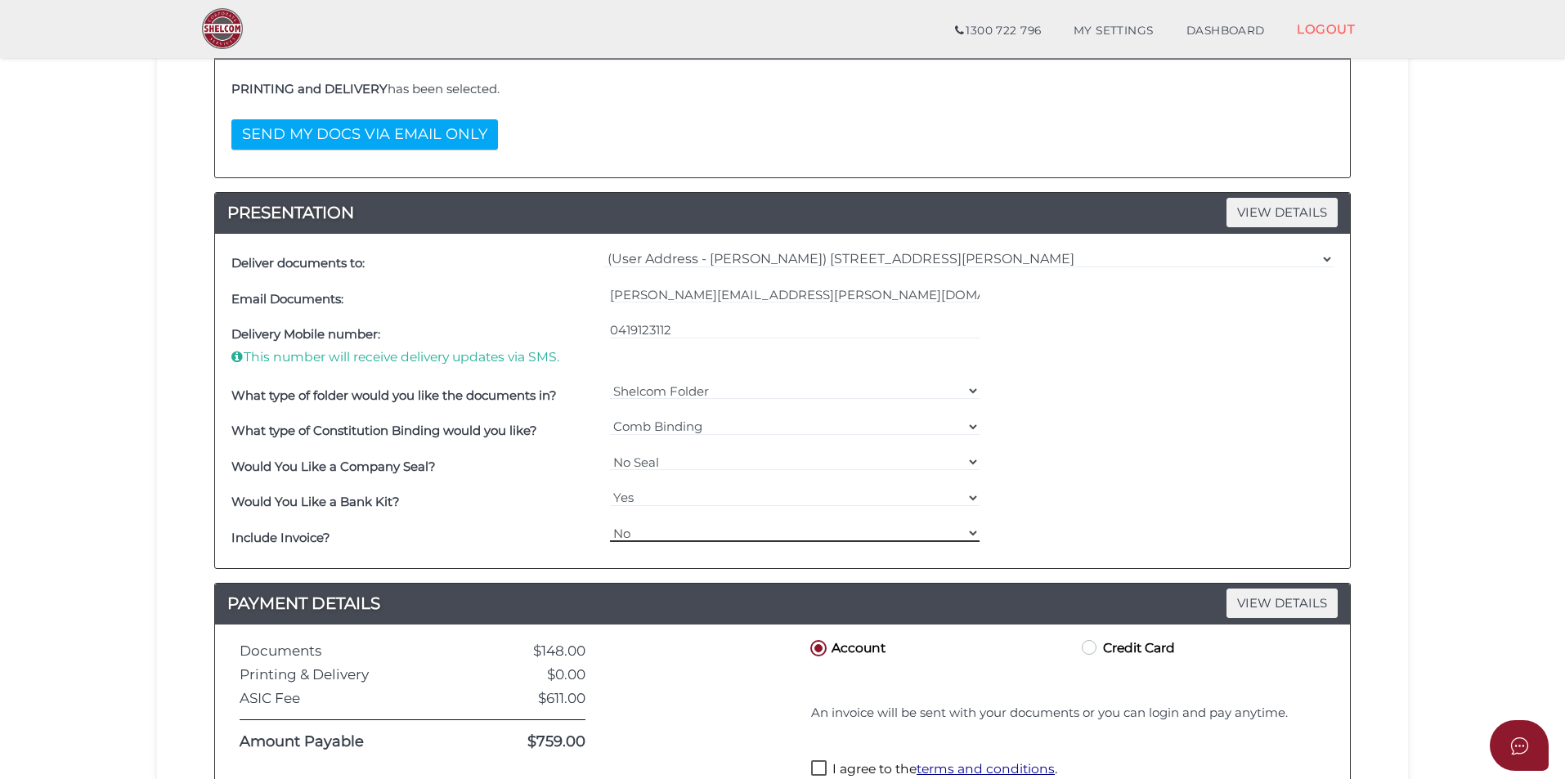
click at [969, 531] on select "Yes No" at bounding box center [795, 533] width 370 height 18
select select "Yes"
click at [610, 524] on select "Yes No" at bounding box center [795, 533] width 370 height 18
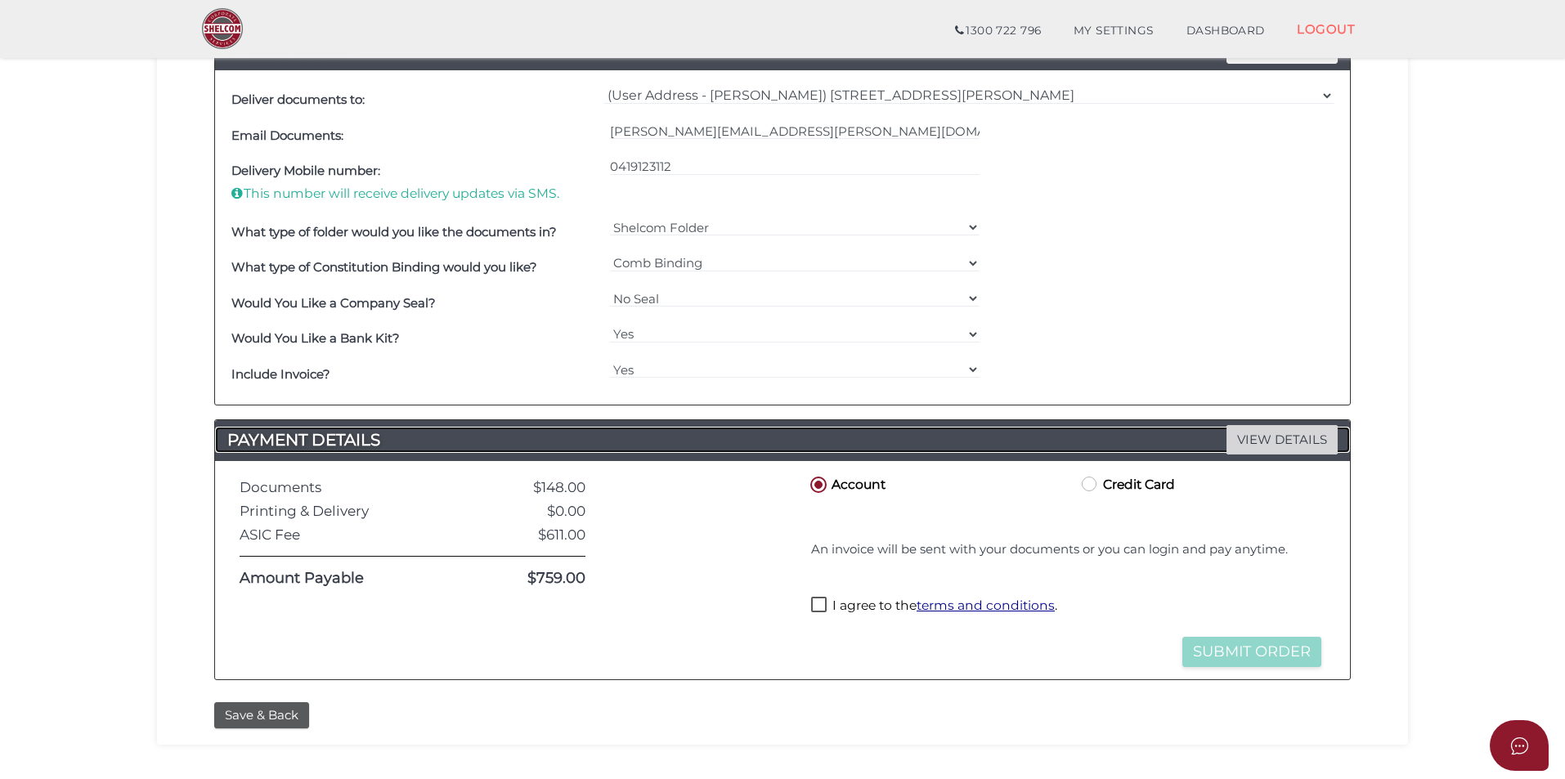
click at [1255, 432] on span "VIEW DETAILS" at bounding box center [1281, 439] width 111 height 29
click at [271, 715] on button "Save & Back" at bounding box center [261, 715] width 95 height 27
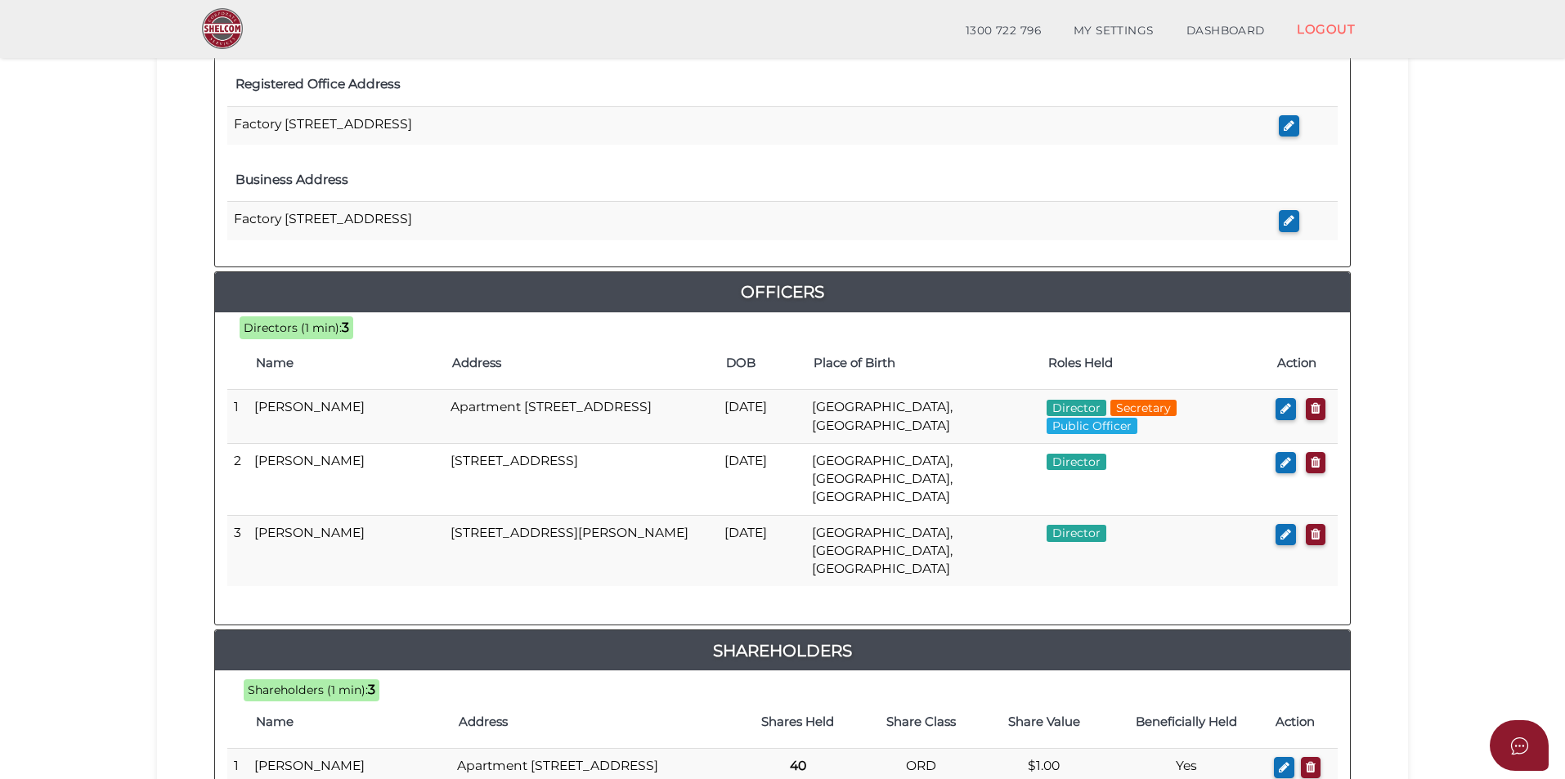
scroll to position [882, 0]
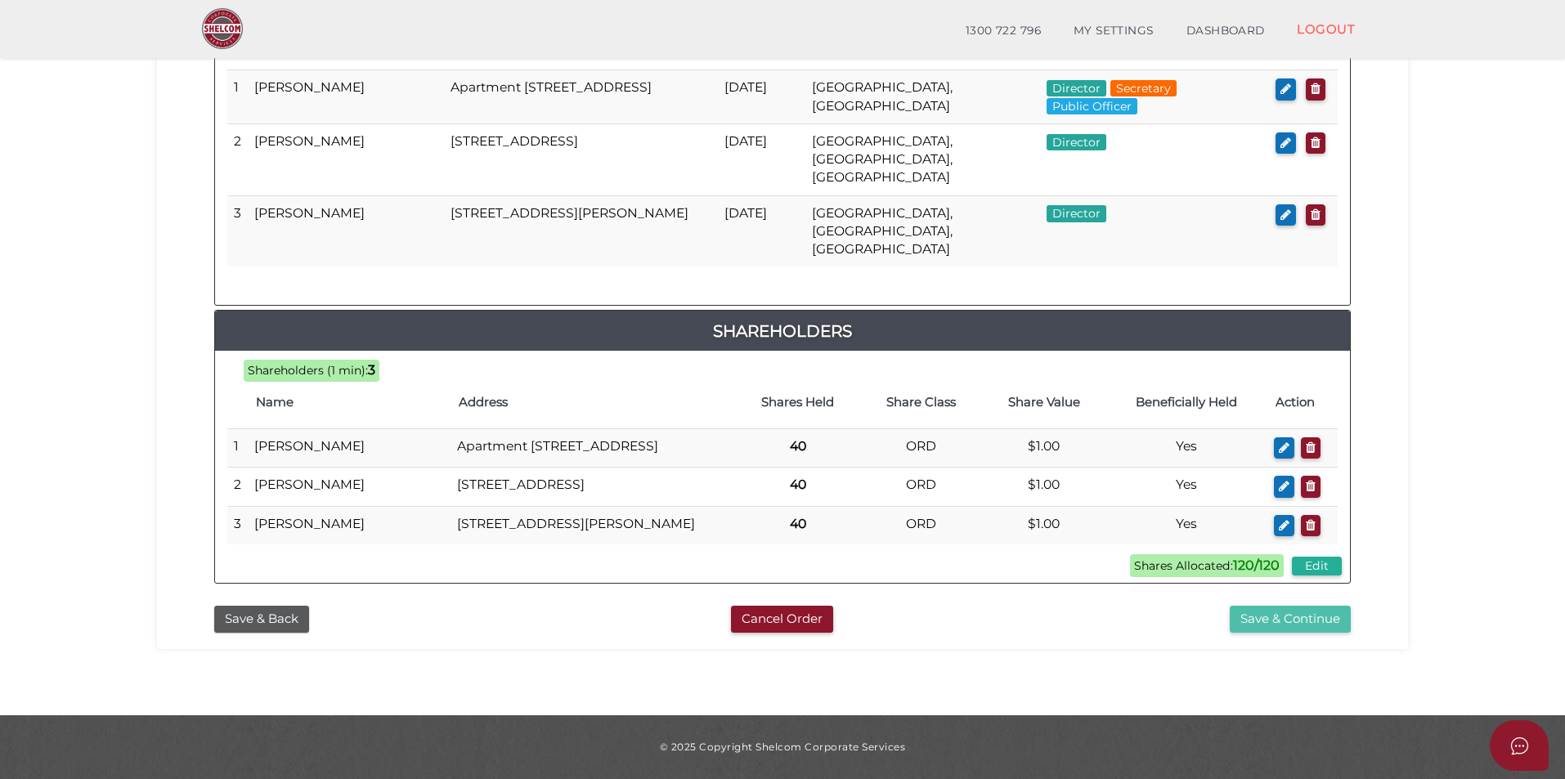
click at [1269, 612] on button "Save & Continue" at bounding box center [1290, 619] width 121 height 27
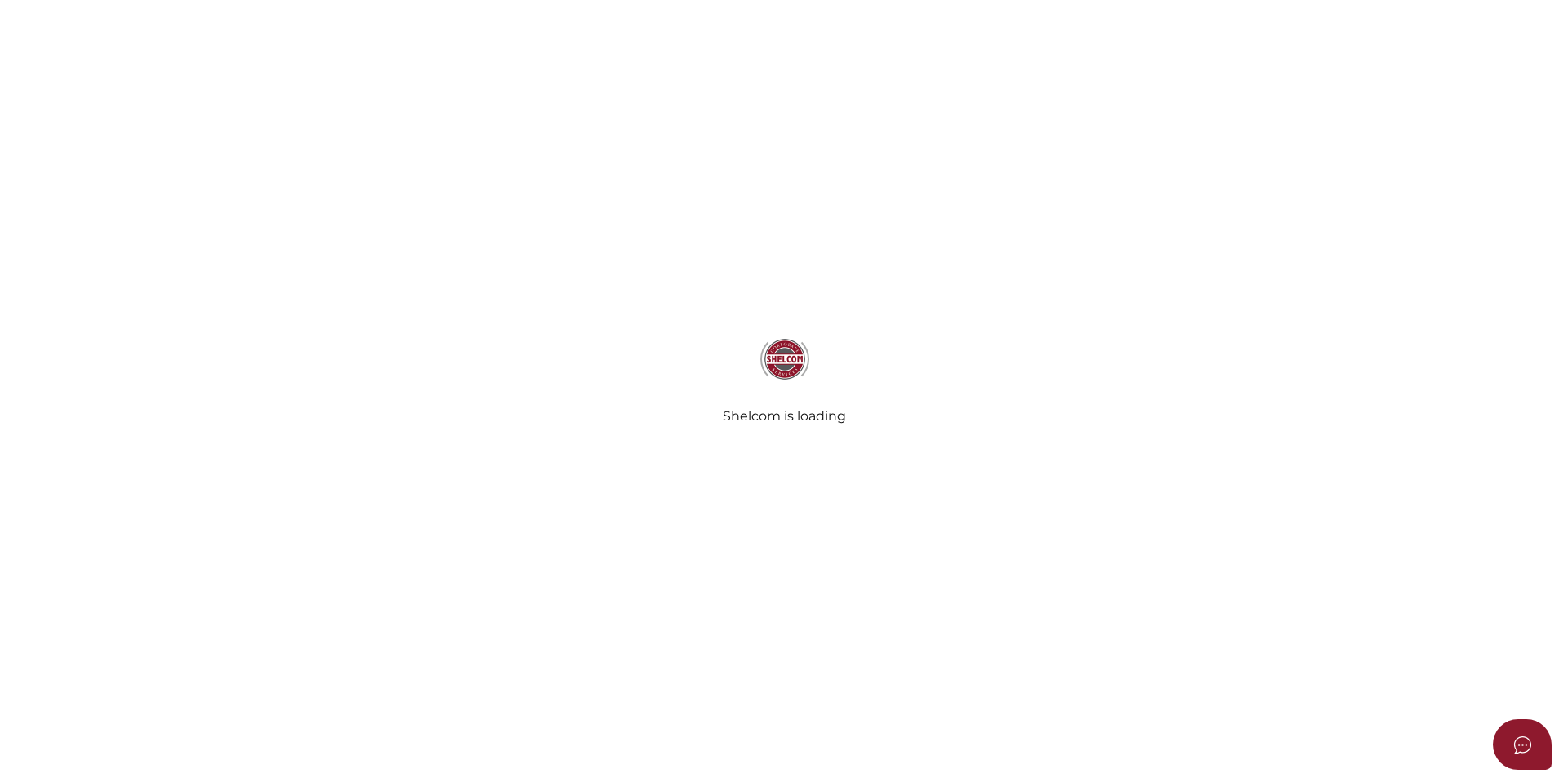
select select "Comb Binding"
select select "No"
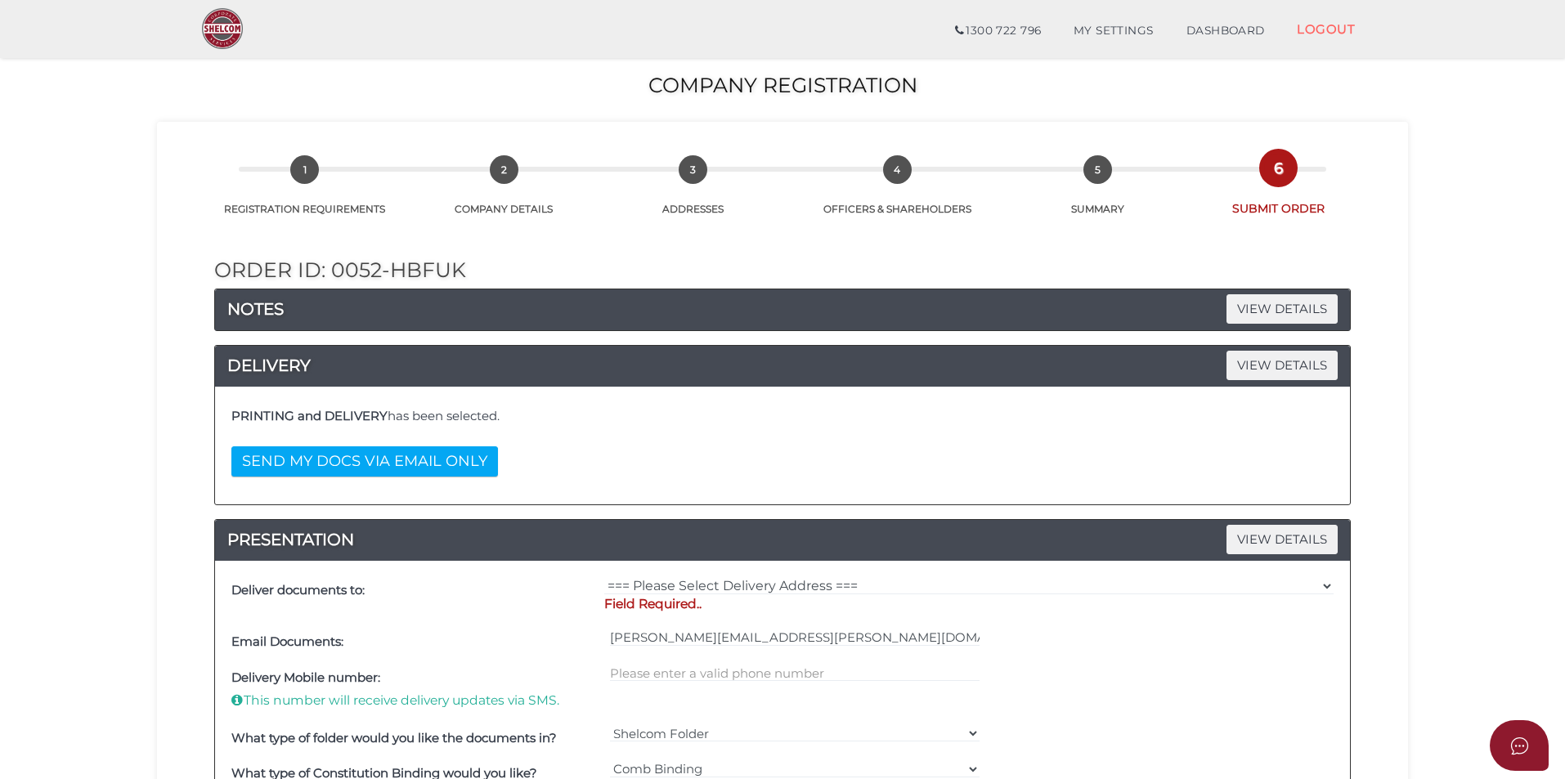
scroll to position [164, 0]
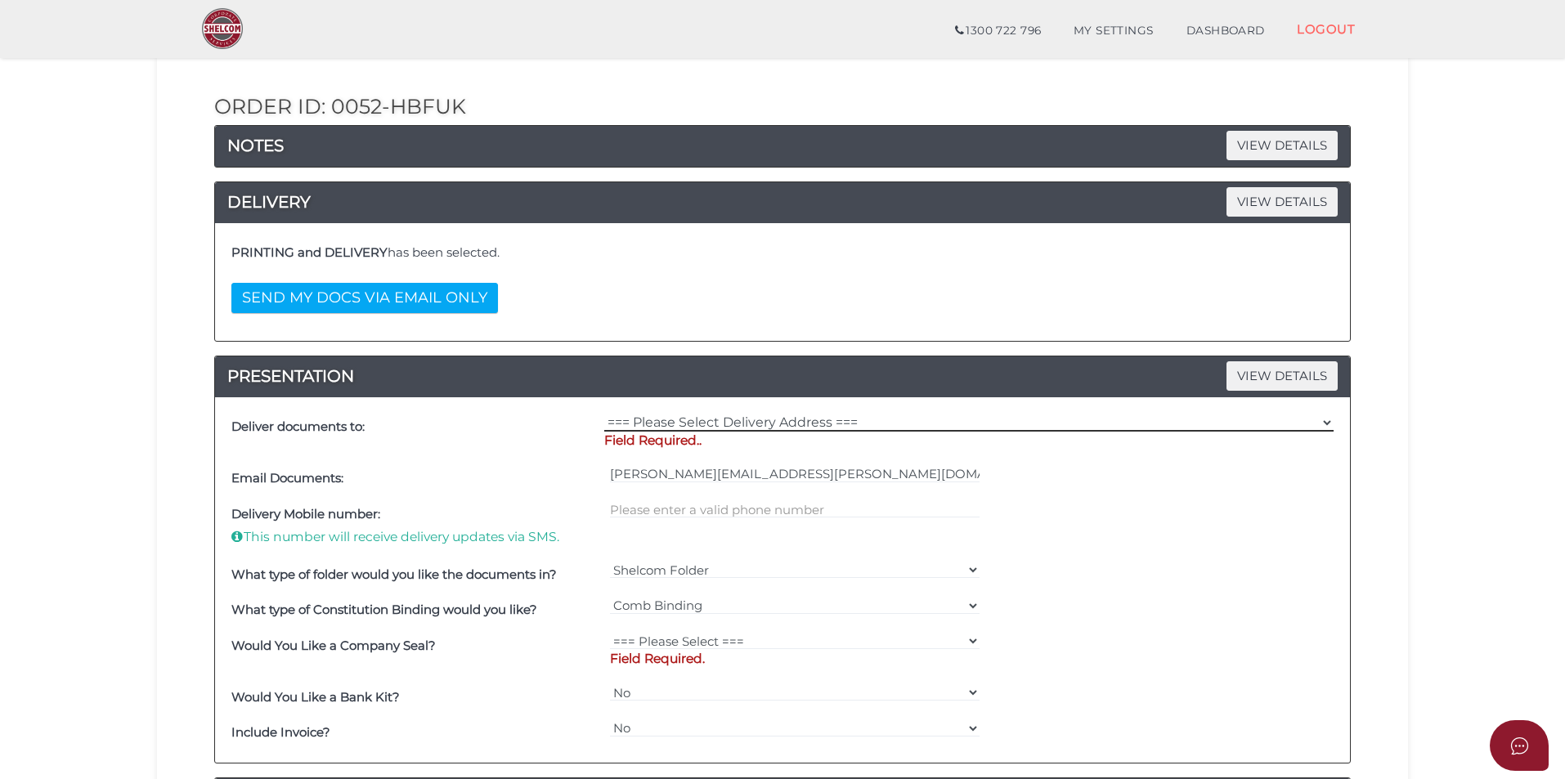
click at [637, 421] on select "=== Please Select Delivery Address === (User Address - [PERSON_NAME]) [STREET_A…" at bounding box center [968, 423] width 729 height 18
select select "0"
click at [604, 414] on select "=== Please Select Delivery Address === (User Address - [PERSON_NAME]) [STREET_A…" at bounding box center [968, 423] width 729 height 18
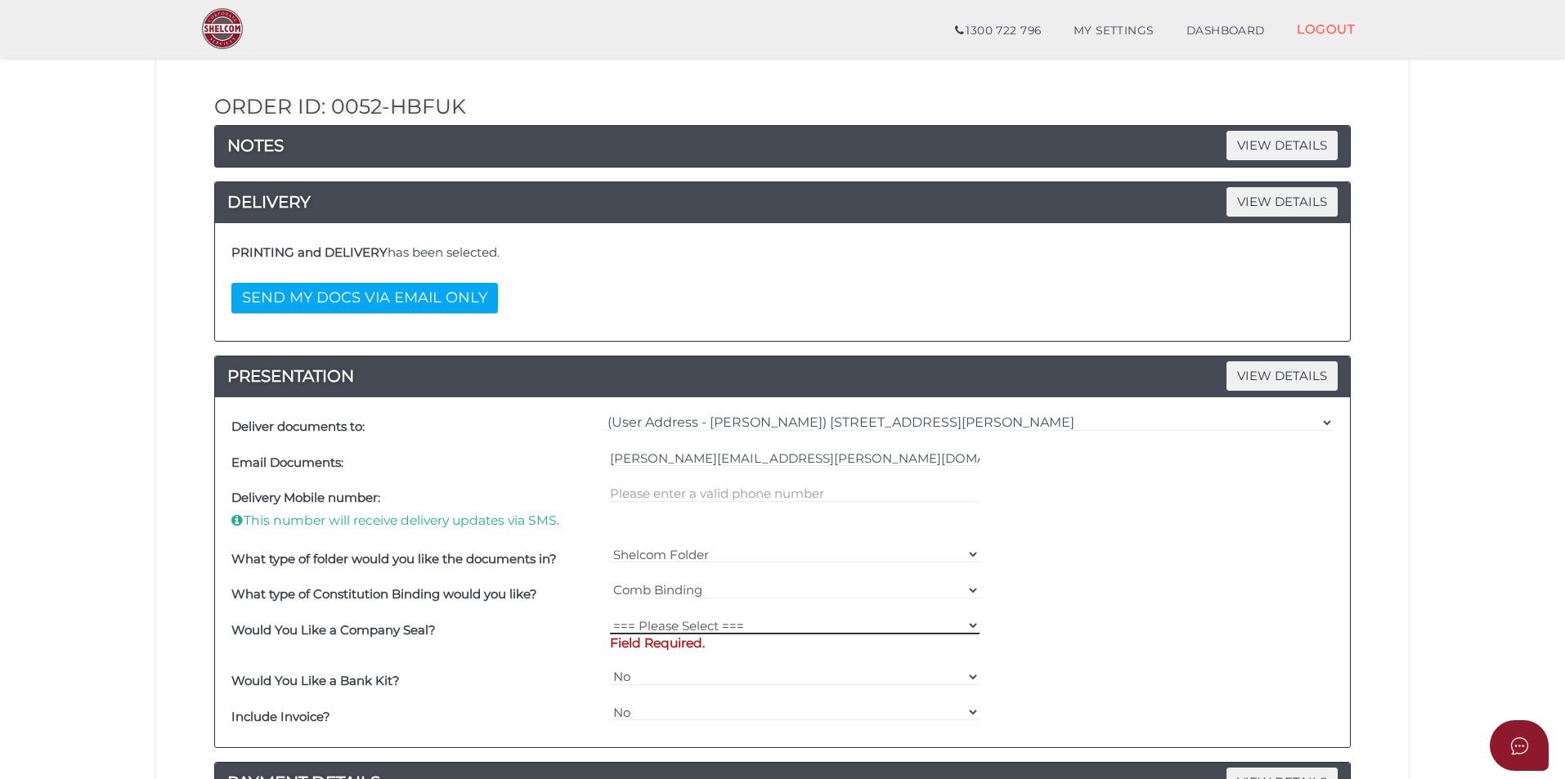
click at [964, 625] on select "=== Please Select === Fold Seal $50 No Seal" at bounding box center [795, 625] width 370 height 18
select select "0"
click at [610, 616] on select "=== Please Select === Fold Seal $50 No Seal" at bounding box center [795, 625] width 370 height 18
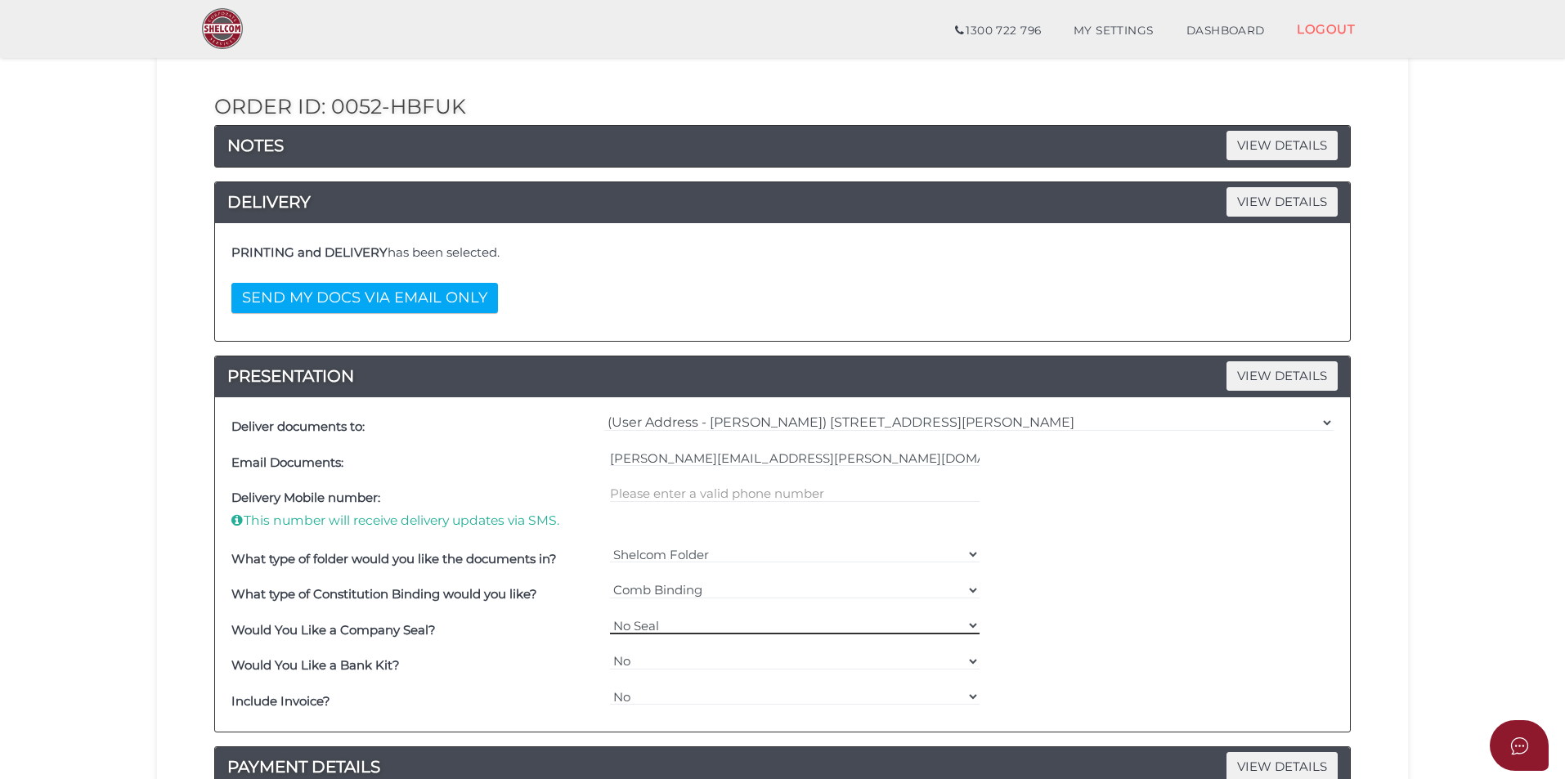
scroll to position [327, 0]
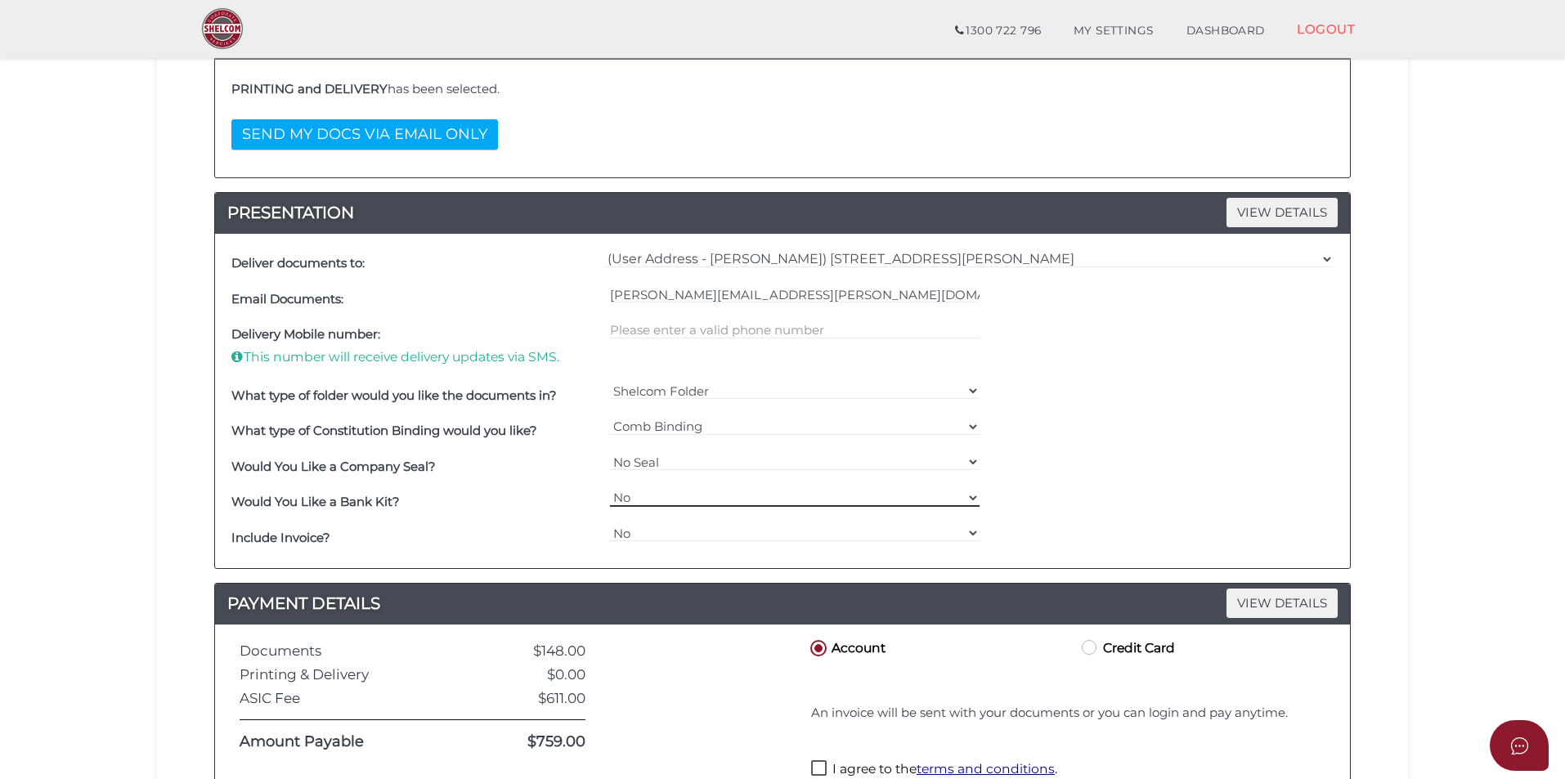
click at [965, 493] on select "Yes No" at bounding box center [795, 498] width 370 height 18
select select "Yes"
click at [610, 489] on select "Yes No" at bounding box center [795, 498] width 370 height 18
drag, startPoint x: 970, startPoint y: 536, endPoint x: 932, endPoint y: 535, distance: 37.6
click at [970, 536] on select "Yes No" at bounding box center [795, 533] width 370 height 18
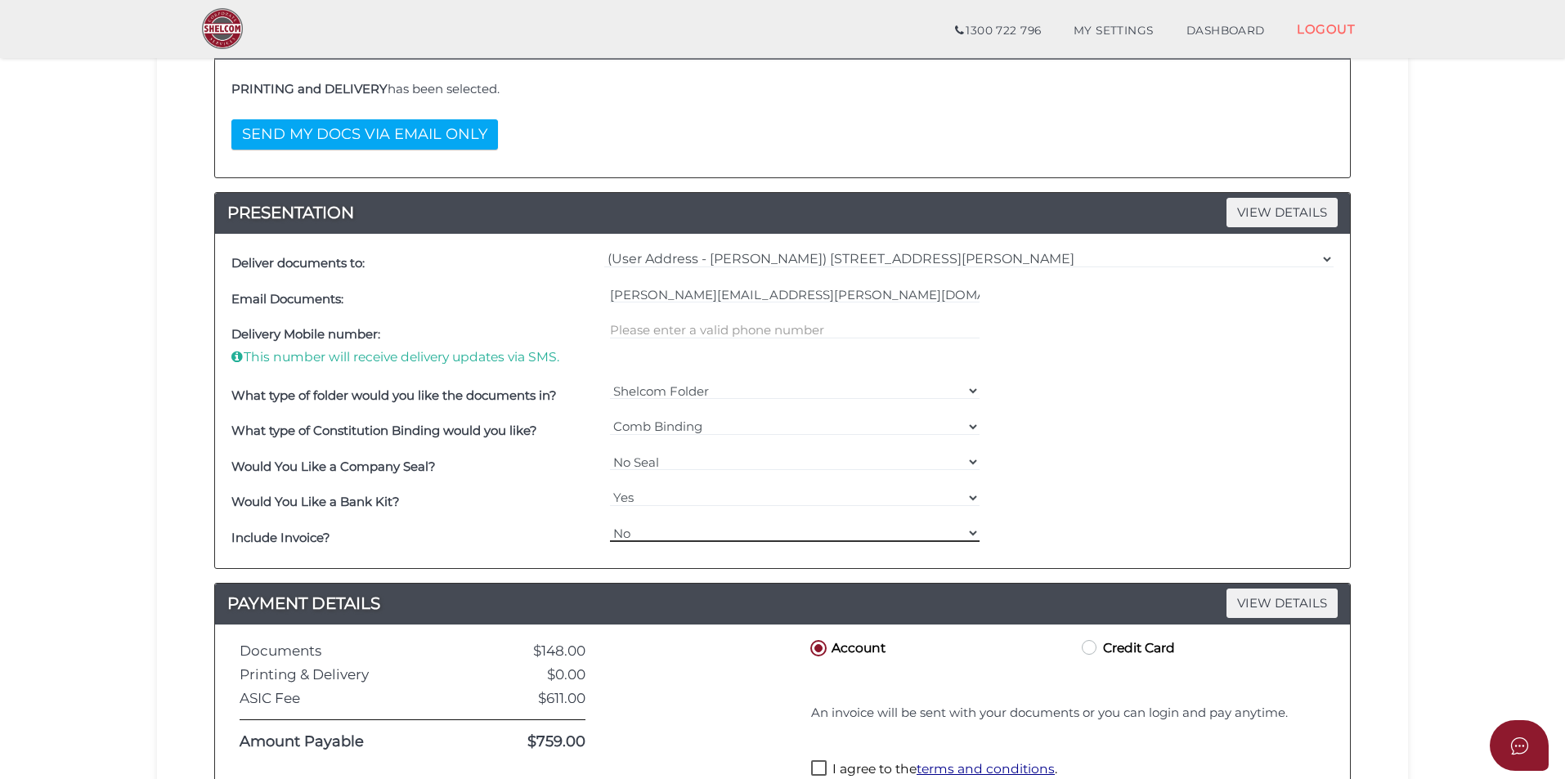
select select "Yes"
click at [610, 524] on select "Yes No" at bounding box center [795, 533] width 370 height 18
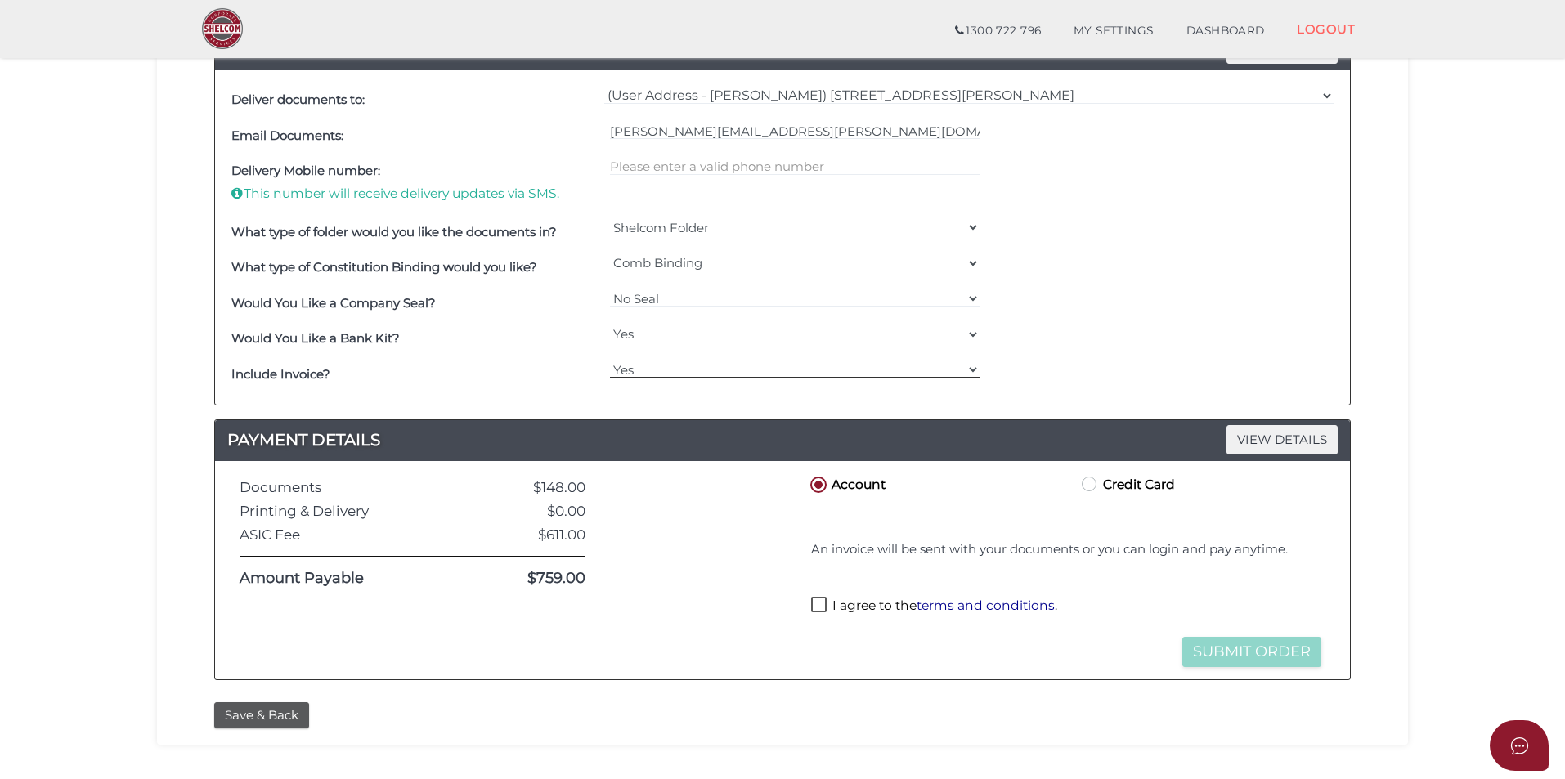
scroll to position [572, 0]
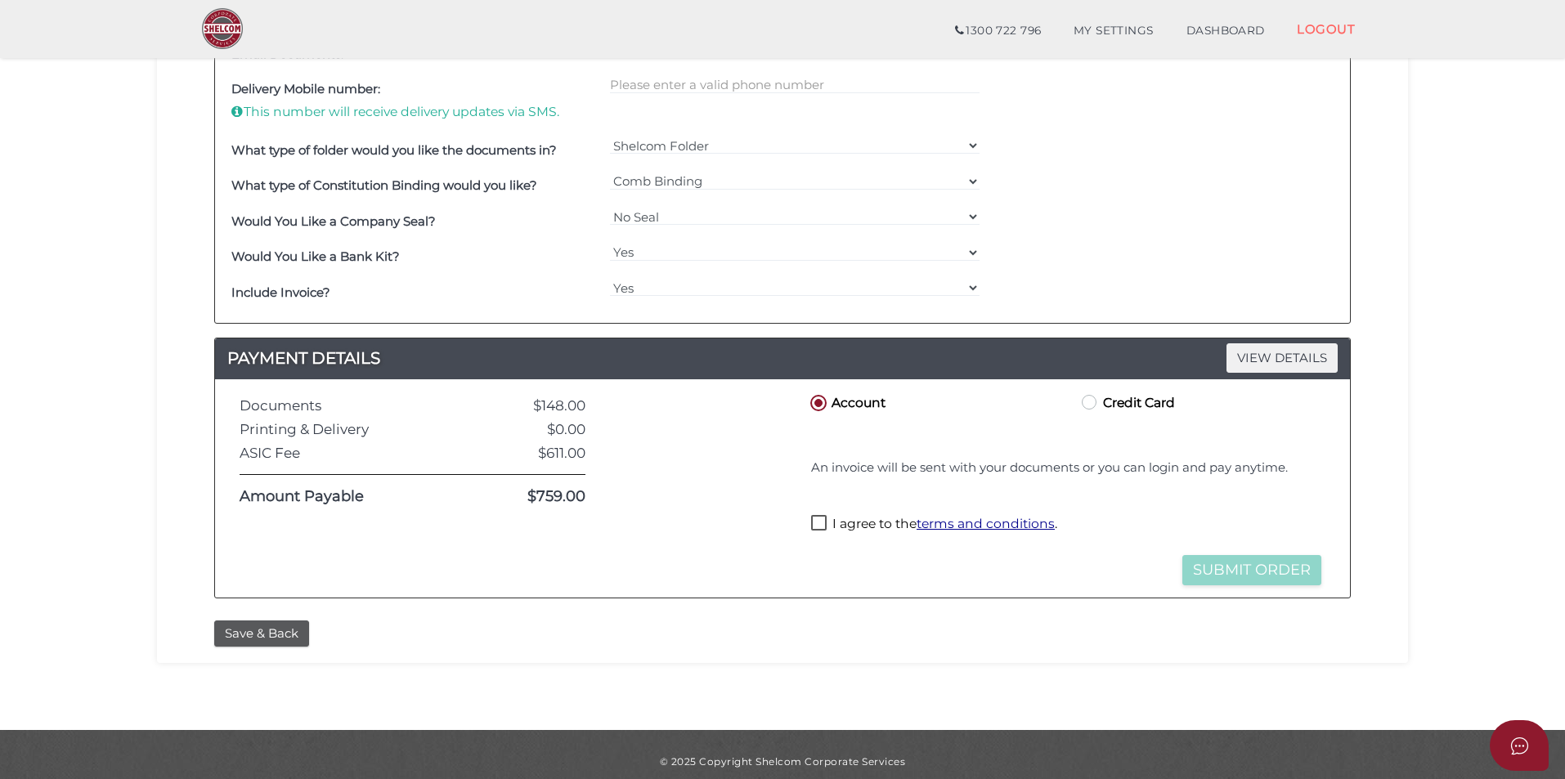
click at [816, 601] on div "Order ID: 0052-HBfUk NOTES VIEW DETAILS Note DELIVERY VIEW DETAILS PRINTING and…" at bounding box center [782, 128] width 1226 height 968
click at [818, 526] on label "I agree to the terms and conditions ." at bounding box center [934, 525] width 246 height 20
checkbox input "true"
click at [1250, 571] on button "Submit Order" at bounding box center [1251, 570] width 139 height 30
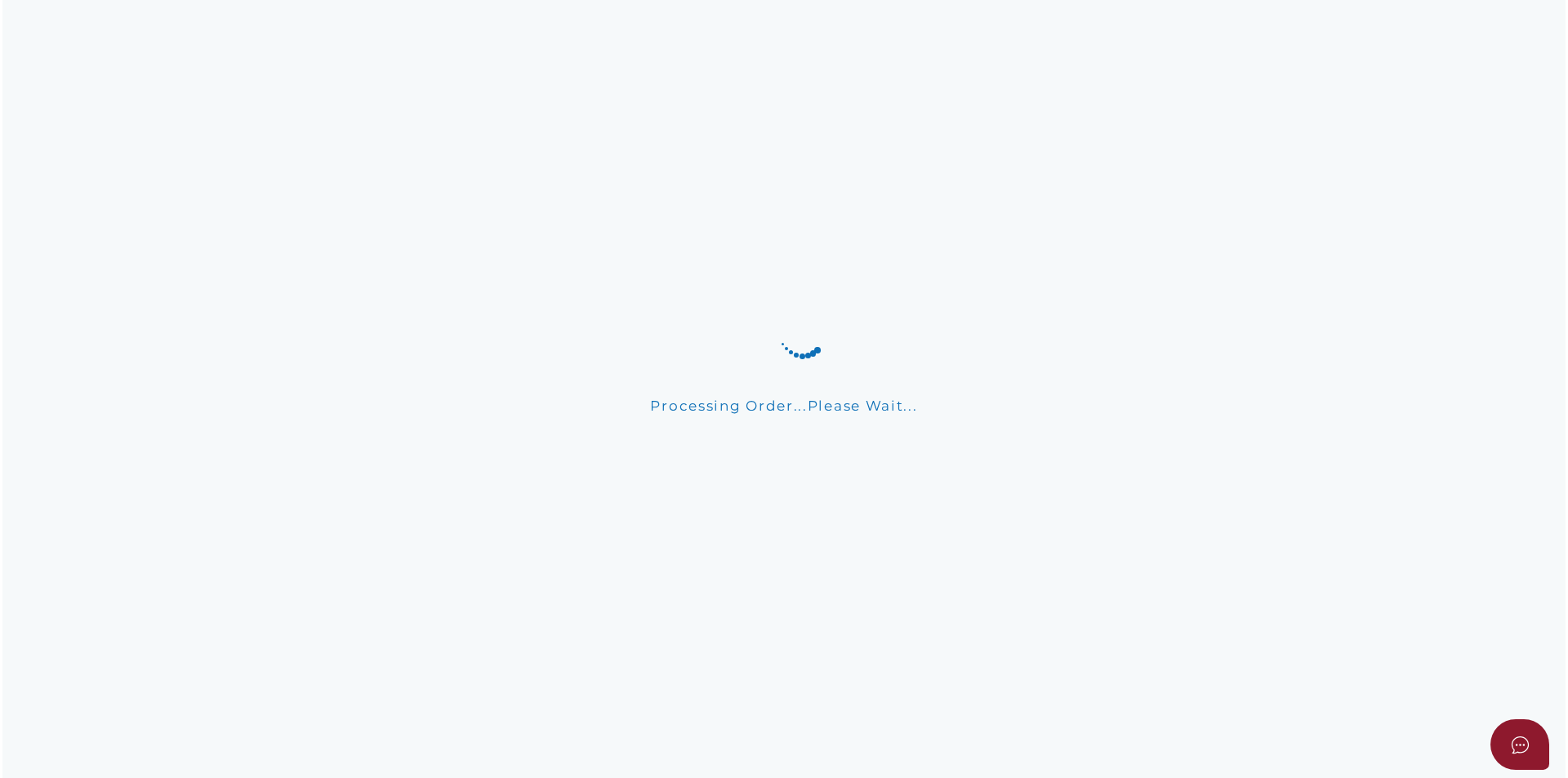
scroll to position [0, 0]
